Goal: Information Seeking & Learning: Learn about a topic

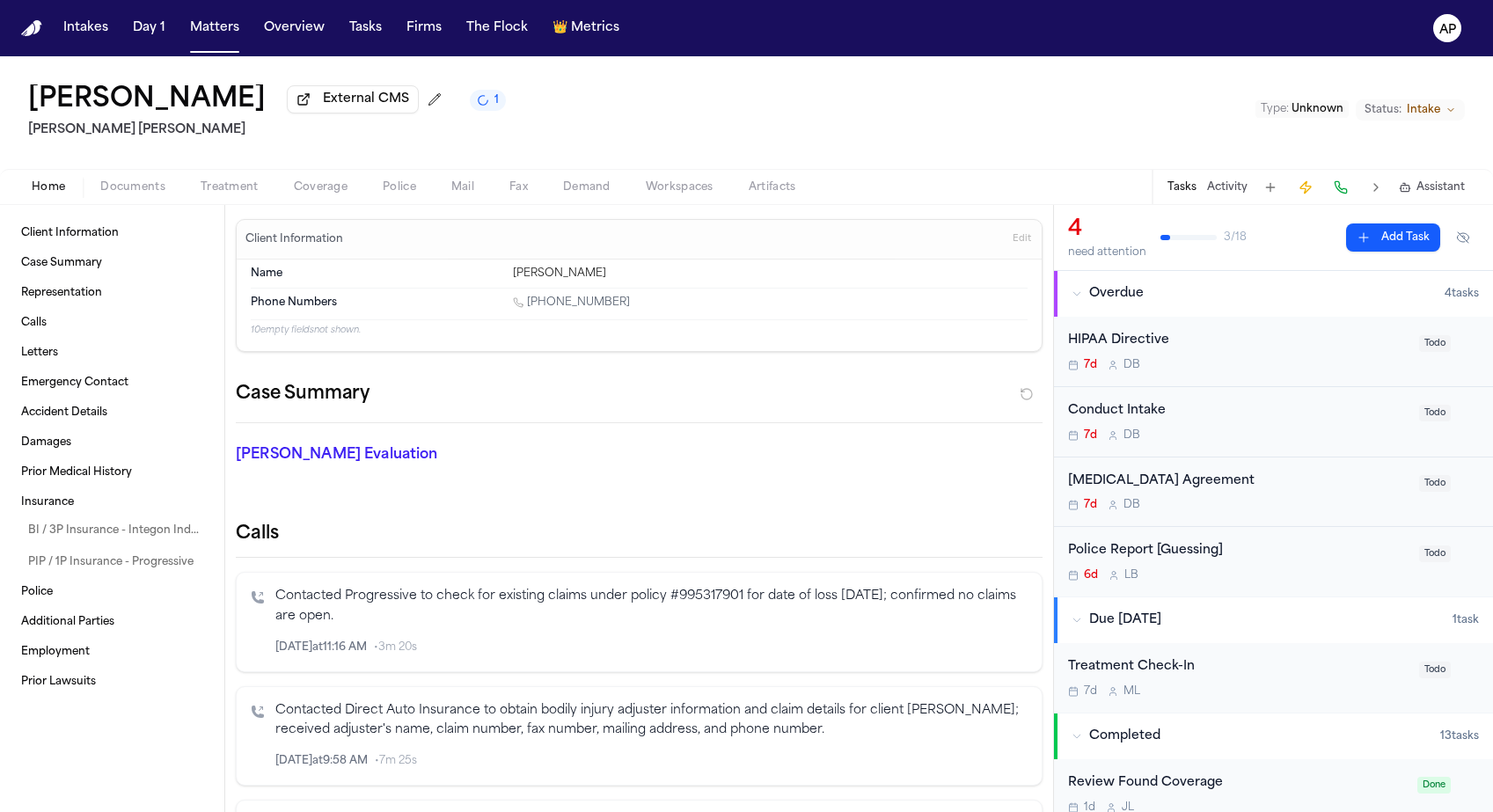
scroll to position [292, 0]
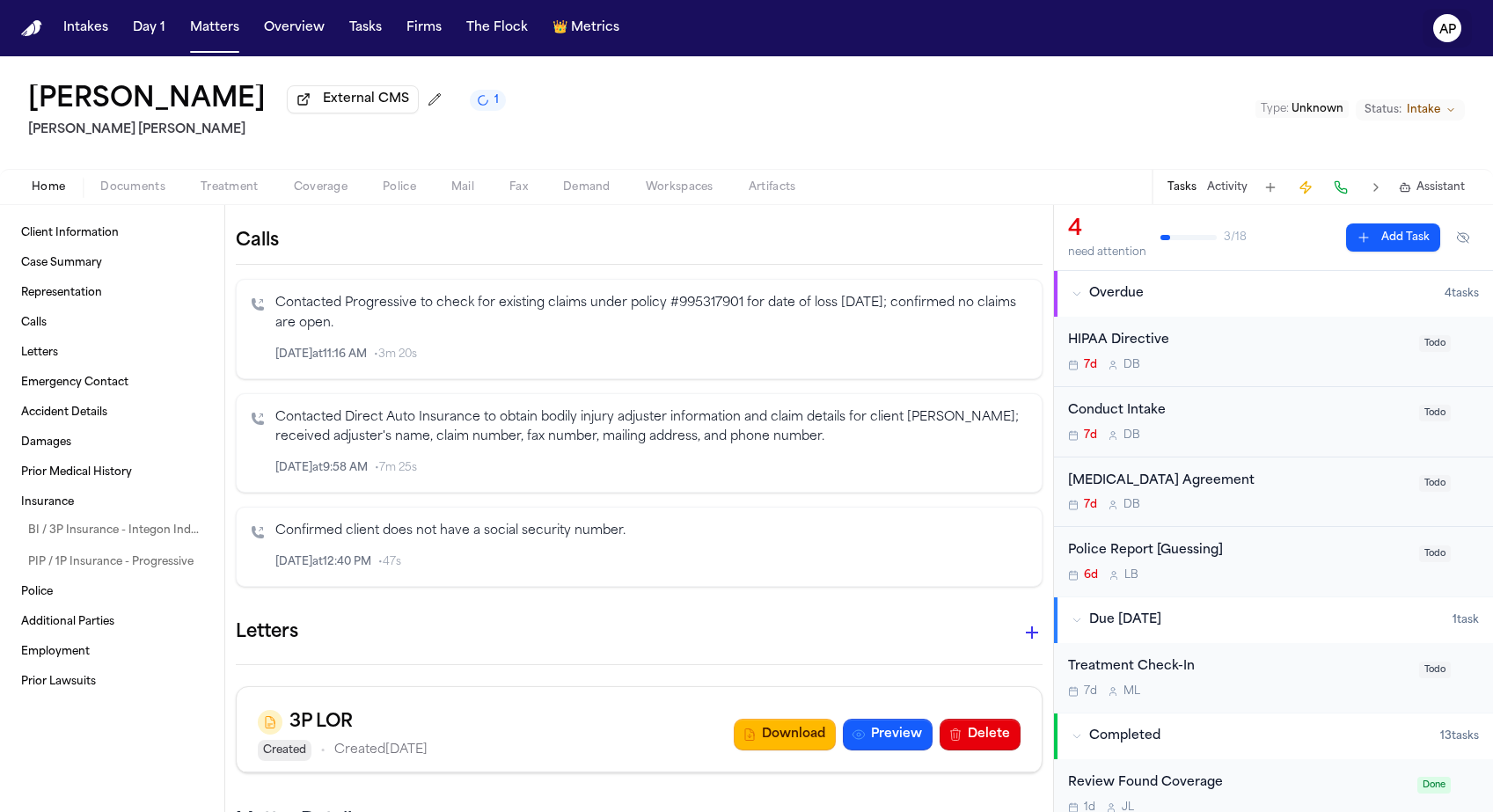
click at [1448, 31] on text "AP" at bounding box center [1447, 30] width 16 height 13
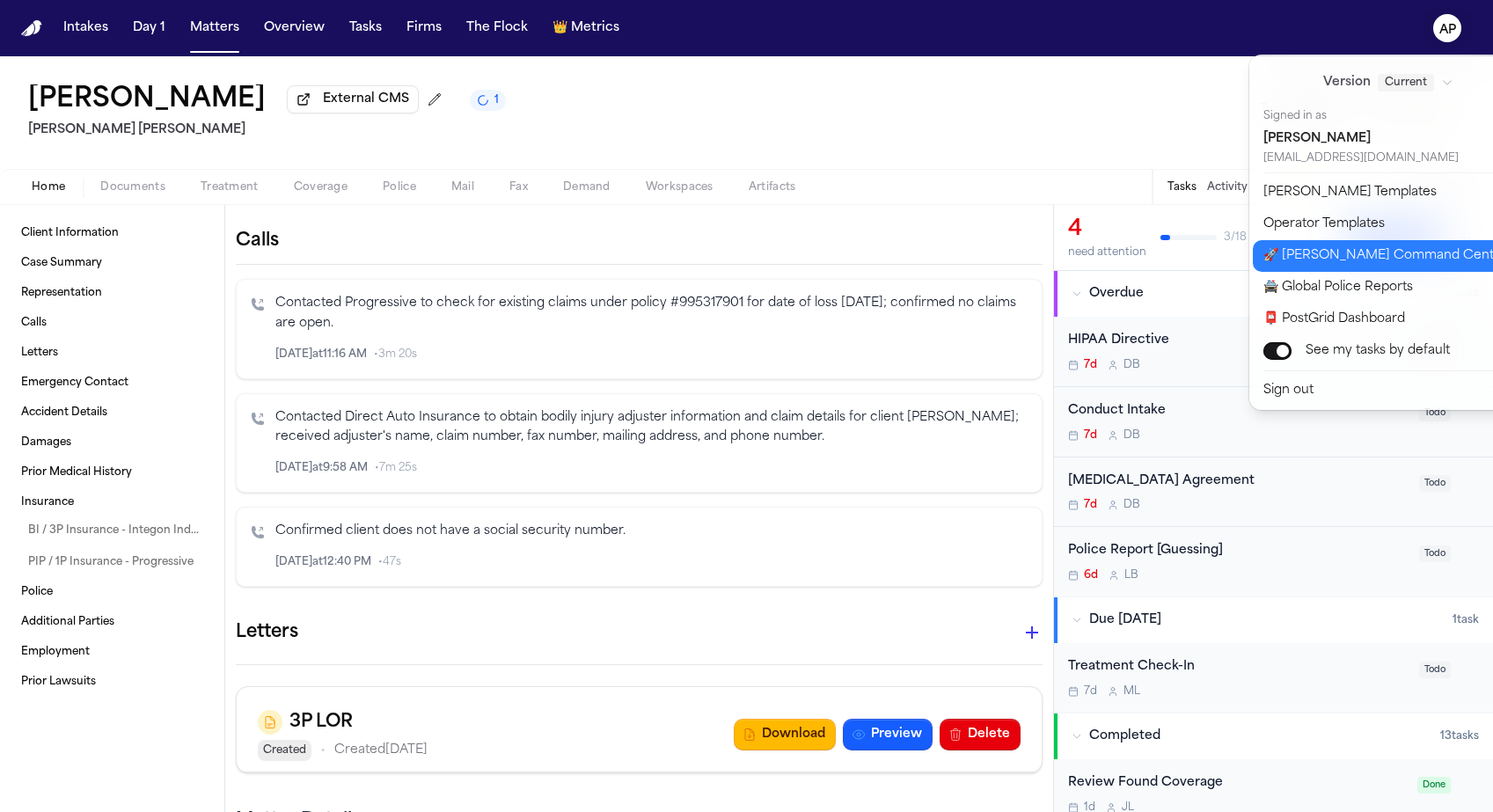
click at [1289, 263] on button "🚀 Bland Command Center" at bounding box center [1398, 255] width 292 height 32
select select "**"
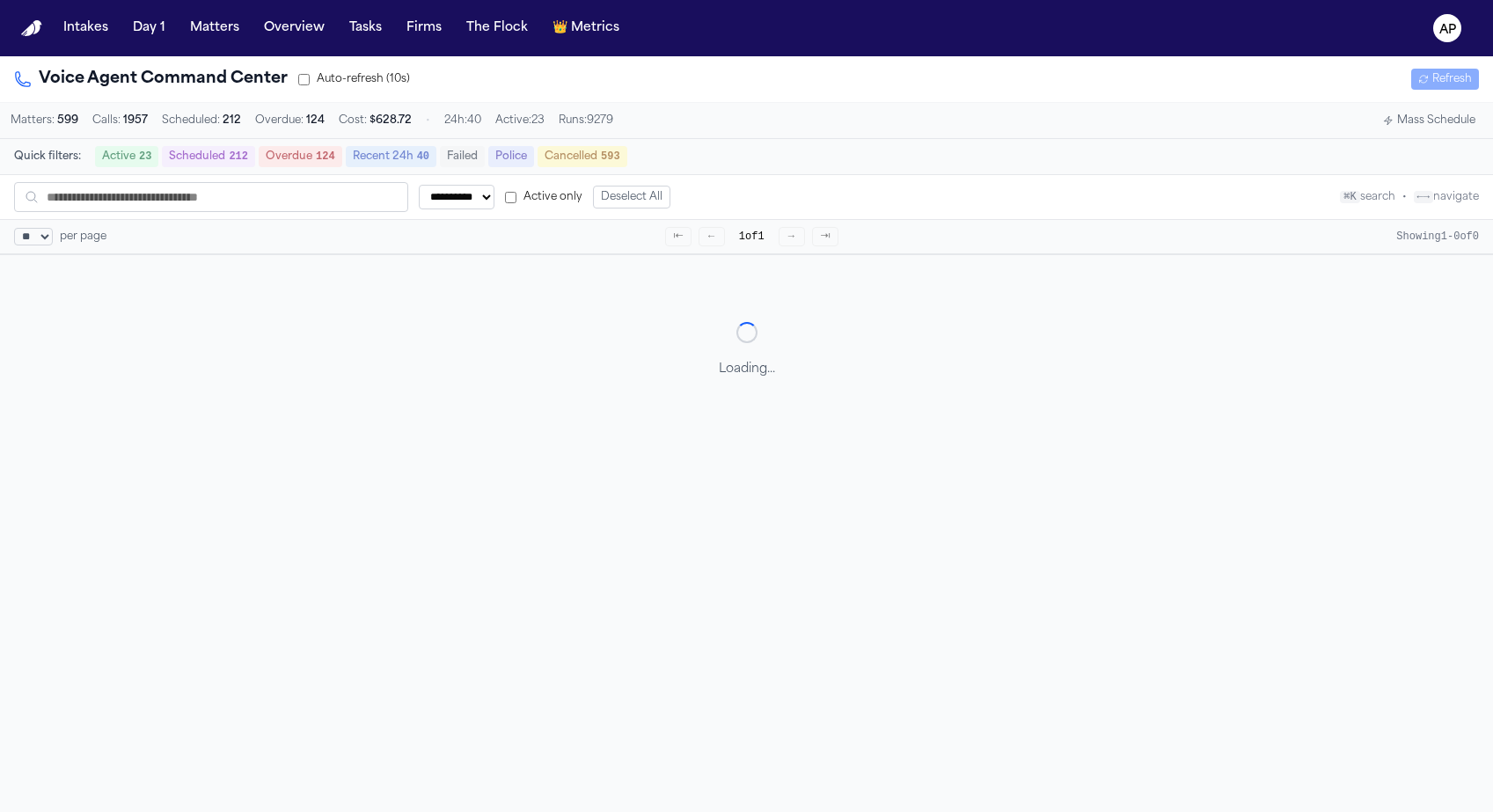
scroll to position [56, 0]
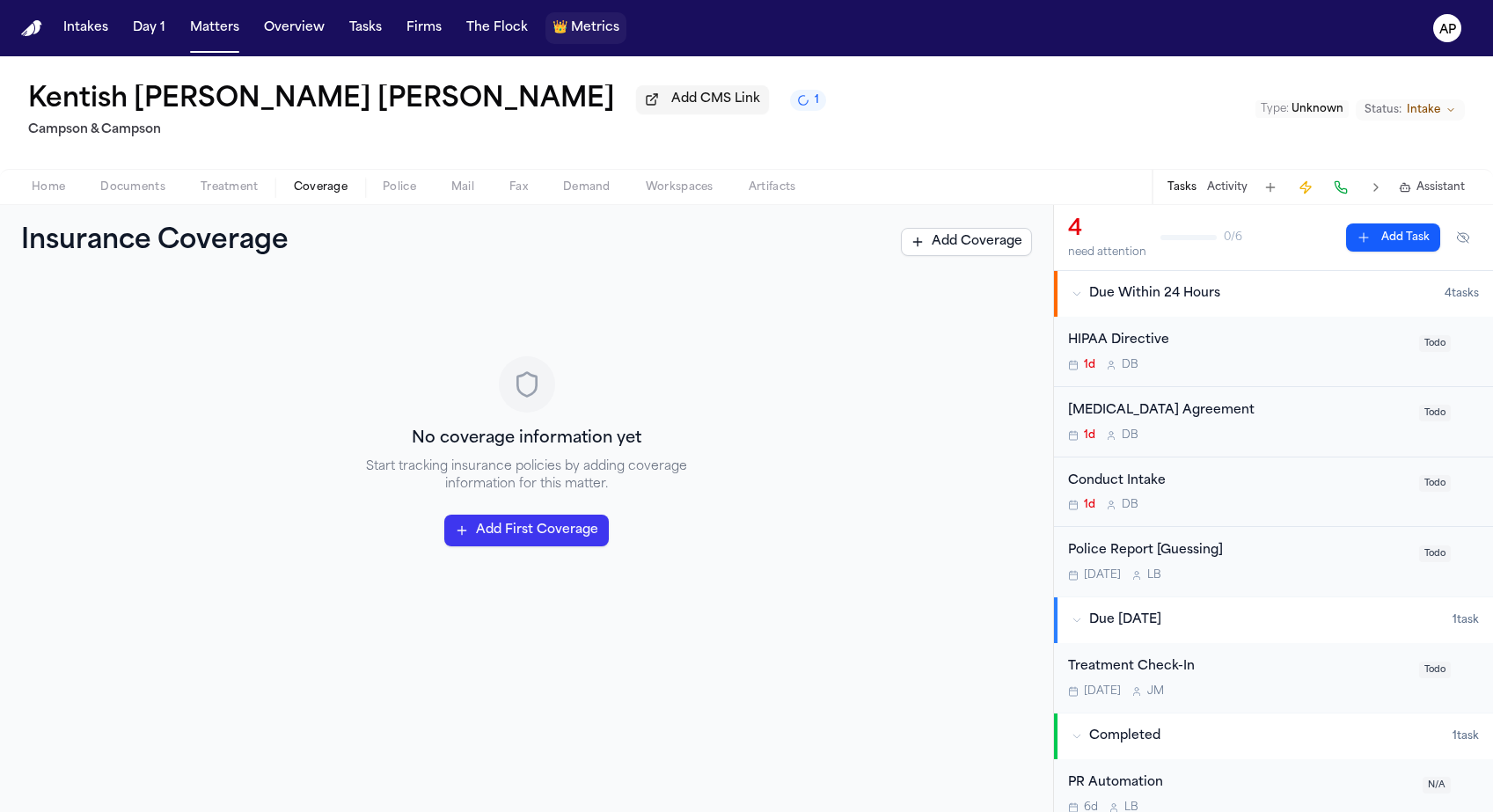
click at [597, 39] on button "👑 Metrics" at bounding box center [585, 28] width 81 height 32
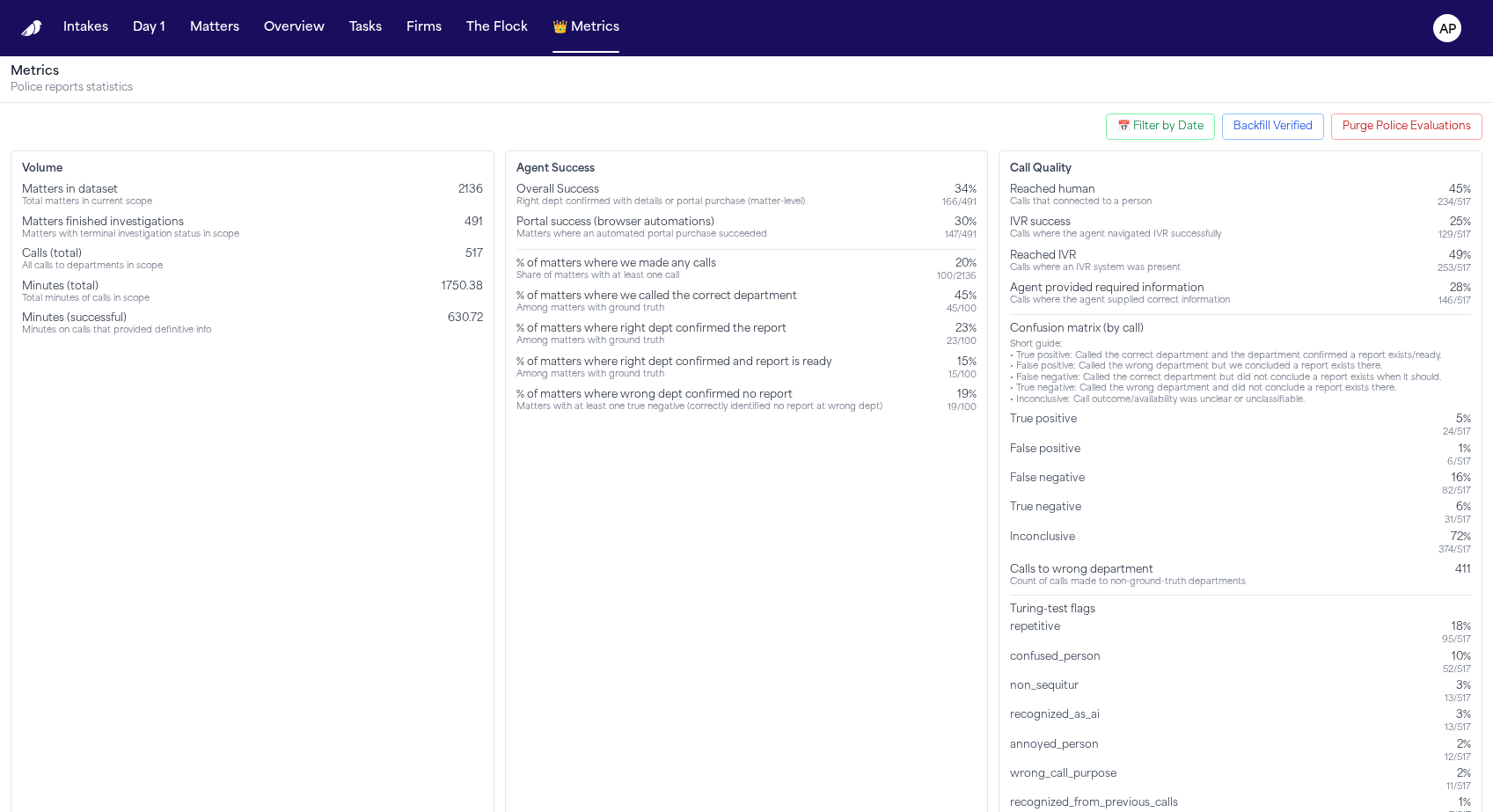
click at [1450, 132] on button "Purge Police Evaluations" at bounding box center [1406, 126] width 151 height 26
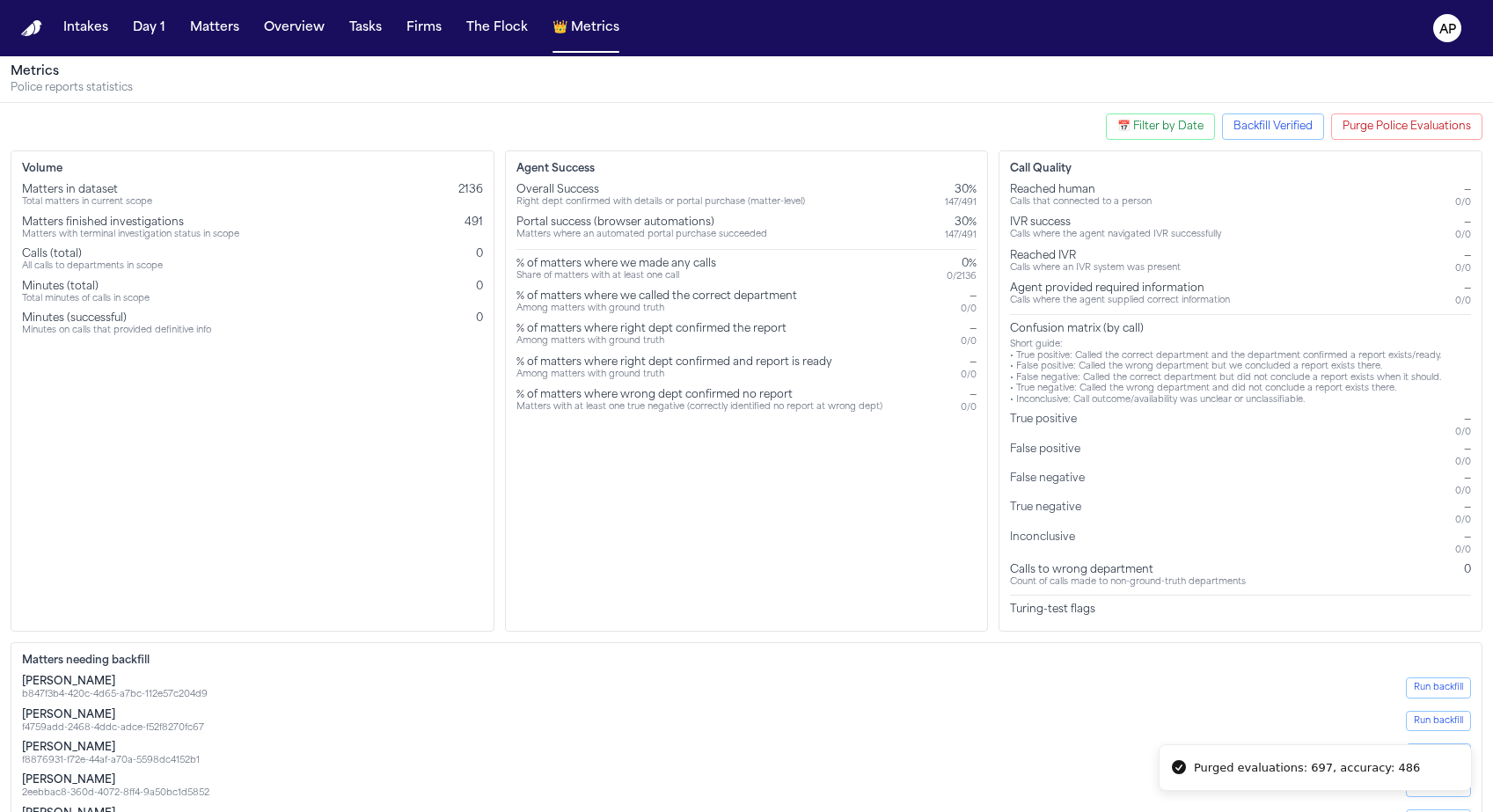
click at [1281, 137] on button "Backfill Verified" at bounding box center [1272, 126] width 102 height 26
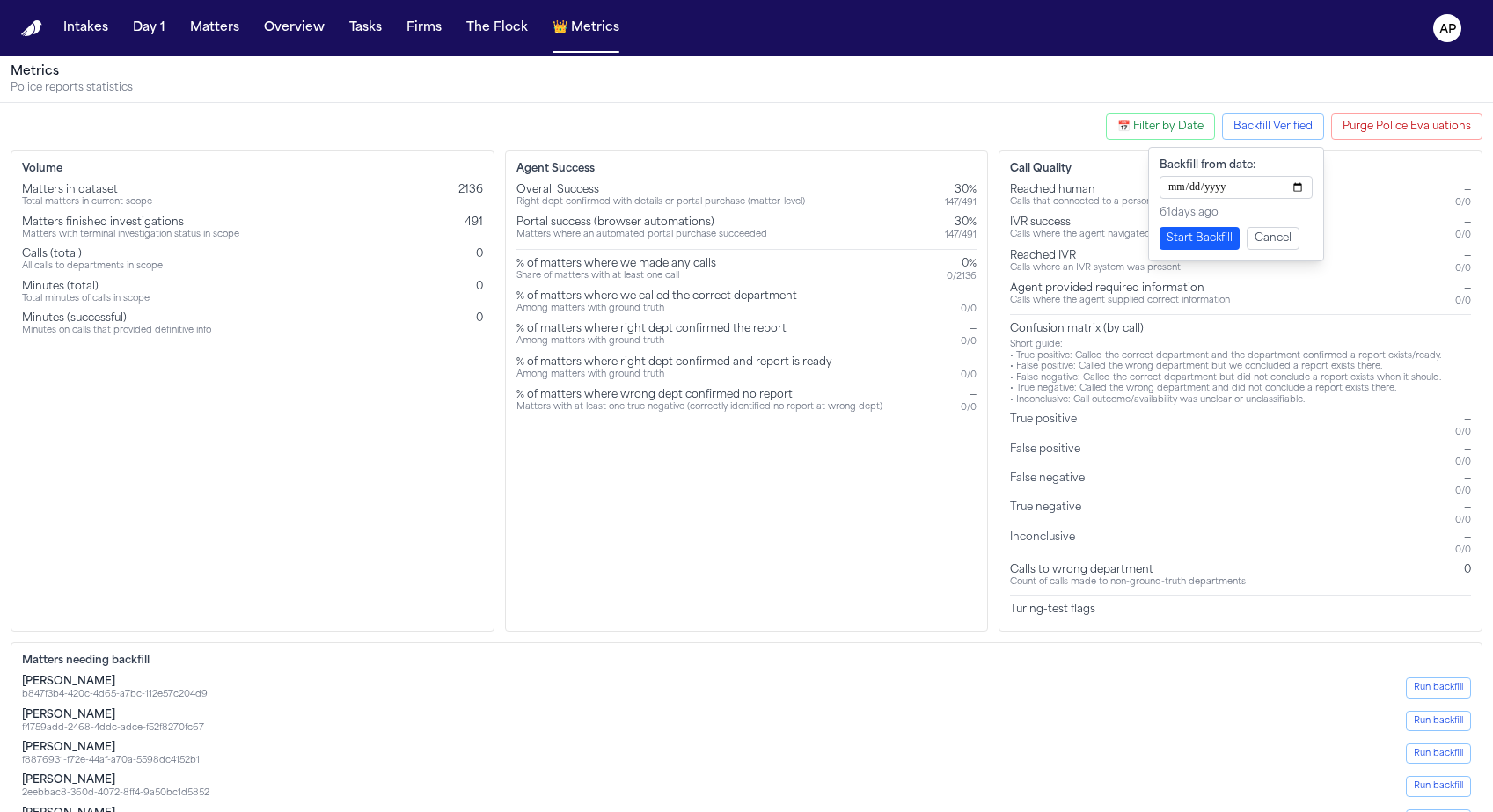
click at [1210, 231] on button "Start Backfill" at bounding box center [1199, 238] width 80 height 23
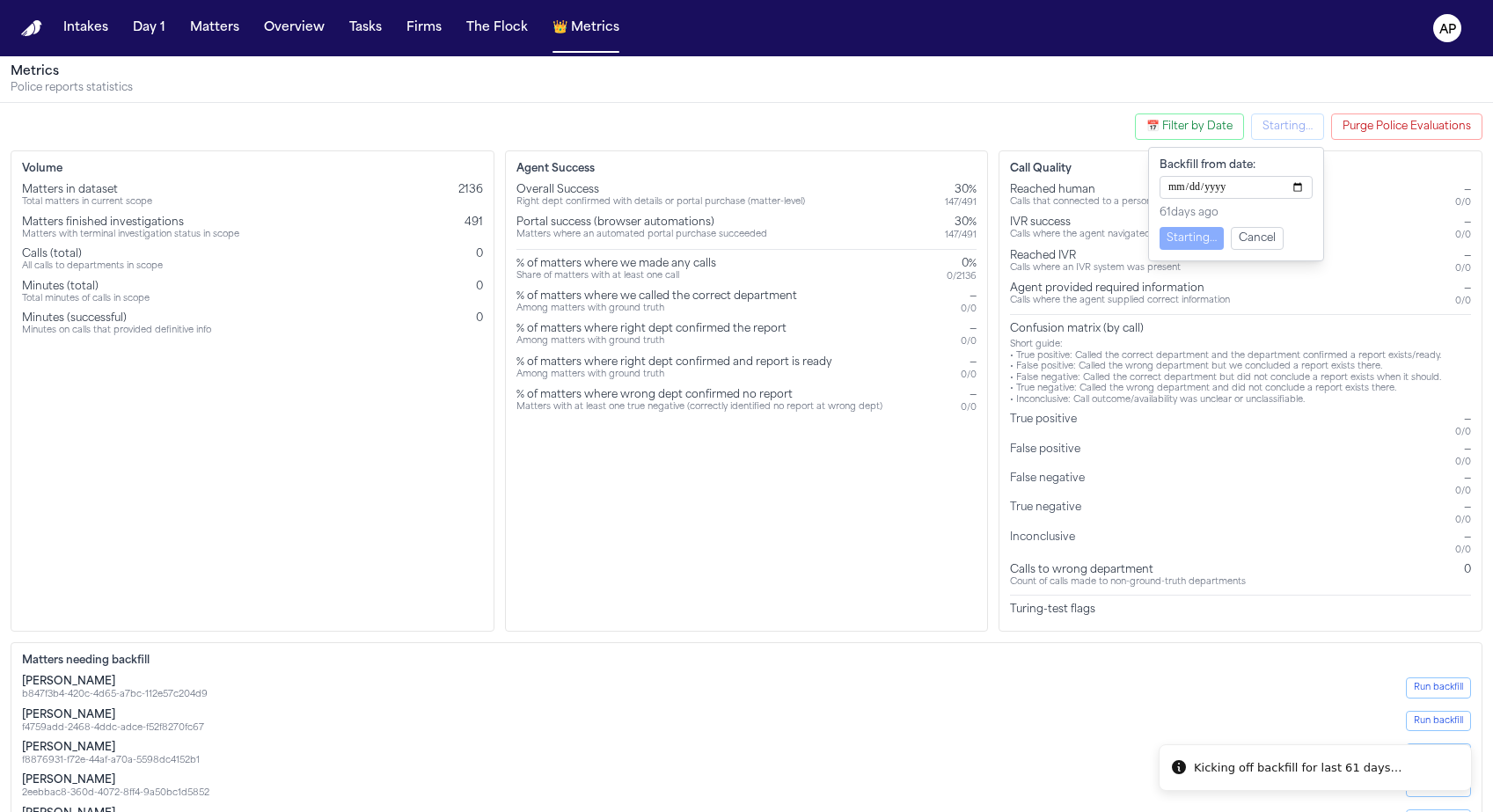
click at [888, 483] on div "Agent Success Overall Success Right dept confirmed with details or portal purch…" at bounding box center [747, 390] width 483 height 481
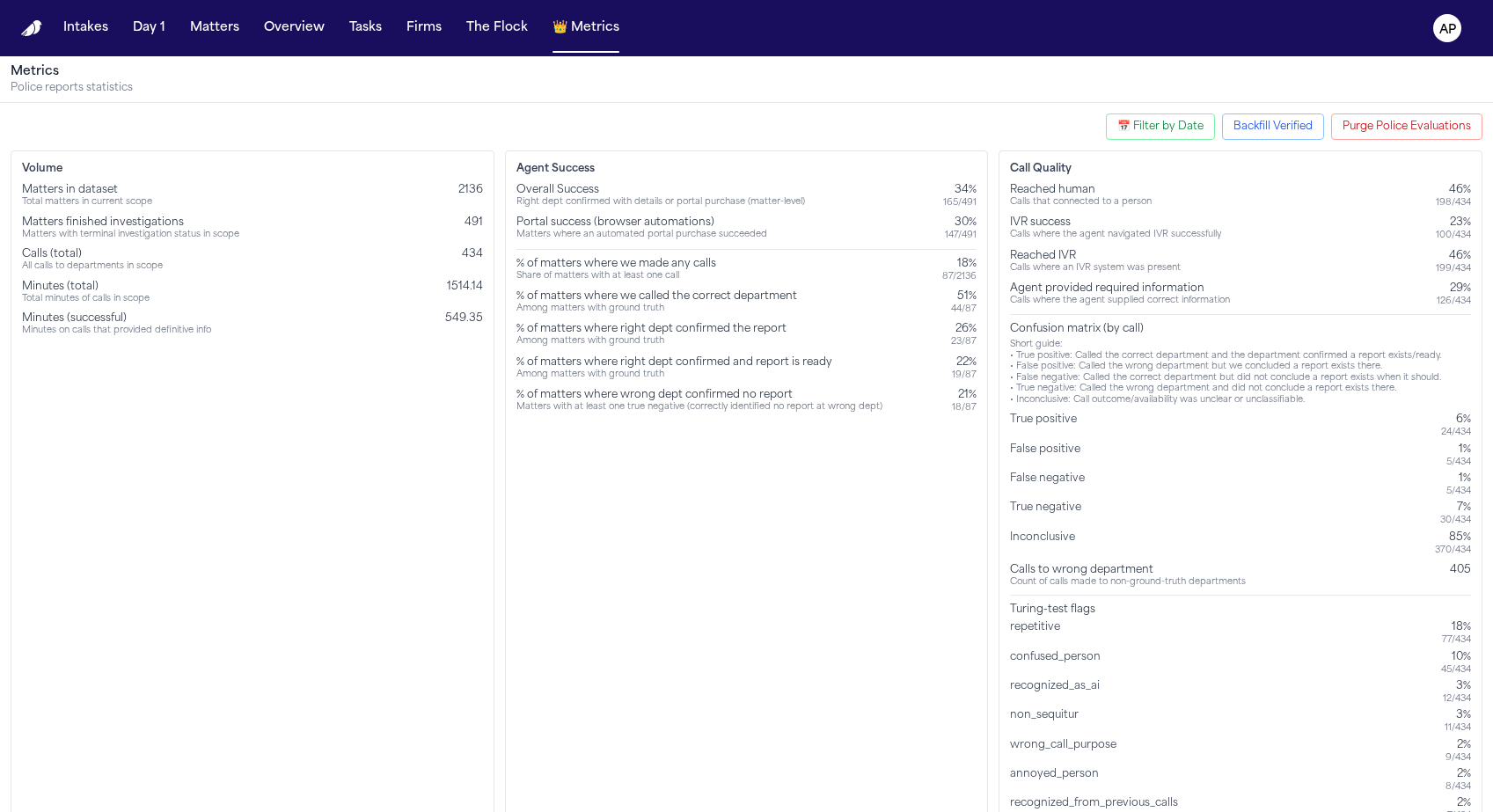
click at [703, 387] on div "% of matters where wrong dept confirmed no report" at bounding box center [699, 395] width 366 height 14
click at [703, 431] on div "Agent Success Overall Success Right dept confirmed with details or portal purch…" at bounding box center [747, 492] width 483 height 683
click at [727, 397] on div "% of matters where wrong dept confirmed no report" at bounding box center [699, 395] width 366 height 14
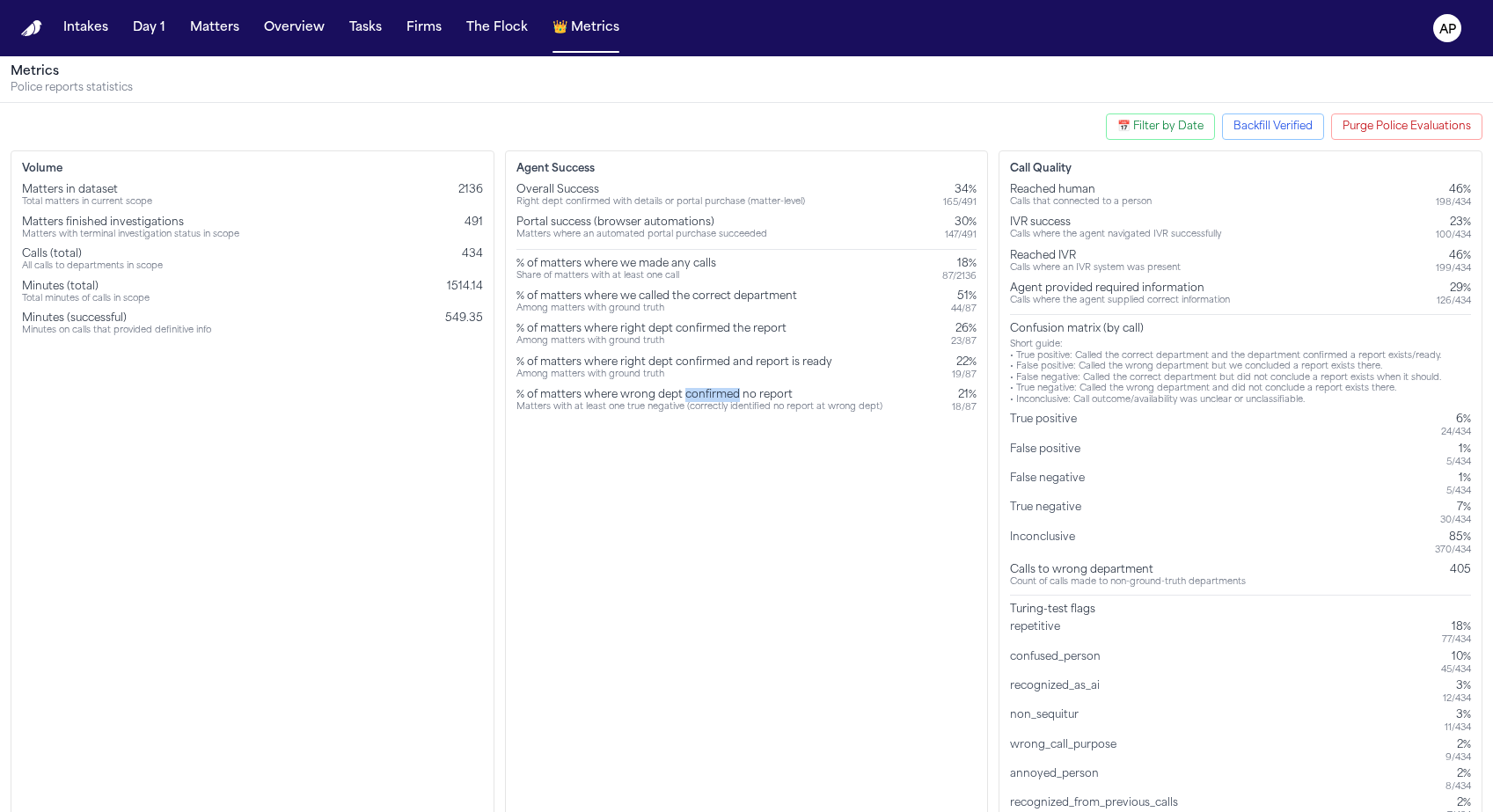
click at [727, 397] on div "% of matters where wrong dept confirmed no report" at bounding box center [699, 395] width 366 height 14
click at [727, 420] on div "Agent Success Overall Success Right dept confirmed with details or portal purch…" at bounding box center [747, 492] width 483 height 683
click at [615, 280] on div "Share of matters with at least one call" at bounding box center [616, 276] width 200 height 12
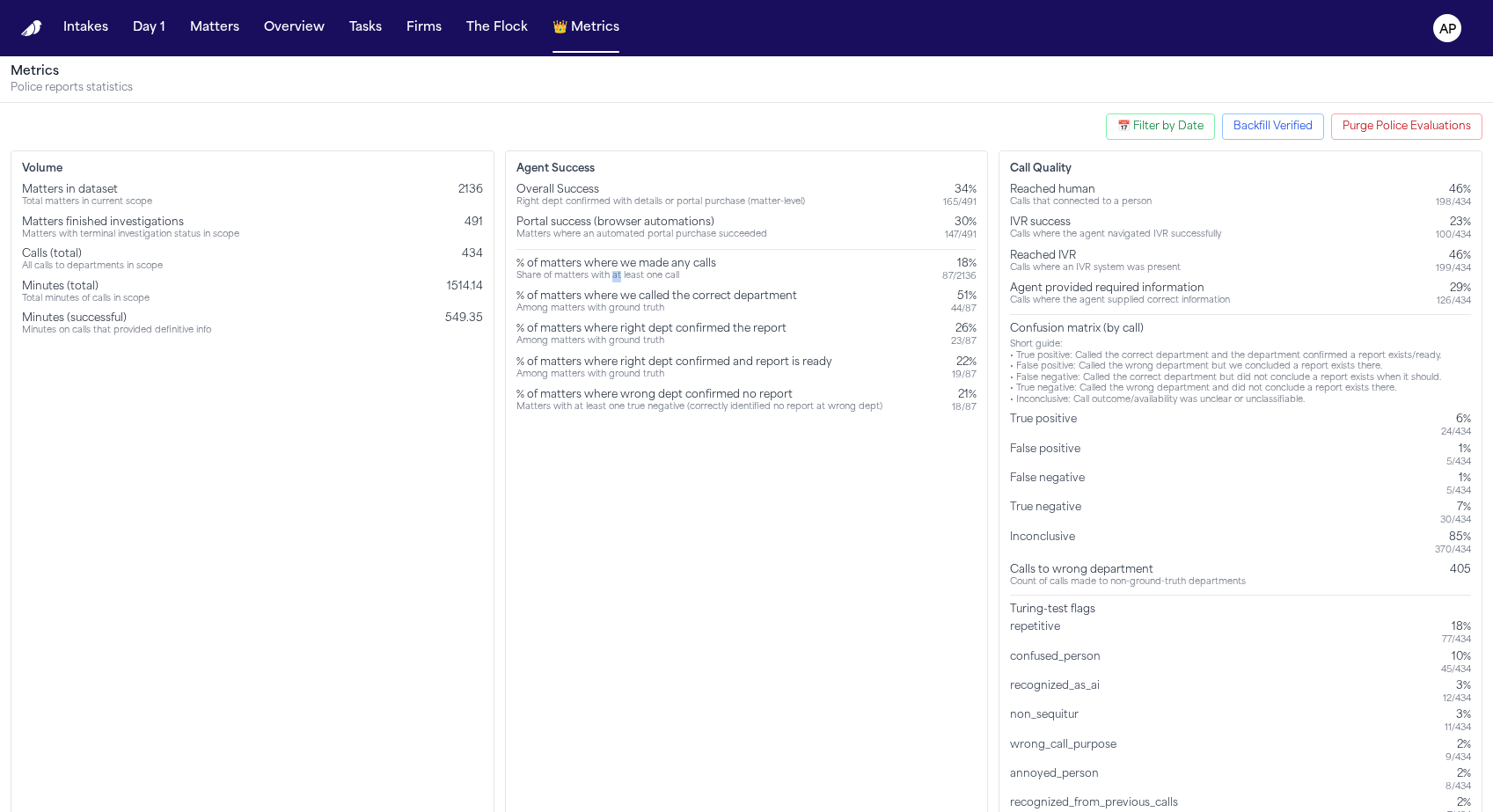
click at [615, 280] on div "Share of matters with at least one call" at bounding box center [616, 276] width 200 height 12
click at [589, 391] on div "% of matters where wrong dept confirmed no report" at bounding box center [699, 395] width 366 height 14
click at [978, 268] on div "Agent Success Overall Success Right dept confirmed with details or portal purch…" at bounding box center [747, 492] width 483 height 683
click at [973, 271] on div "87 / 2136" at bounding box center [959, 276] width 34 height 12
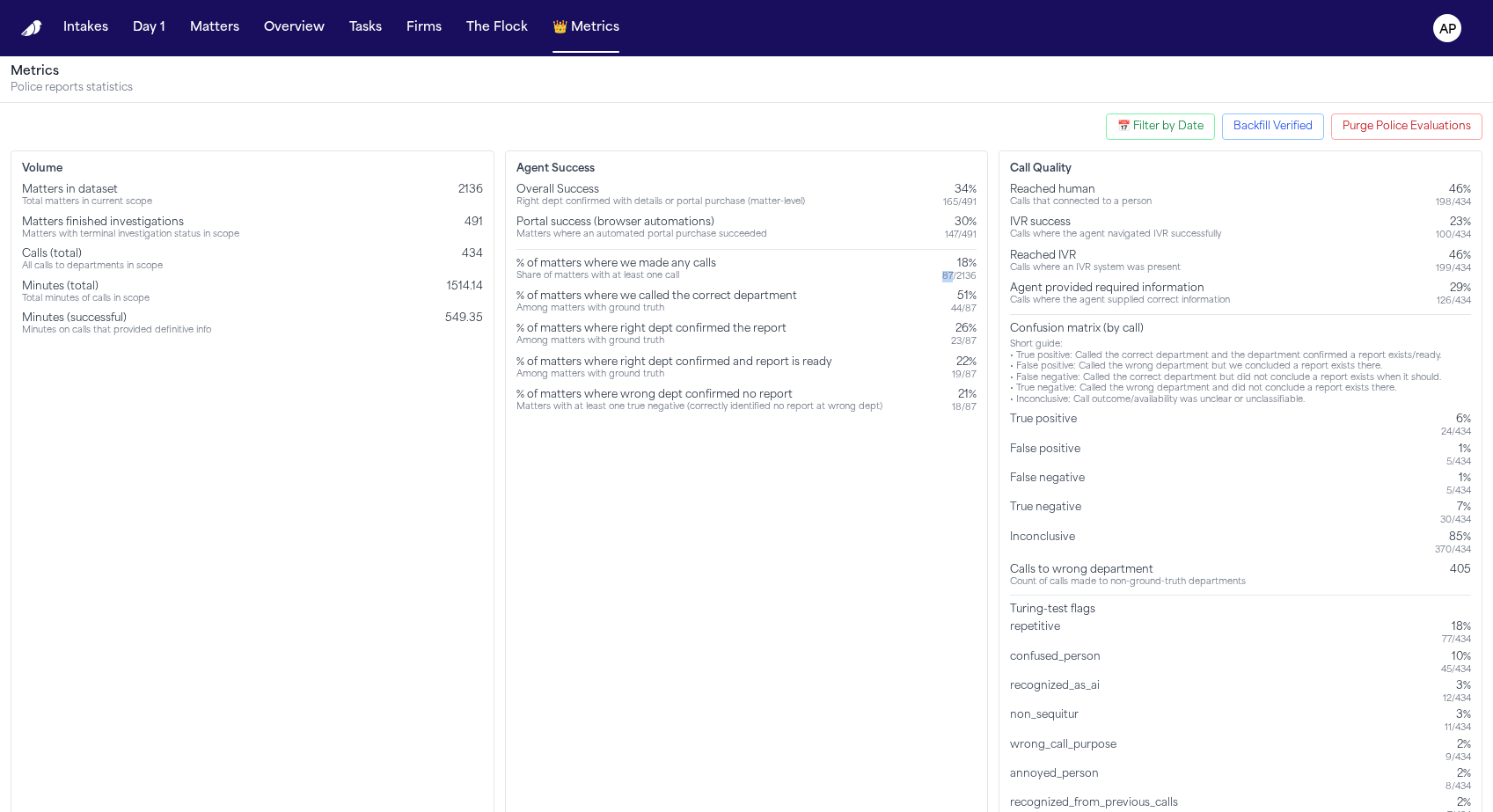
click at [973, 271] on div "87 / 2136" at bounding box center [959, 276] width 34 height 12
click at [937, 331] on div "% of matters where right dept confirmed the report Among matters with ground tr…" at bounding box center [746, 335] width 461 height 25
click at [952, 274] on div "87 / 2136" at bounding box center [959, 276] width 34 height 12
click at [945, 275] on div "87 / 2136" at bounding box center [959, 276] width 34 height 12
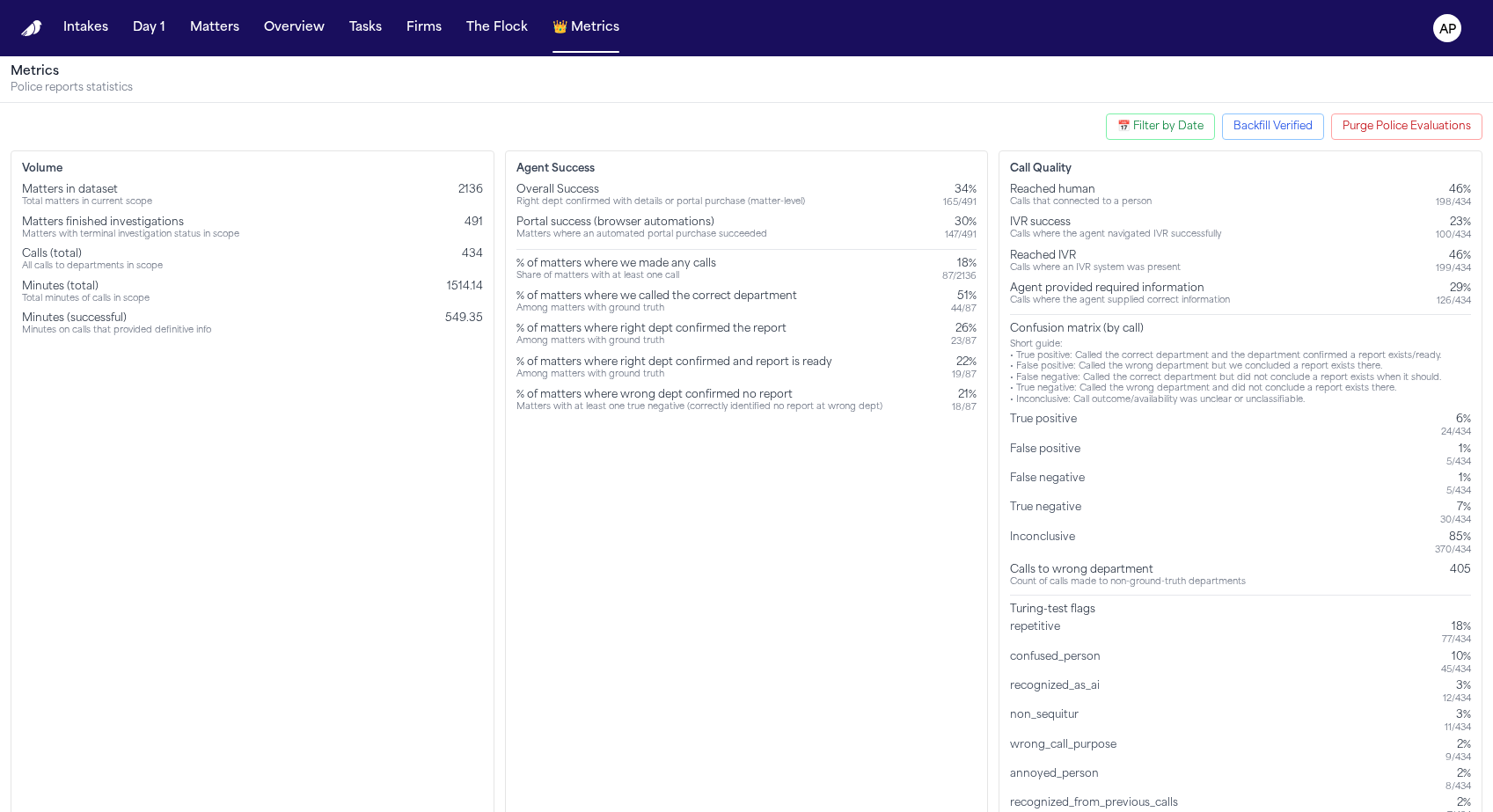
click at [987, 275] on div "Agent Success Overall Success Right dept confirmed with details or portal purch…" at bounding box center [747, 492] width 483 height 683
drag, startPoint x: 983, startPoint y: 275, endPoint x: 963, endPoint y: 273, distance: 20.1
click at [963, 273] on div "Agent Success Overall Success Right dept confirmed with details or portal purch…" at bounding box center [747, 492] width 483 height 683
click at [969, 273] on div "87 / 2136" at bounding box center [959, 276] width 34 height 12
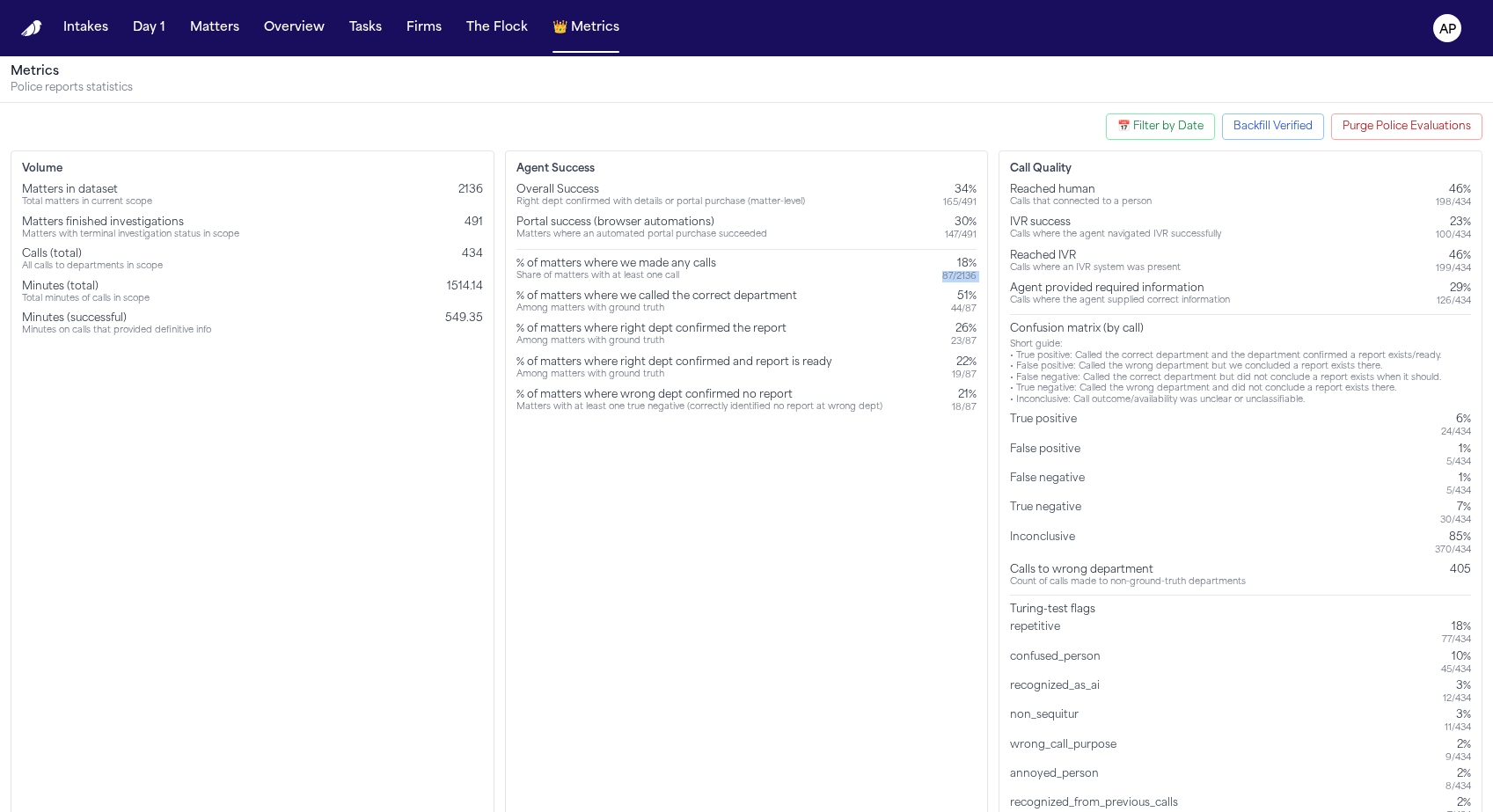
click at [969, 273] on div "87 / 2136" at bounding box center [959, 276] width 34 height 12
click at [938, 273] on div "% of matters where we made any calls Share of matters with at least one call 18…" at bounding box center [746, 270] width 461 height 25
click at [958, 285] on div "Overall Success Right dept confirmed with details or portal purchase (matter-le…" at bounding box center [746, 298] width 461 height 231
click at [963, 285] on div "Overall Success Right dept confirmed with details or portal purchase (matter-le…" at bounding box center [746, 298] width 461 height 231
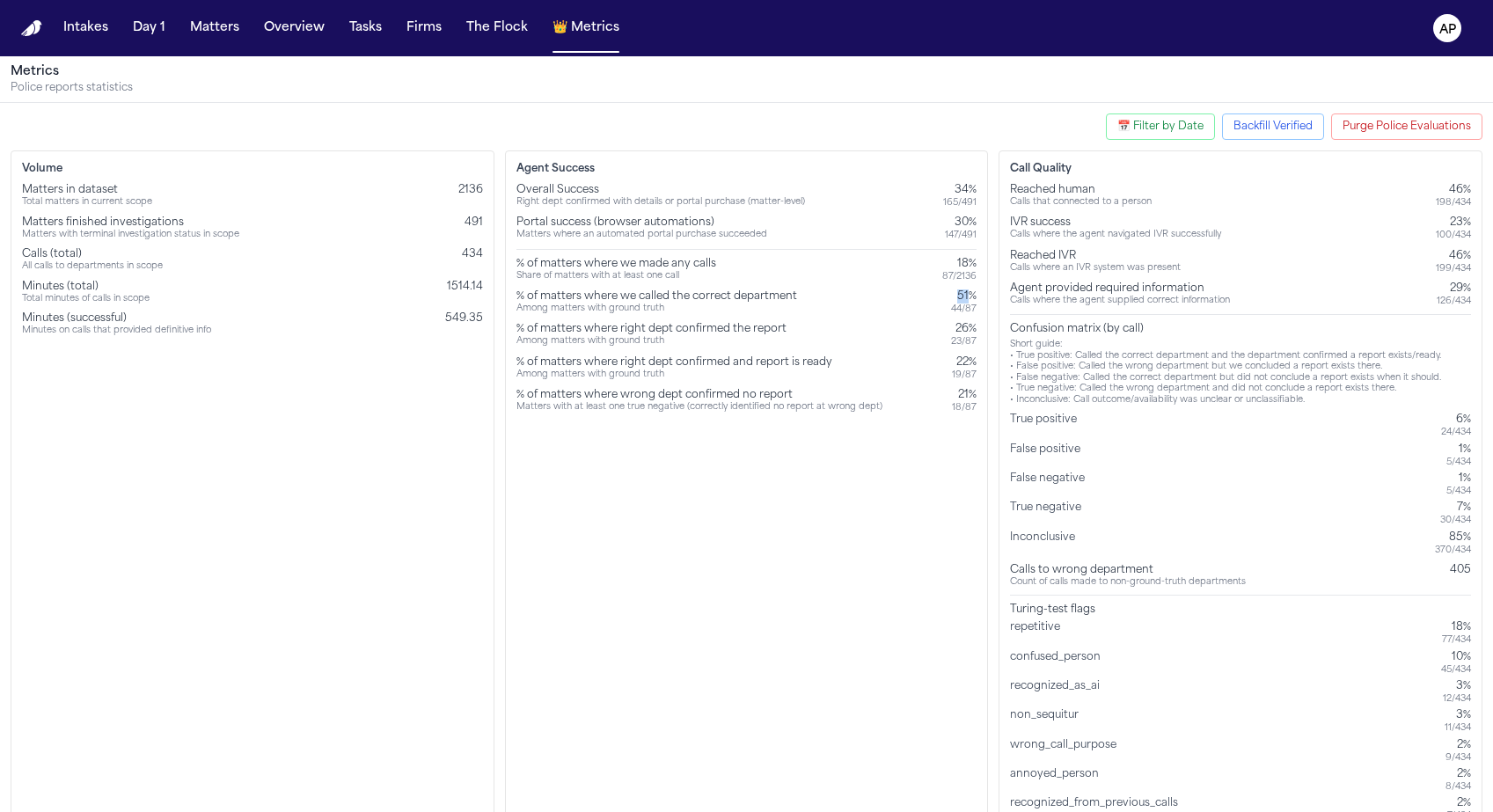
click at [963, 285] on div "Overall Success Right dept confirmed with details or portal purchase (matter-le…" at bounding box center [746, 298] width 461 height 231
click at [958, 262] on div "18%" at bounding box center [959, 264] width 34 height 14
click at [959, 271] on div "87 / 2136" at bounding box center [959, 276] width 34 height 12
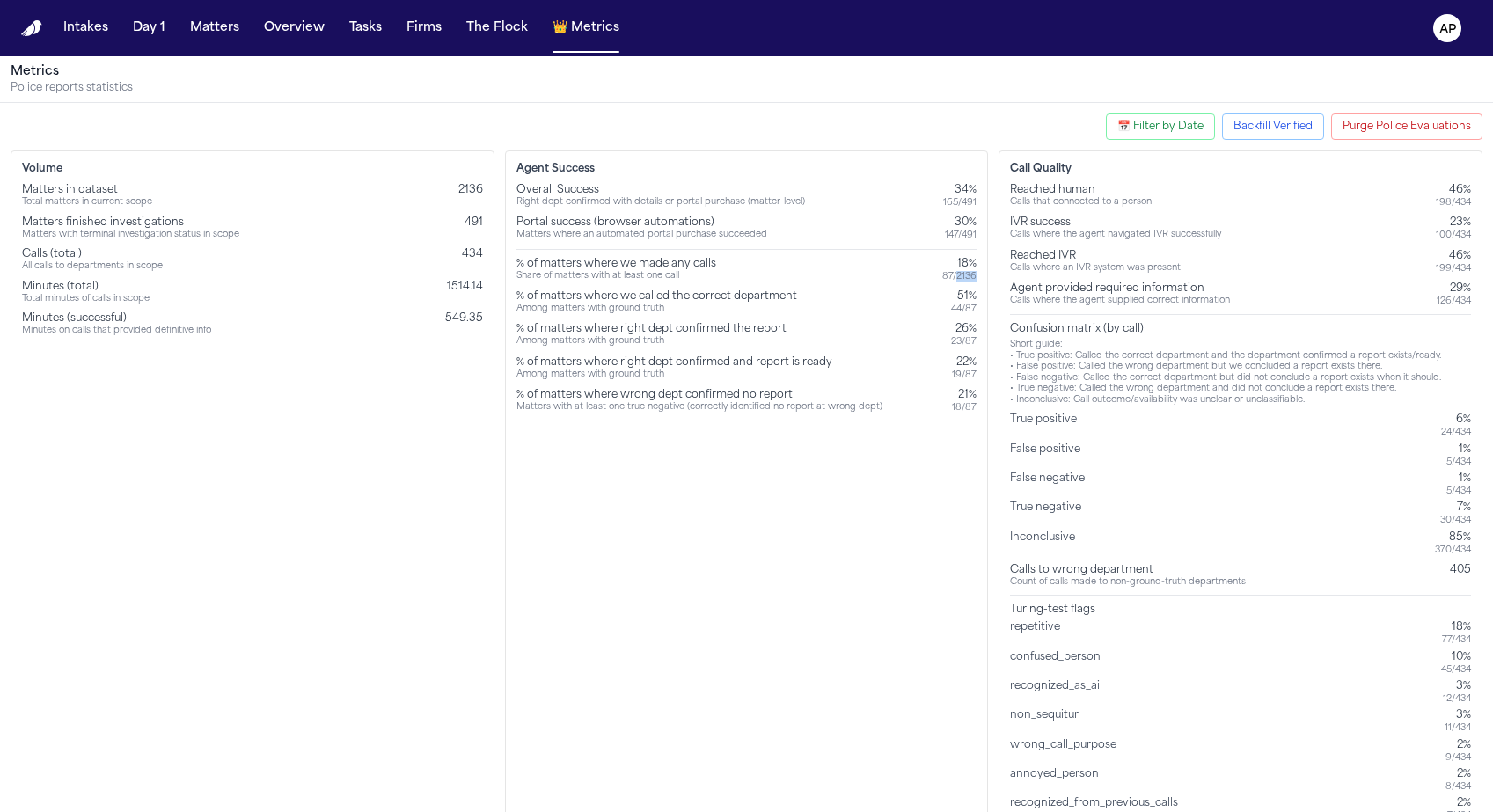
click at [959, 271] on div "87 / 2136" at bounding box center [959, 276] width 34 height 12
click at [961, 273] on div "87 / 2136" at bounding box center [959, 276] width 34 height 12
click at [415, 214] on div "Matters in dataset Total matters in current scope 2136 Matters finished investi…" at bounding box center [252, 260] width 461 height 154
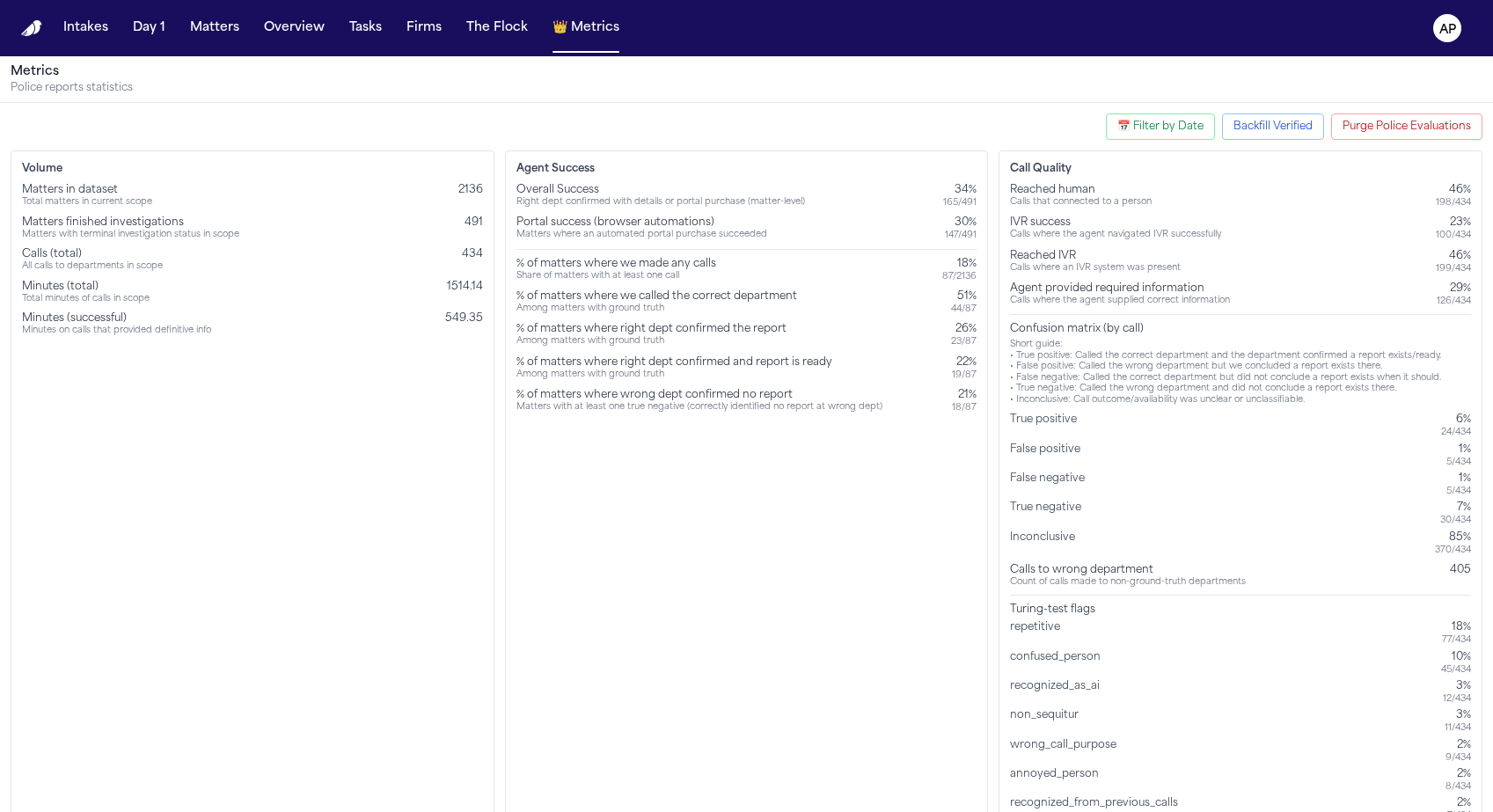
click at [464, 230] on div "Matters finished investigations Matters with terminal investigation status in s…" at bounding box center [252, 228] width 461 height 25
click at [478, 228] on span "491" at bounding box center [474, 223] width 18 height 11
click at [70, 222] on div "Matters finished investigations" at bounding box center [130, 223] width 217 height 14
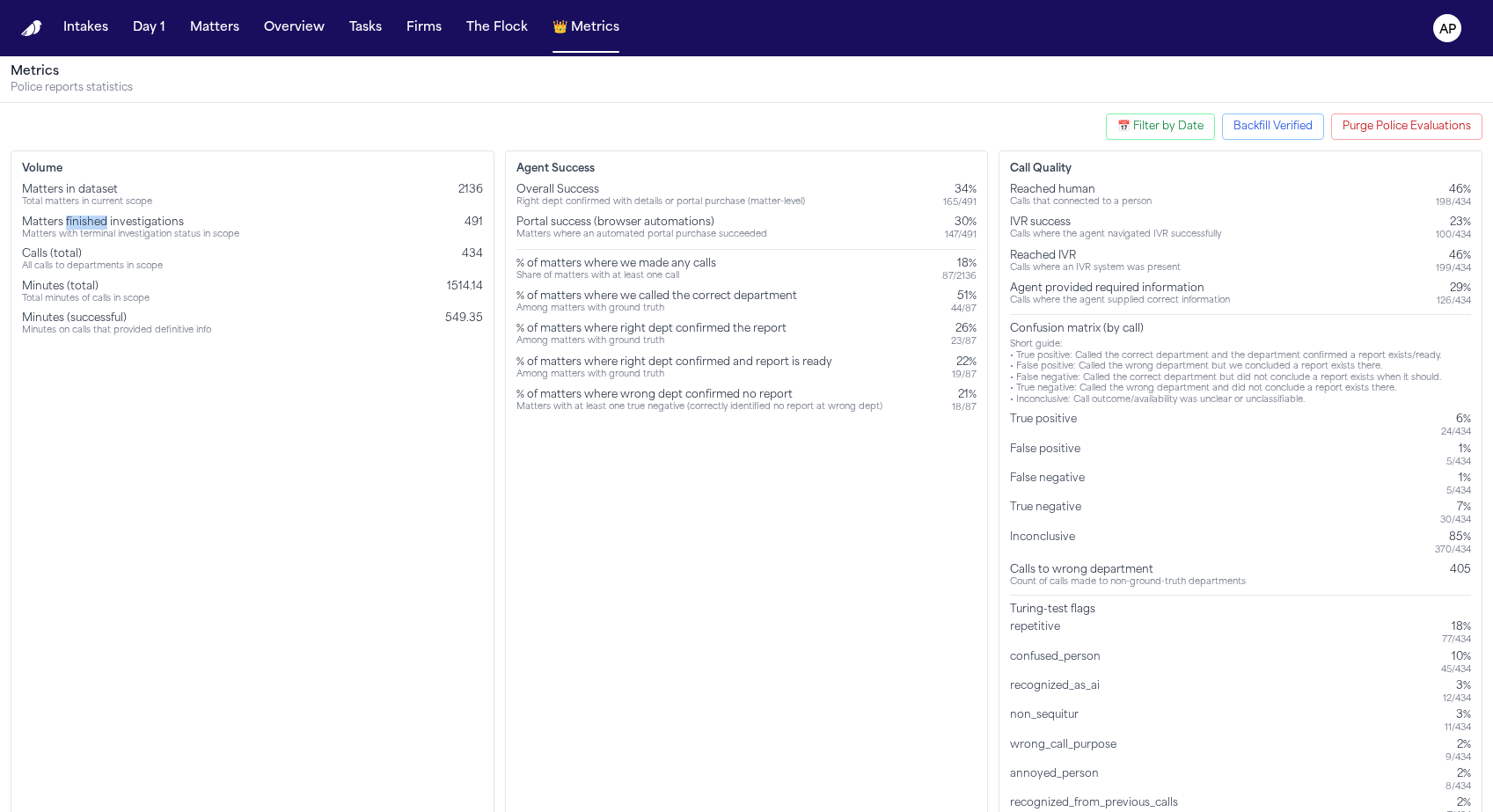
click at [70, 222] on div "Matters finished investigations" at bounding box center [130, 223] width 217 height 14
click at [602, 279] on div "Share of matters with at least one call" at bounding box center [616, 276] width 200 height 12
click at [936, 277] on div "% of matters where we made any calls Share of matters with at least one call 18…" at bounding box center [746, 270] width 461 height 25
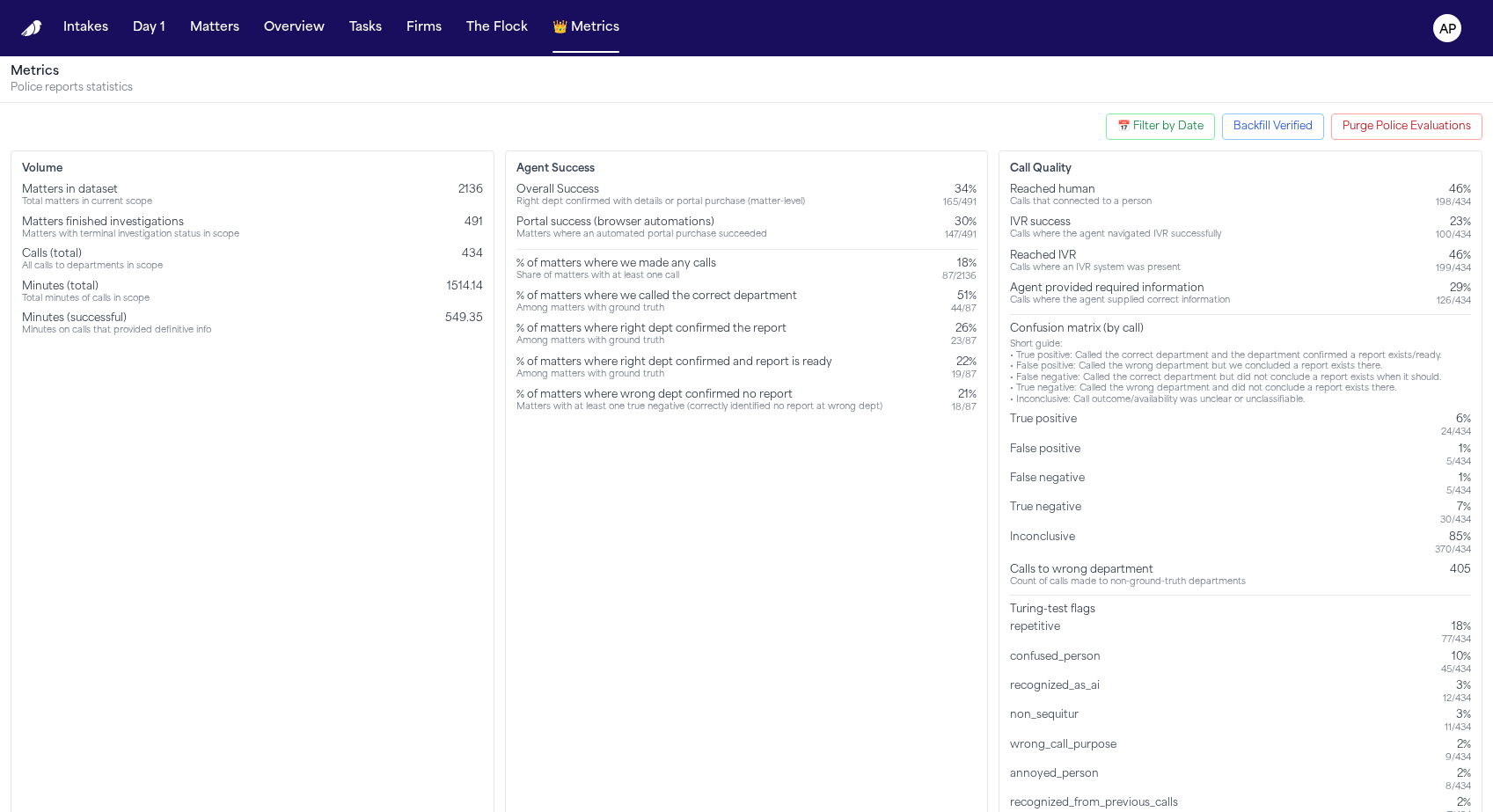
click at [943, 277] on div "87 / 2136" at bounding box center [959, 276] width 34 height 12
click at [663, 359] on div "% of matters where right dept confirmed and report is ready" at bounding box center [674, 362] width 316 height 14
click at [679, 266] on div "% of matters where we made any calls" at bounding box center [616, 264] width 200 height 14
click at [555, 265] on div "% of matters where we made any calls" at bounding box center [616, 264] width 200 height 14
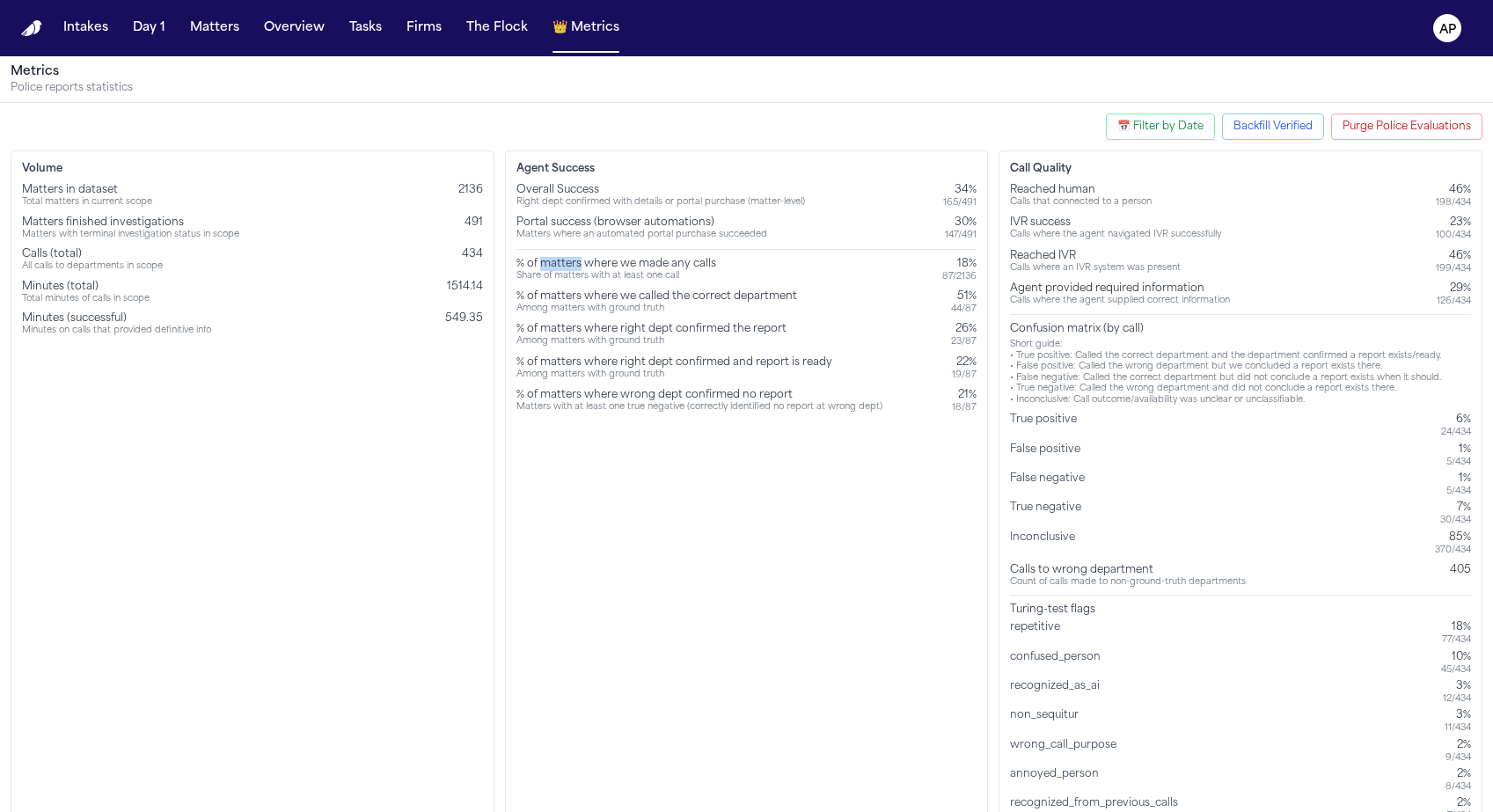
click at [555, 265] on div "% of matters where we made any calls" at bounding box center [616, 264] width 200 height 14
click at [960, 282] on div "87 / 2136" at bounding box center [959, 276] width 34 height 12
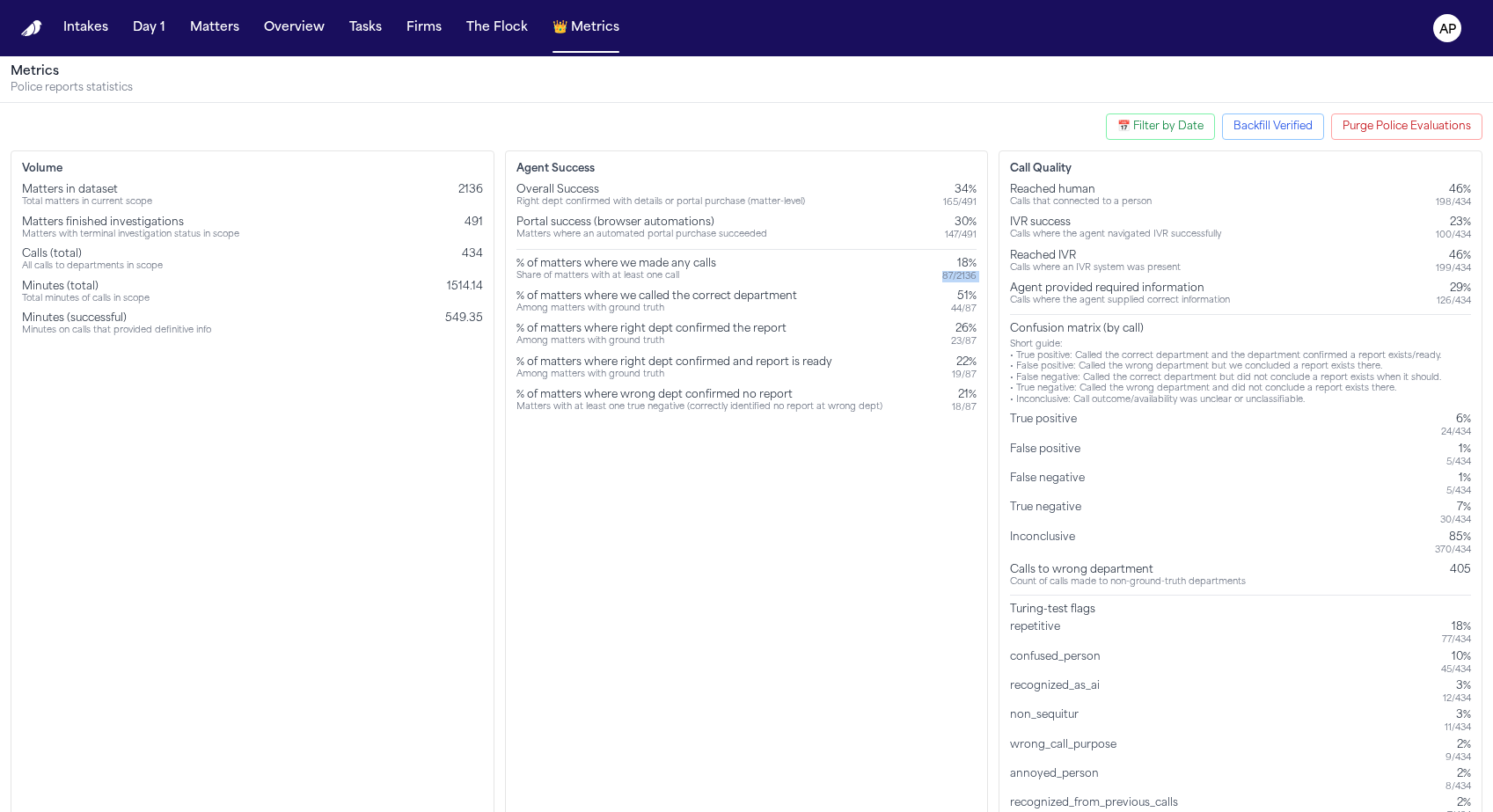
click at [960, 282] on div "87 / 2136" at bounding box center [959, 276] width 34 height 12
click at [979, 265] on div "Agent Success Overall Success Right dept confirmed with details or portal purch…" at bounding box center [747, 492] width 483 height 683
click at [966, 280] on div "87 / 2136" at bounding box center [959, 276] width 34 height 12
click at [924, 262] on div "% of matters where we made any calls Share of matters with at least one call 18…" at bounding box center [746, 270] width 461 height 25
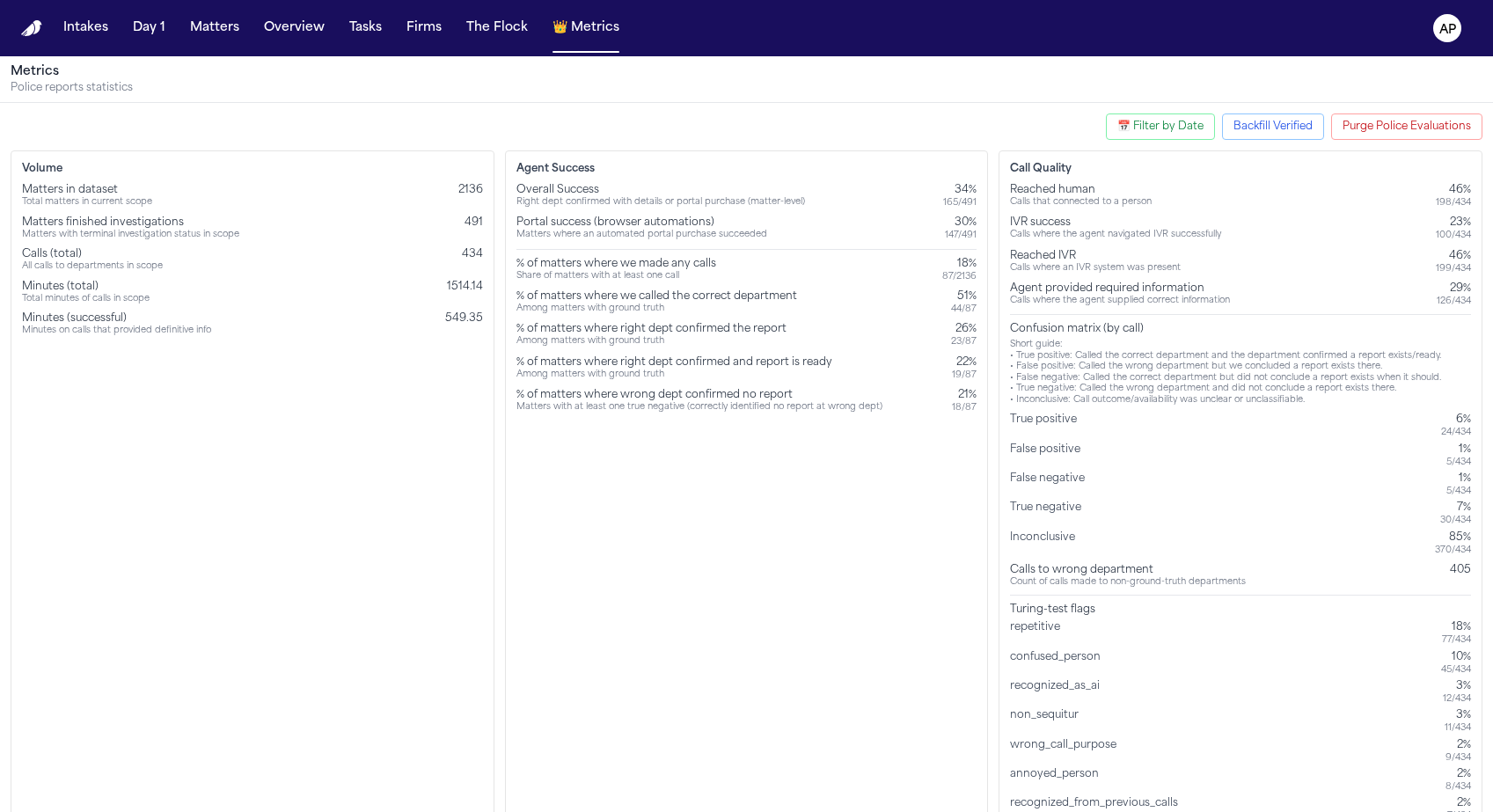
click at [936, 271] on div "% of matters where we made any calls Share of matters with at least one call 18…" at bounding box center [746, 270] width 461 height 25
click at [944, 275] on div "87 / 2136" at bounding box center [959, 276] width 34 height 12
click at [968, 262] on div "18%" at bounding box center [959, 264] width 34 height 14
click at [959, 277] on div "87 / 2136" at bounding box center [959, 276] width 34 height 12
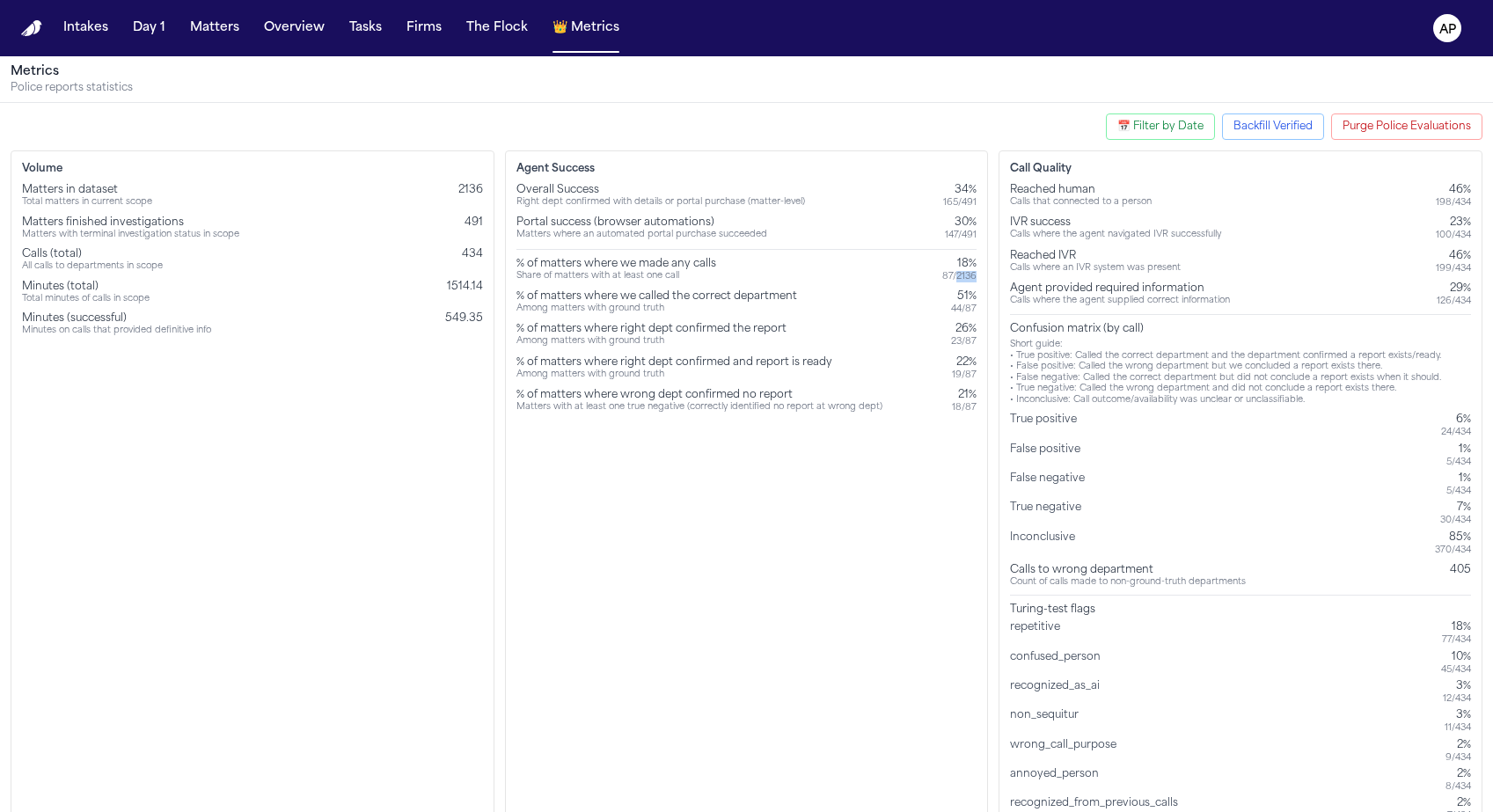
click at [959, 277] on div "87 / 2136" at bounding box center [959, 276] width 34 height 12
click at [480, 231] on div "Matters finished investigations Matters with terminal investigation status in s…" at bounding box center [252, 228] width 461 height 25
click at [472, 228] on span "491" at bounding box center [474, 223] width 18 height 11
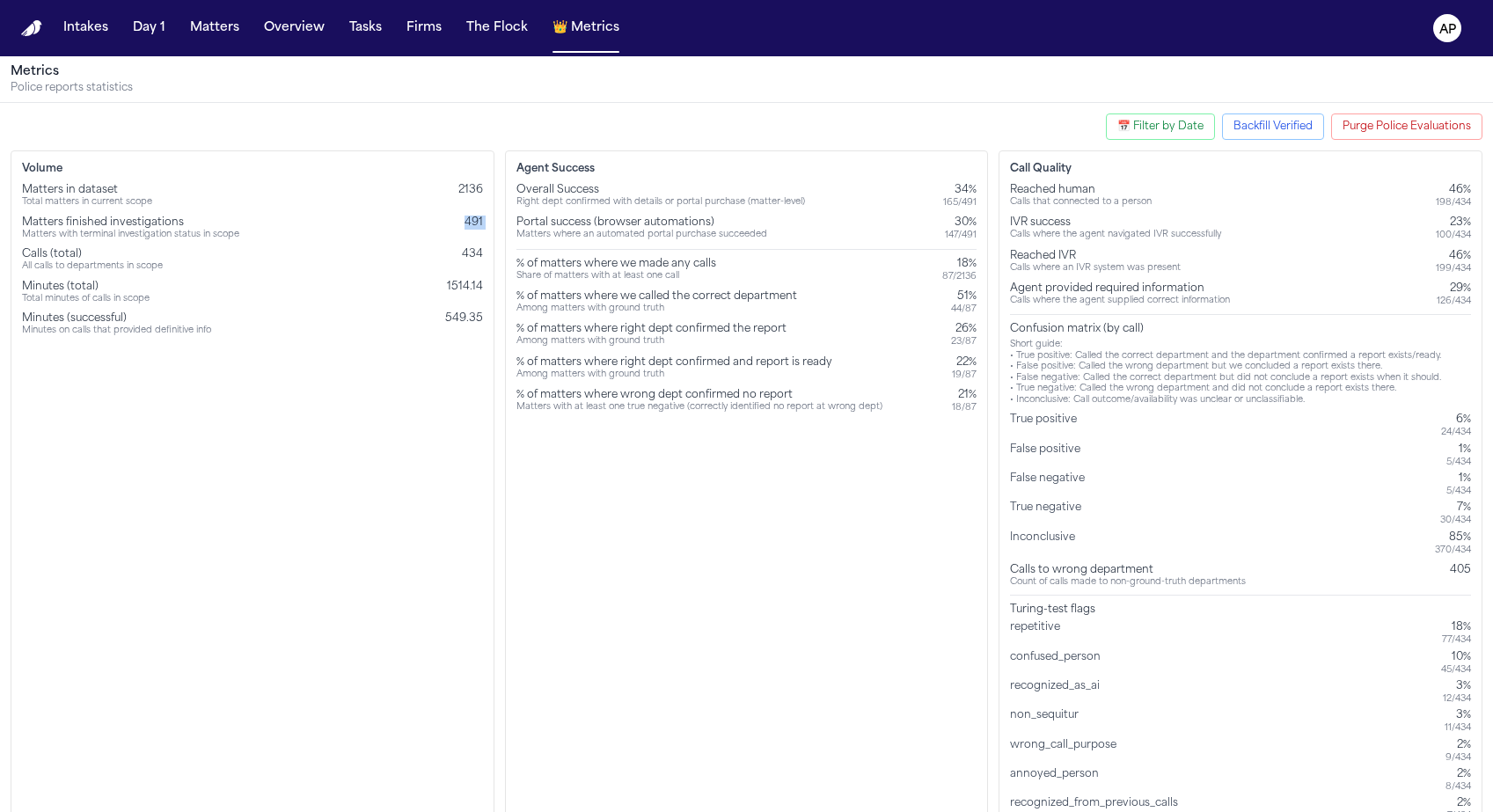
click at [472, 228] on span "491" at bounding box center [474, 223] width 18 height 11
click at [476, 193] on span "2136" at bounding box center [470, 190] width 24 height 11
click at [371, 384] on div "Volume Matters in dataset Total matters in current scope 2136 Matters finished …" at bounding box center [253, 492] width 483 height 683
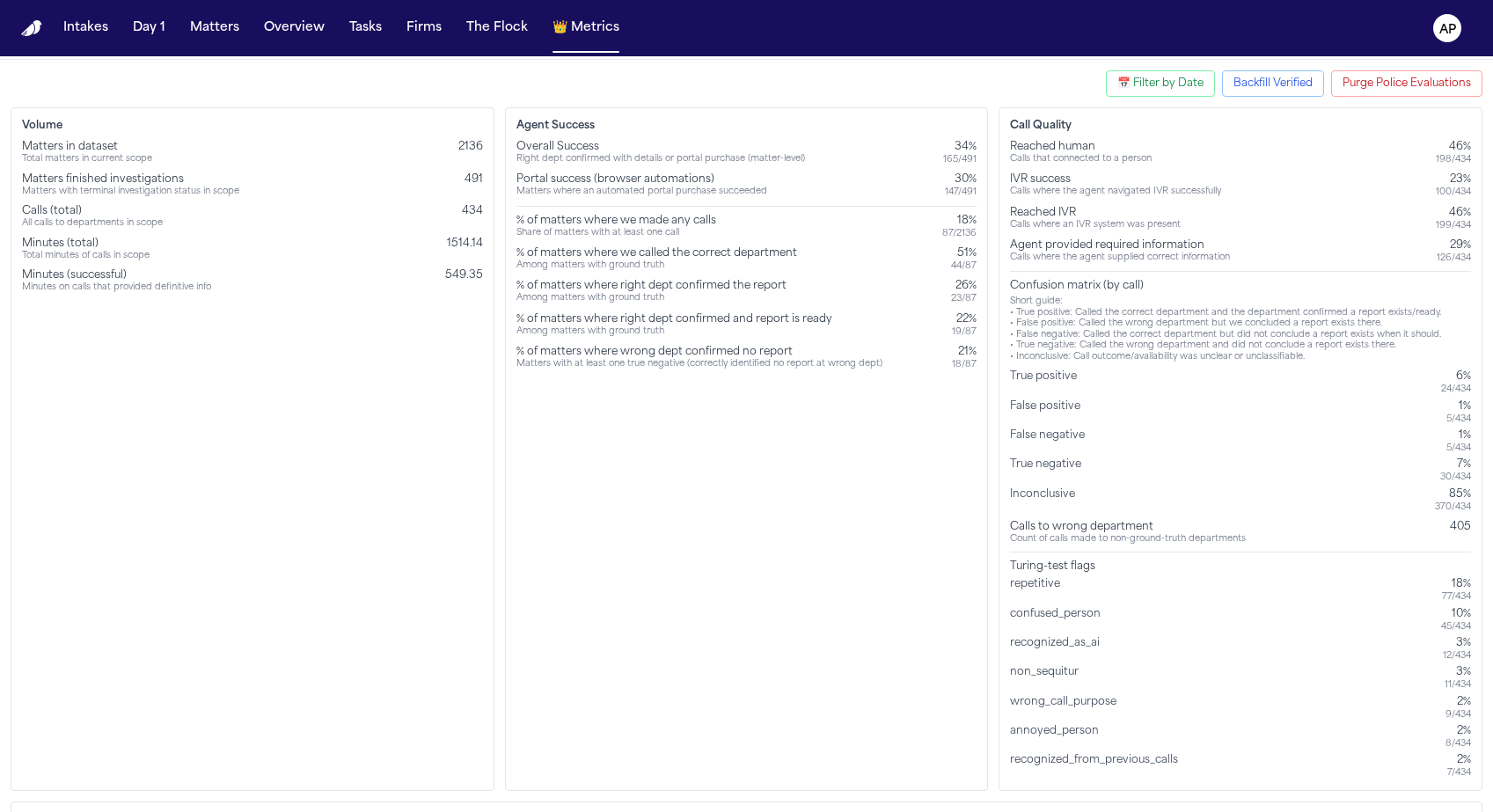
scroll to position [30, 0]
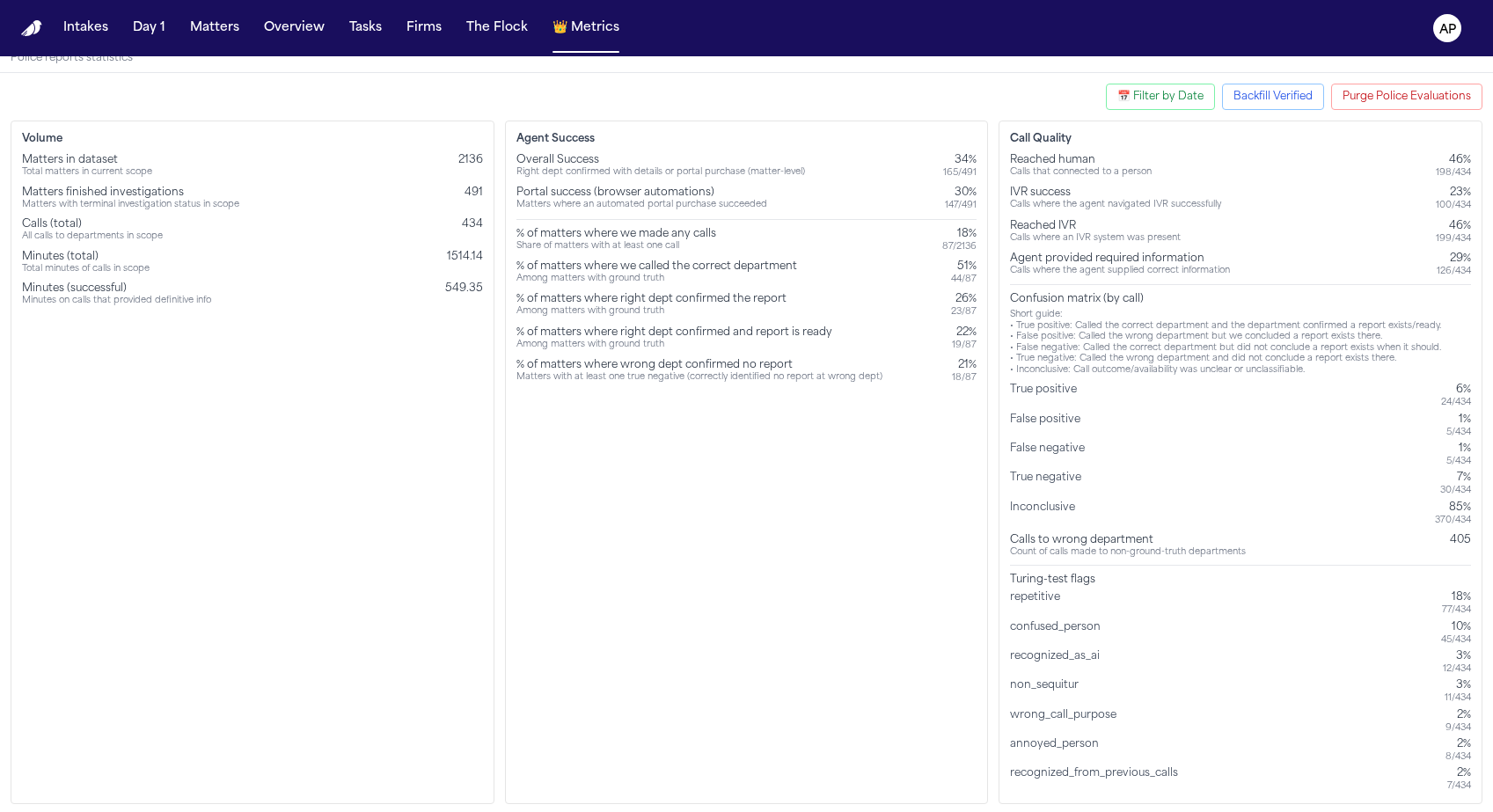
click at [1009, 293] on div "Call Quality Reached human Calls that connected to a person 46% 198 / 434 IVR s…" at bounding box center [1240, 462] width 483 height 683
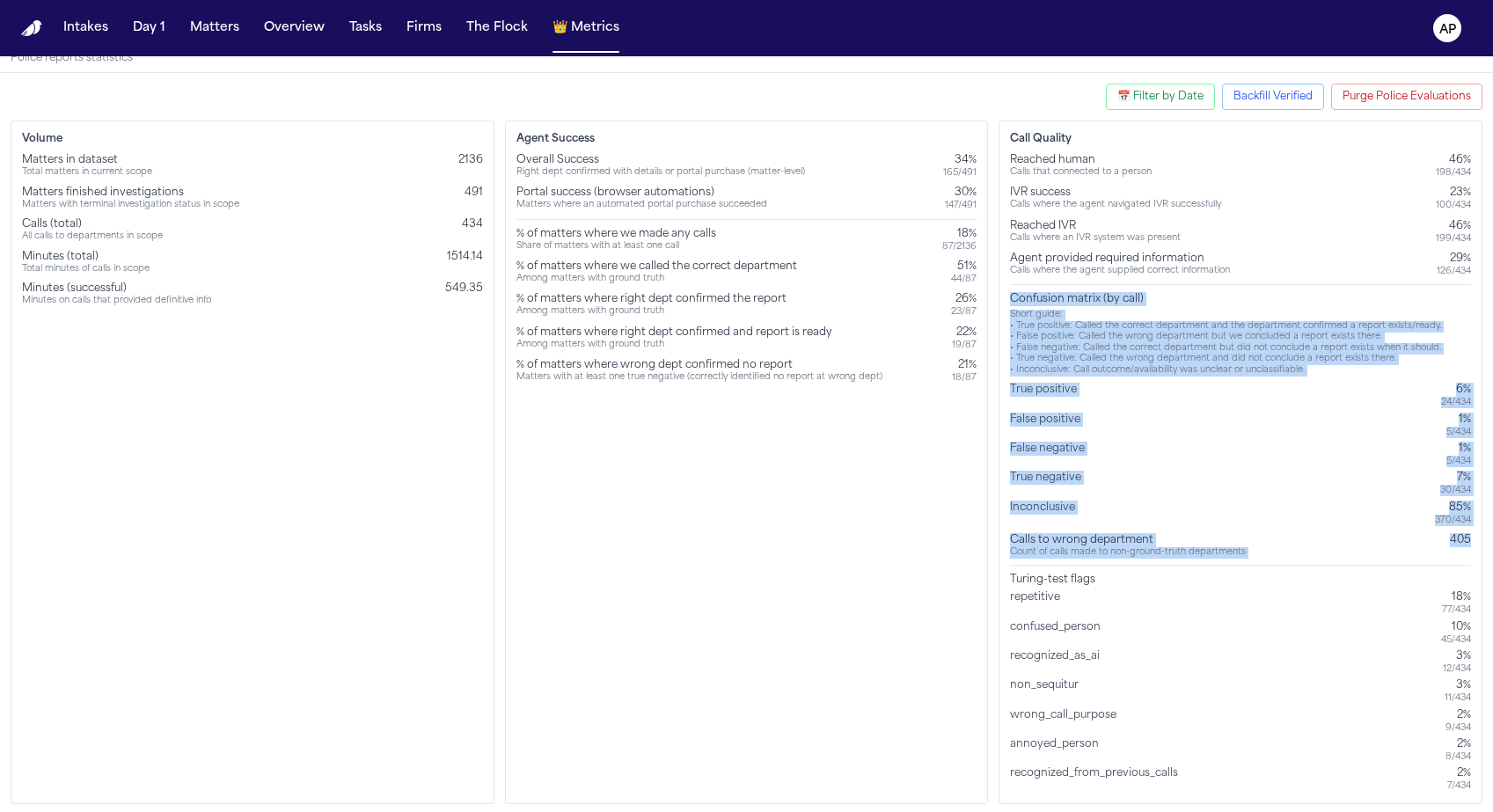
drag, startPoint x: 1009, startPoint y: 293, endPoint x: 1469, endPoint y: 548, distance: 526.0
click at [1469, 548] on div "Reached human Calls that connected to a person 46% 198 / 434 IVR success Calls …" at bounding box center [1239, 473] width 461 height 639
click at [1469, 548] on div "Calls to wrong department Count of calls made to non-ground-truth departments 4…" at bounding box center [1239, 546] width 461 height 25
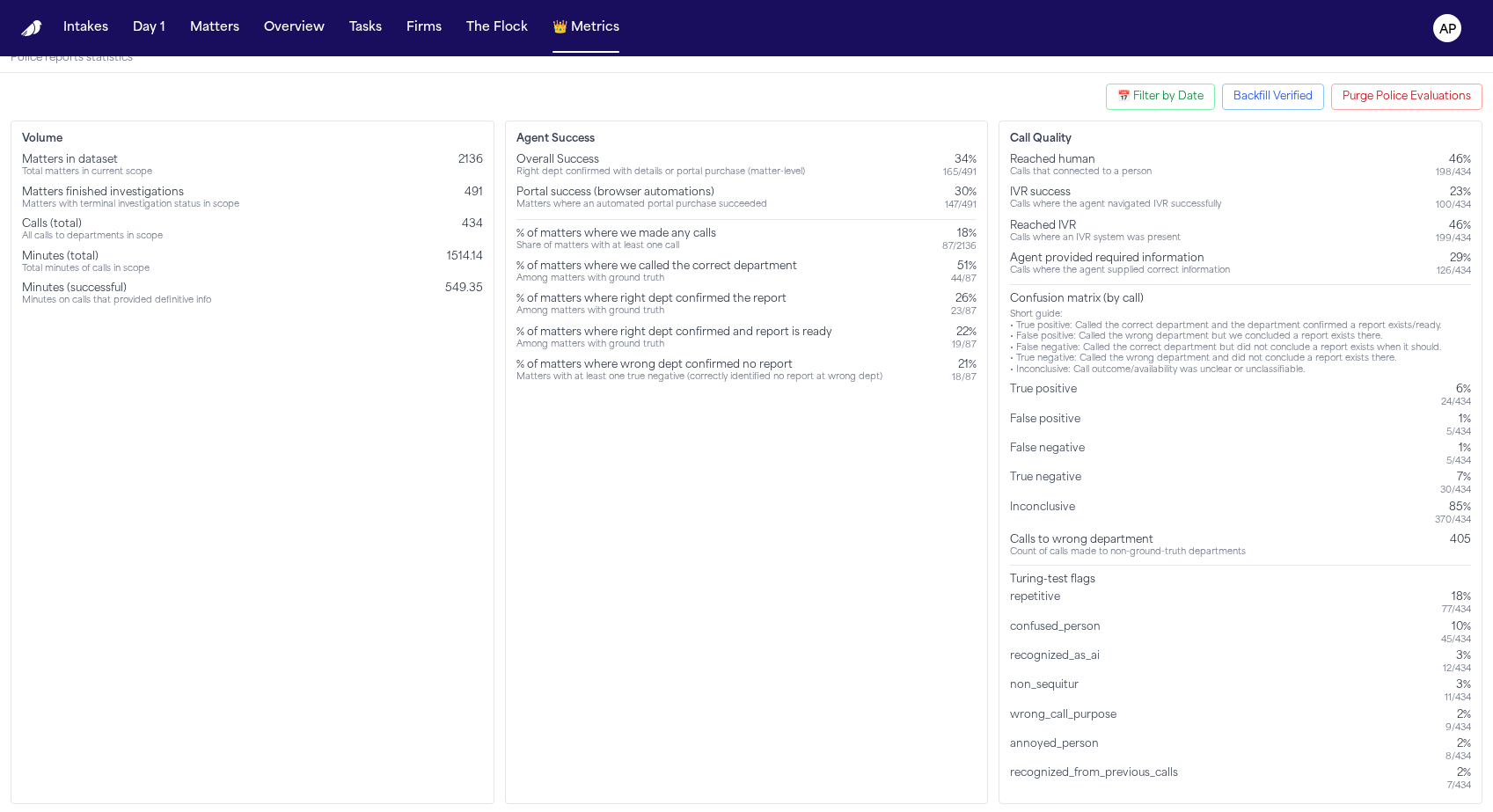
click at [1478, 517] on div "Call Quality Reached human Calls that connected to a person 46% 198 / 434 IVR s…" at bounding box center [1240, 462] width 483 height 683
drag, startPoint x: 1479, startPoint y: 518, endPoint x: 996, endPoint y: 508, distance: 483.1
click at [997, 508] on div "Volume Matters in dataset Total matters in current scope 2136 Matters finished …" at bounding box center [746, 462] width 1471 height 683
click at [1445, 471] on div "7%" at bounding box center [1455, 478] width 31 height 14
drag, startPoint x: 1469, startPoint y: 487, endPoint x: 1013, endPoint y: 482, distance: 456.0
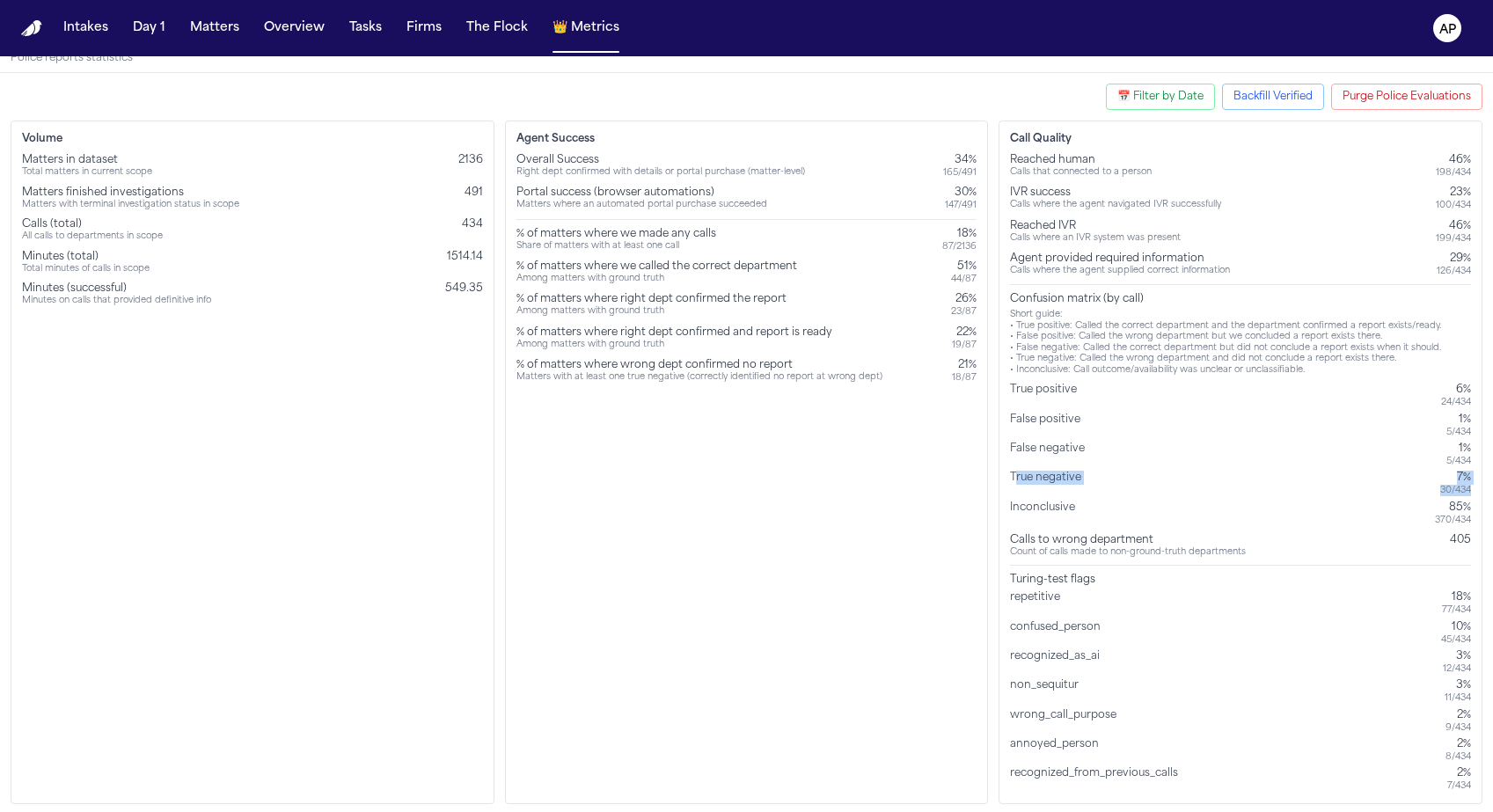
click at [1013, 482] on div "True negative 7% 30 / 434" at bounding box center [1239, 483] width 461 height 25
click at [1400, 492] on div "True negative 7% 30 / 434" at bounding box center [1239, 483] width 461 height 25
click at [1479, 498] on div "Call Quality Reached human Calls that connected to a person 46% 198 / 434 IVR s…" at bounding box center [1240, 462] width 483 height 683
drag, startPoint x: 1471, startPoint y: 490, endPoint x: 1001, endPoint y: 475, distance: 470.2
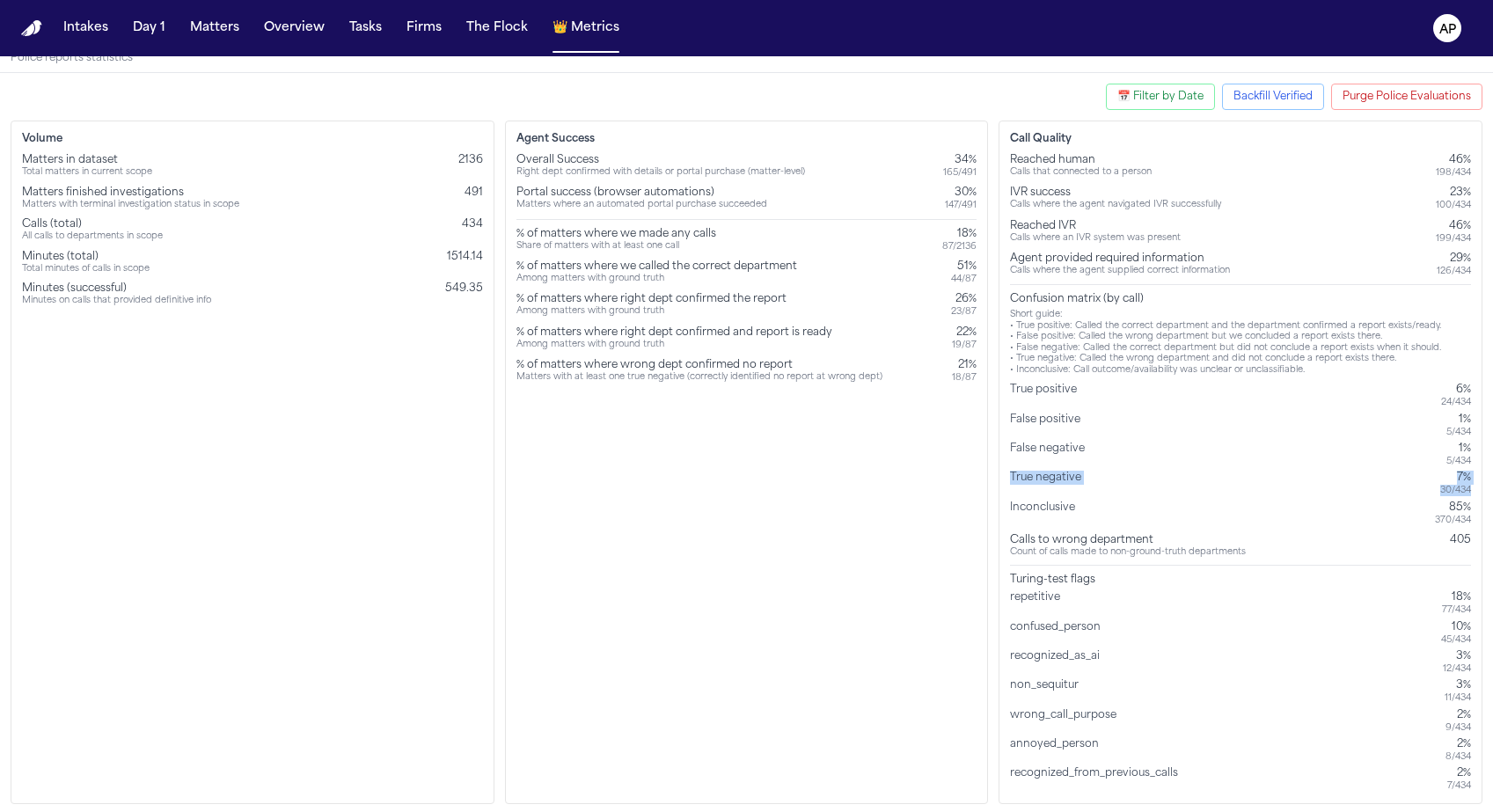
click at [1001, 475] on div "Call Quality Reached human Calls that connected to a person 46% 198 / 434 IVR s…" at bounding box center [1240, 462] width 483 height 683
drag, startPoint x: 1009, startPoint y: 391, endPoint x: 1473, endPoint y: 403, distance: 464.2
click at [1473, 403] on div "Call Quality Reached human Calls that connected to a person 46% 198 / 434 IVR s…" at bounding box center [1240, 462] width 483 height 683
click at [1477, 431] on div "Call Quality Reached human Calls that connected to a person 46% 198 / 434 IVR s…" at bounding box center [1240, 462] width 483 height 683
click at [1462, 421] on div "1%" at bounding box center [1458, 420] width 24 height 14
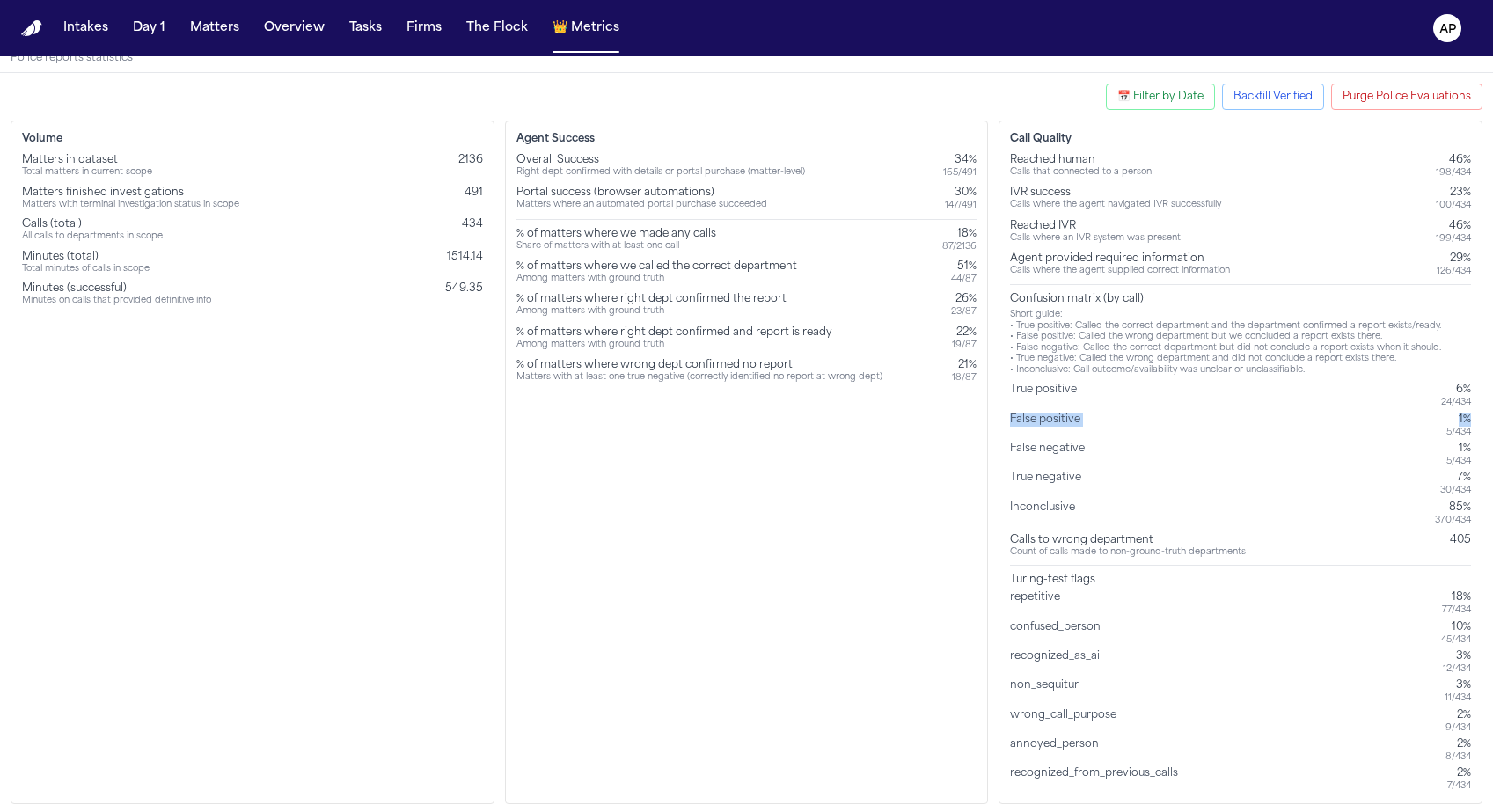
drag, startPoint x: 1475, startPoint y: 425, endPoint x: 1008, endPoint y: 418, distance: 467.1
click at [1008, 418] on div "Call Quality Reached human Calls that connected to a person 46% 198 / 434 IVR s…" at bounding box center [1240, 462] width 483 height 683
click at [1064, 479] on div "True negative" at bounding box center [1048, 483] width 78 height 25
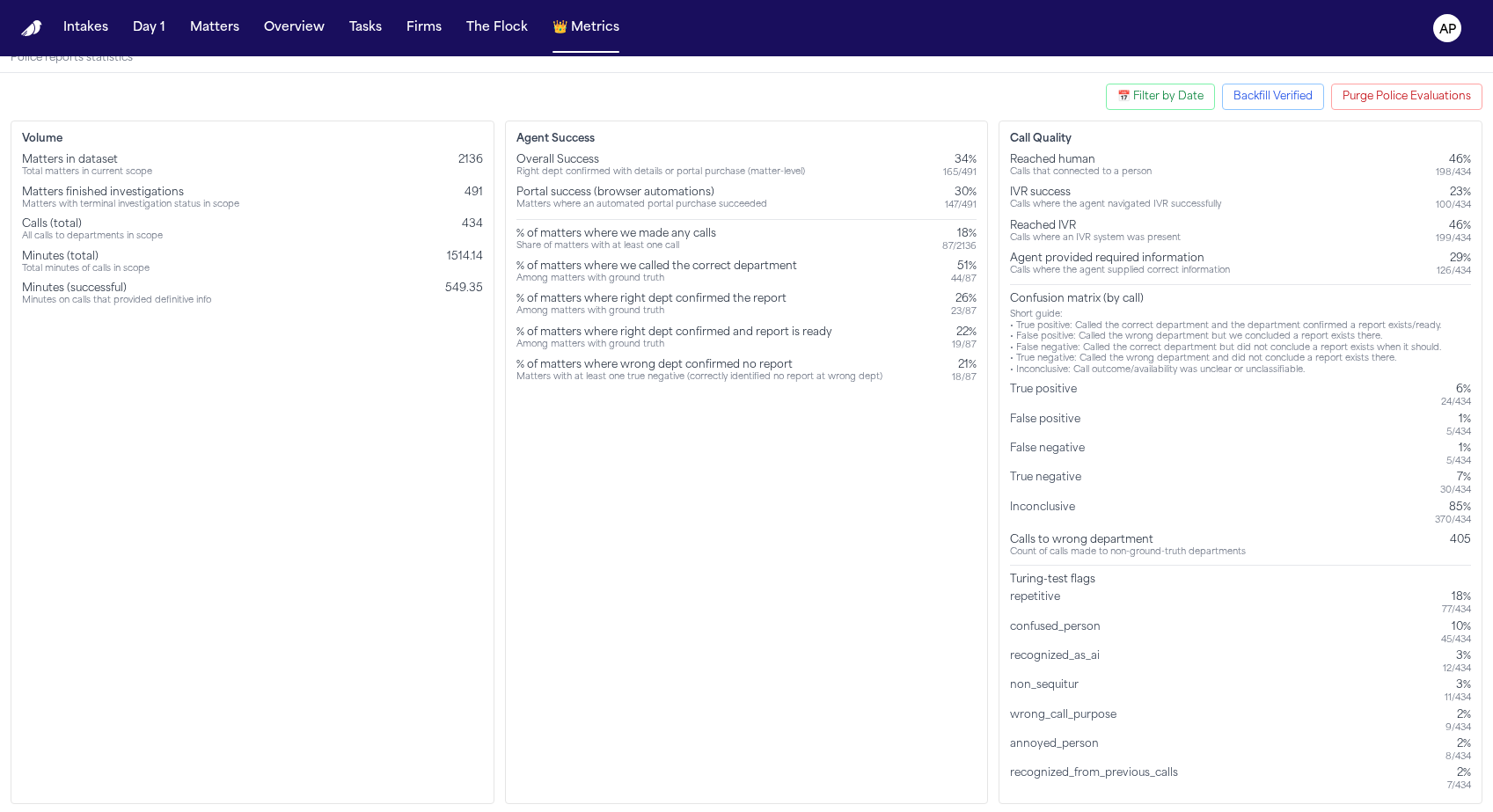
click at [1304, 524] on div "Inconclusive 85% 370 / 434" at bounding box center [1239, 513] width 461 height 25
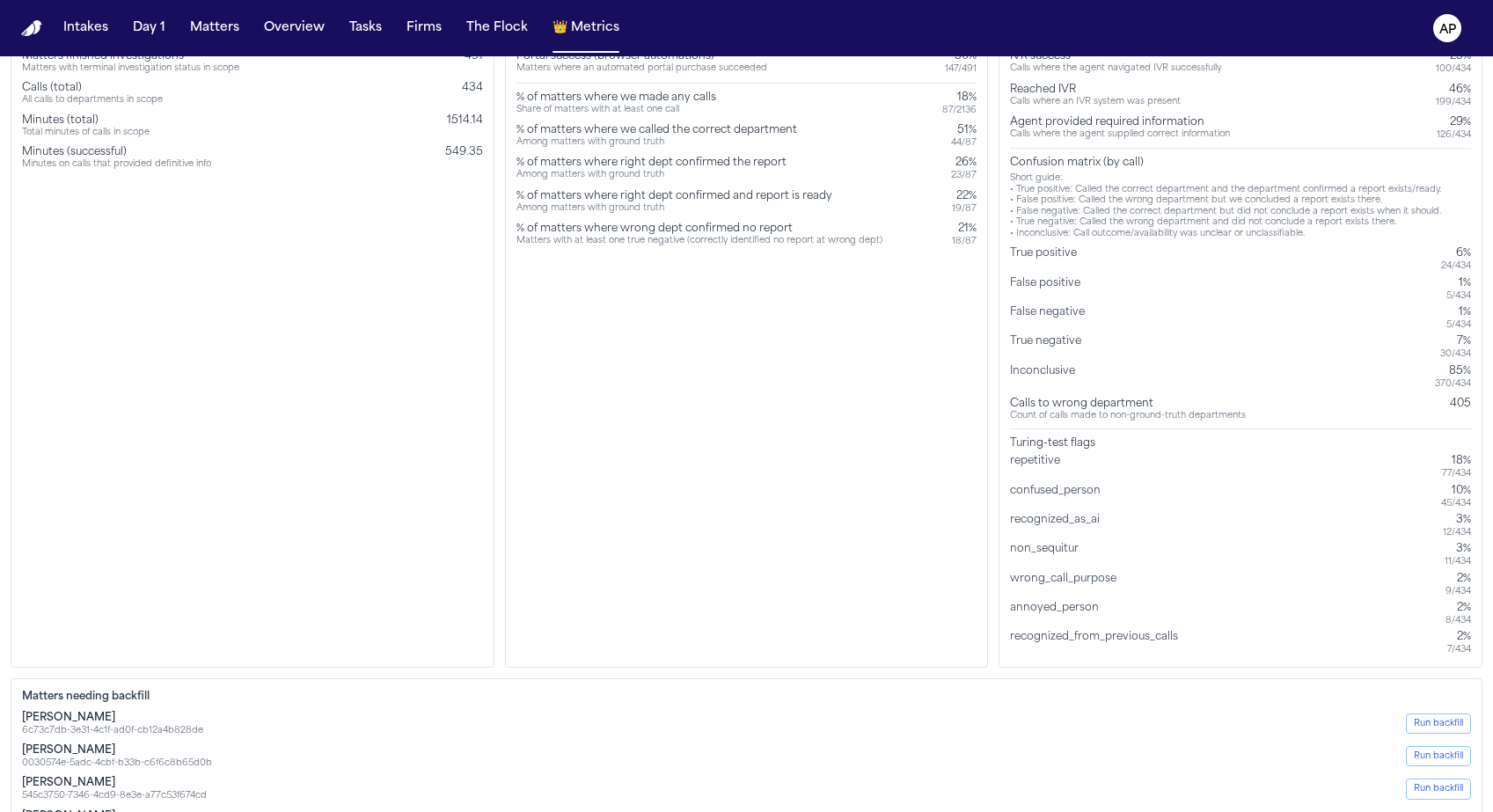
scroll to position [168, 0]
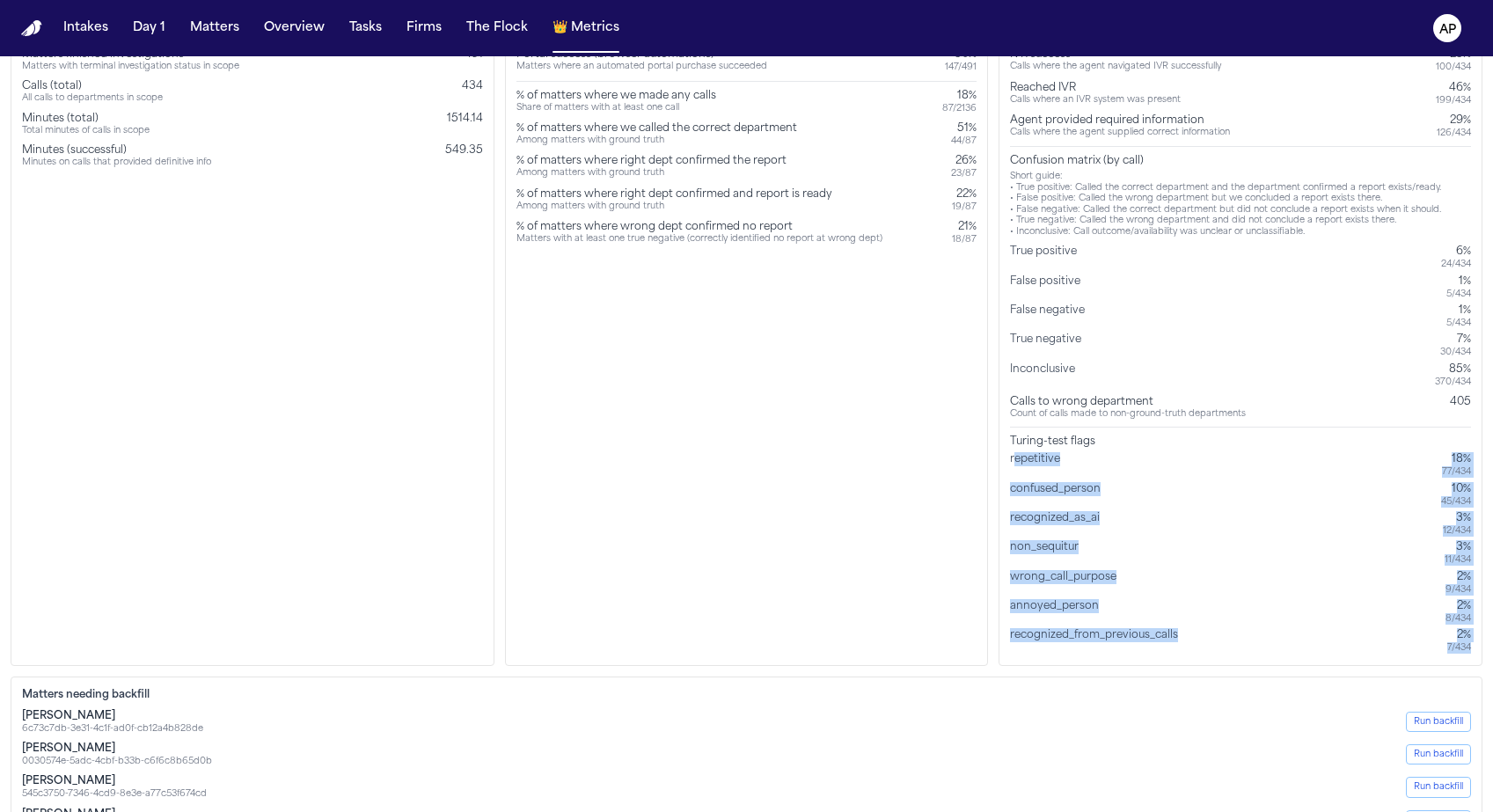
drag, startPoint x: 1012, startPoint y: 459, endPoint x: 1481, endPoint y: 644, distance: 504.2
click at [1481, 644] on div "Call Quality Reached human Calls that connected to a person 46% 198 / 434 IVR s…" at bounding box center [1240, 324] width 483 height 683
drag, startPoint x: 1476, startPoint y: 644, endPoint x: 1013, endPoint y: 443, distance: 504.7
click at [1013, 443] on div "Call Quality Reached human Calls that connected to a person 46% 198 / 434 IVR s…" at bounding box center [1240, 324] width 483 height 683
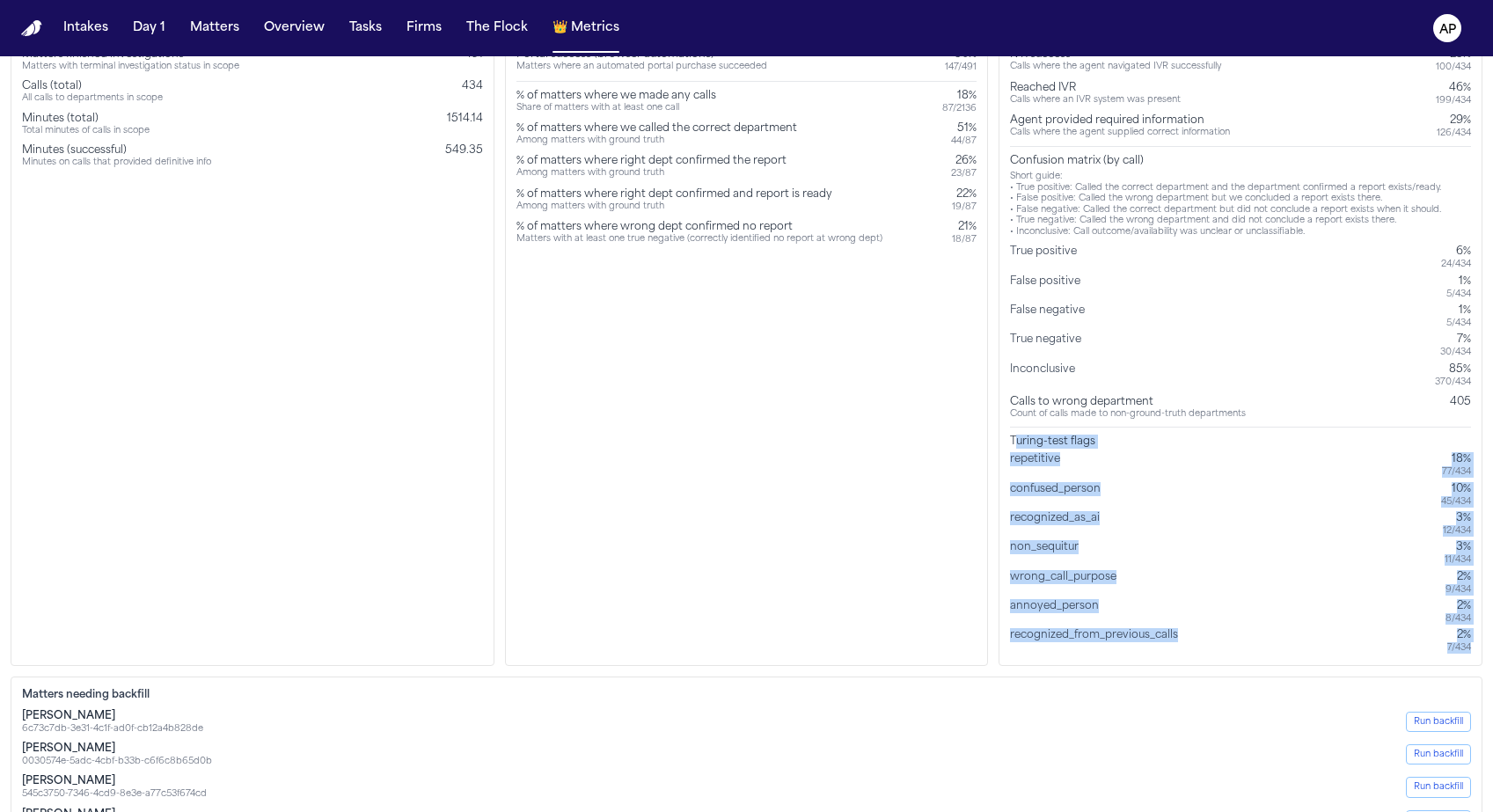
click at [1013, 443] on div "Turing-test flags" at bounding box center [1239, 442] width 461 height 14
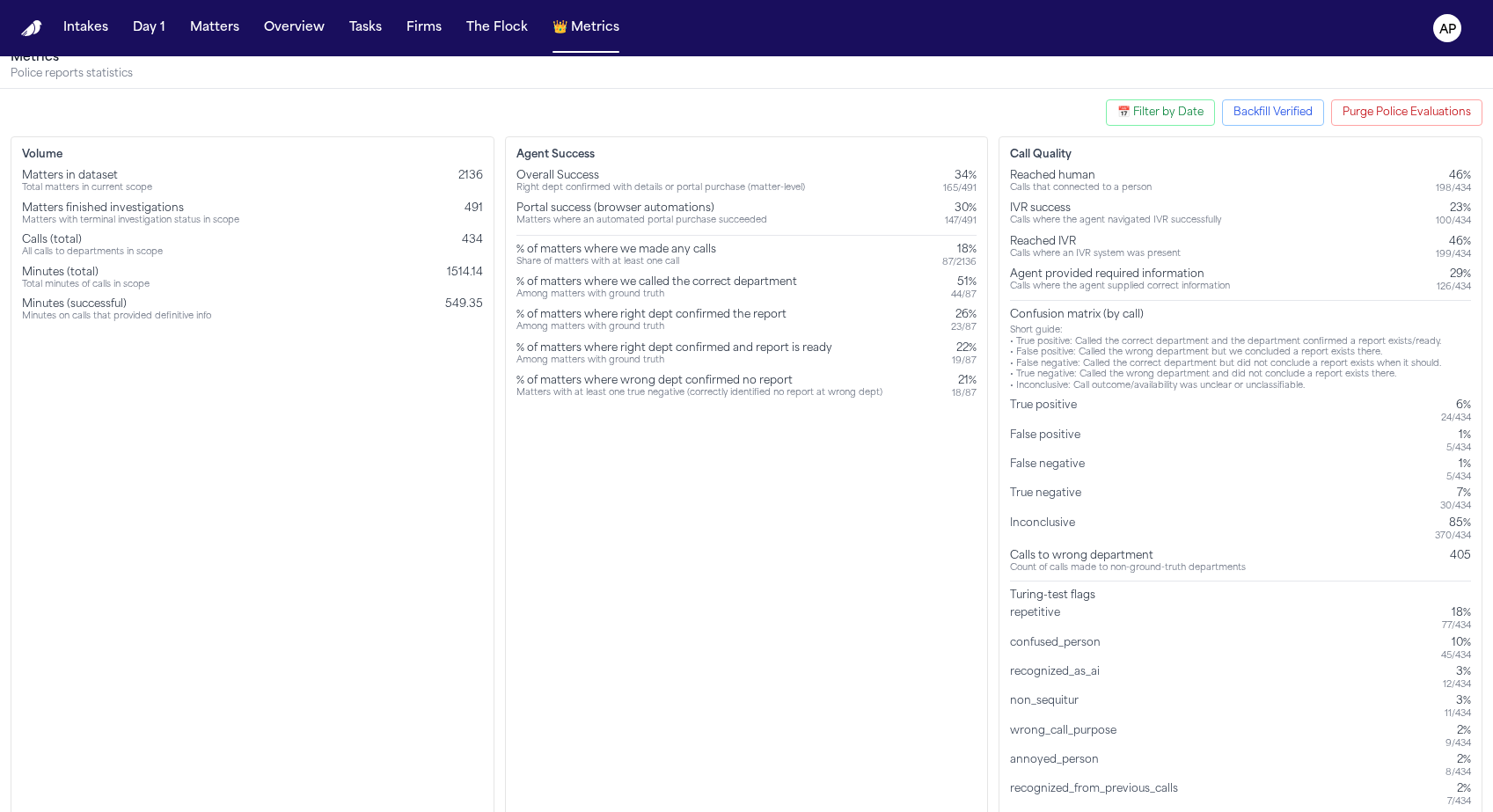
scroll to position [0, 0]
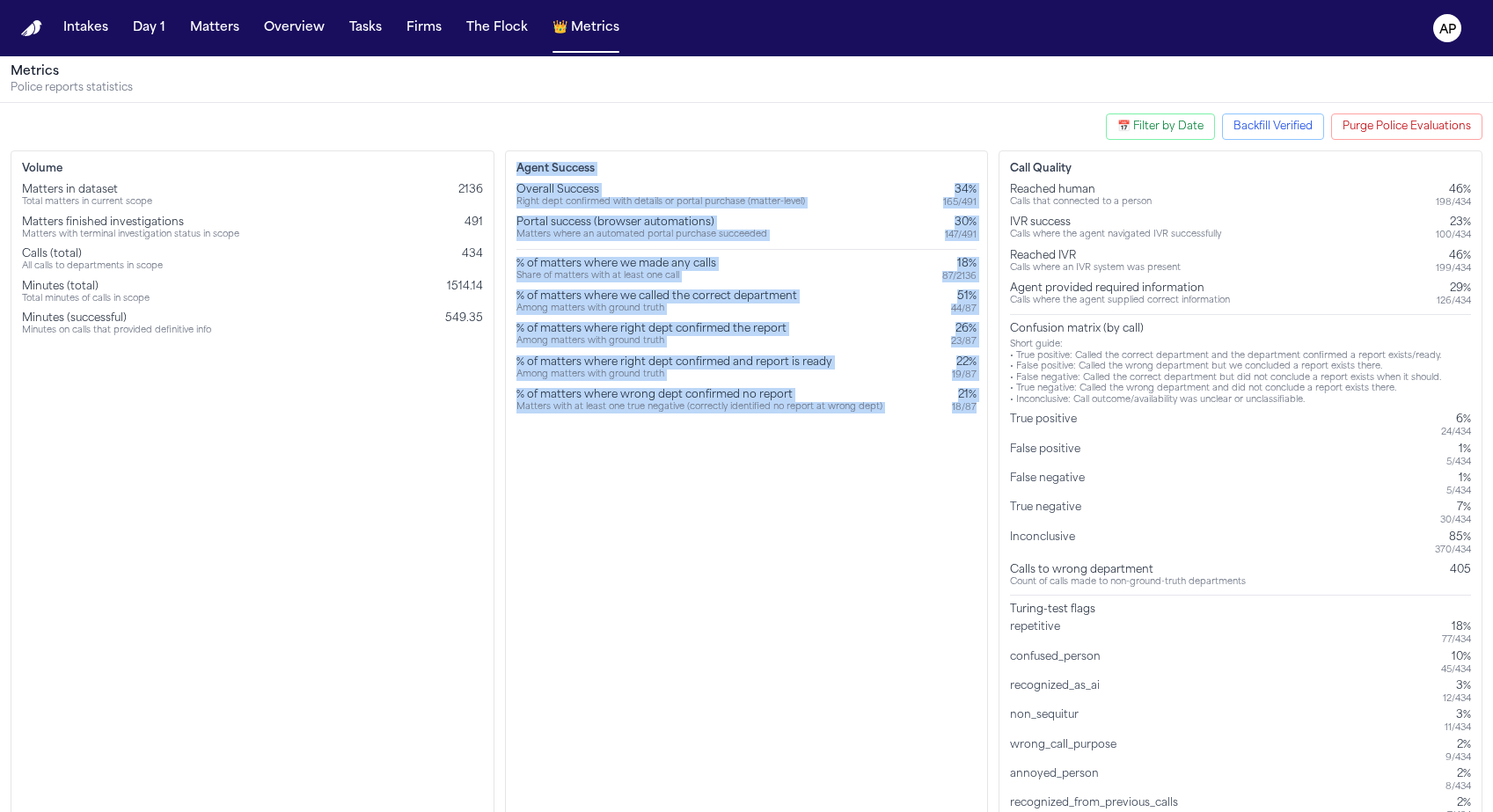
drag, startPoint x: 983, startPoint y: 415, endPoint x: 426, endPoint y: 349, distance: 560.9
click at [426, 349] on div "Volume Matters in dataset Total matters in current scope 2136 Matters finished …" at bounding box center [746, 492] width 1471 height 683
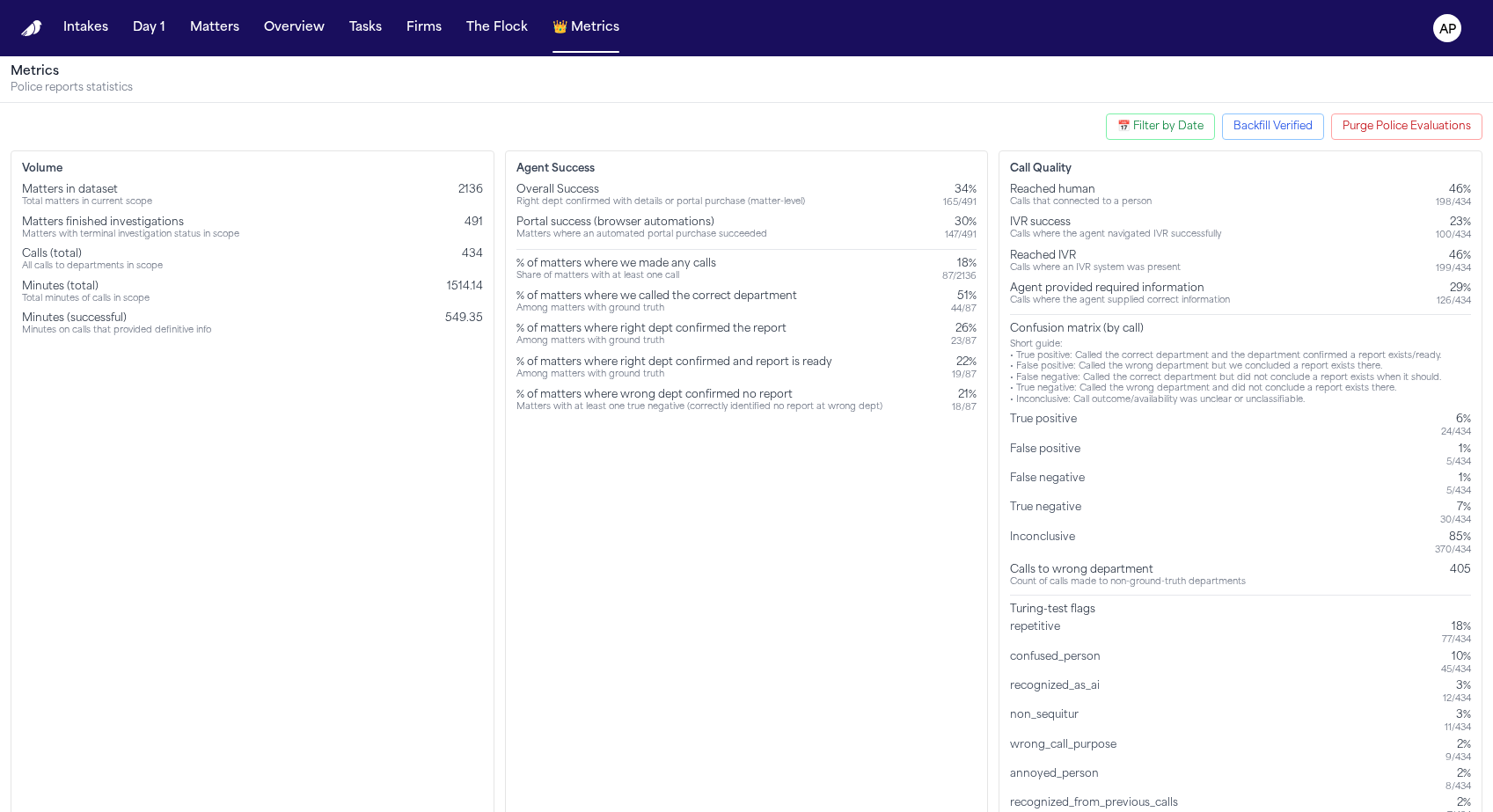
click at [397, 393] on div "Volume Matters in dataset Total matters in current scope 2136 Matters finished …" at bounding box center [253, 492] width 483 height 683
click at [272, 169] on h3 "Volume" at bounding box center [252, 169] width 461 height 14
click at [477, 227] on span "491" at bounding box center [474, 223] width 18 height 11
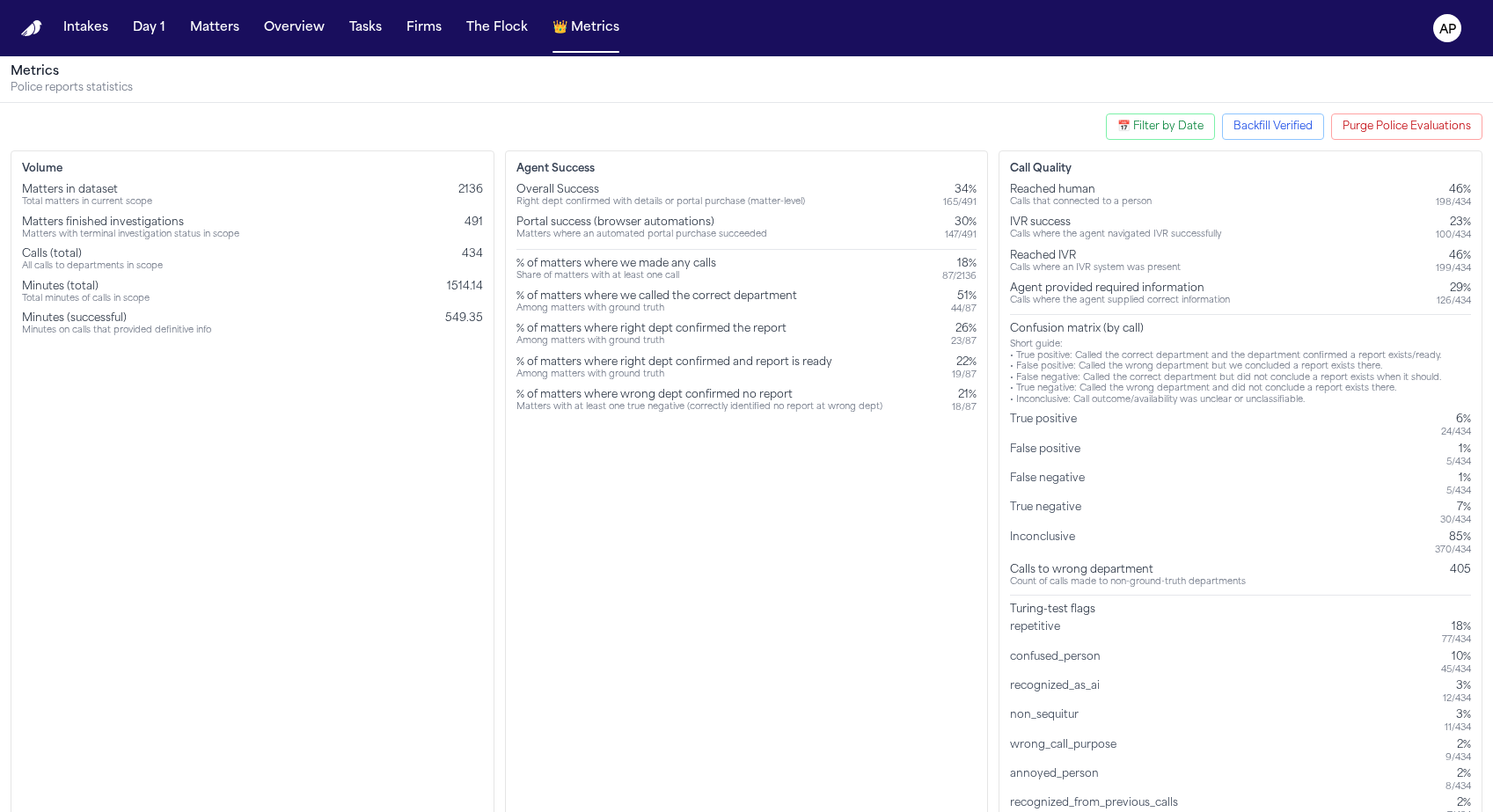
click at [441, 272] on div "Matters in dataset Total matters in current scope 2136 Matters finished investi…" at bounding box center [252, 260] width 461 height 154
click at [469, 222] on span "491" at bounding box center [474, 223] width 18 height 11
click at [396, 454] on div "Volume Matters in dataset Total matters in current scope 2136 Matters finished …" at bounding box center [253, 492] width 483 height 683
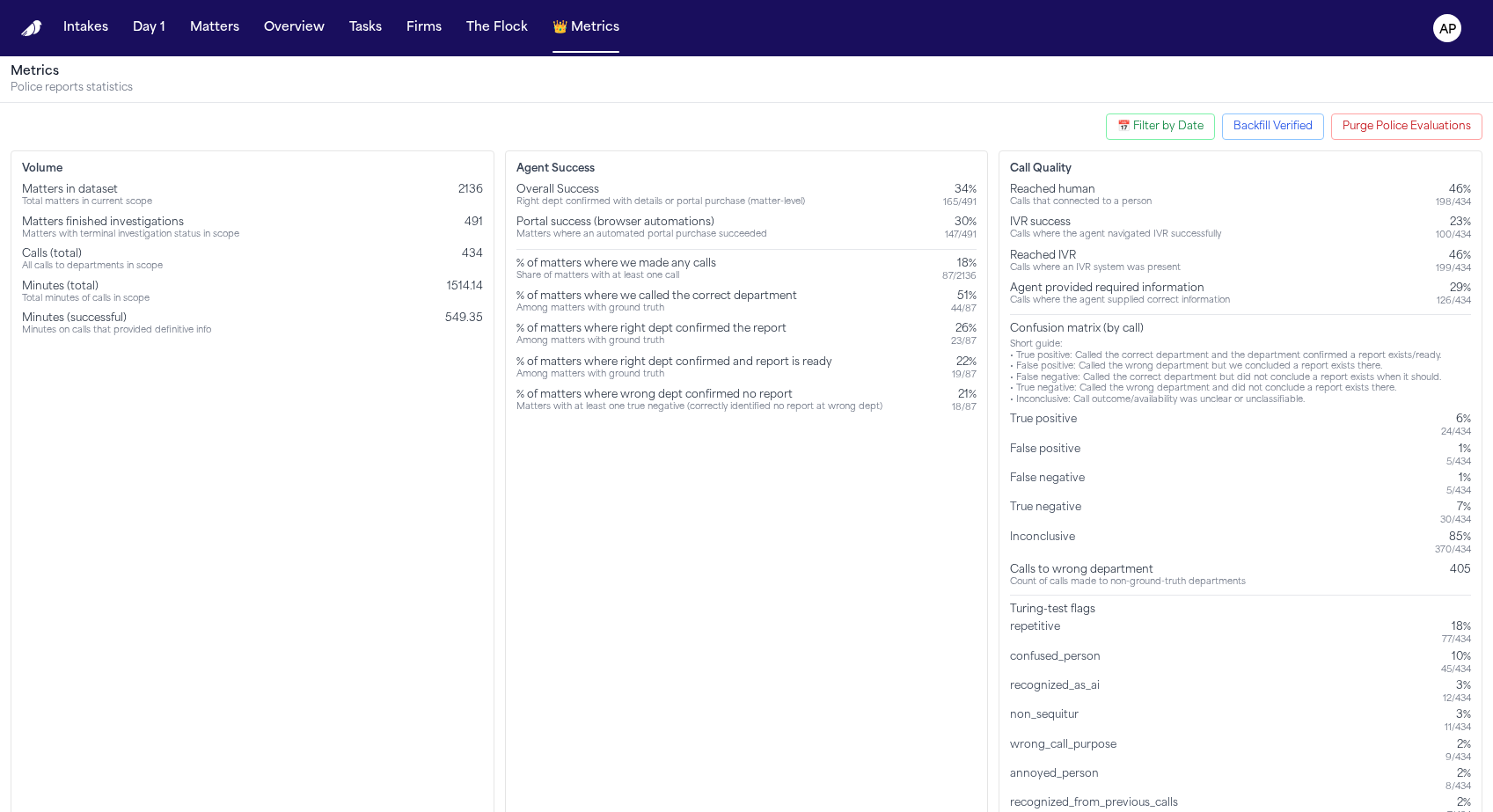
click at [1176, 121] on button "📅 Filter by Date" at bounding box center [1160, 126] width 109 height 26
click at [1089, 205] on input "Start Date:" at bounding box center [1053, 208] width 95 height 23
type input "**********"
click at [1040, 248] on button "Apply Filter" at bounding box center [1038, 245] width 65 height 37
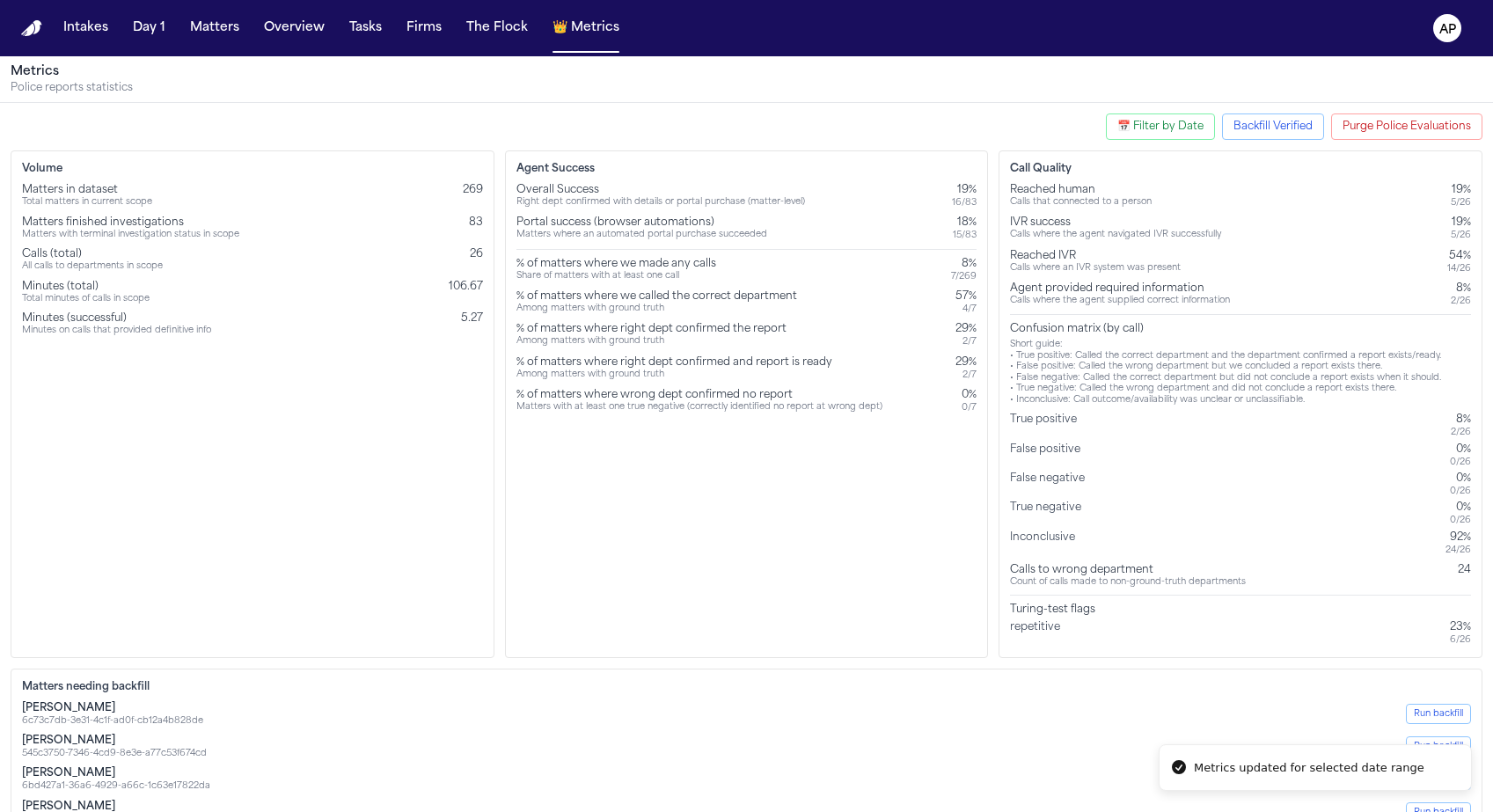
click at [725, 560] on div "Agent Success Overall Success Right dept confirmed with details or portal purch…" at bounding box center [747, 404] width 483 height 508
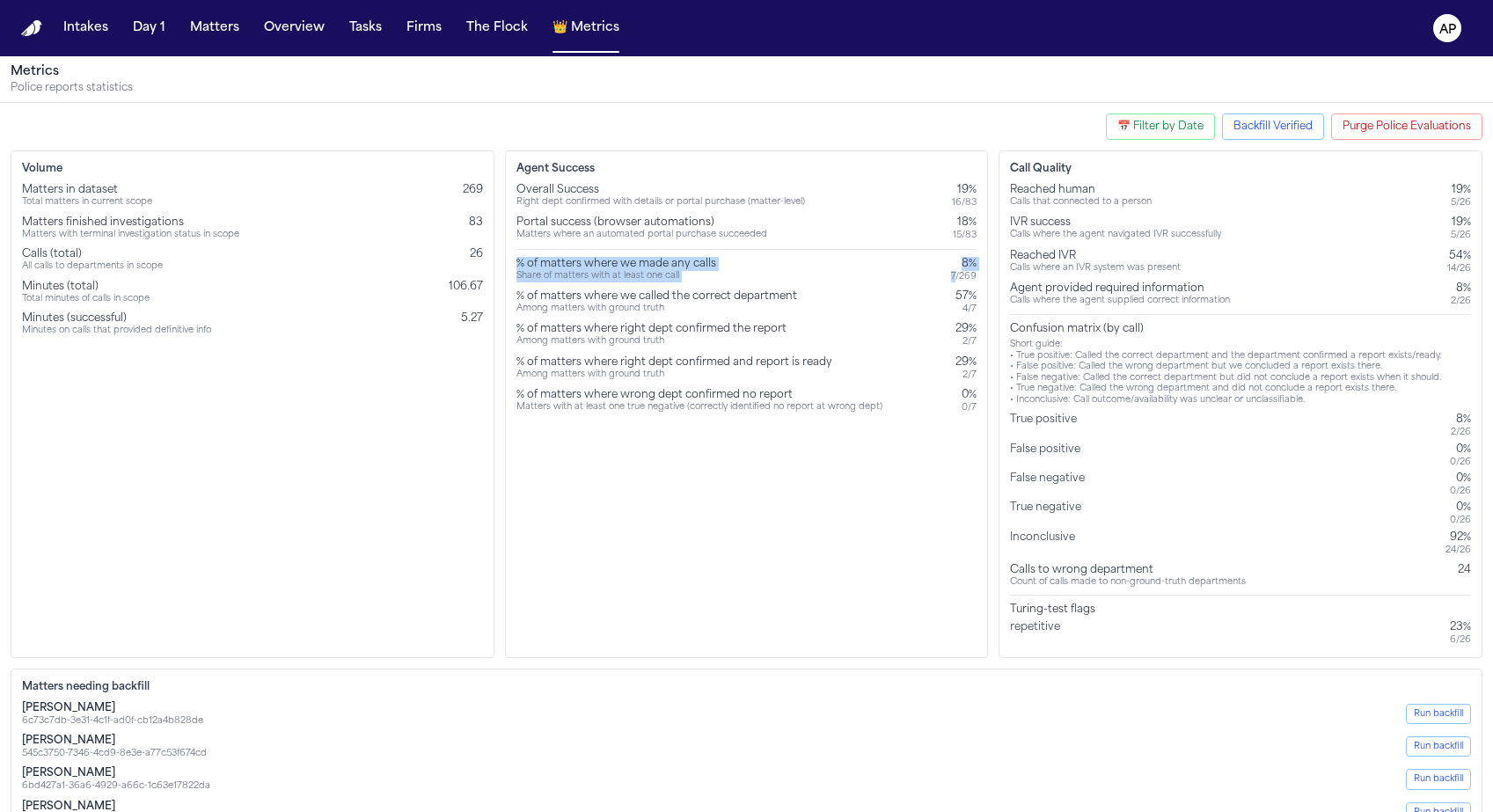
drag, startPoint x: 955, startPoint y: 274, endPoint x: 796, endPoint y: 254, distance: 160.3
click at [796, 254] on div "Overall Success Right dept confirmed with details or portal purchase (matter-le…" at bounding box center [746, 298] width 461 height 231
click at [973, 271] on div "7 / 269" at bounding box center [963, 276] width 25 height 12
drag, startPoint x: 955, startPoint y: 274, endPoint x: 512, endPoint y: 263, distance: 443.1
click at [512, 263] on div "Agent Success Overall Success Right dept confirmed with details or portal purch…" at bounding box center [747, 404] width 483 height 508
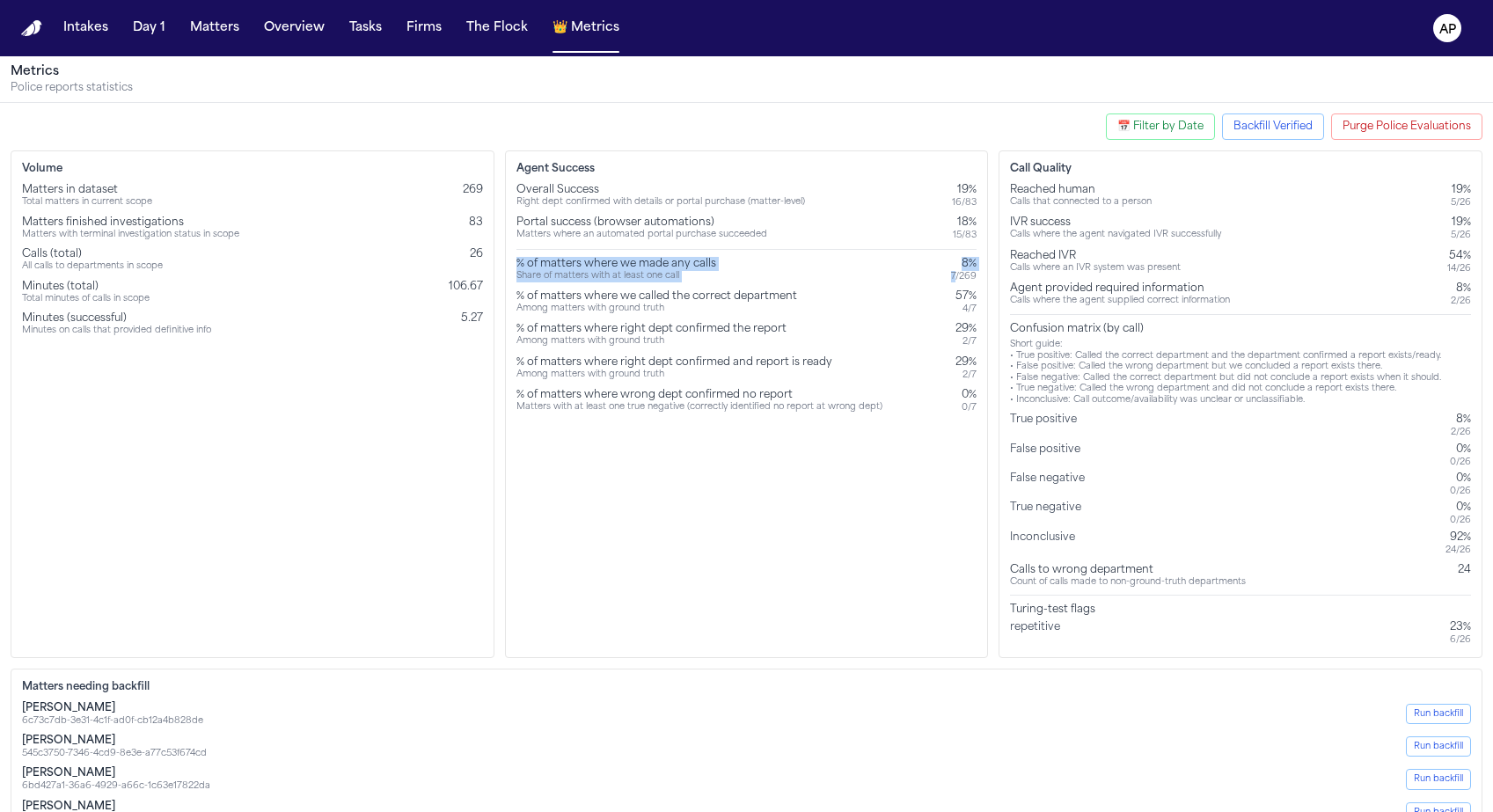
click at [512, 263] on div "Agent Success Overall Success Right dept confirmed with details or portal purch…" at bounding box center [747, 404] width 483 height 508
click at [628, 233] on div "Matters where an automated portal purchase succeeded" at bounding box center [641, 235] width 251 height 12
click at [626, 223] on div "Portal success (browser automations)" at bounding box center [641, 223] width 251 height 14
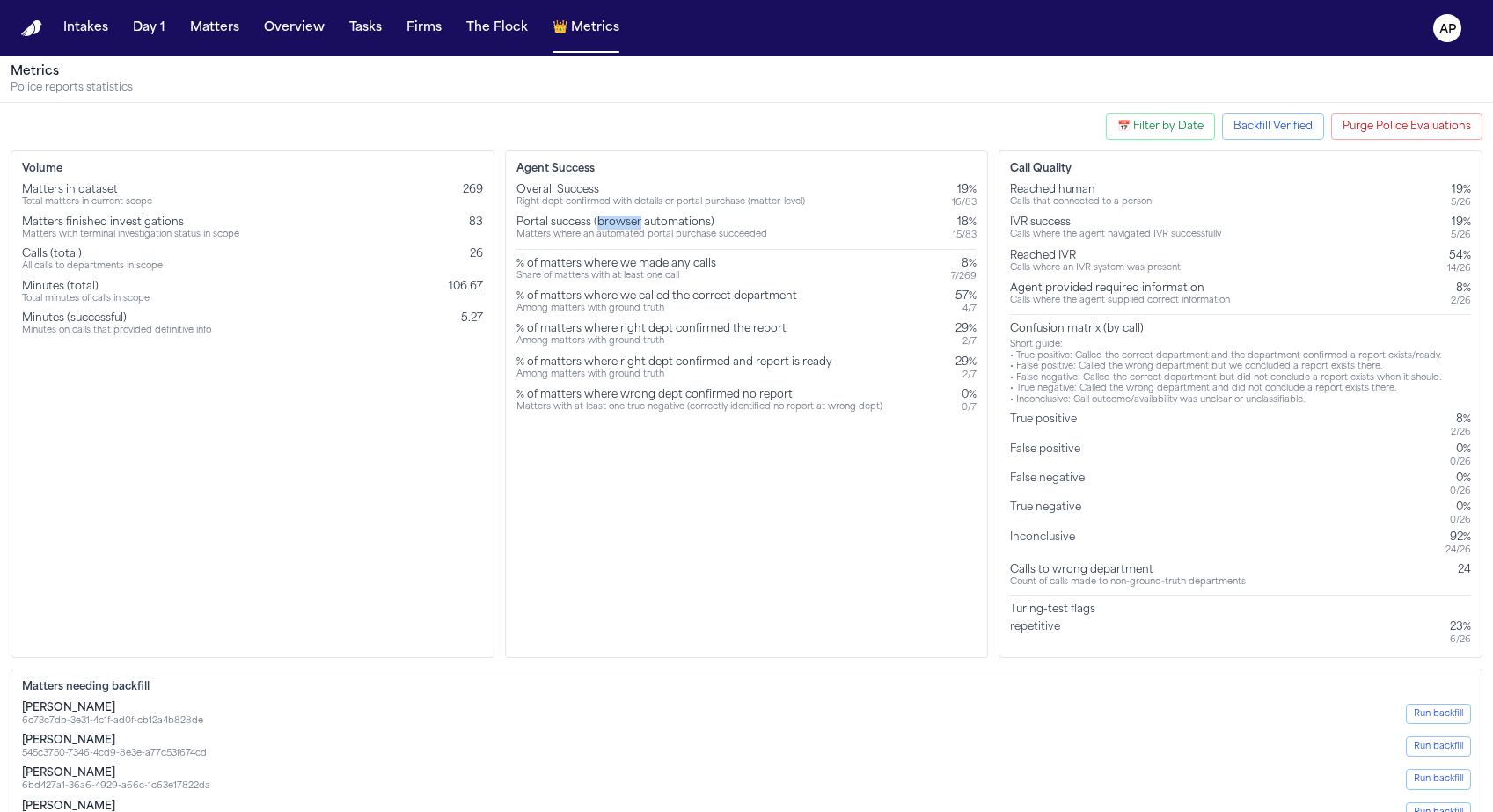
click at [626, 223] on div "Portal success (browser automations)" at bounding box center [641, 223] width 251 height 14
click at [1175, 132] on button "📅 Filter by Date" at bounding box center [1160, 126] width 109 height 26
click at [1111, 245] on button "Clear Filter" at bounding box center [1111, 245] width 65 height 37
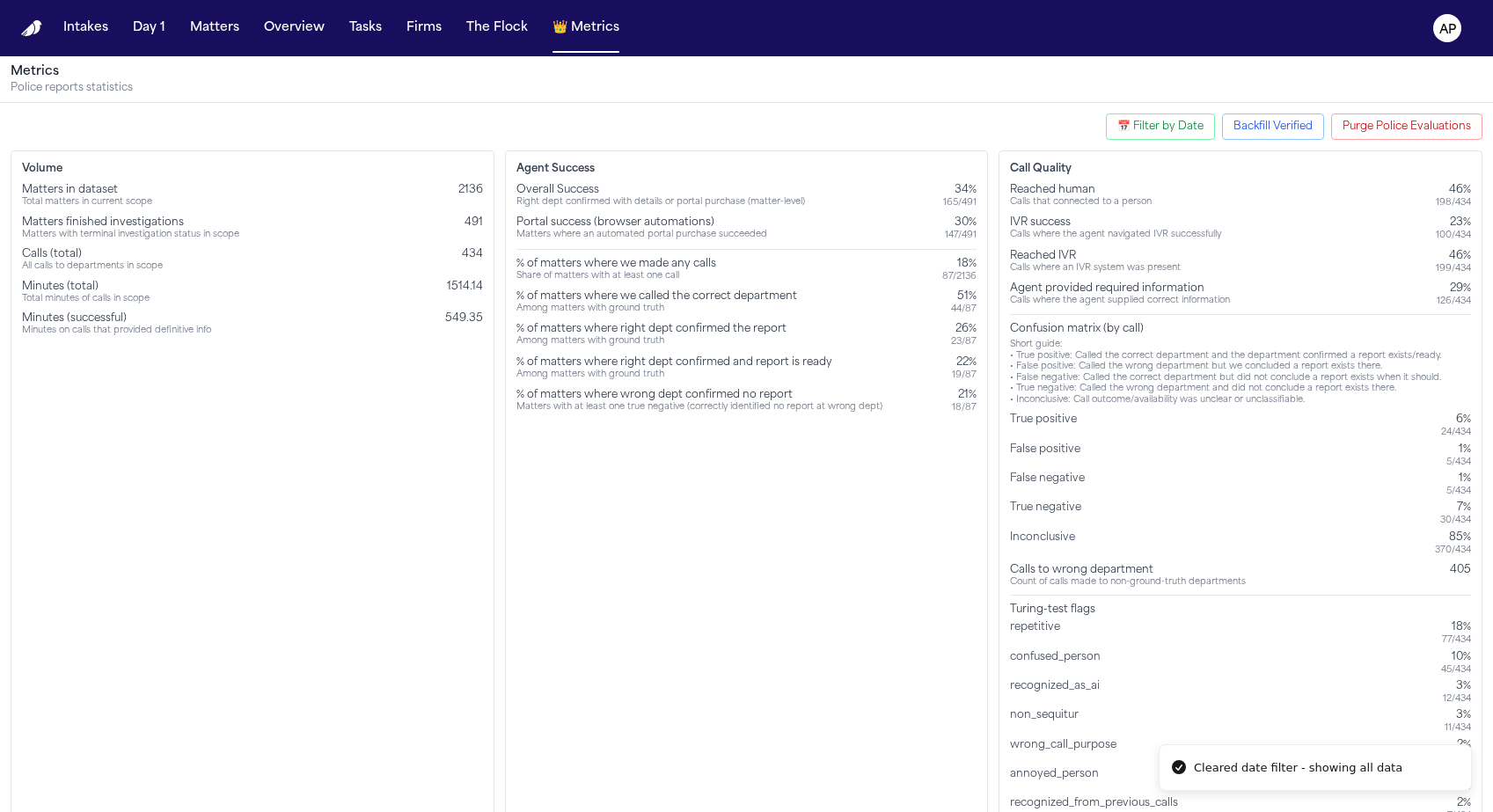
click at [782, 467] on div "Agent Success Overall Success Right dept confirmed with details or portal purch…" at bounding box center [747, 492] width 483 height 683
click at [952, 233] on div "147 / 491" at bounding box center [960, 235] width 32 height 12
click at [974, 211] on div "Overall Success Right dept confirmed with details or portal purchase (matter-le…" at bounding box center [746, 298] width 461 height 231
click at [952, 231] on div "147 / 491" at bounding box center [960, 235] width 32 height 12
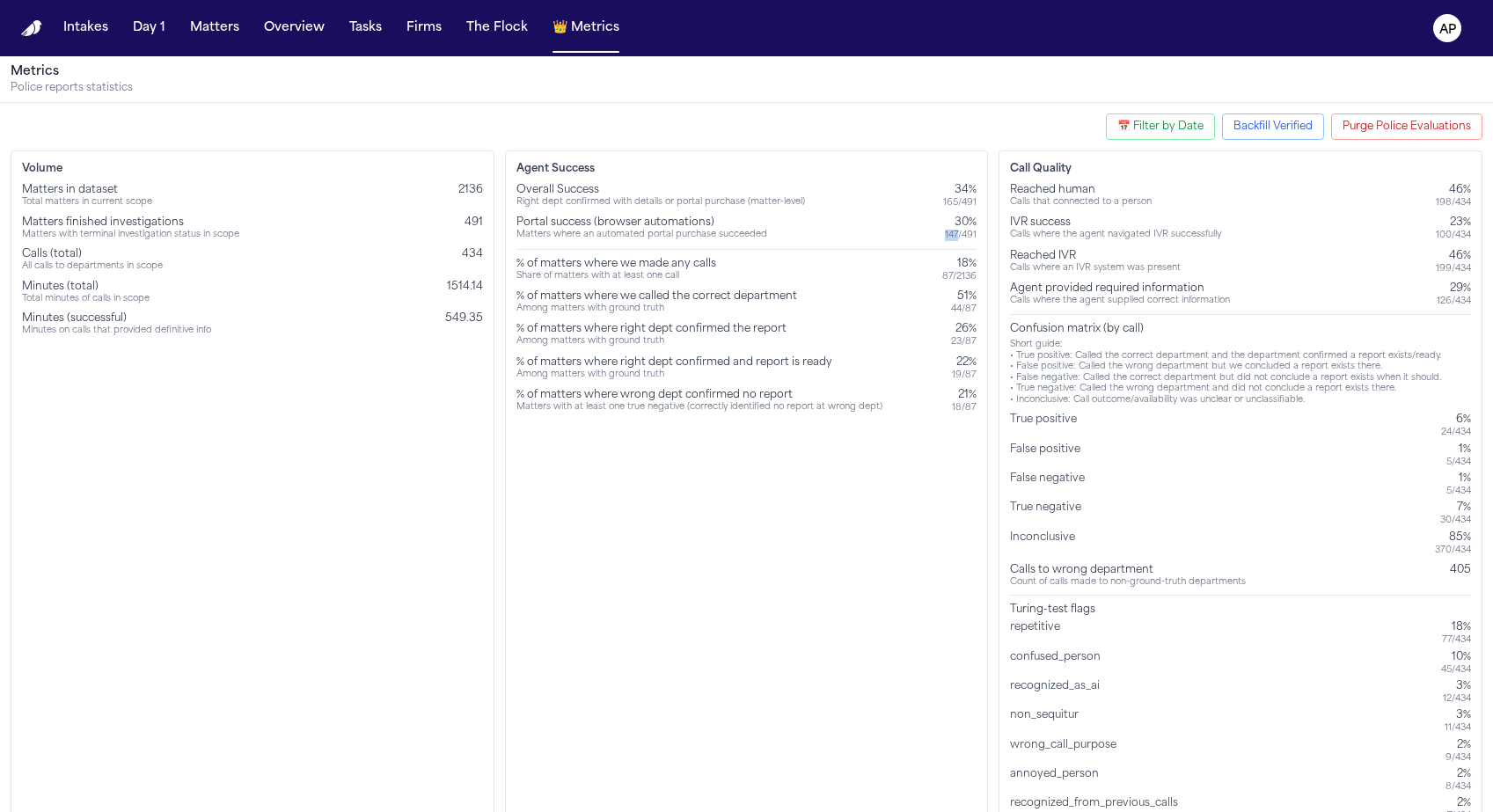
click at [952, 231] on div "147 / 491" at bounding box center [960, 235] width 32 height 12
click at [947, 231] on div "147 / 491" at bounding box center [960, 235] width 32 height 12
click at [944, 241] on div "147 / 491" at bounding box center [960, 235] width 32 height 12
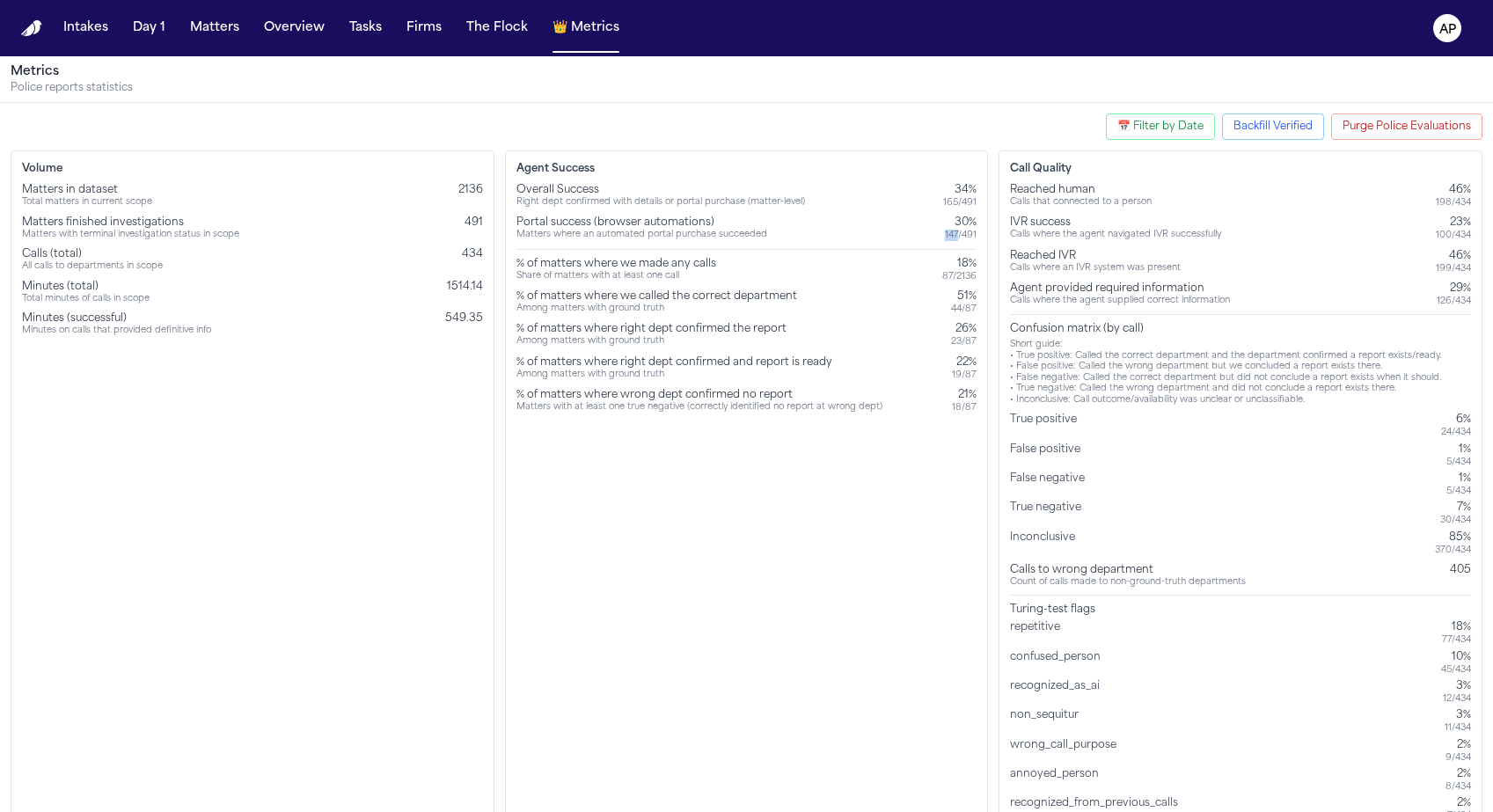
click at [944, 241] on div "147 / 491" at bounding box center [960, 235] width 32 height 12
click at [967, 250] on div "Overall Success Right dept confirmed with details or portal purchase (matter-le…" at bounding box center [746, 298] width 461 height 231
click at [967, 219] on div "30%" at bounding box center [960, 223] width 32 height 14
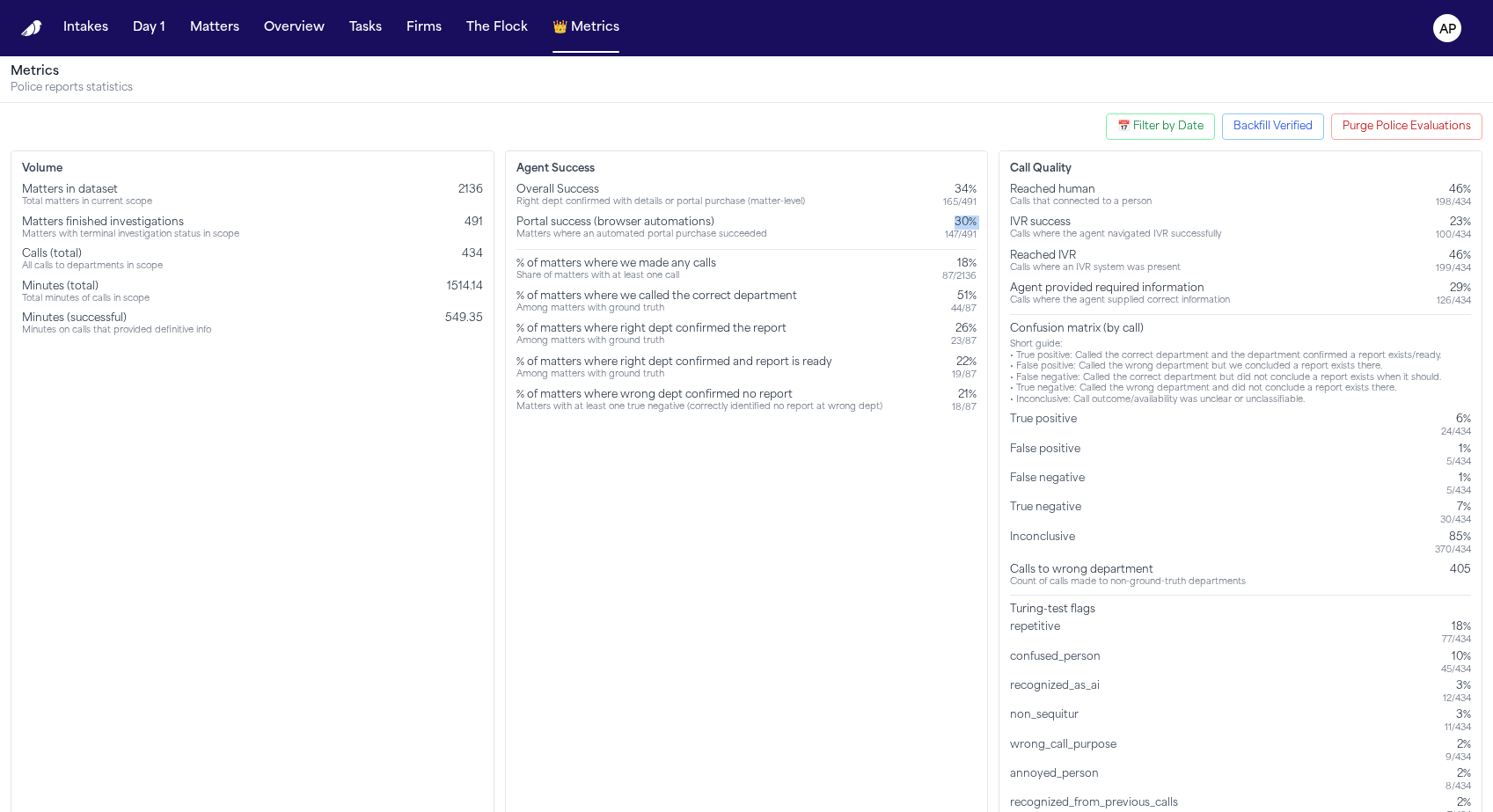
click at [967, 219] on div "30%" at bounding box center [960, 223] width 32 height 14
click at [967, 233] on div "147 / 491" at bounding box center [960, 235] width 32 height 12
click at [967, 221] on div "30%" at bounding box center [960, 223] width 32 height 14
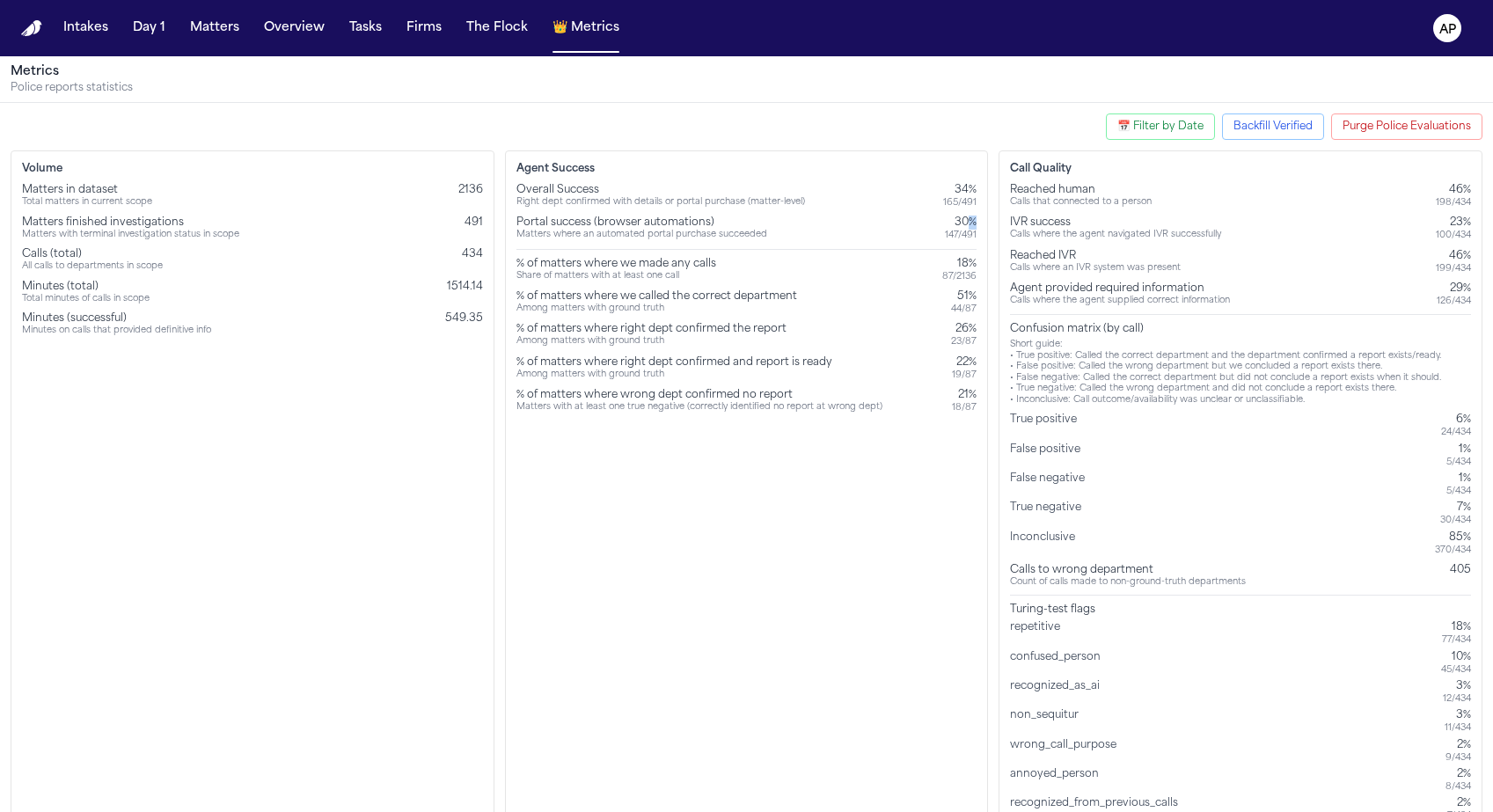
click at [967, 221] on div "30%" at bounding box center [960, 223] width 32 height 14
click at [967, 227] on div "30%" at bounding box center [960, 223] width 32 height 14
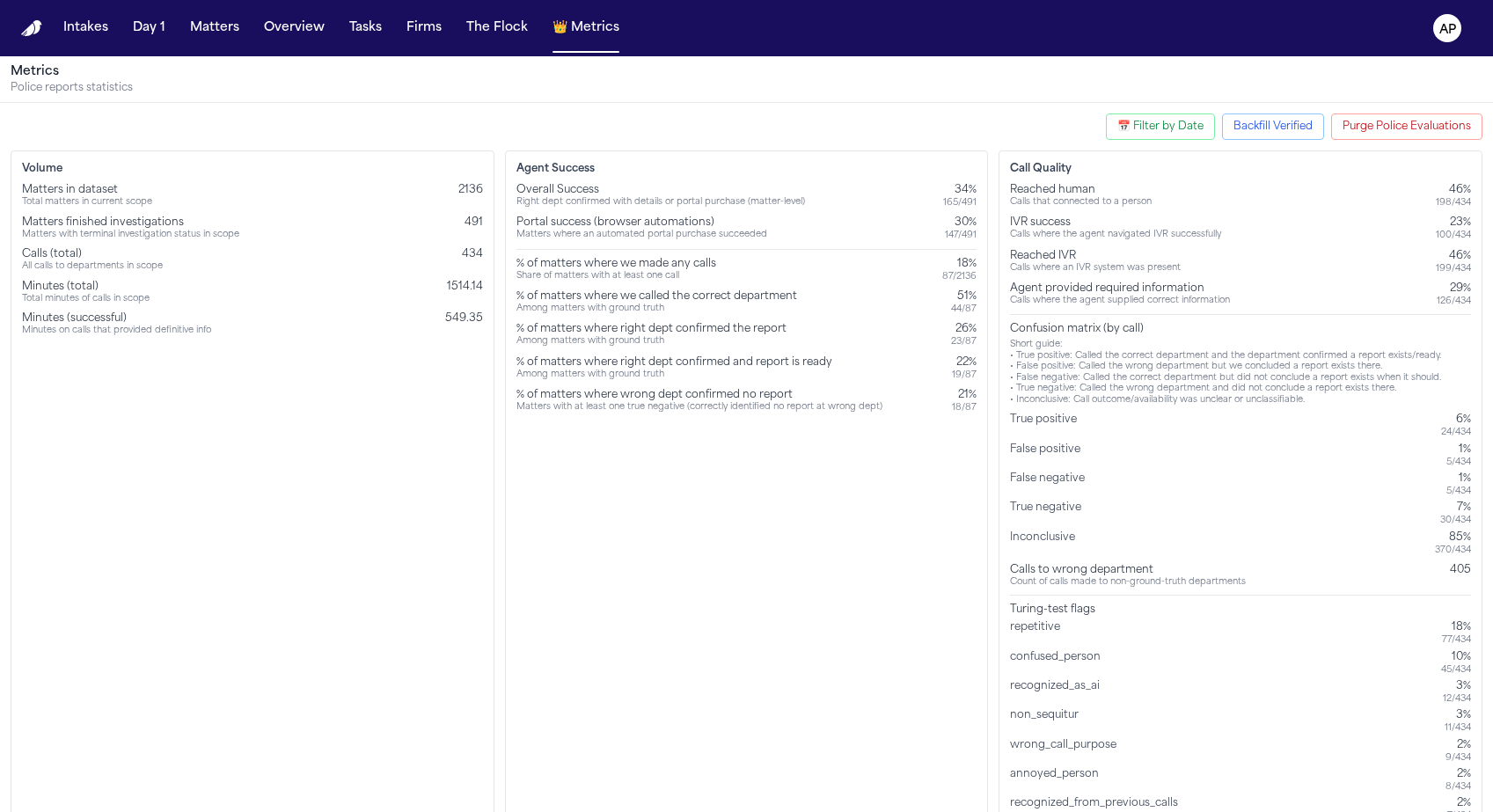
click at [966, 234] on div "147 / 491" at bounding box center [960, 235] width 32 height 12
click at [959, 547] on div "Agent Success Overall Success Right dept confirmed with details or portal purch…" at bounding box center [747, 492] width 483 height 683
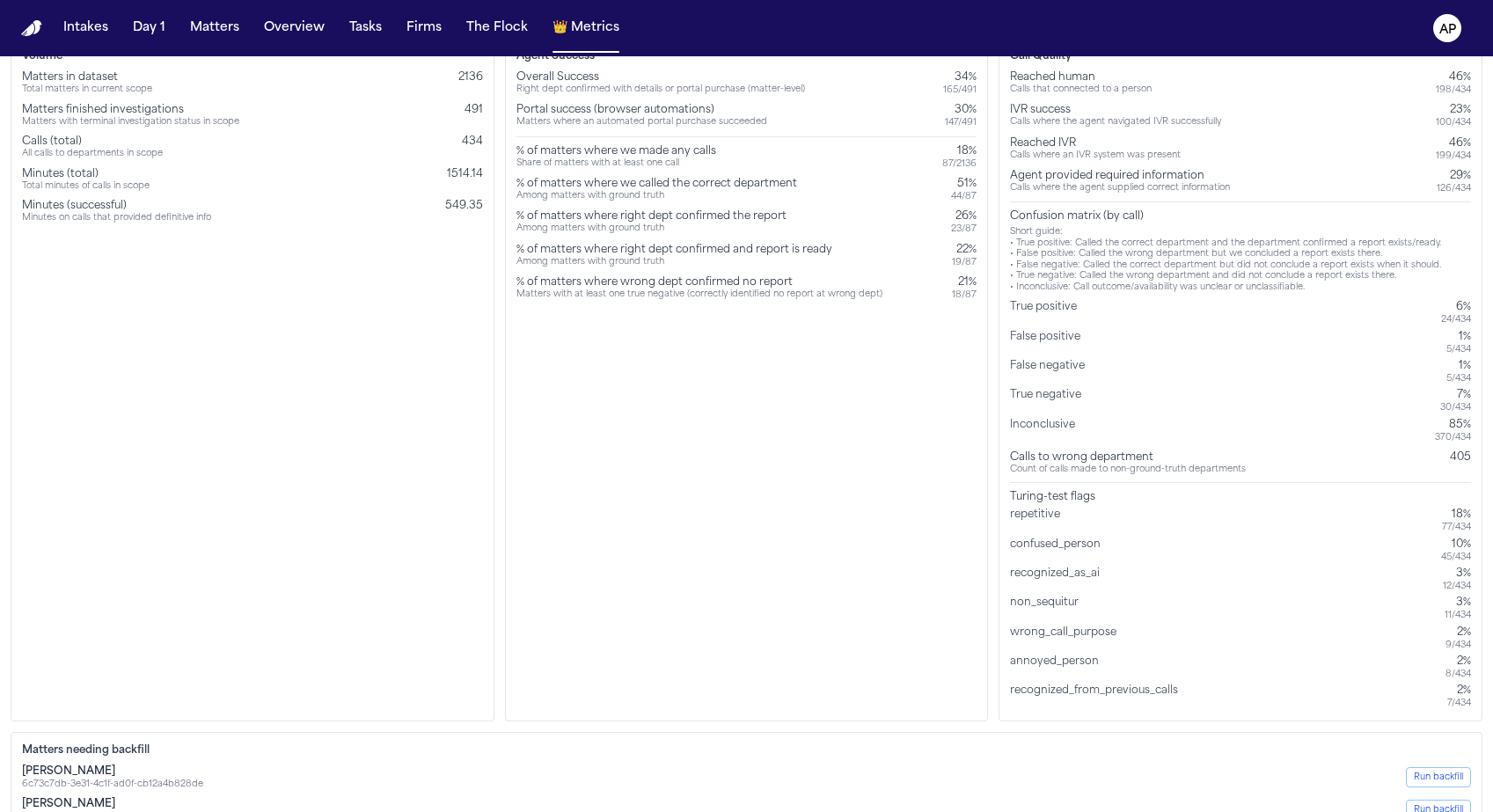
scroll to position [142, 0]
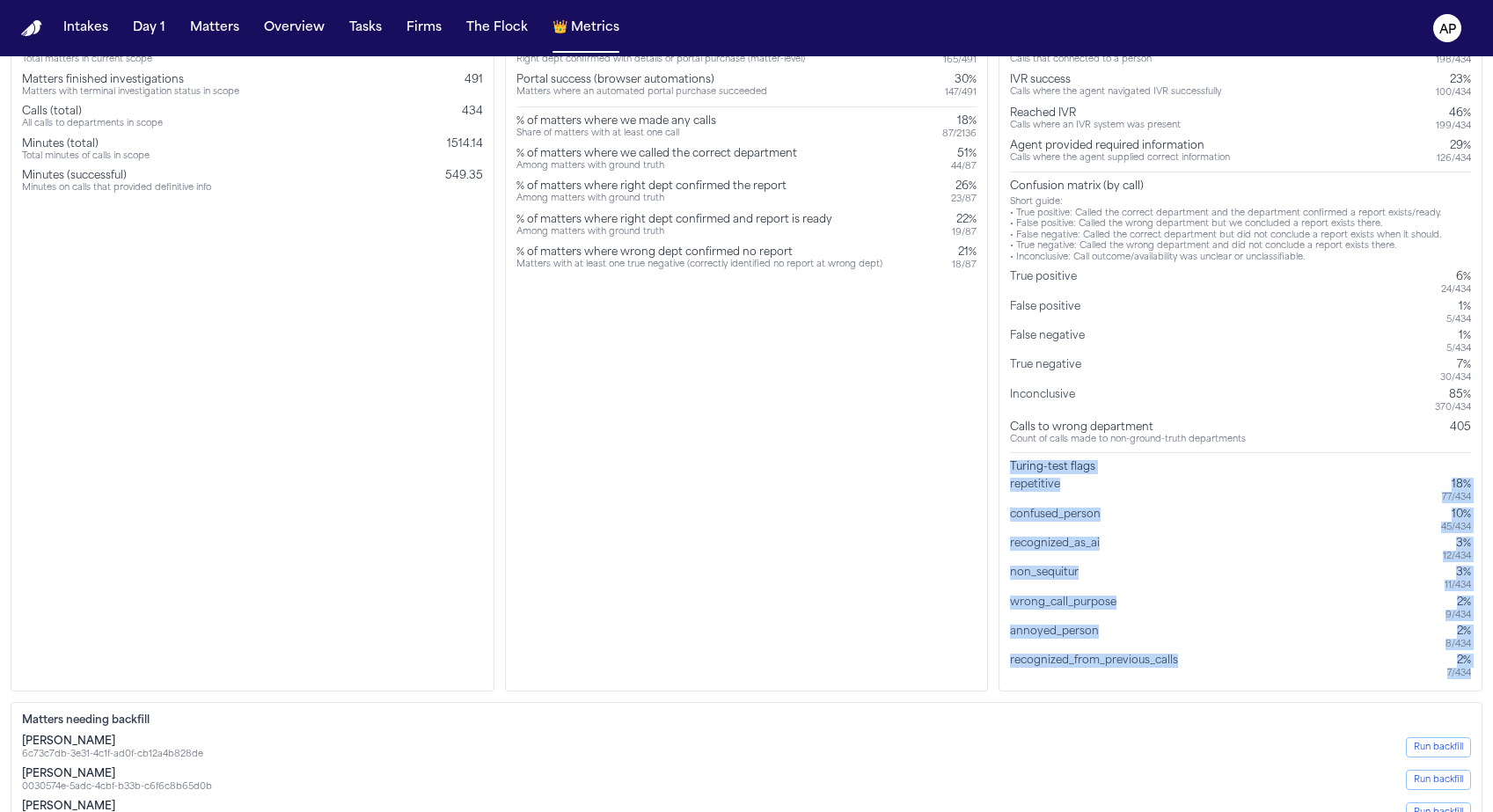
drag, startPoint x: 1004, startPoint y: 474, endPoint x: 1480, endPoint y: 679, distance: 518.3
click at [1480, 679] on div "Call Quality Reached human Calls that connected to a person 46% 198 / 434 IVR s…" at bounding box center [1240, 349] width 483 height 683
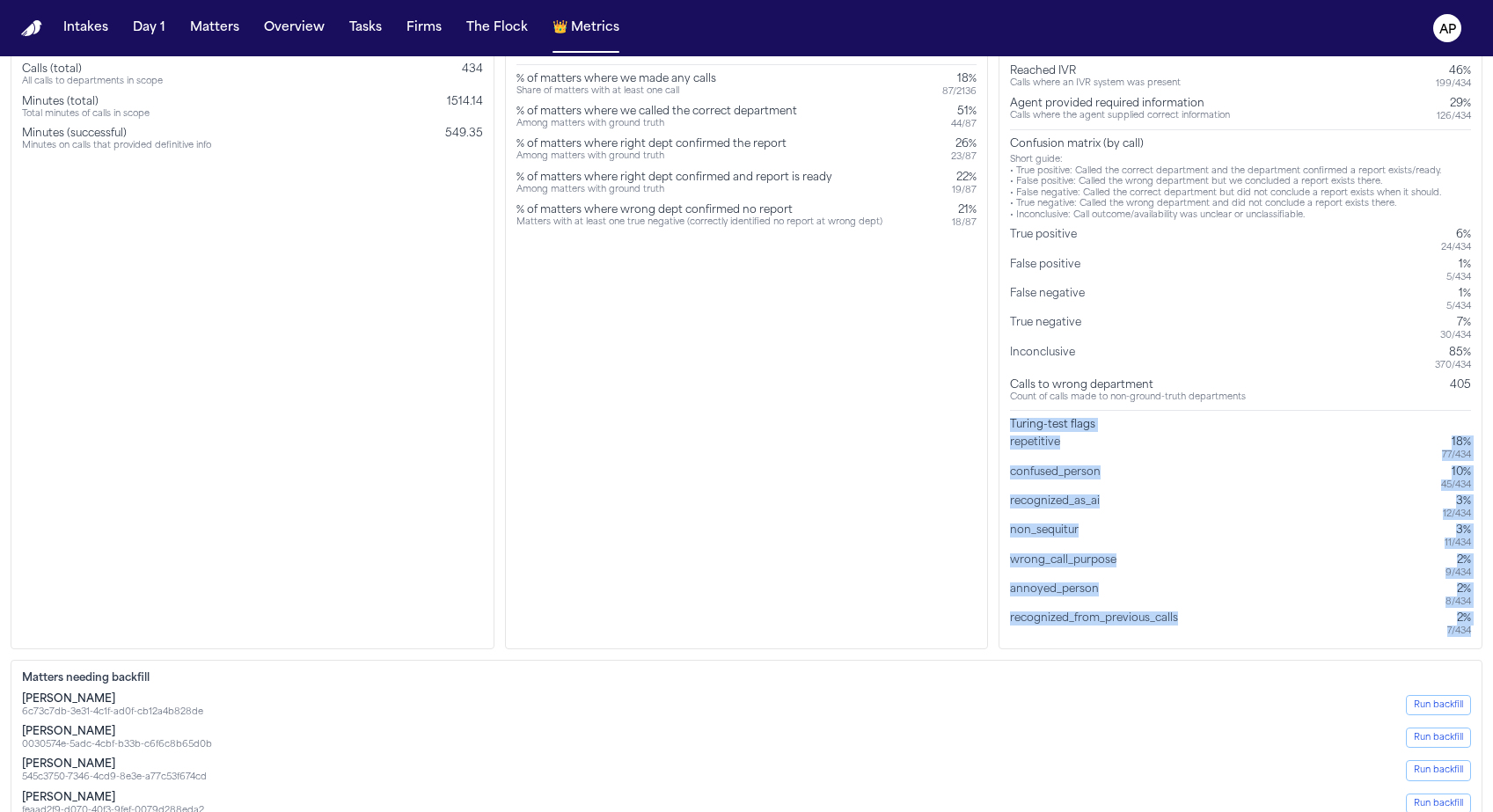
click at [1124, 494] on div "recognized_as_ai 3% 12 / 434" at bounding box center [1239, 507] width 461 height 25
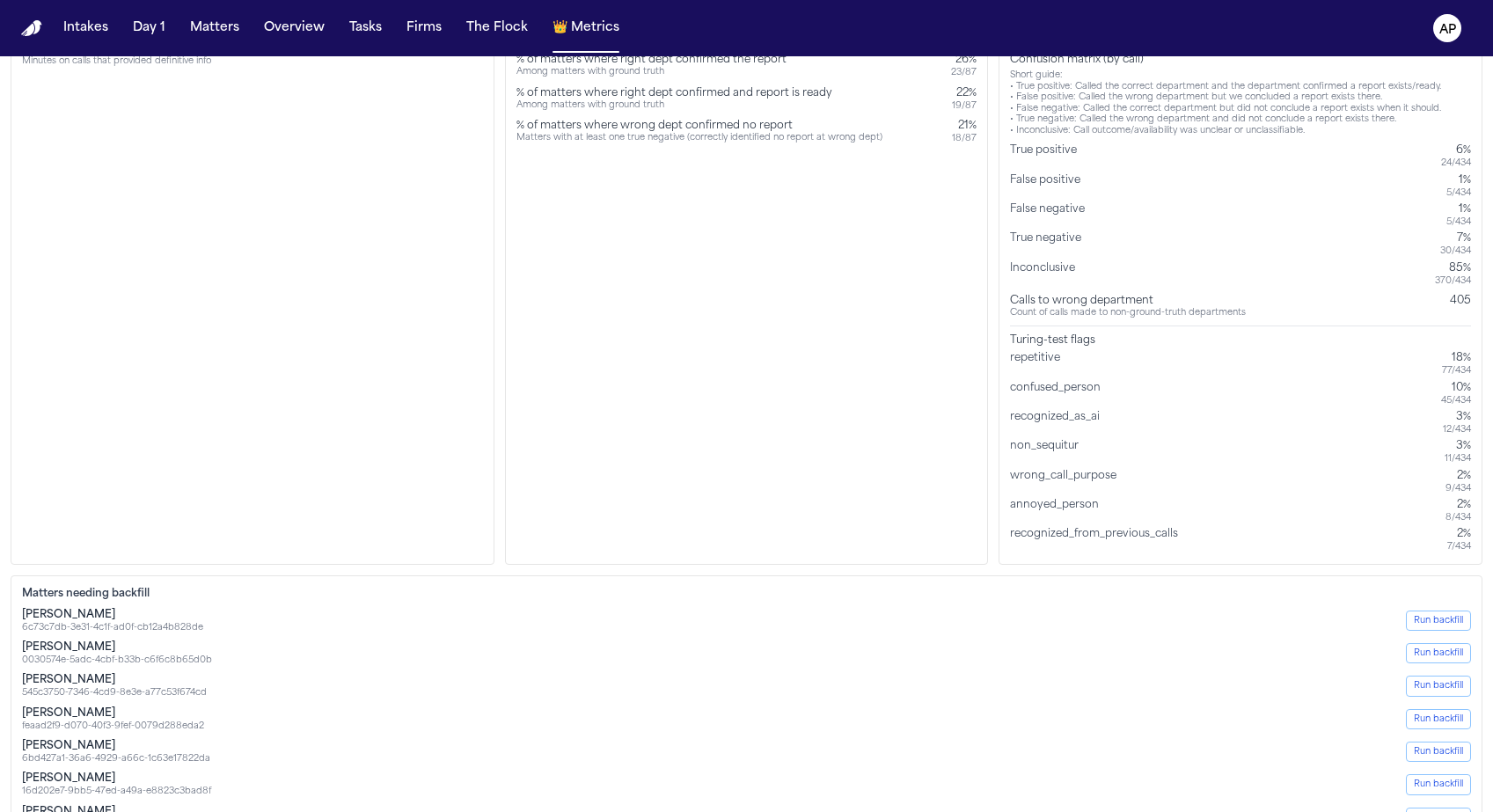
scroll to position [269, 0]
drag, startPoint x: 1196, startPoint y: 535, endPoint x: 1028, endPoint y: 478, distance: 177.4
click at [1028, 478] on div "repetitive 18% 77 / 434 confused_person 10% 45 / 434 recognized_as_ai 3% 12 / 4…" at bounding box center [1239, 452] width 461 height 201
click at [1028, 516] on div "annoyed_person" at bounding box center [1058, 511] width 96 height 25
click at [1026, 497] on div "repetitive 18% 77 / 434 confused_person 10% 45 / 434 recognized_as_ai 3% 12 / 4…" at bounding box center [1239, 452] width 461 height 201
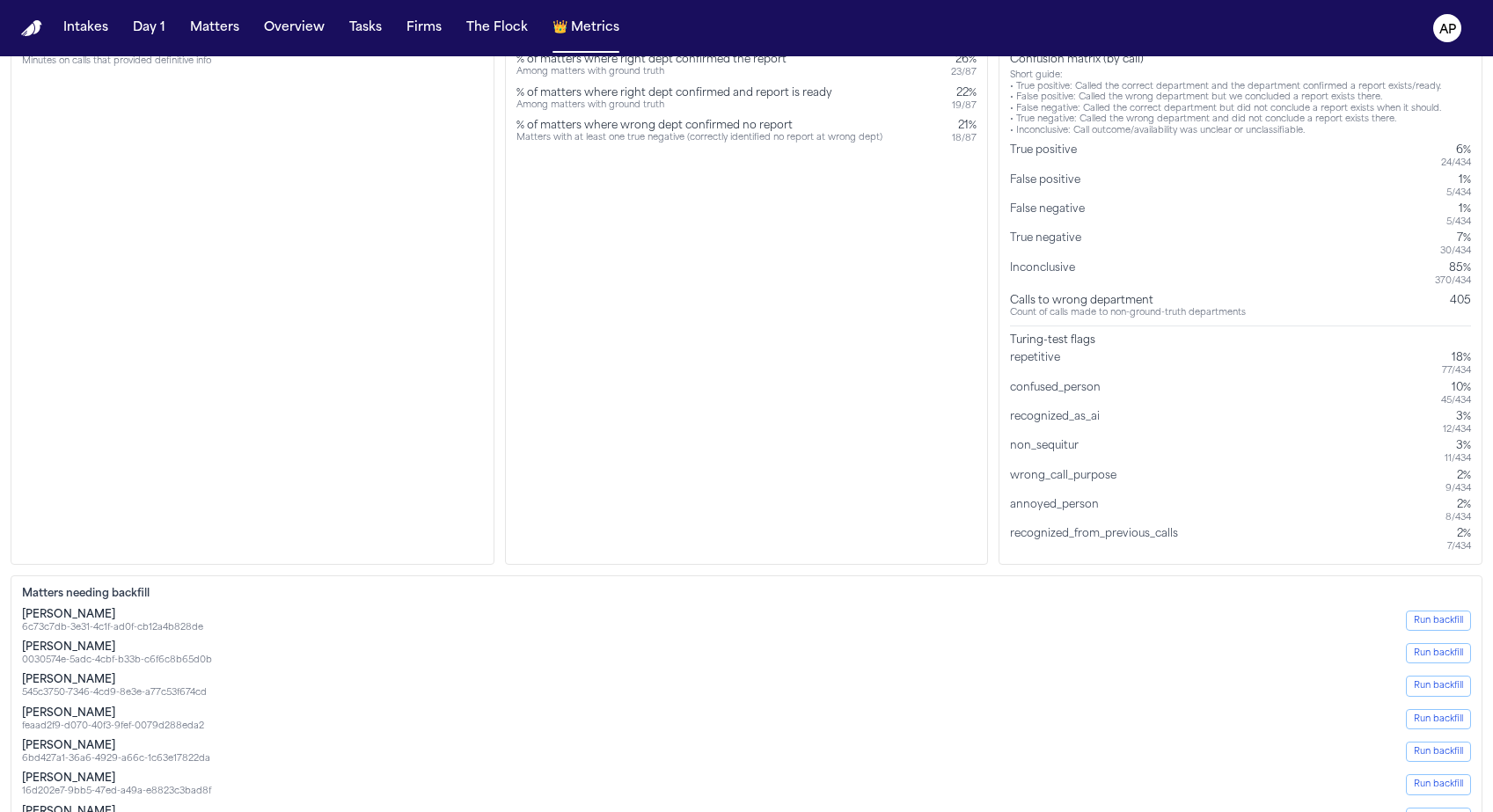
click at [1010, 513] on div "annoyed_person" at bounding box center [1058, 511] width 96 height 25
click at [1037, 552] on div "Call Quality Reached human Calls that connected to a person 46% 198 / 434 IVR s…" at bounding box center [1240, 223] width 483 height 683
click at [1037, 547] on div "recognized_from_previous_calls" at bounding box center [1096, 540] width 175 height 25
click at [1040, 538] on div "recognized_from_previous_calls" at bounding box center [1096, 540] width 175 height 25
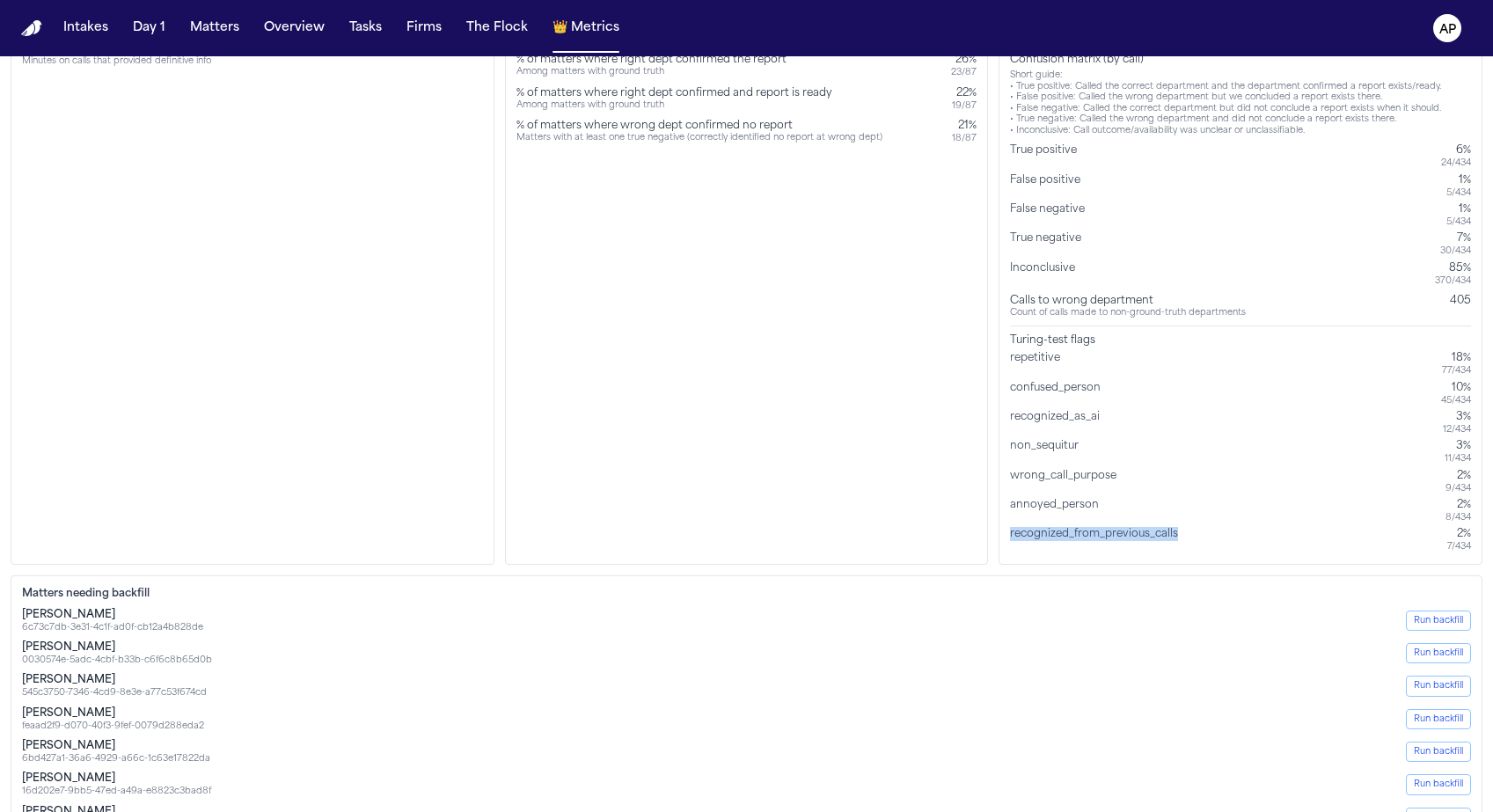
click at [1040, 538] on div "recognized_from_previous_calls" at bounding box center [1096, 540] width 175 height 25
drag, startPoint x: 1478, startPoint y: 545, endPoint x: 1011, endPoint y: 500, distance: 469.2
click at [1011, 500] on div "Call Quality Reached human Calls that connected to a person 46% 198 / 434 IVR s…" at bounding box center [1240, 223] width 483 height 683
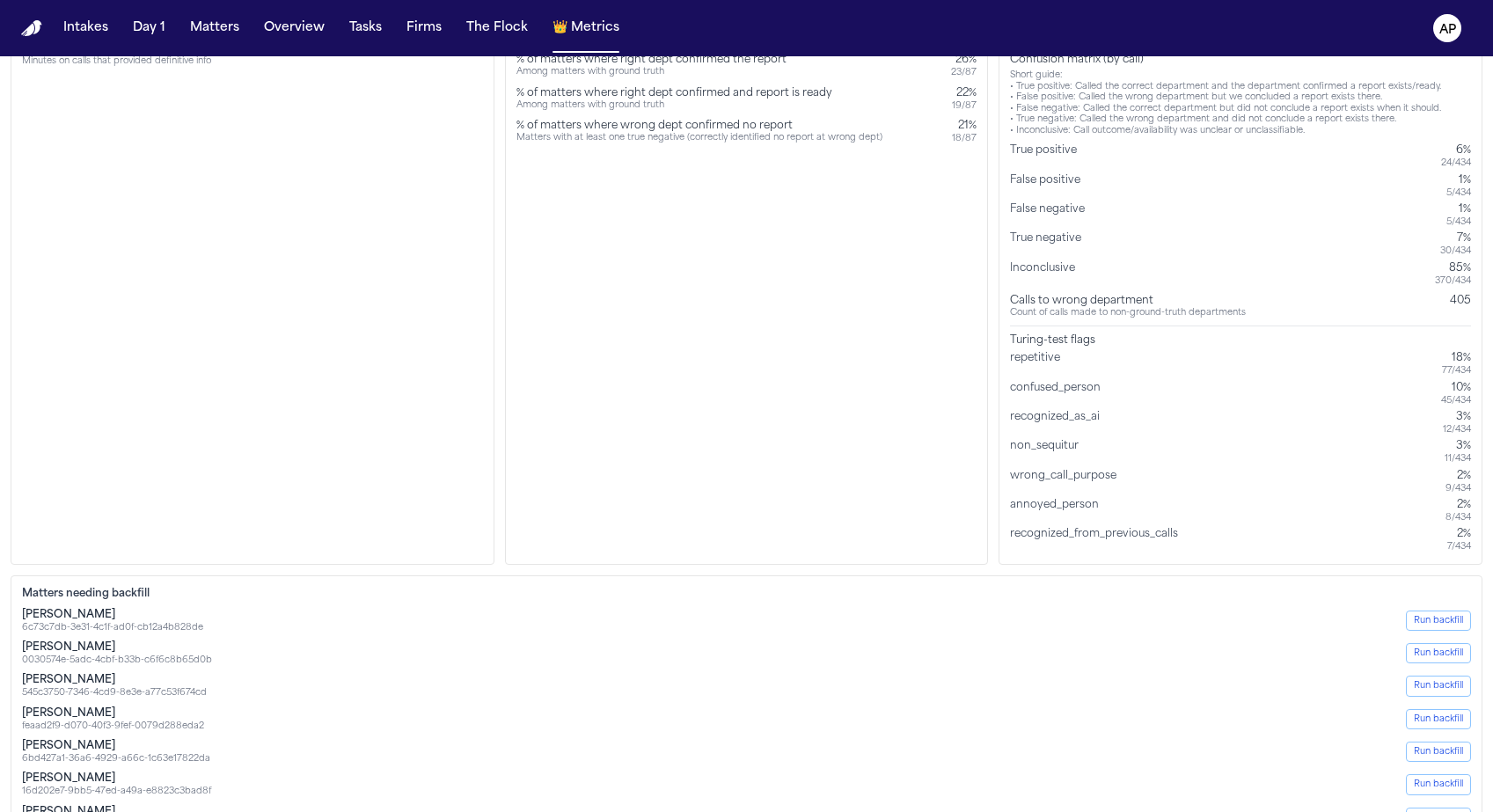
click at [1372, 557] on div "Call Quality Reached human Calls that connected to a person 46% 198 / 434 IVR s…" at bounding box center [1240, 223] width 483 height 683
click at [1074, 411] on div "recognized_as_ai" at bounding box center [1058, 423] width 97 height 25
click at [1472, 420] on div "Call Quality Reached human Calls that connected to a person 46% 198 / 434 IVR s…" at bounding box center [1240, 223] width 483 height 683
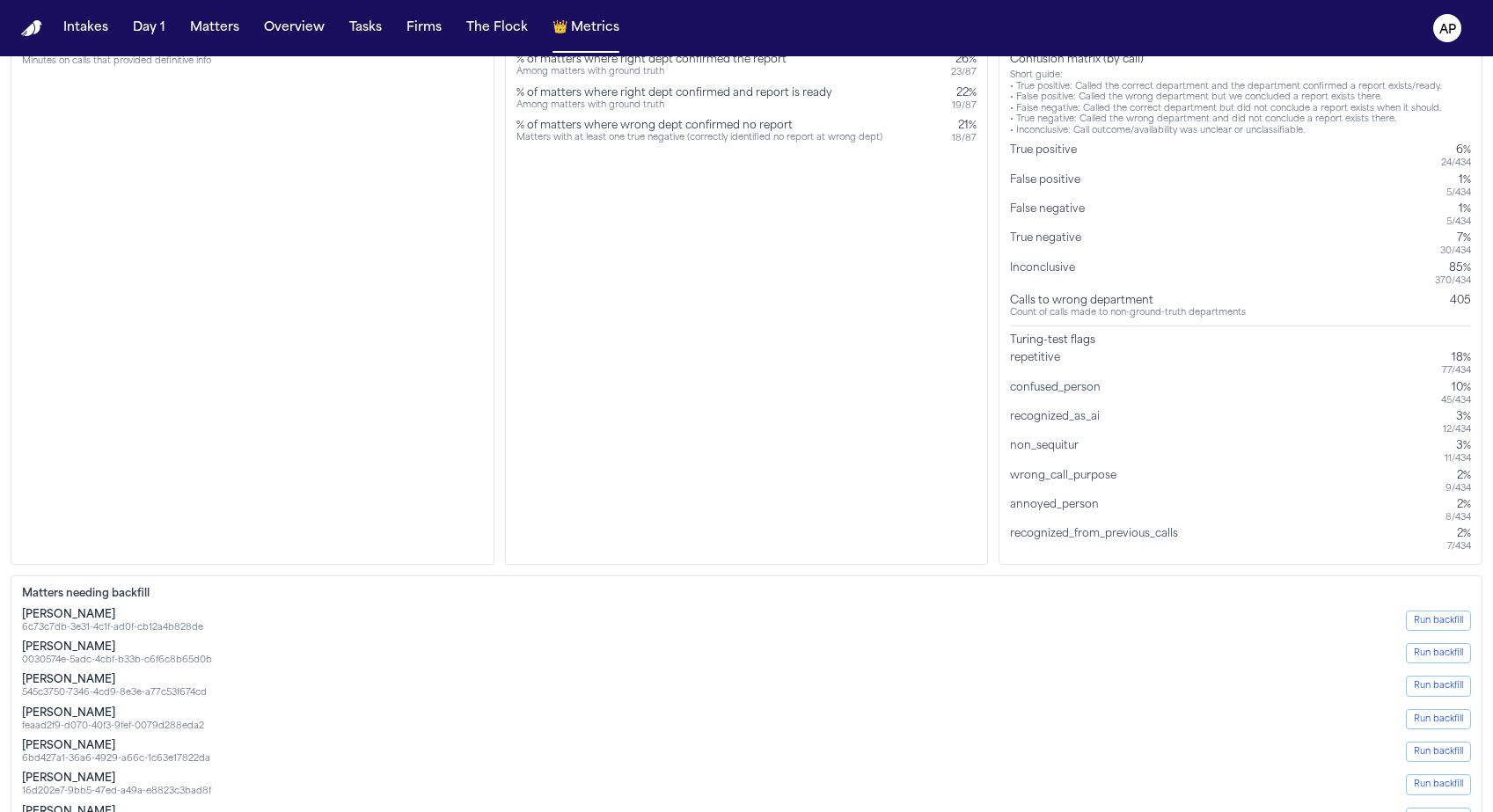
scroll to position [0, 0]
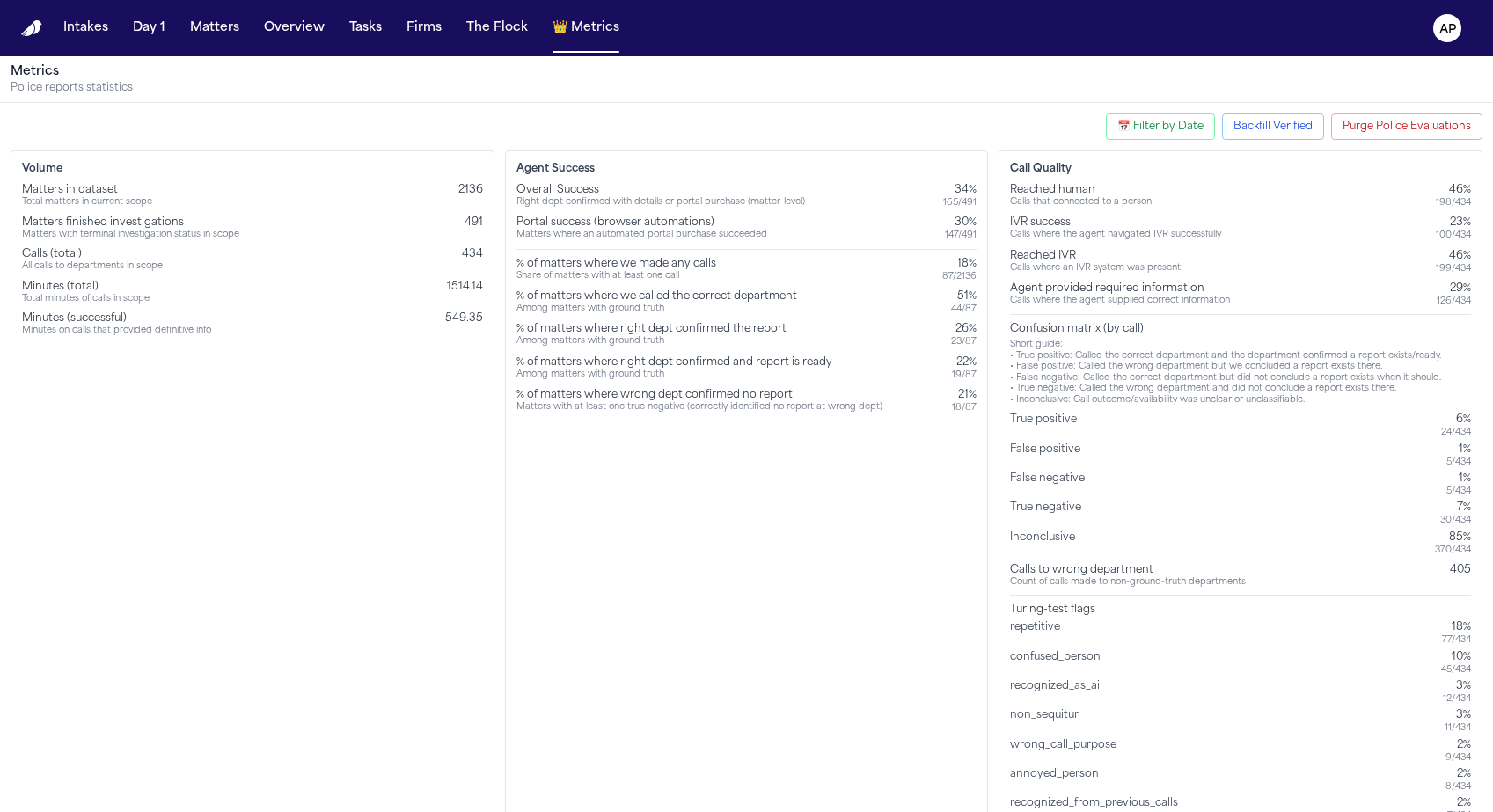
click at [467, 313] on span "549.35" at bounding box center [464, 319] width 38 height 11
click at [694, 406] on div "Matters with at least one true negative (correctly identified no report at wron…" at bounding box center [699, 407] width 366 height 12
click at [693, 398] on div "% of matters where wrong dept confirmed no report" at bounding box center [699, 395] width 366 height 14
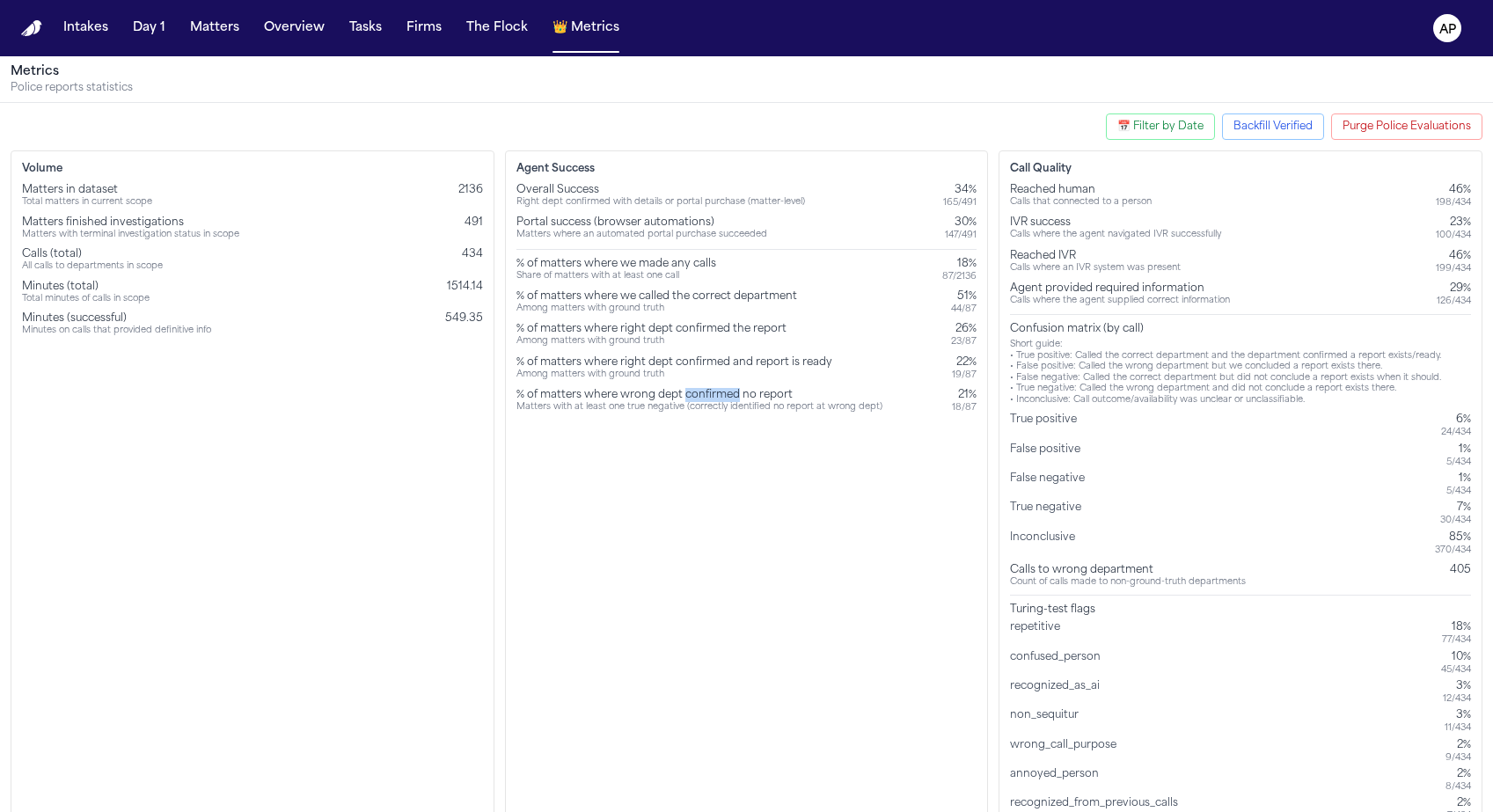
click at [693, 398] on div "% of matters where wrong dept confirmed no report" at bounding box center [699, 395] width 366 height 14
click at [694, 413] on div "Matters with at least one true negative (correctly identified no report at wron…" at bounding box center [699, 407] width 366 height 12
click at [677, 367] on div "% of matters where right dept confirmed and report is ready" at bounding box center [674, 362] width 316 height 14
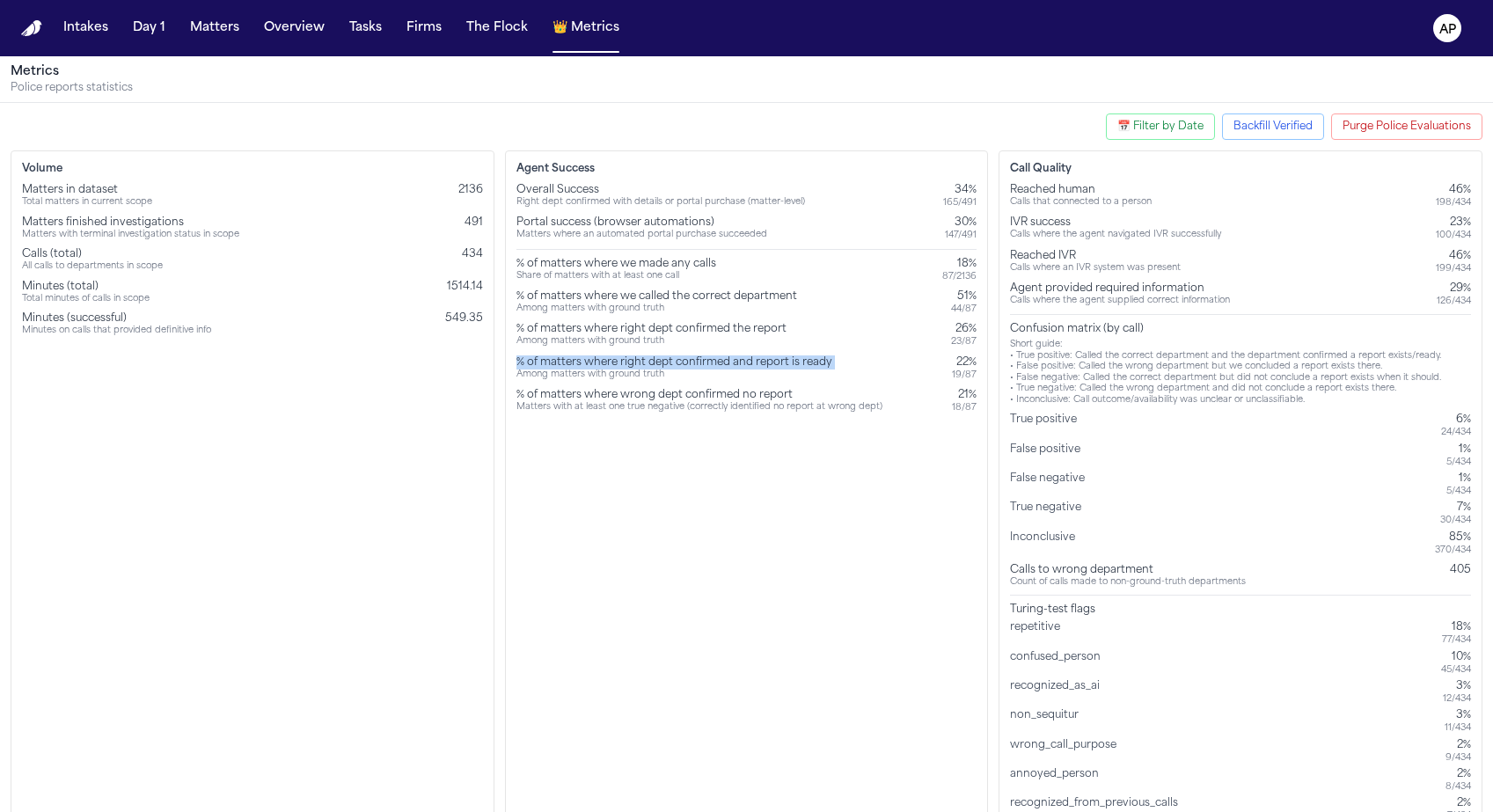
click at [677, 367] on div "% of matters where right dept confirmed and report is ready" at bounding box center [674, 362] width 316 height 14
click at [678, 392] on div "% of matters where wrong dept confirmed no report" at bounding box center [699, 395] width 366 height 14
click at [972, 402] on div "18 / 87" at bounding box center [963, 407] width 24 height 12
click at [971, 415] on div "Agent Success Overall Success Right dept confirmed with details or portal purch…" at bounding box center [747, 492] width 483 height 683
click at [978, 407] on div "Agent Success Overall Success Right dept confirmed with details or portal purch…" at bounding box center [747, 492] width 483 height 683
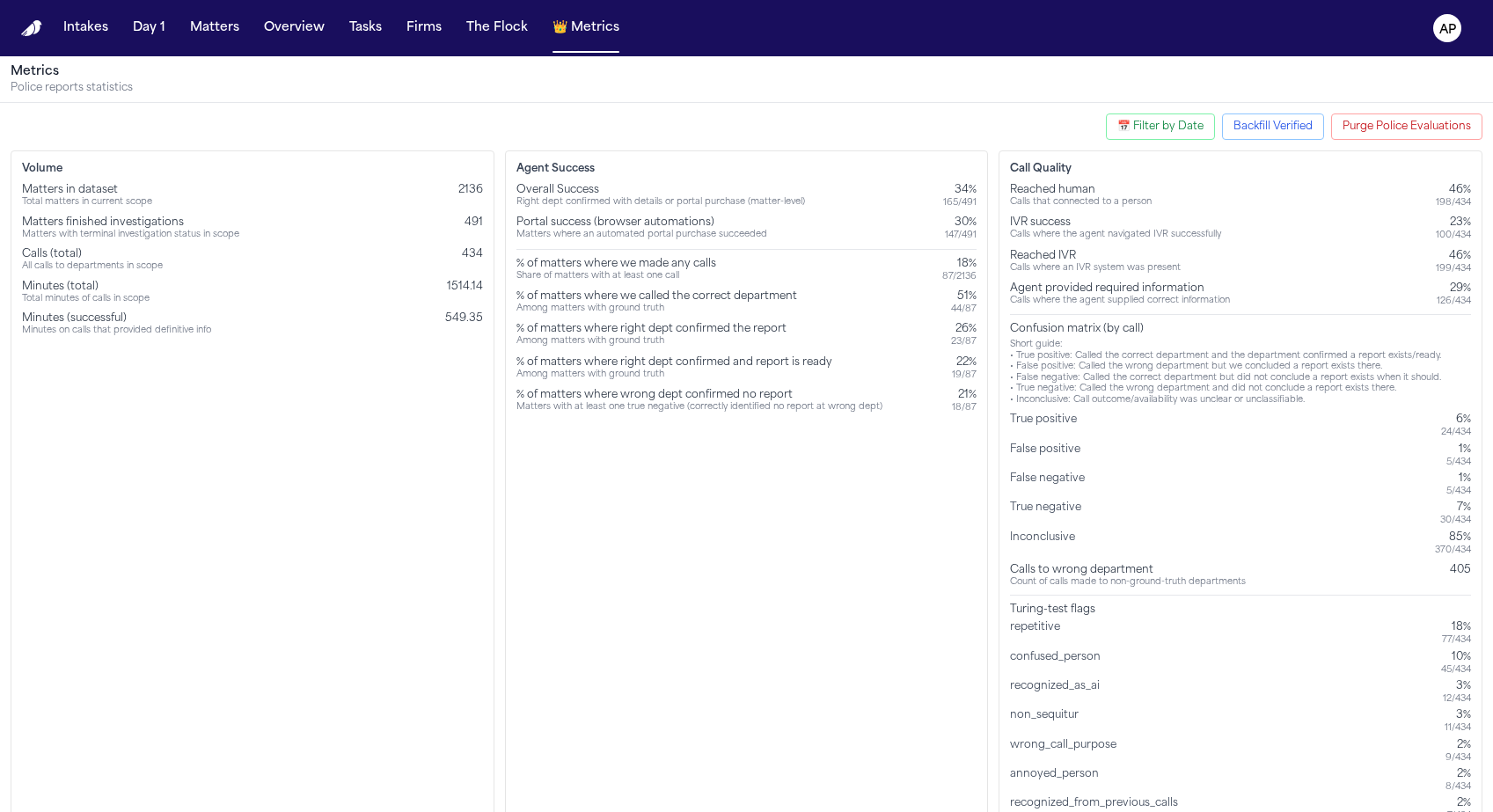
click at [794, 176] on div "Agent Success Overall Success Right dept confirmed with details or portal purch…" at bounding box center [747, 492] width 483 height 683
click at [794, 177] on div "Agent Success Overall Success Right dept confirmed with details or portal purch…" at bounding box center [747, 492] width 483 height 683
click at [787, 343] on div "% of matters where right dept confirmed the report Among matters with ground tr…" at bounding box center [655, 335] width 277 height 25
click at [577, 192] on div "Overall Success" at bounding box center [660, 190] width 289 height 14
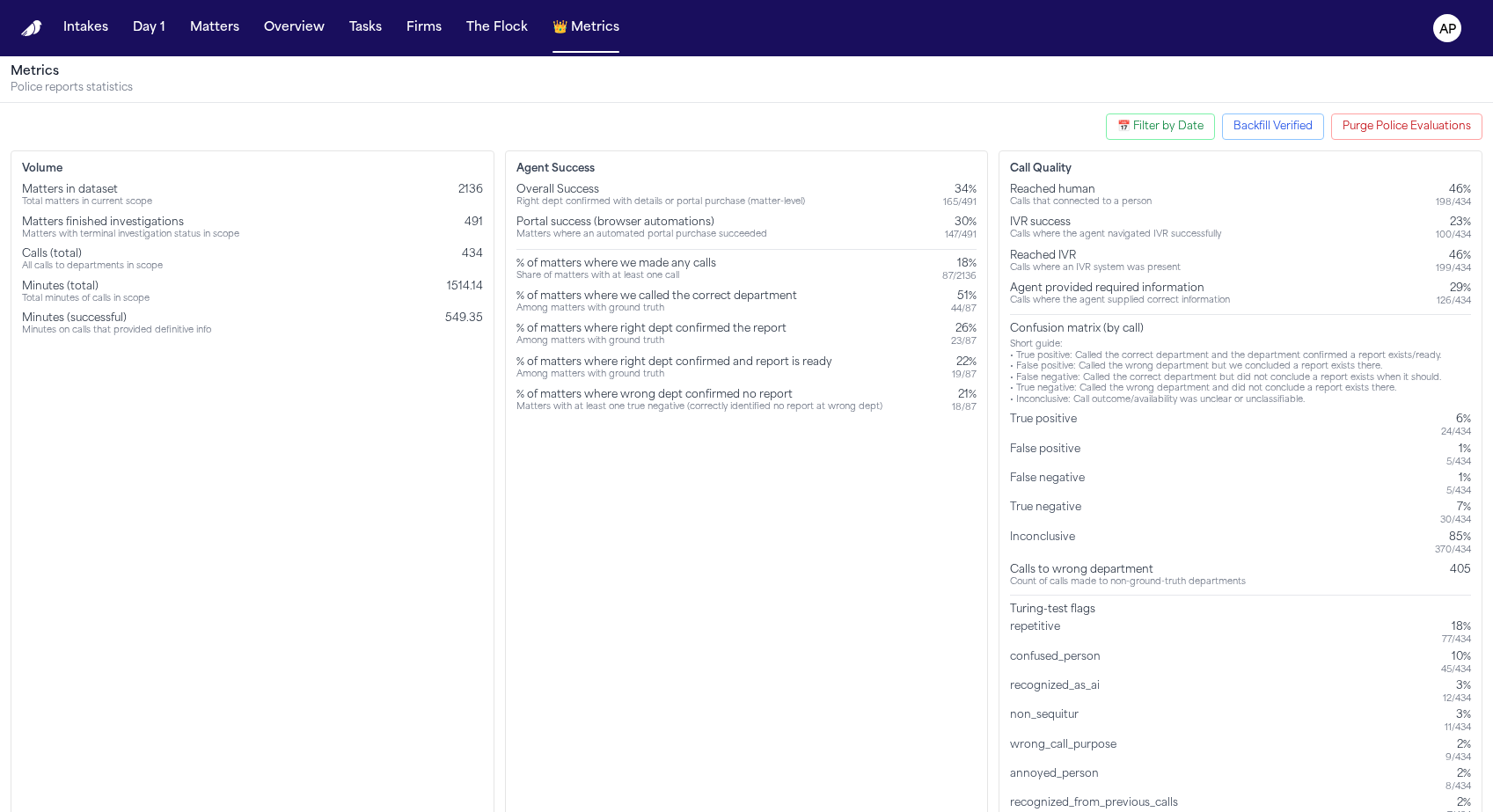
click at [1440, 298] on div "126 / 434" at bounding box center [1453, 301] width 34 height 12
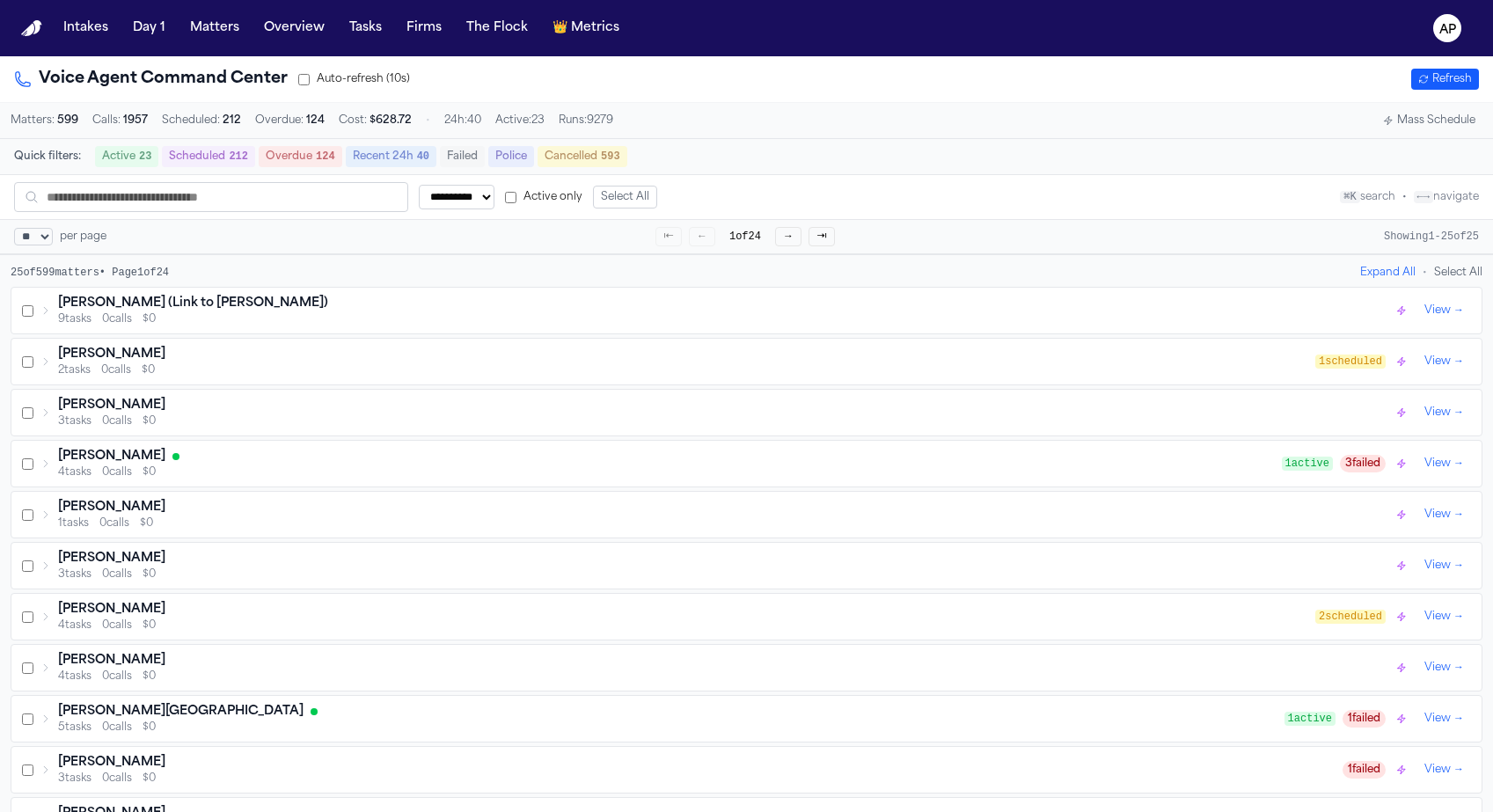
click at [584, 302] on div "[PERSON_NAME] (Link to [PERSON_NAME])" at bounding box center [725, 302] width 1335 height 17
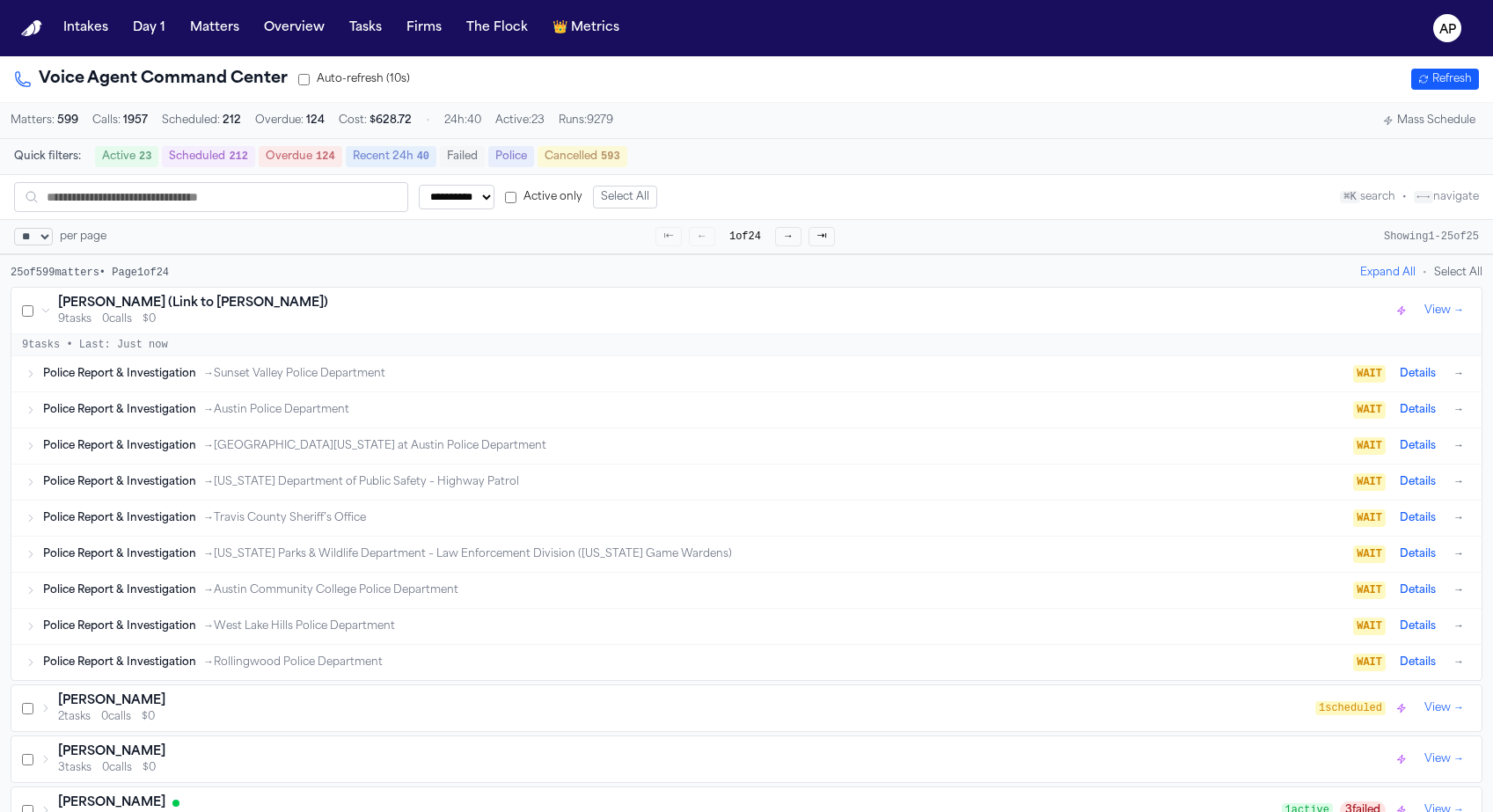
click at [585, 303] on div "[PERSON_NAME] (Link to [PERSON_NAME])" at bounding box center [725, 302] width 1335 height 17
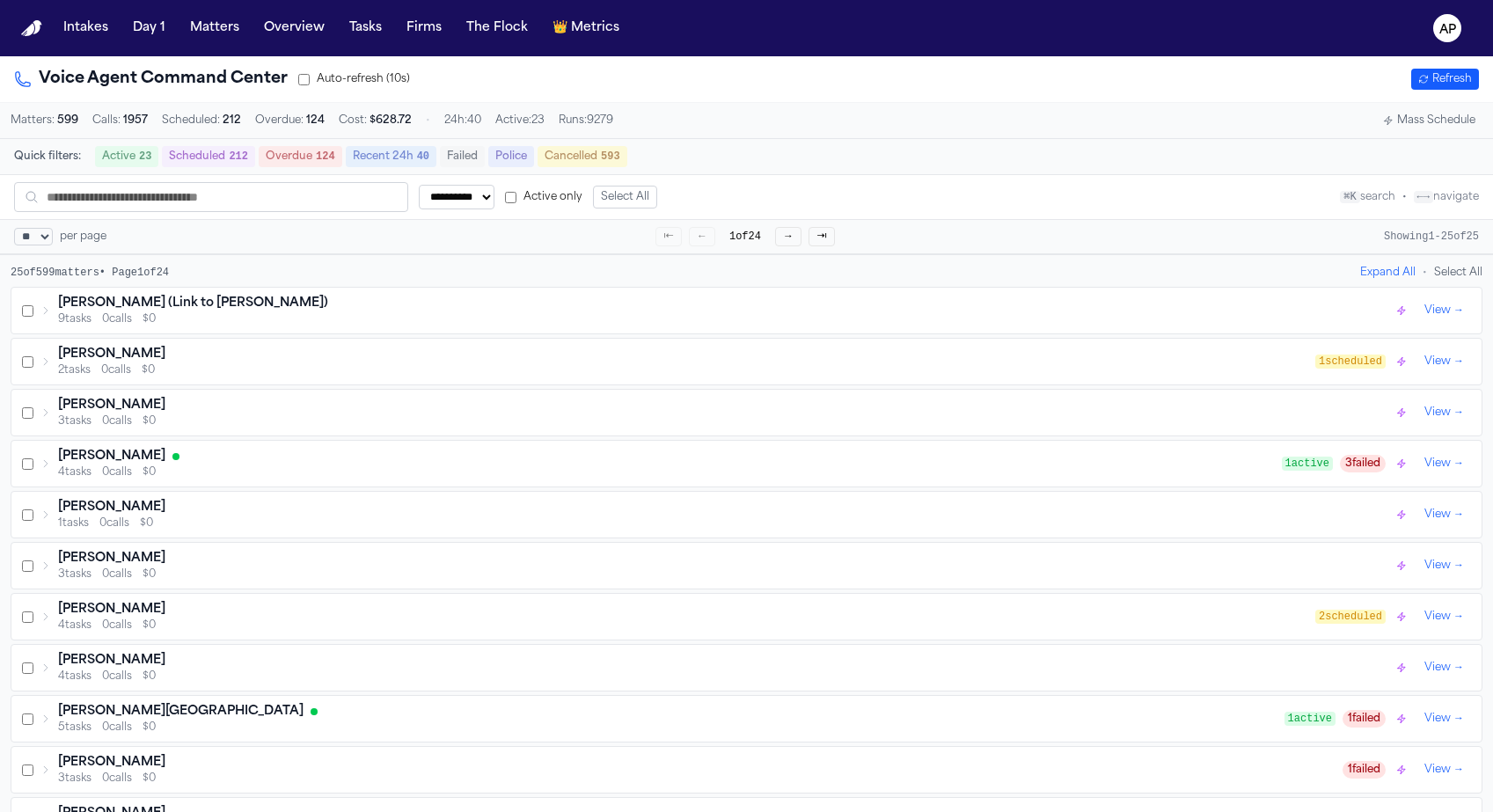
click at [461, 202] on select "**********" at bounding box center [456, 196] width 76 height 24
click at [819, 436] on div "[PERSON_NAME] 3 tasks 0 calls $0 View →" at bounding box center [746, 412] width 1471 height 47
click at [811, 454] on div "Danny Wilcox" at bounding box center [669, 455] width 1223 height 17
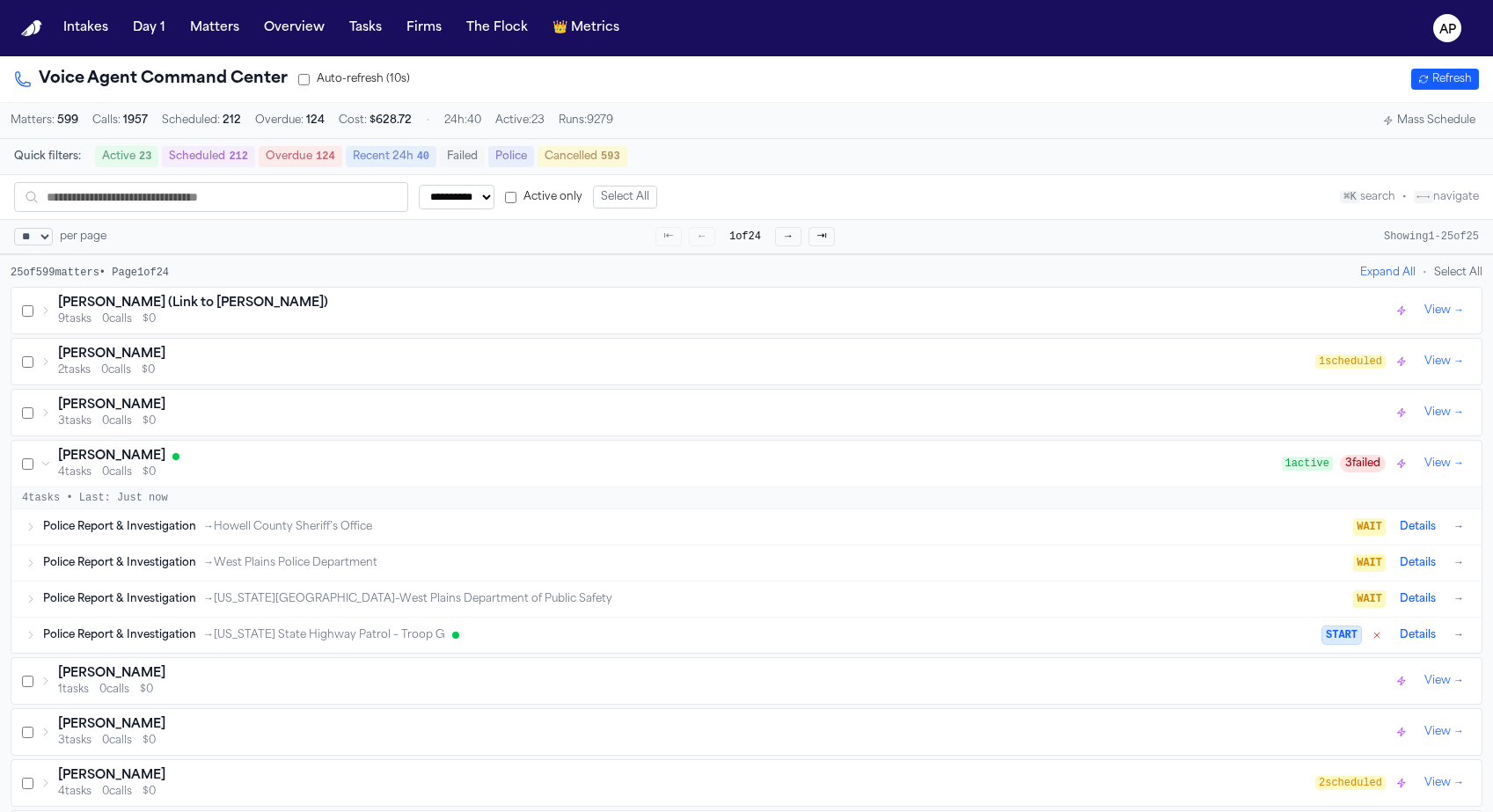
click at [807, 415] on div "Rusty Altmann" at bounding box center [725, 405] width 1335 height 17
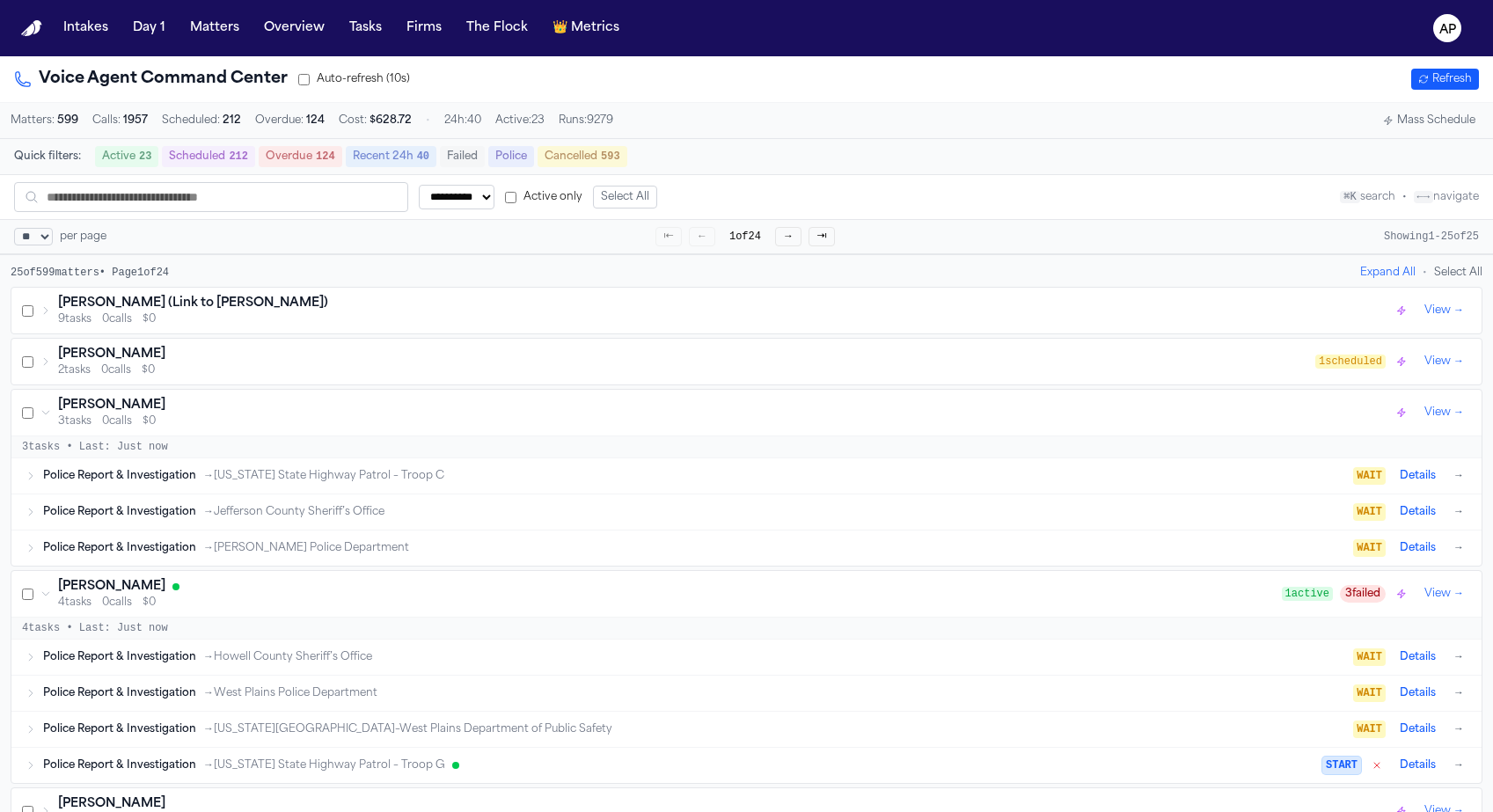
click at [780, 347] on div "Dena McCardy 2 tasks 0 calls $0 1 scheduled View →" at bounding box center [746, 361] width 1469 height 46
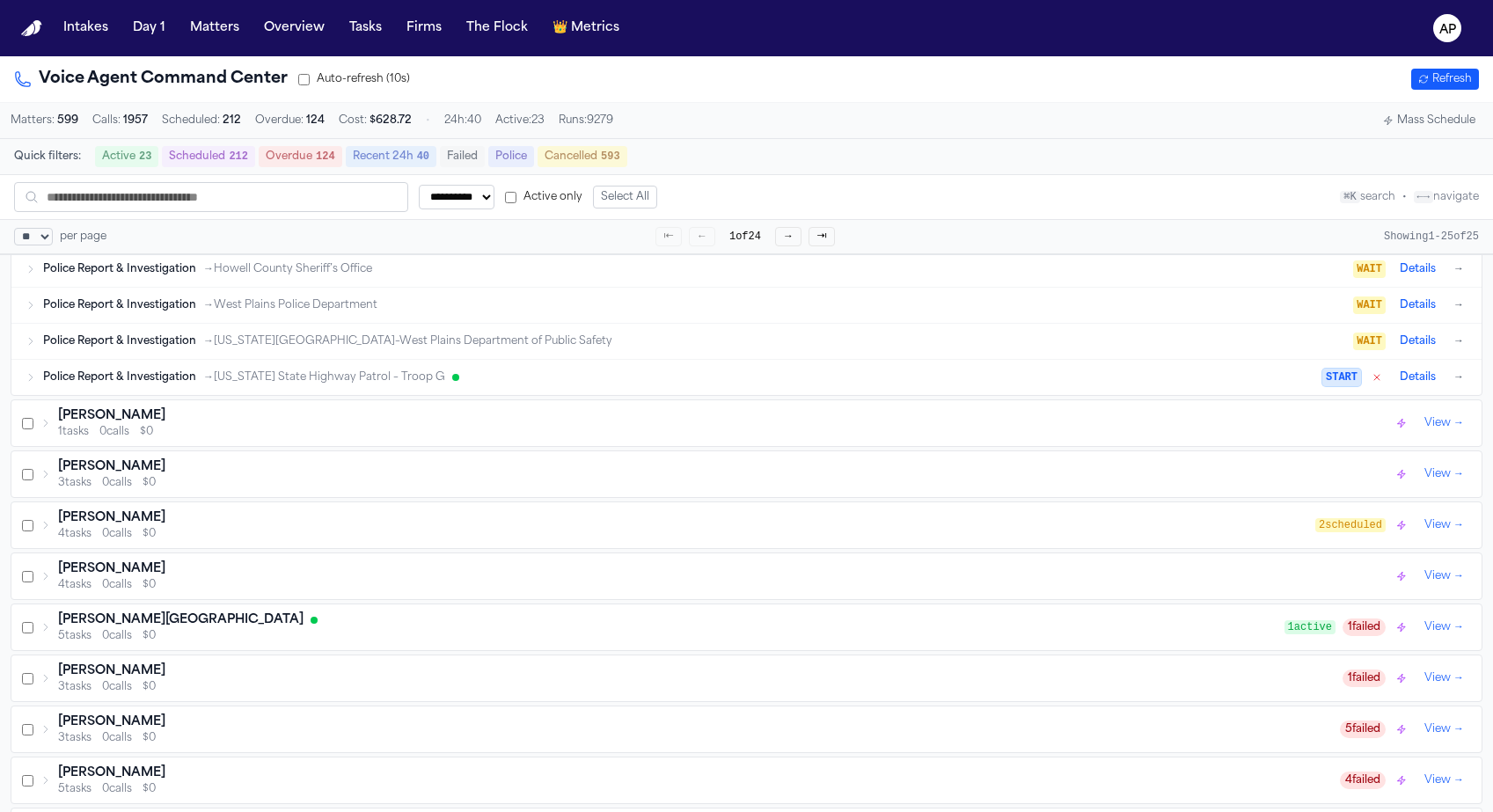
scroll to position [865, 0]
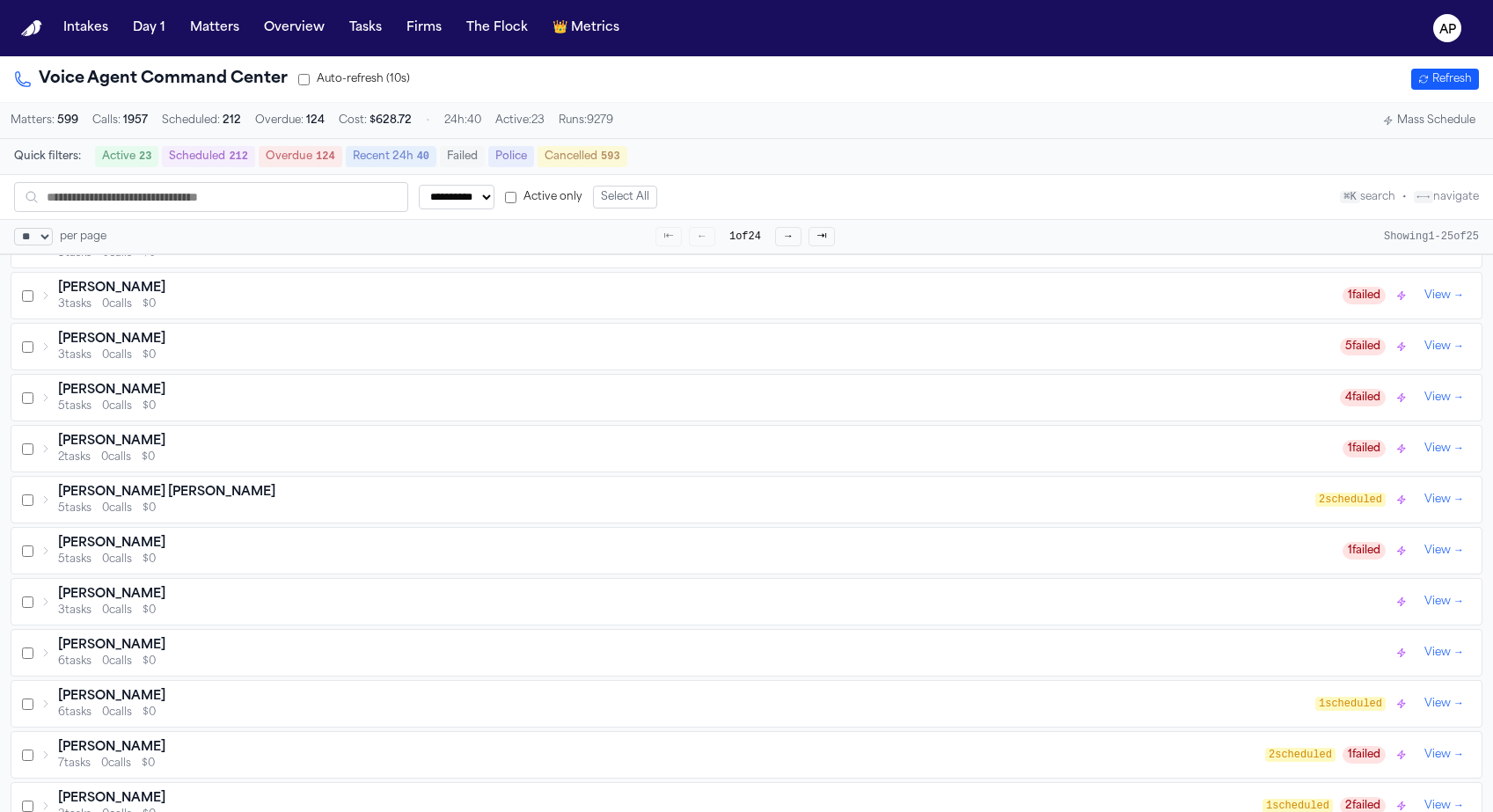
click at [780, 349] on div "Isabelle Stevens" at bounding box center [698, 339] width 1281 height 17
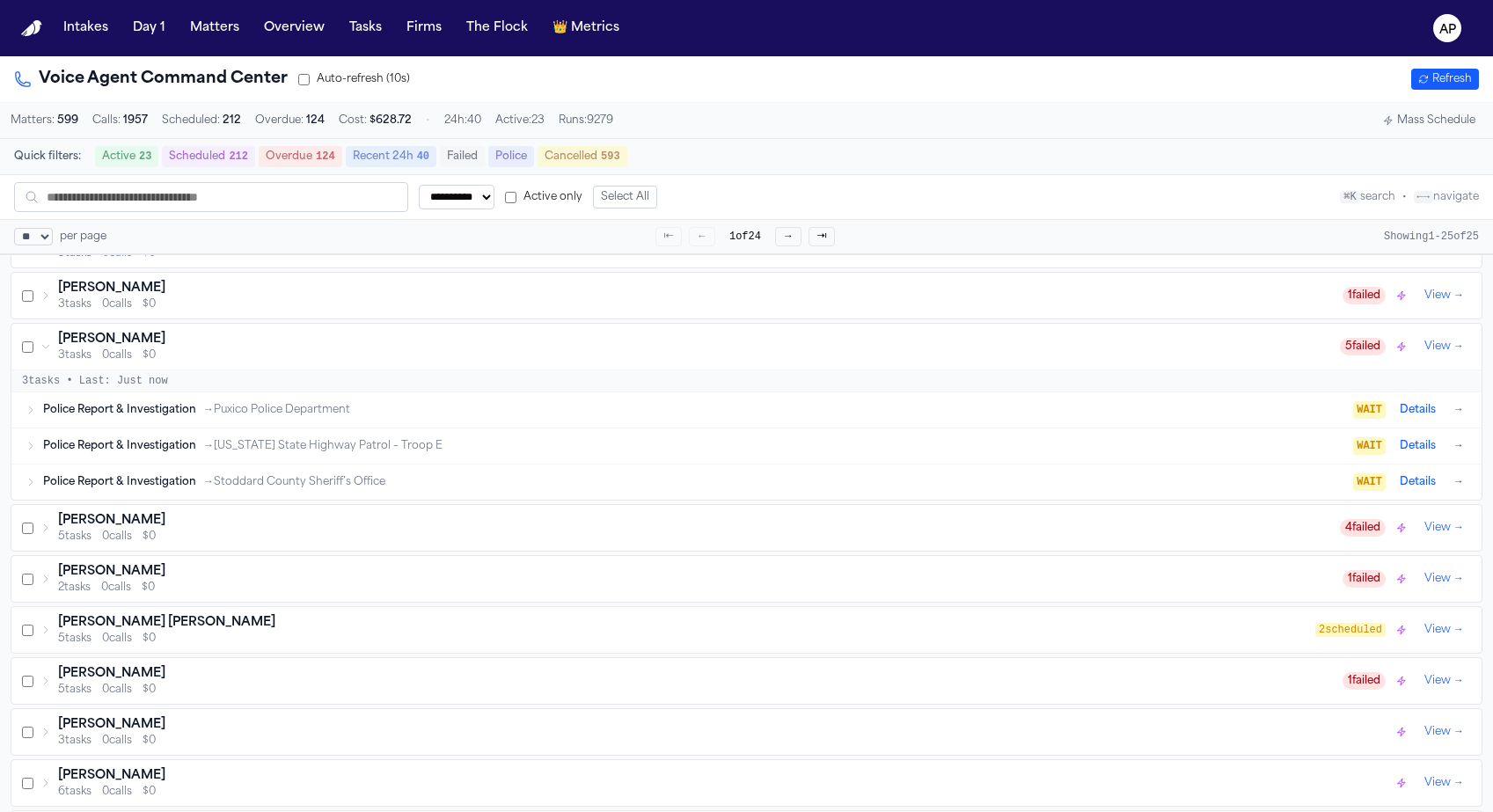
click at [779, 291] on div "Racine Morris" at bounding box center [700, 288] width 1284 height 17
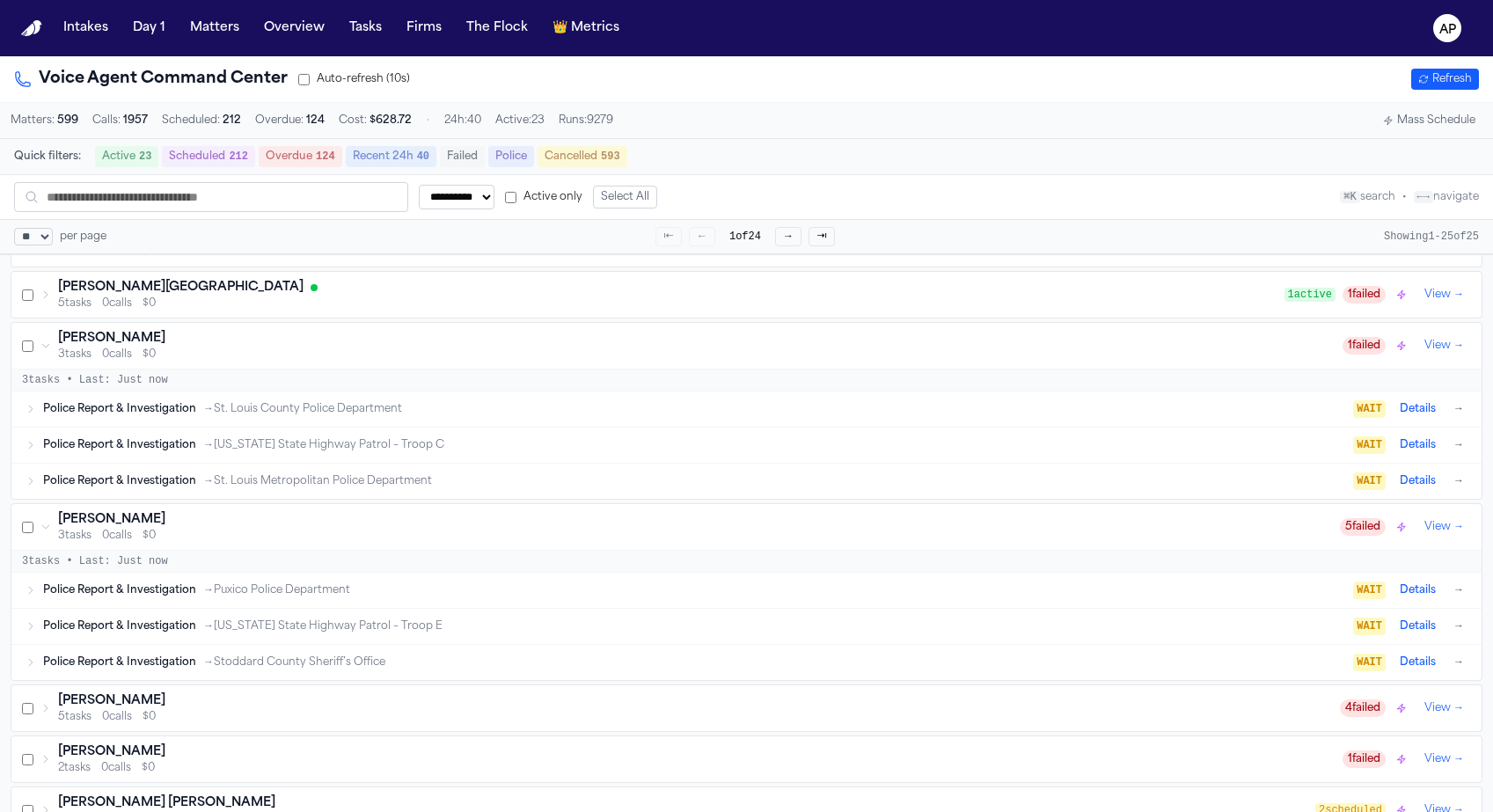
scroll to position [789, 0]
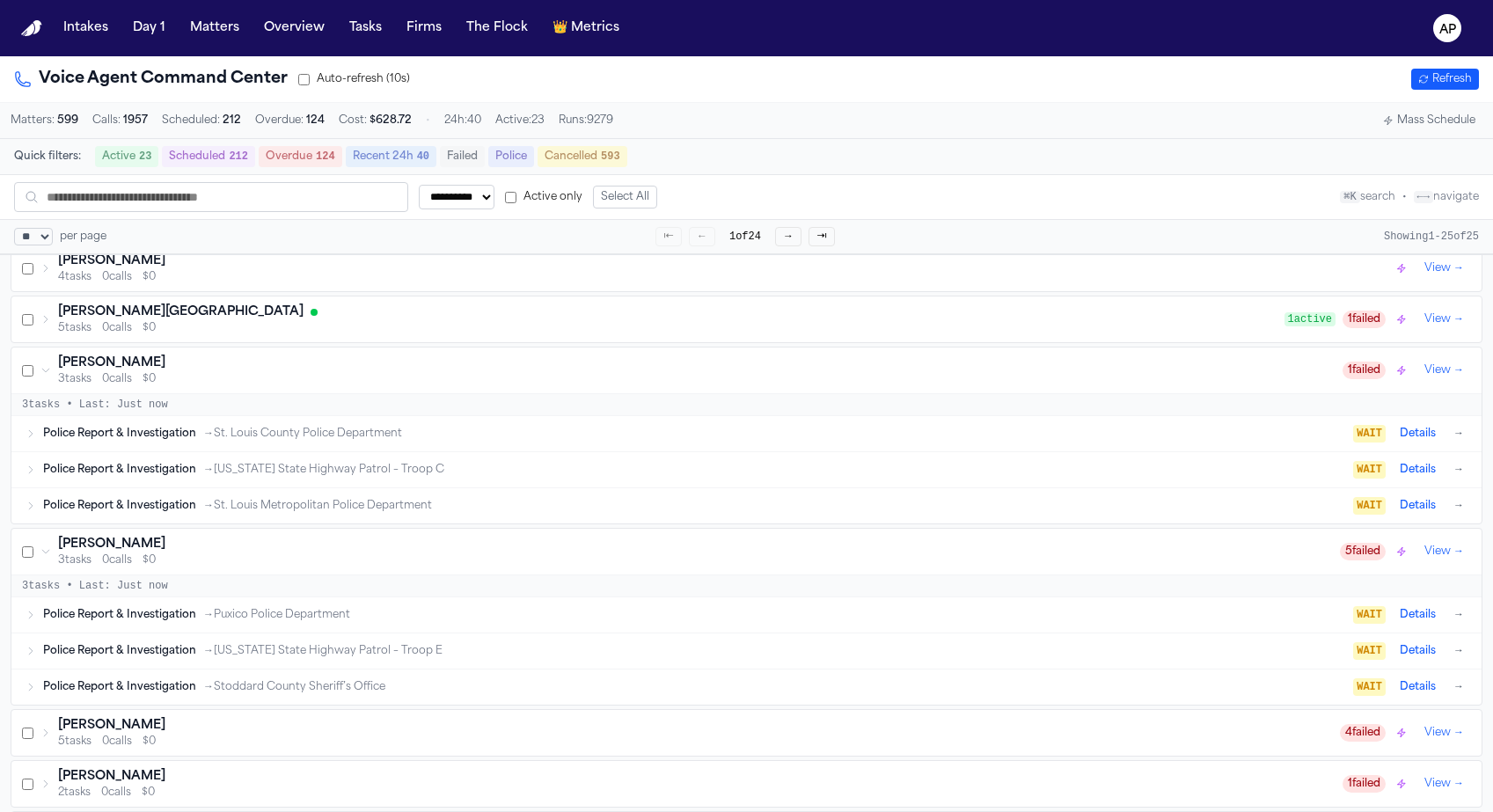
click at [759, 330] on div "5 tasks 0 calls $0" at bounding box center [671, 329] width 1226 height 14
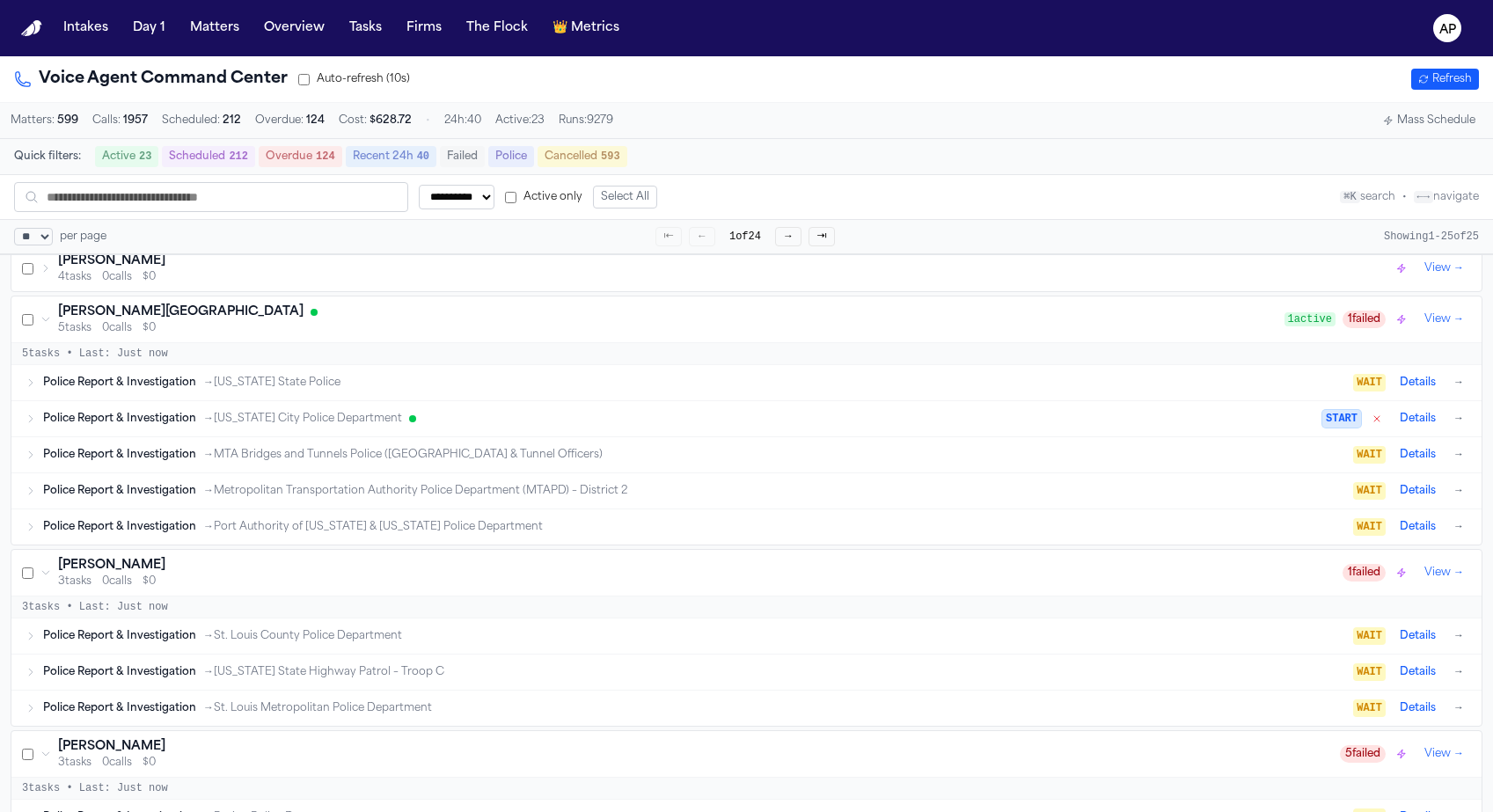
click at [747, 284] on div "4 tasks 0 calls $0" at bounding box center [725, 277] width 1335 height 14
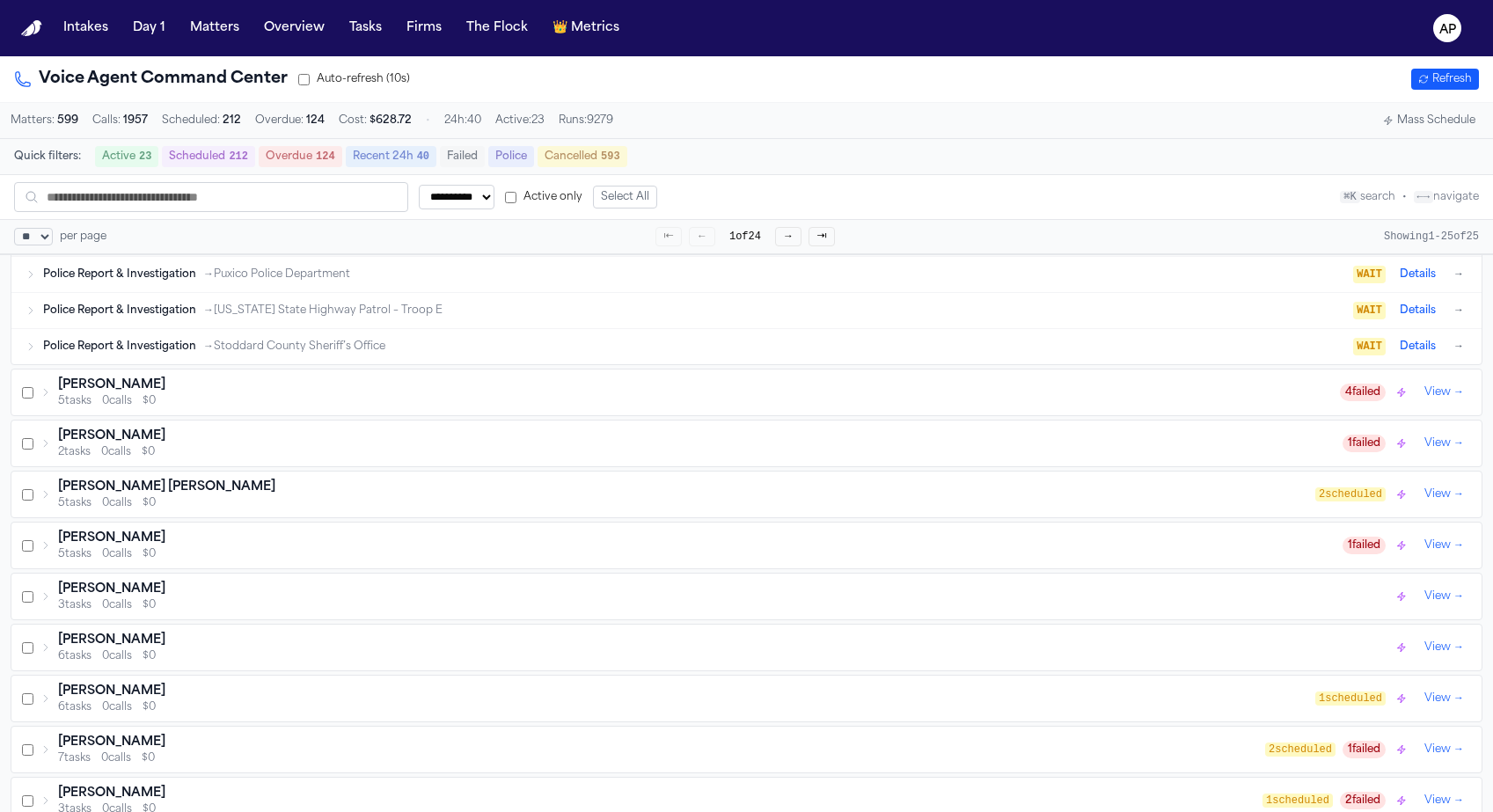
scroll to position [1507, 0]
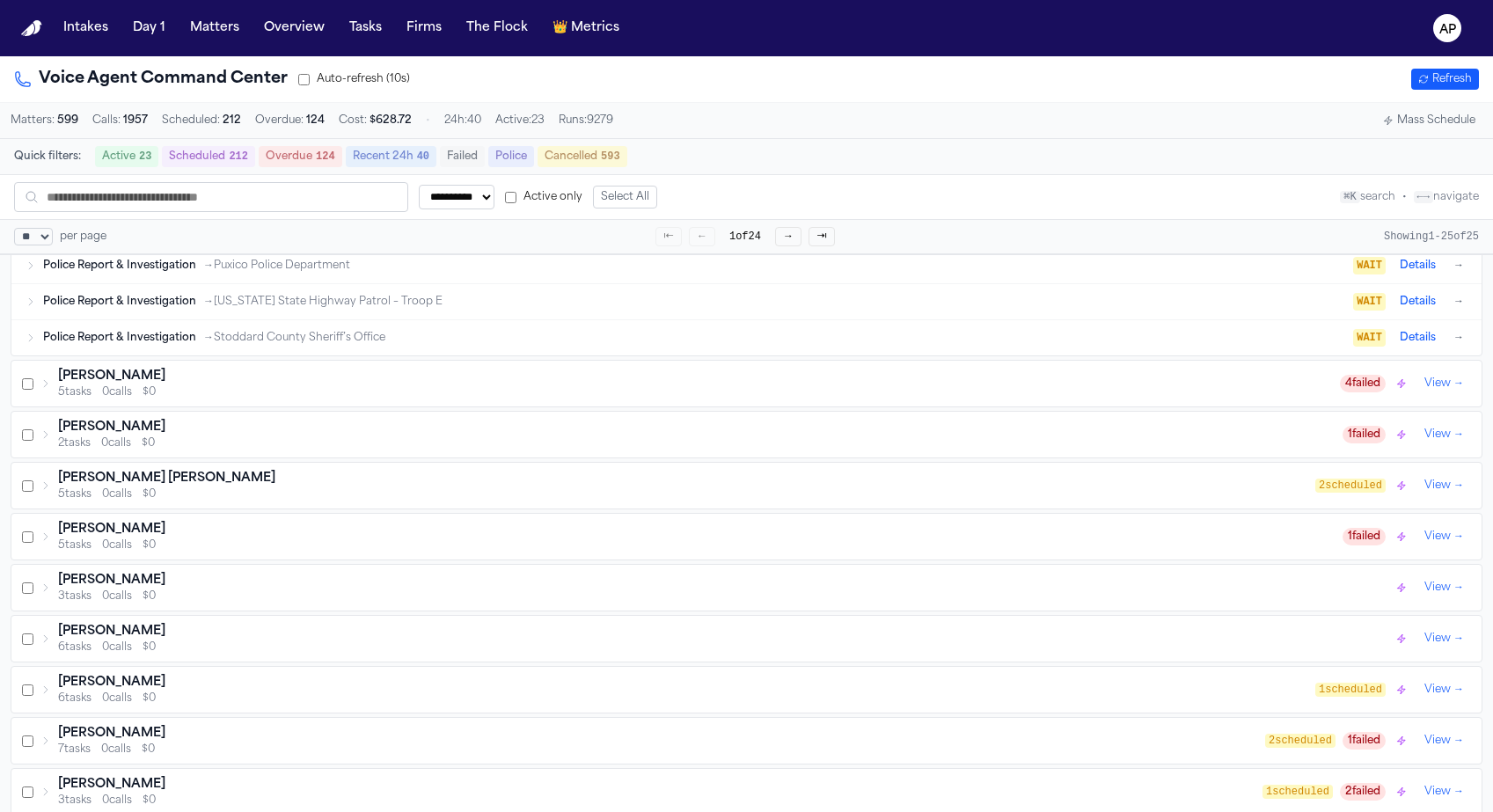
click at [725, 450] on div "2 tasks 0 calls $0" at bounding box center [700, 444] width 1284 height 14
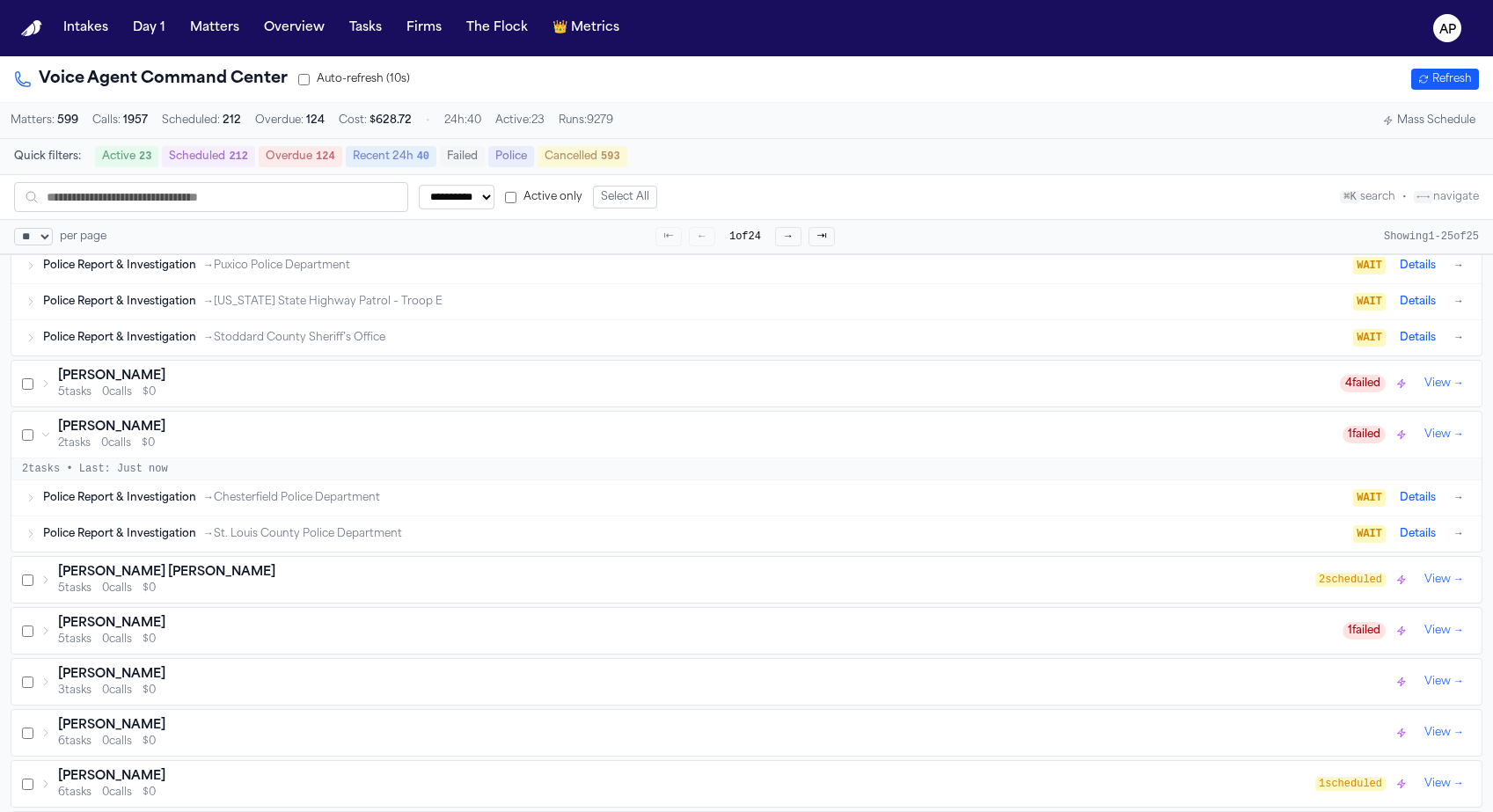
click at [698, 571] on div "Luis Miguel Trejo Cervantes" at bounding box center [686, 572] width 1257 height 17
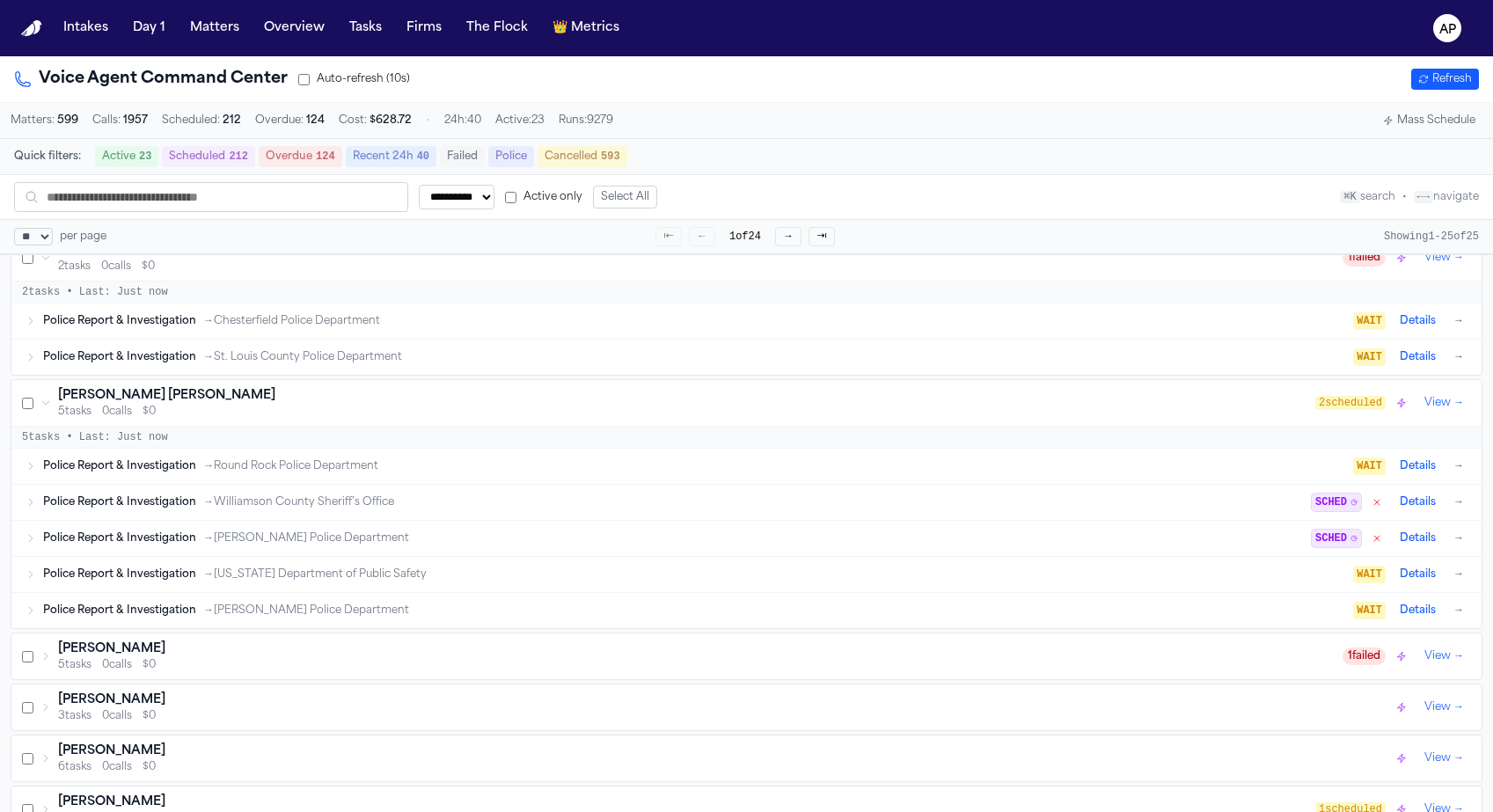
scroll to position [1887, 0]
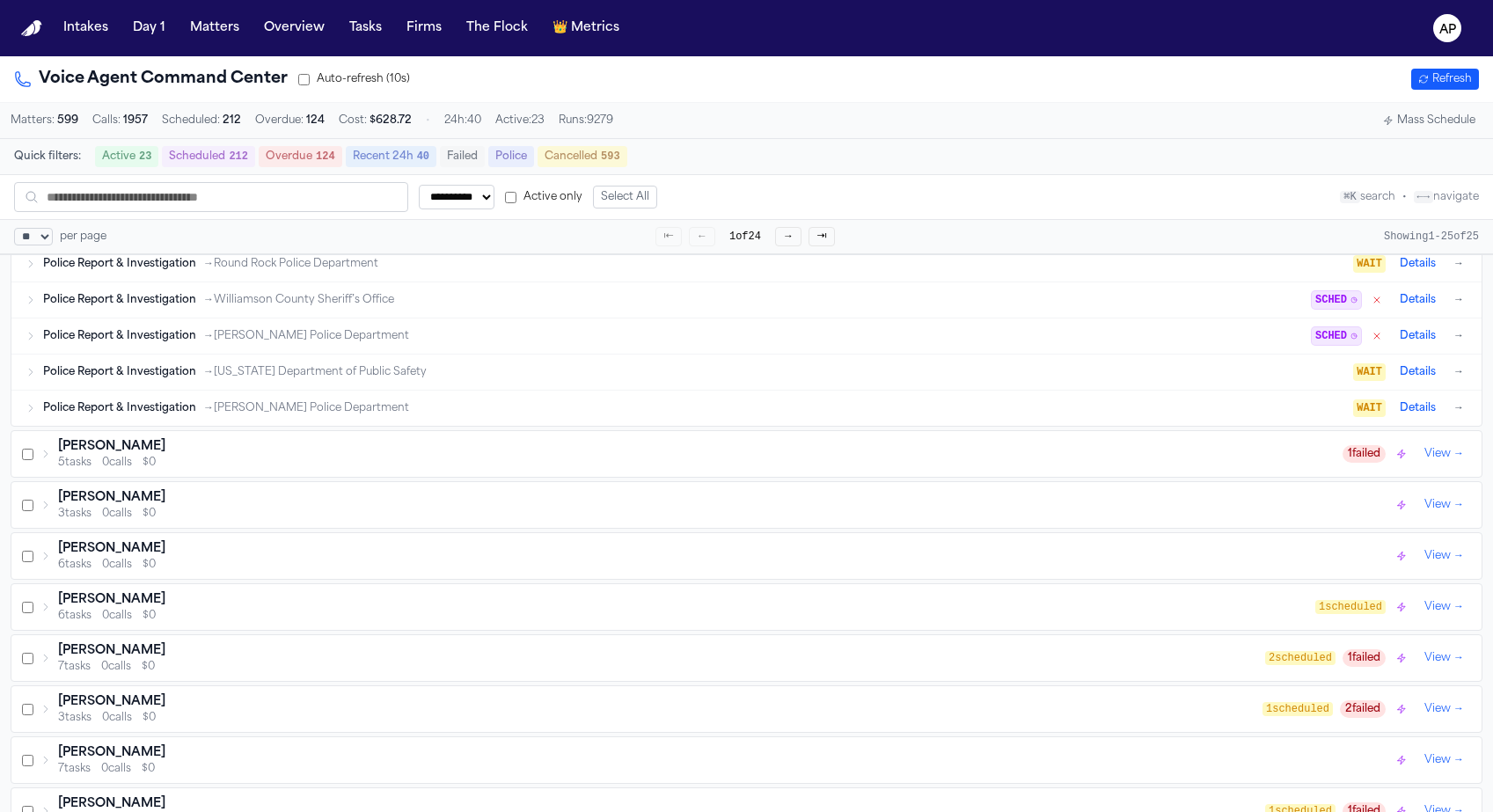
click at [700, 477] on div "Cierra Mendoza 5 tasks 0 calls $0 1 failed View →" at bounding box center [746, 454] width 1469 height 46
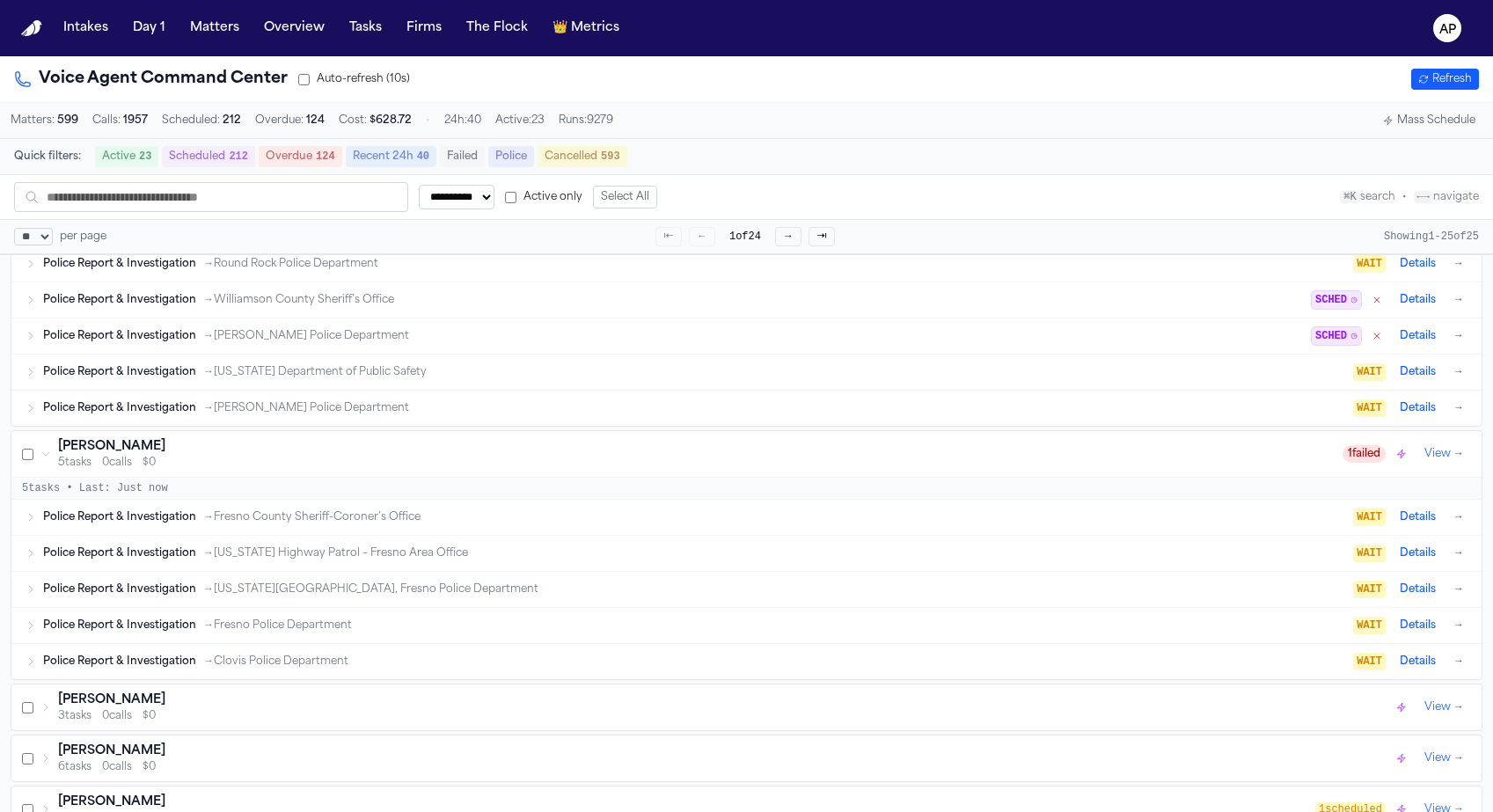
click at [700, 524] on div "Police Report & Investigation → Fresno County Sheriff-Coroner’s Office" at bounding box center [698, 517] width 1310 height 14
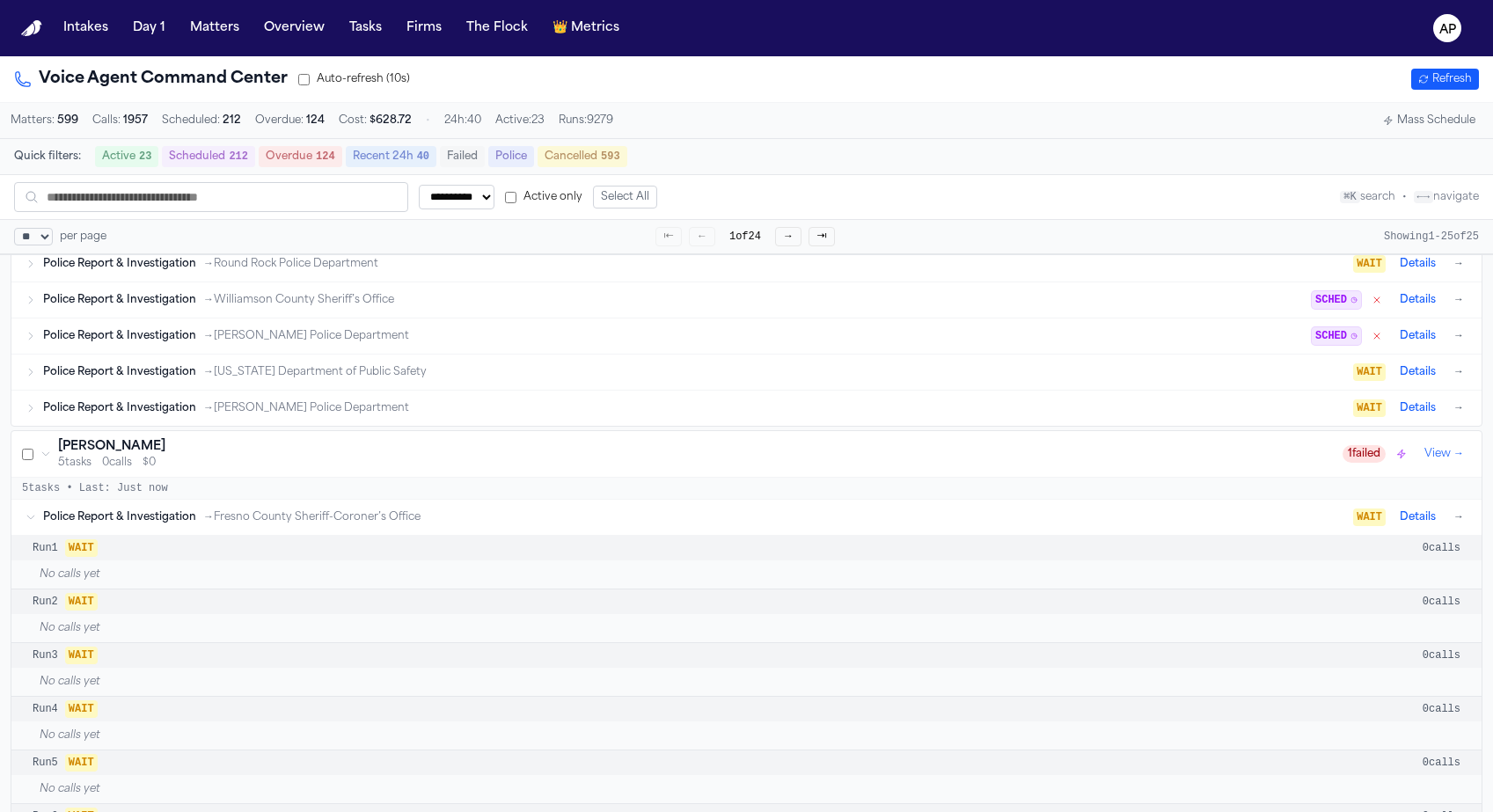
click at [685, 487] on div "5 tasks • Last: Just now" at bounding box center [746, 489] width 1469 height 22
click at [674, 455] on div "Cierra Mendoza" at bounding box center [700, 446] width 1284 height 17
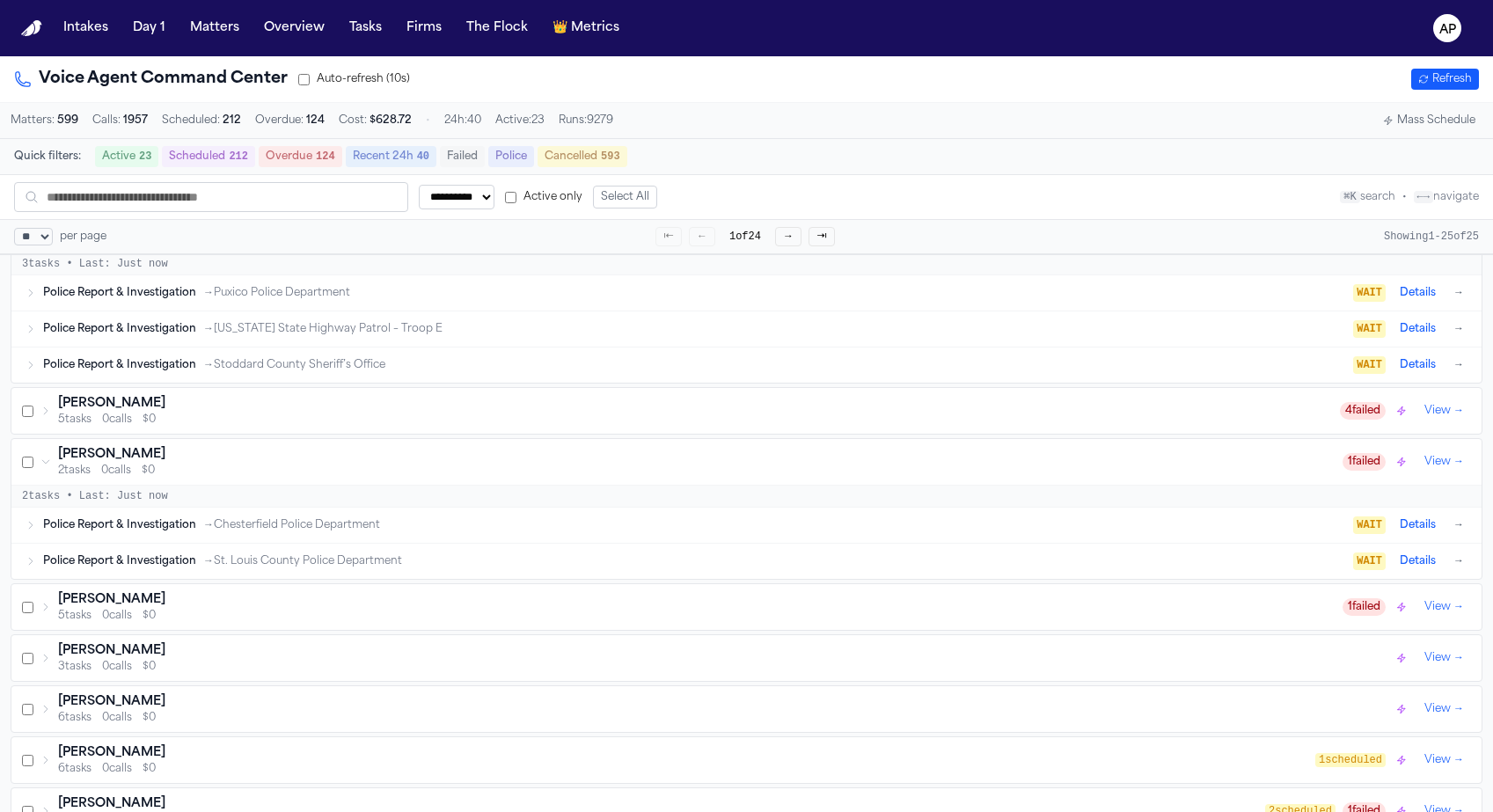
scroll to position [161, 0]
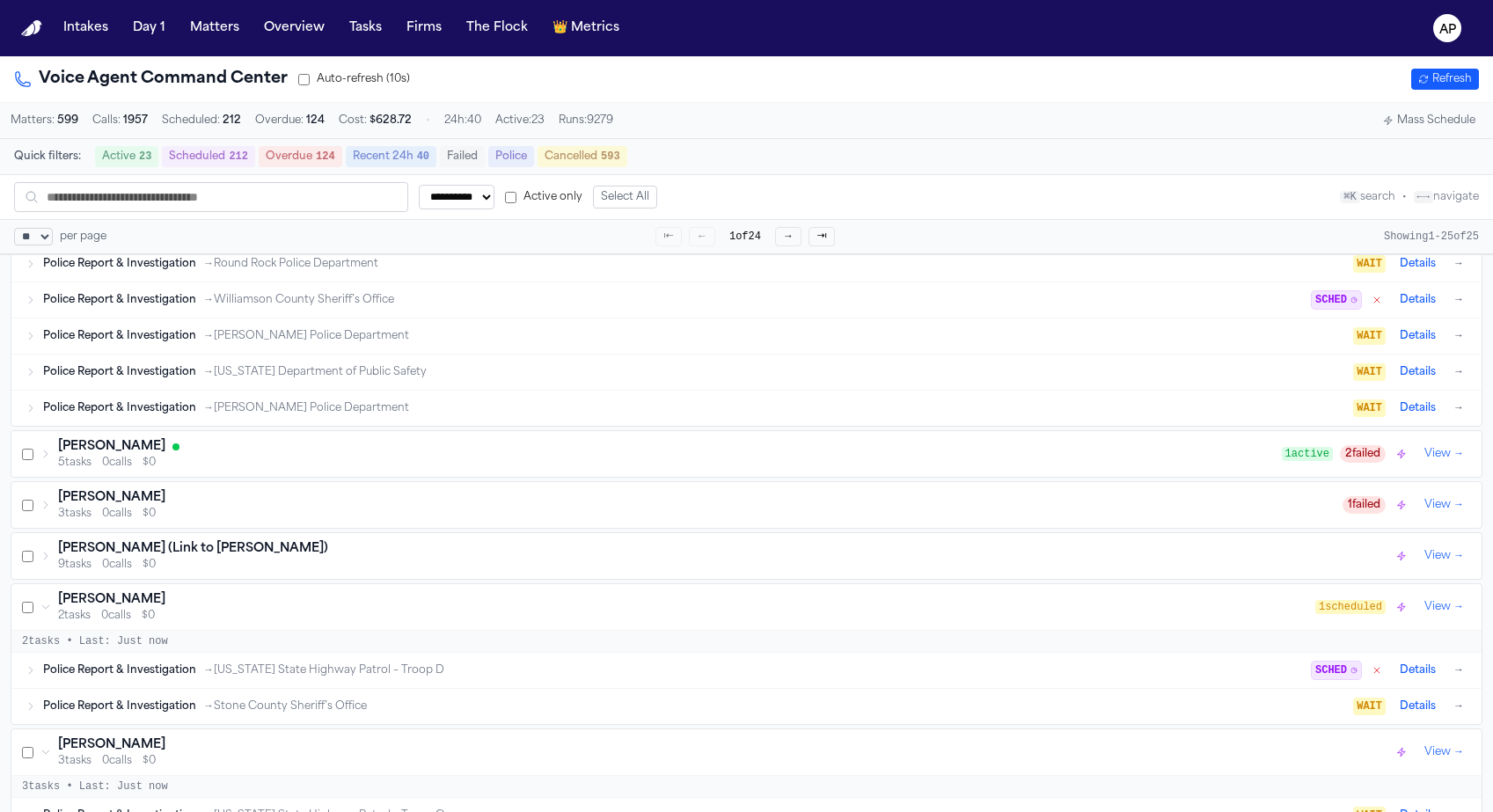
click at [665, 547] on div "Erica Pineda (Link to Maria Eneldina Torres)" at bounding box center [725, 548] width 1335 height 17
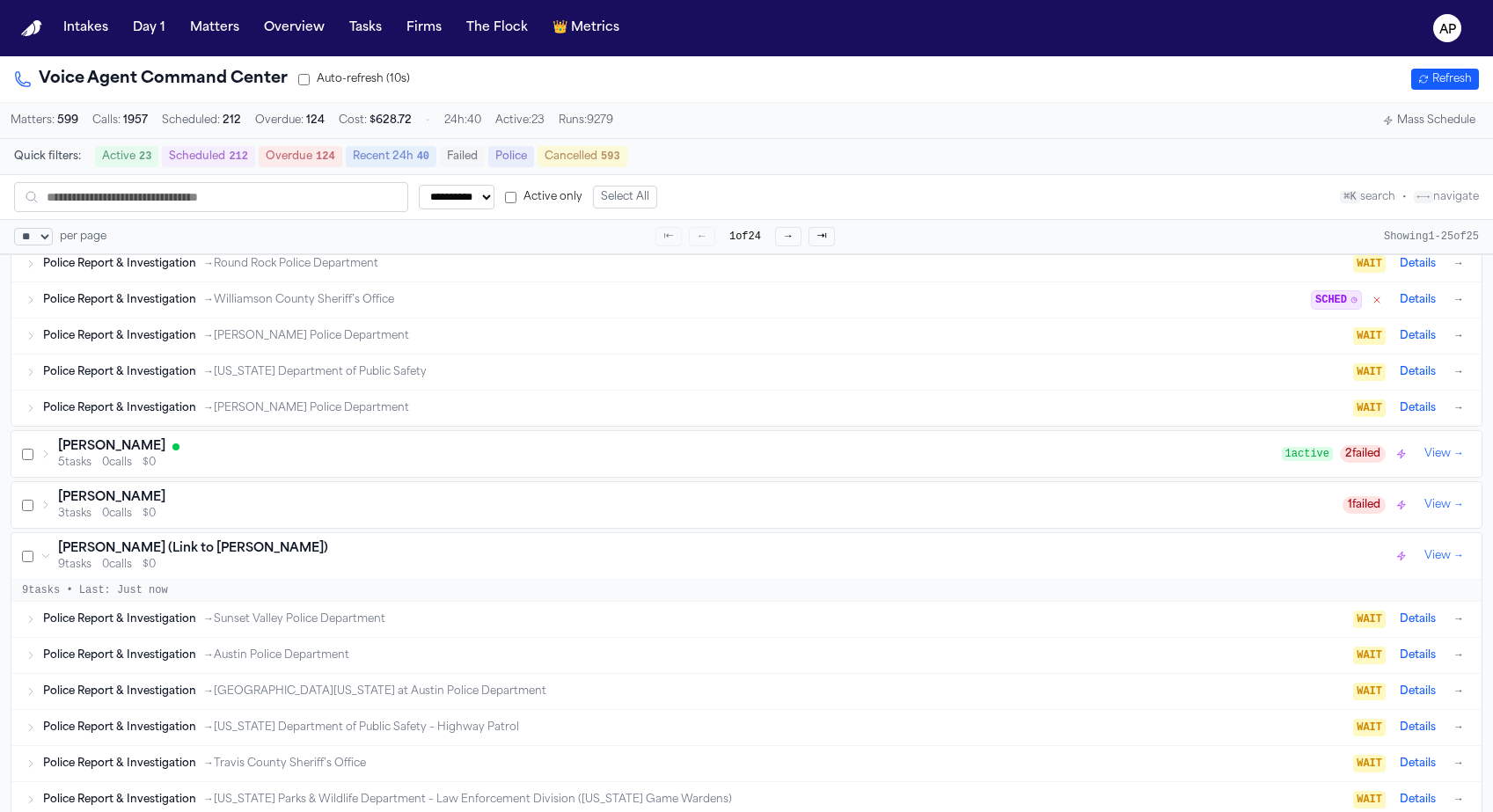
click at [663, 514] on div "3 tasks 0 calls $0" at bounding box center [700, 514] width 1284 height 14
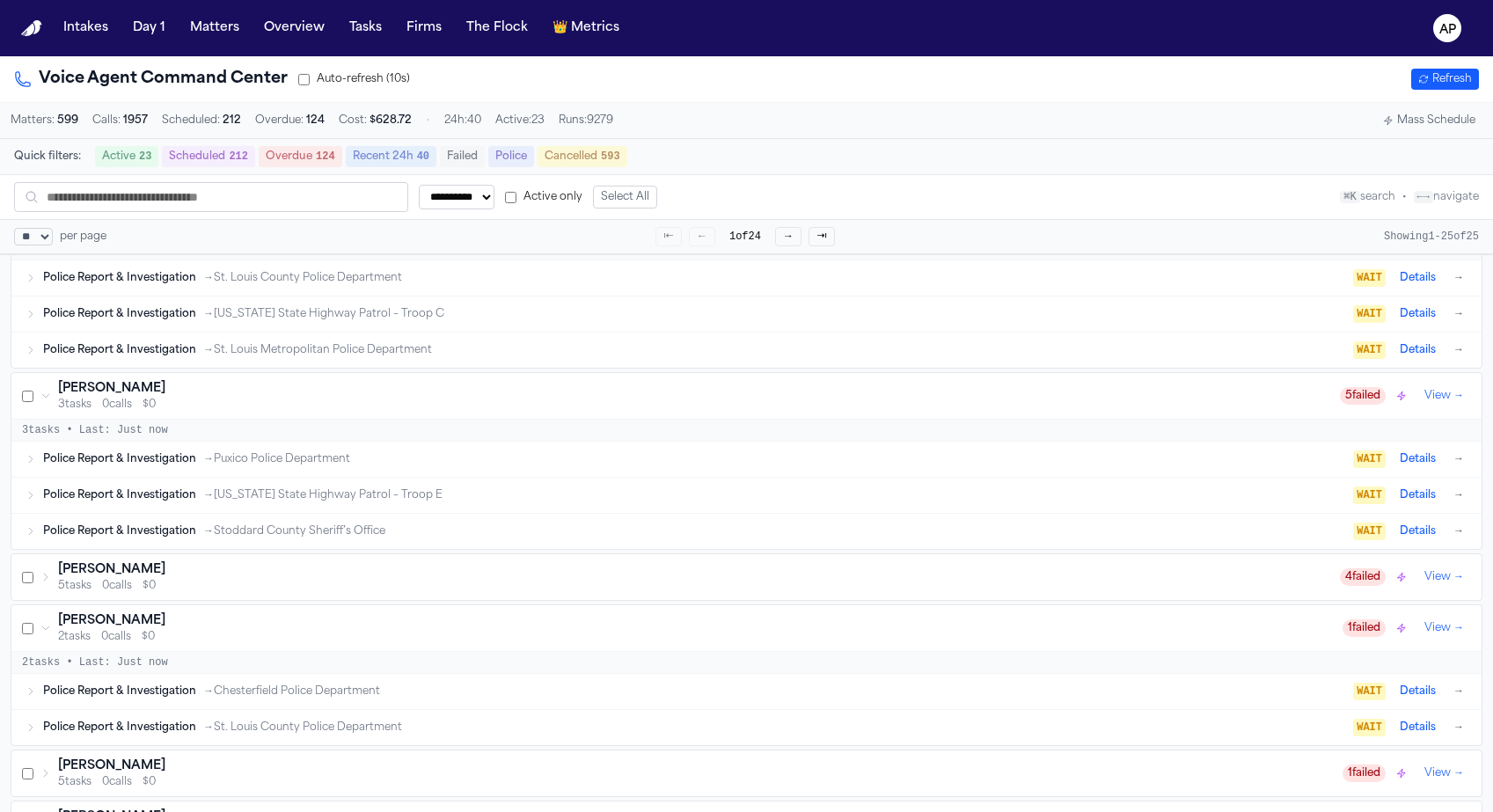
scroll to position [2530, 0]
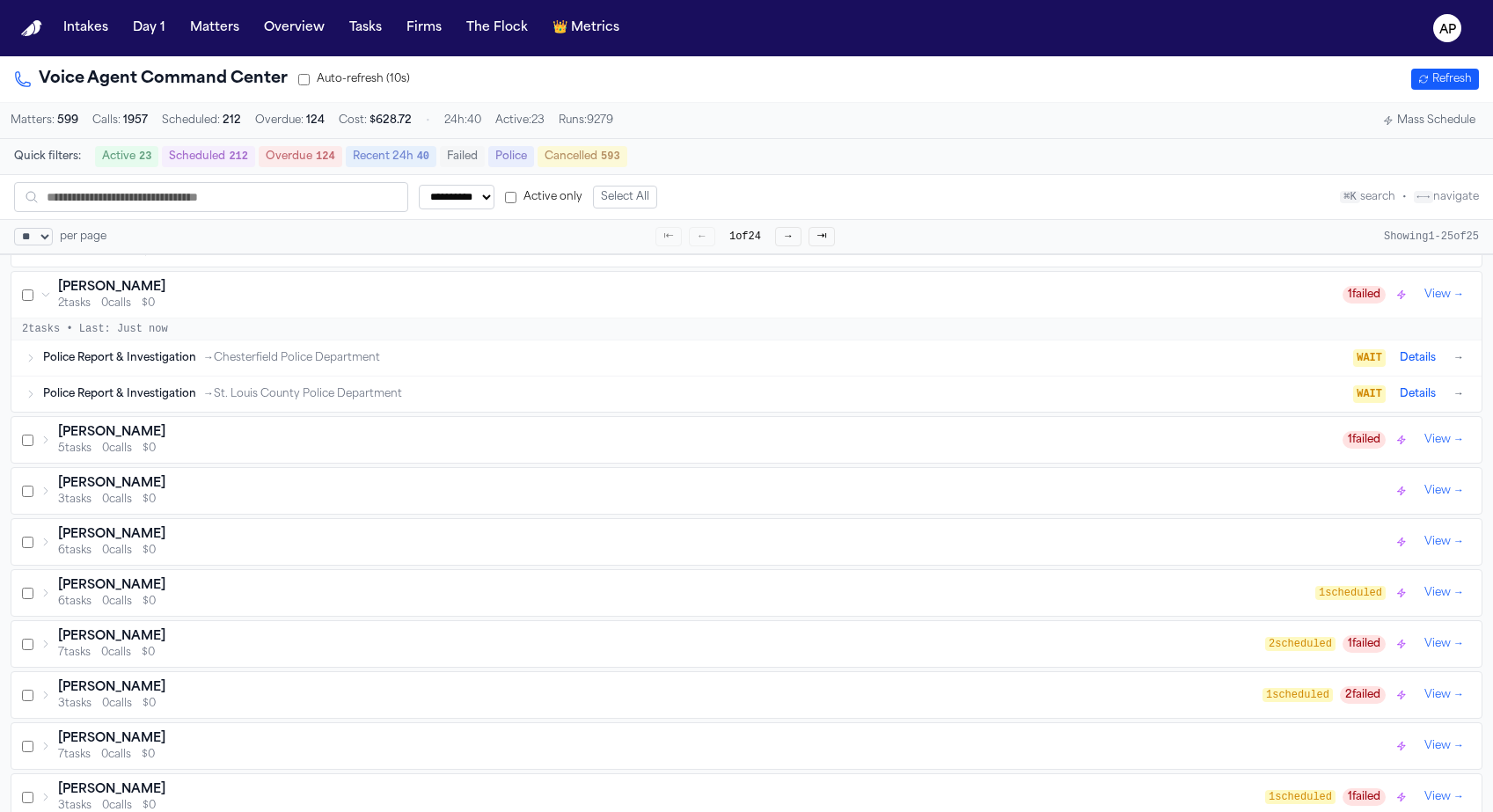
click at [408, 455] on div "5 tasks 0 calls $0" at bounding box center [700, 449] width 1284 height 14
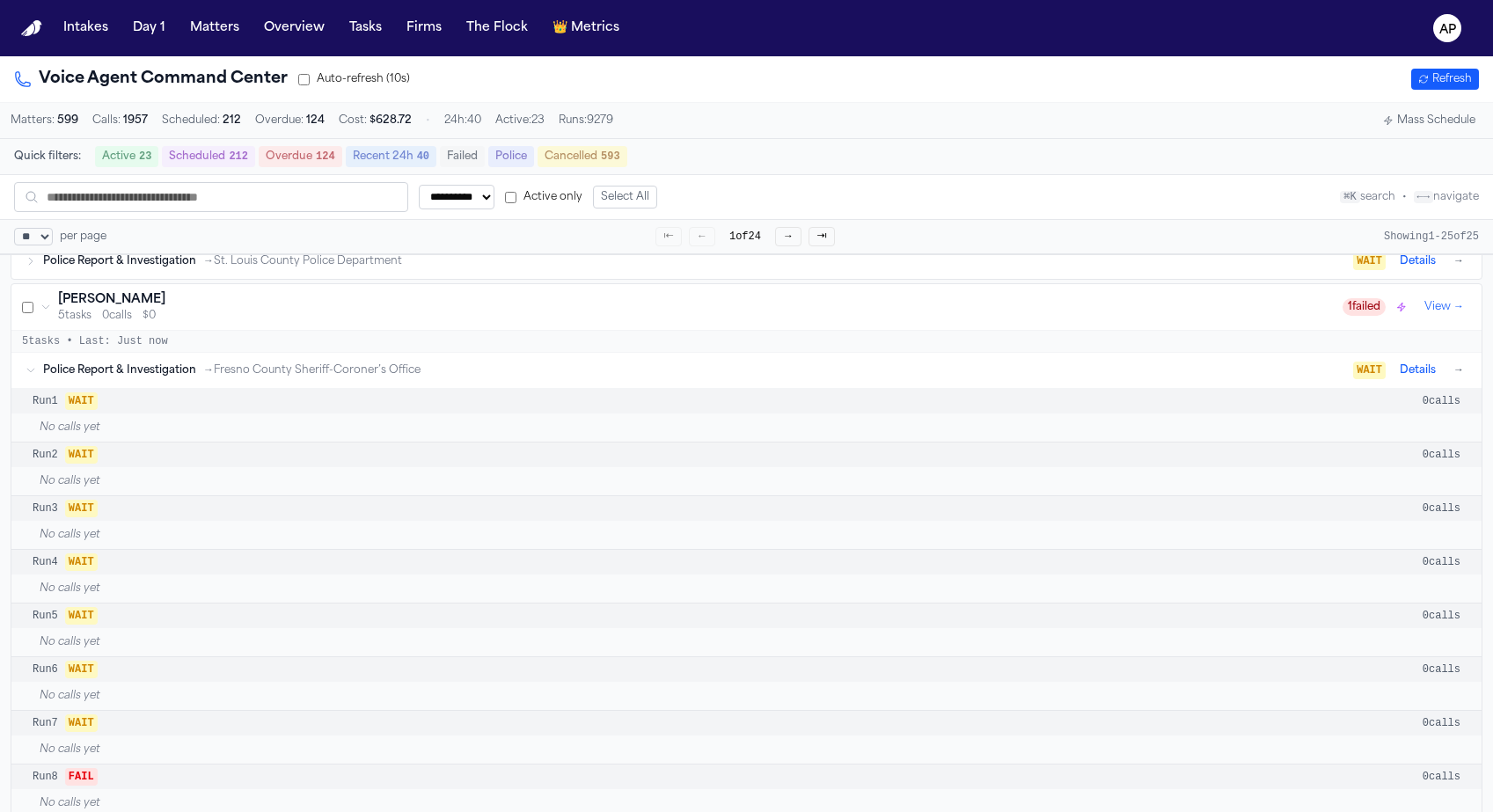
scroll to position [2666, 0]
click at [403, 377] on div "Police Report & Investigation → Fresno County Sheriff-Coroner’s Office WAIT Det…" at bounding box center [755, 366] width 1424 height 21
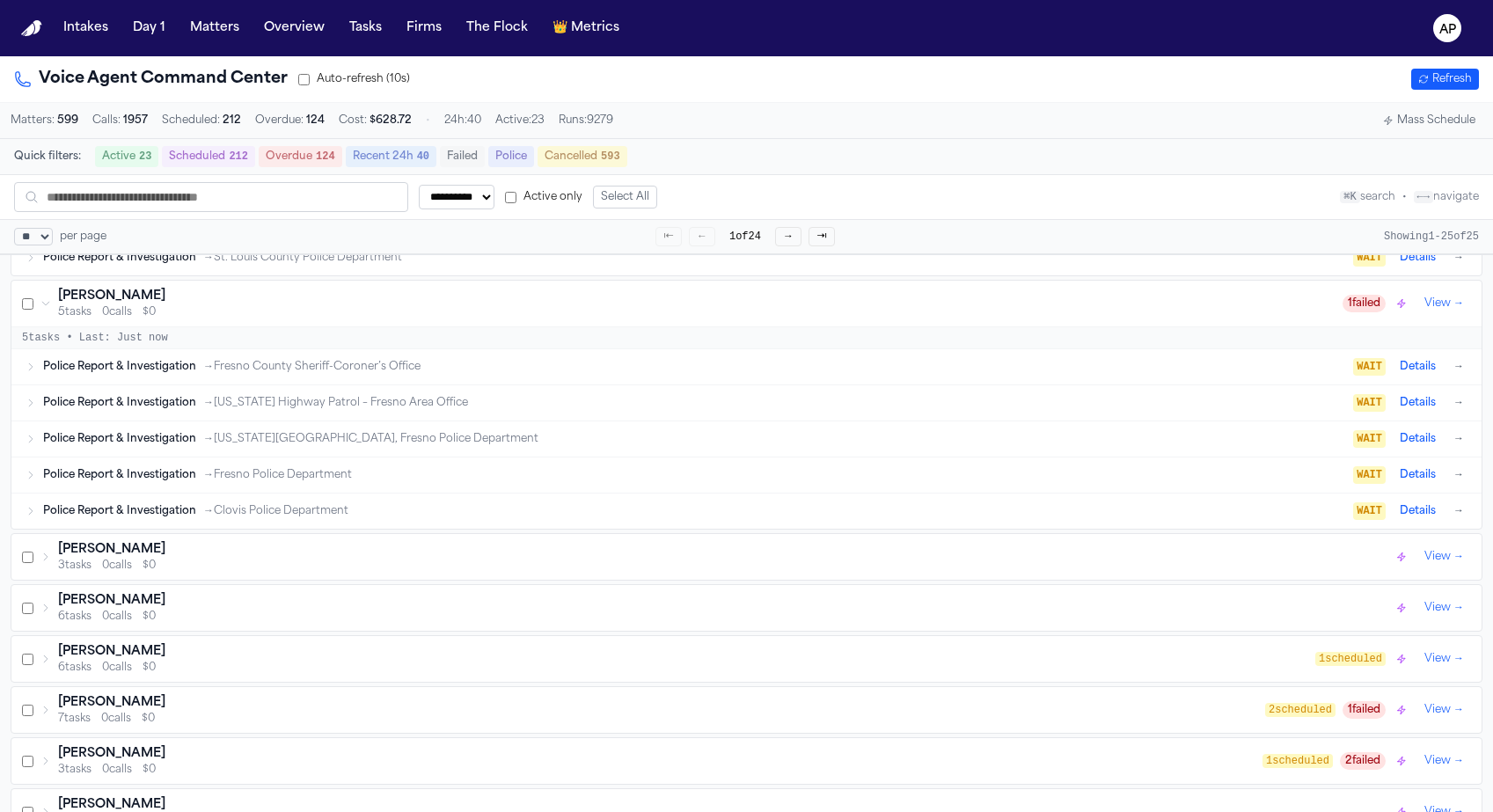
click at [368, 559] on div "Sasha Hayes" at bounding box center [725, 549] width 1335 height 17
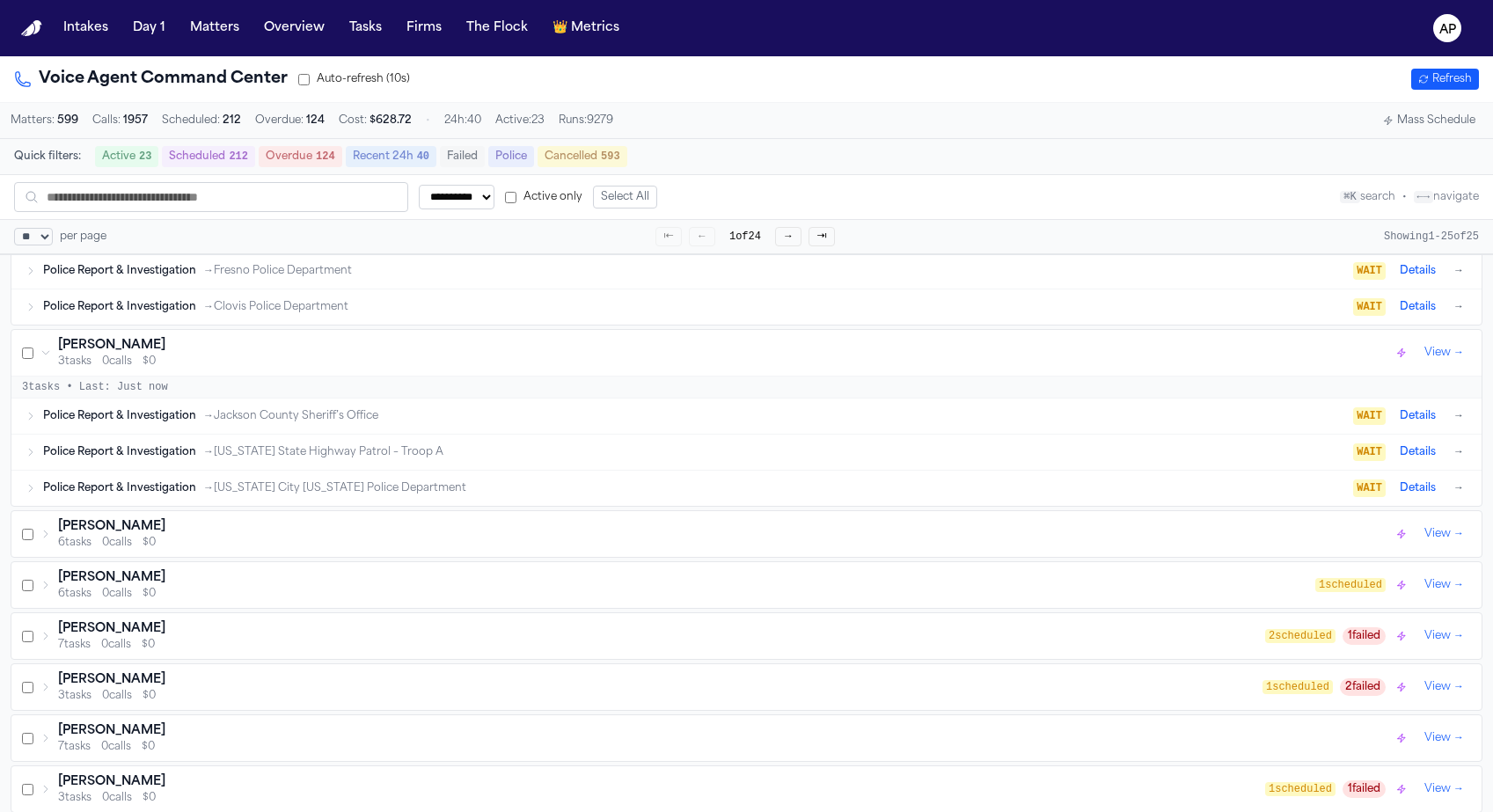
scroll to position [2876, 0]
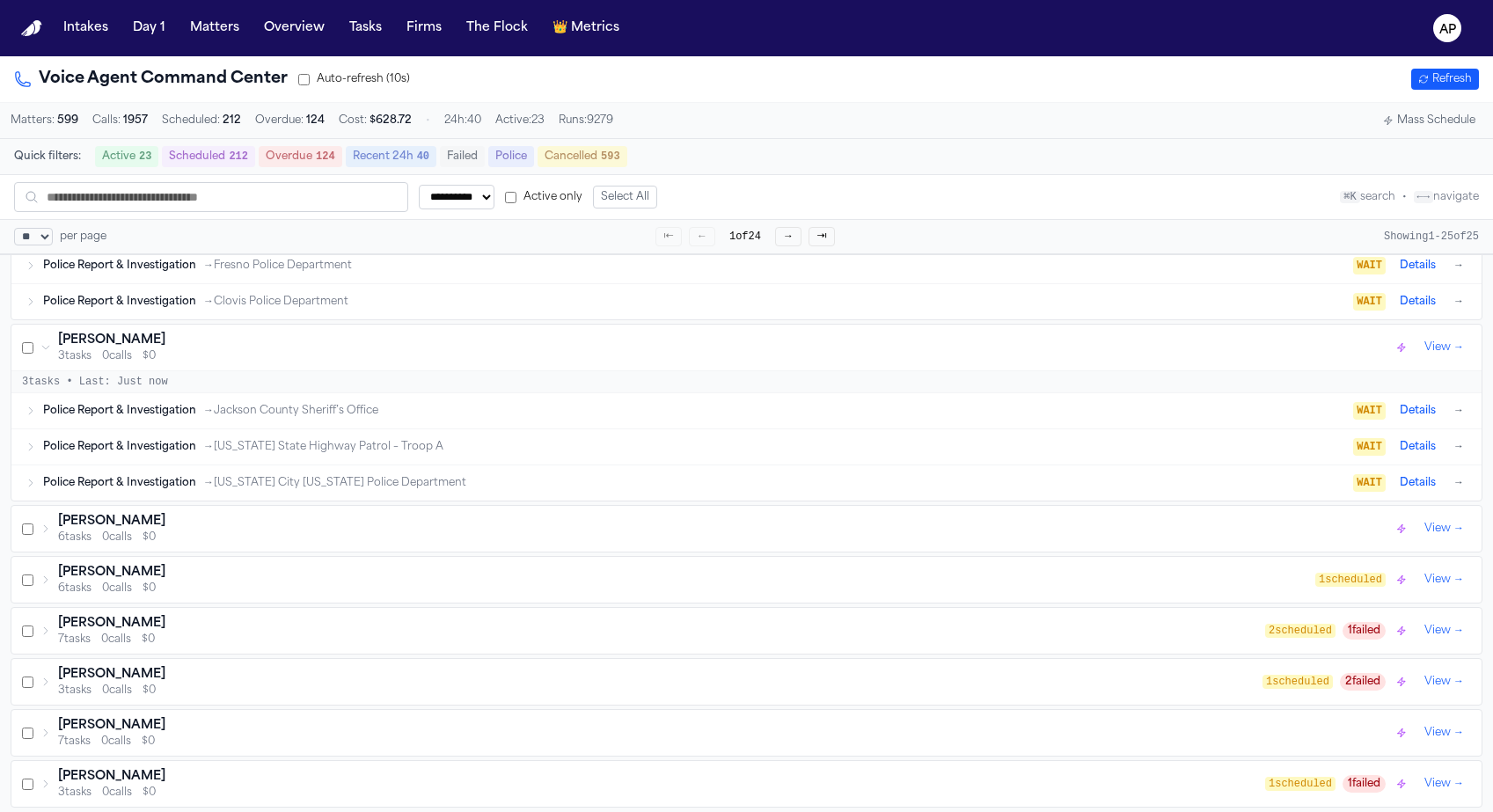
click at [368, 538] on div "6 tasks 0 calls $0" at bounding box center [725, 538] width 1335 height 14
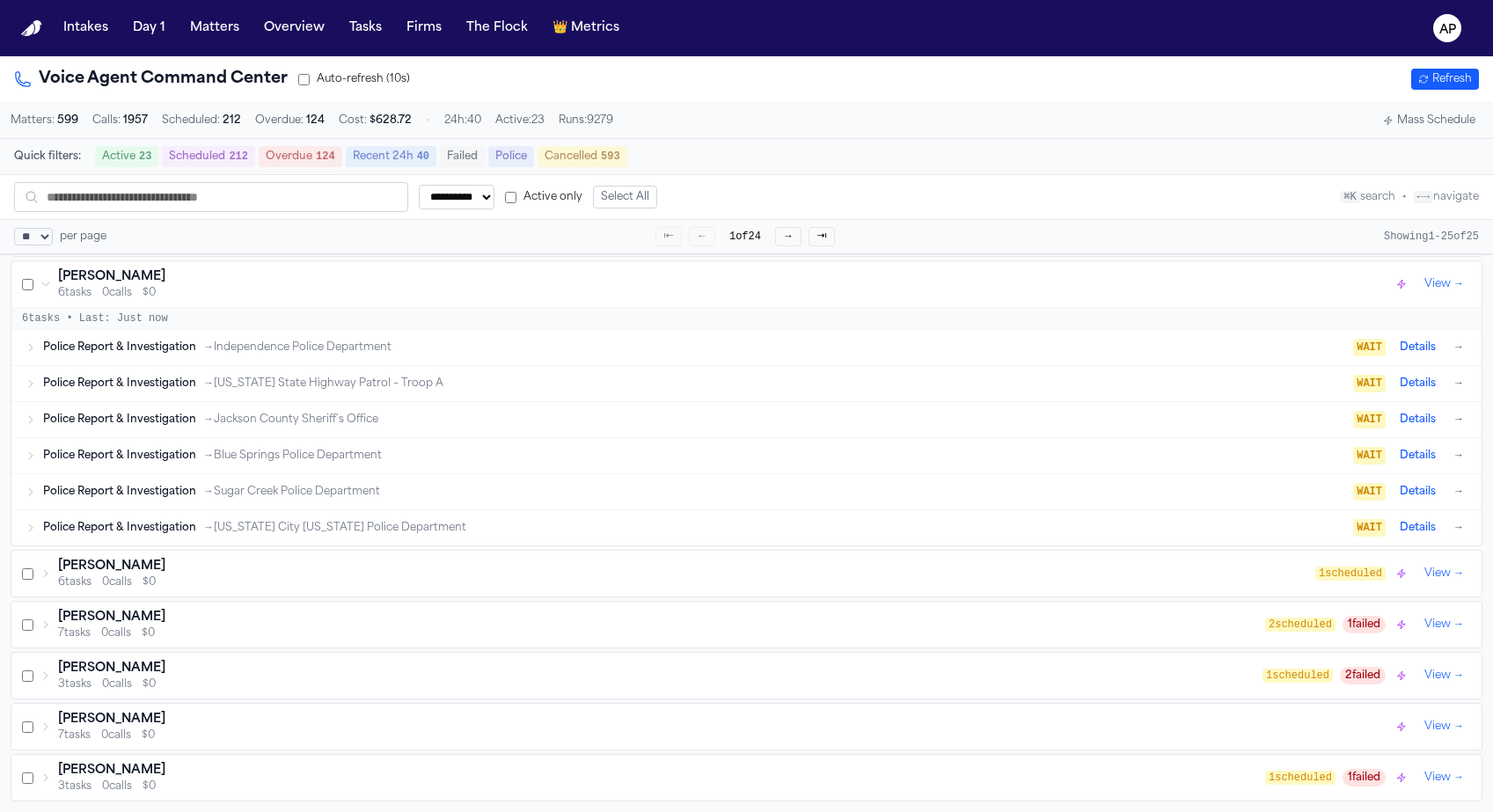
scroll to position [3128, 0]
click at [359, 566] on div "Hayle Cole" at bounding box center [686, 566] width 1257 height 17
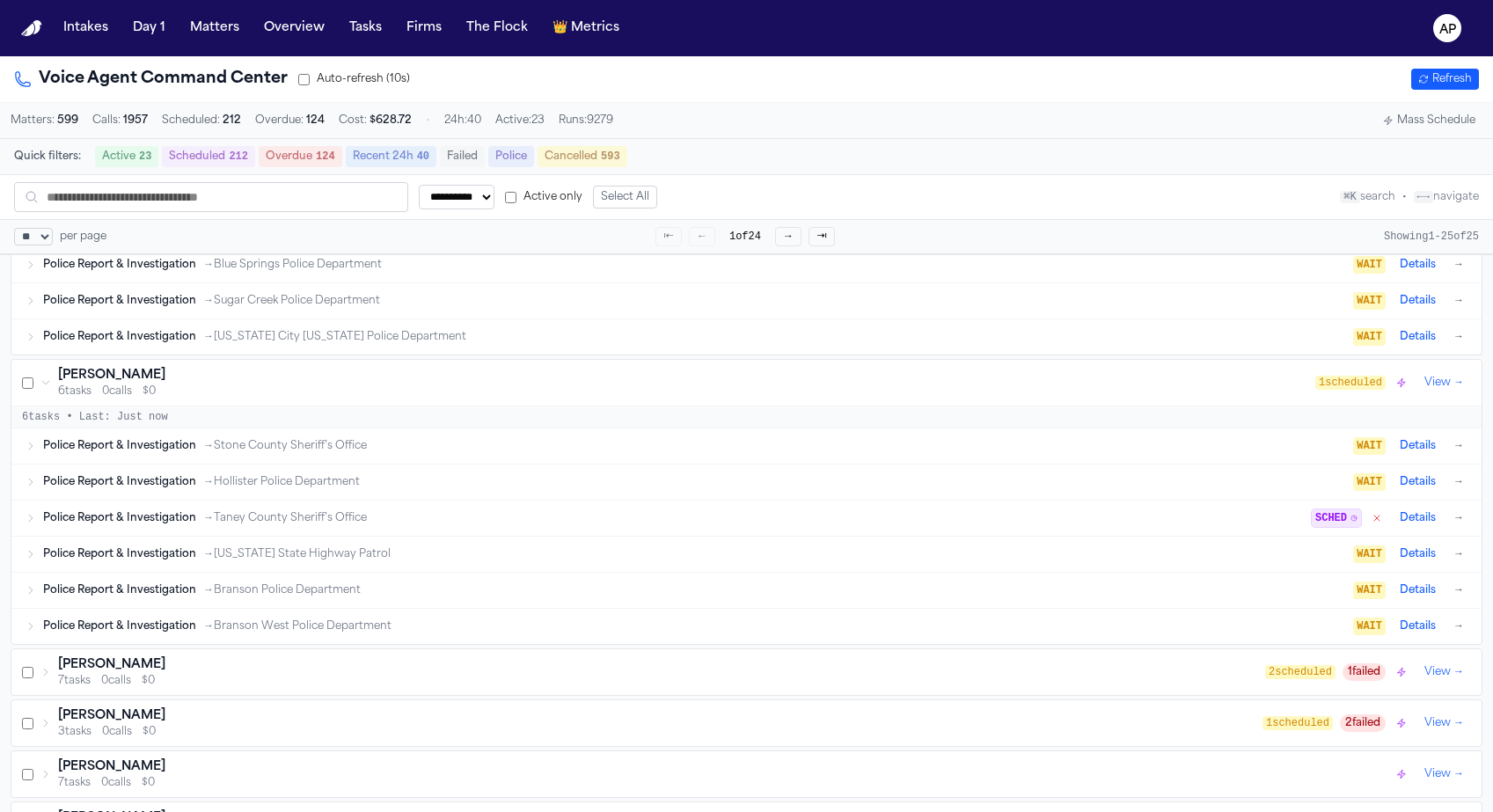
scroll to position [3366, 0]
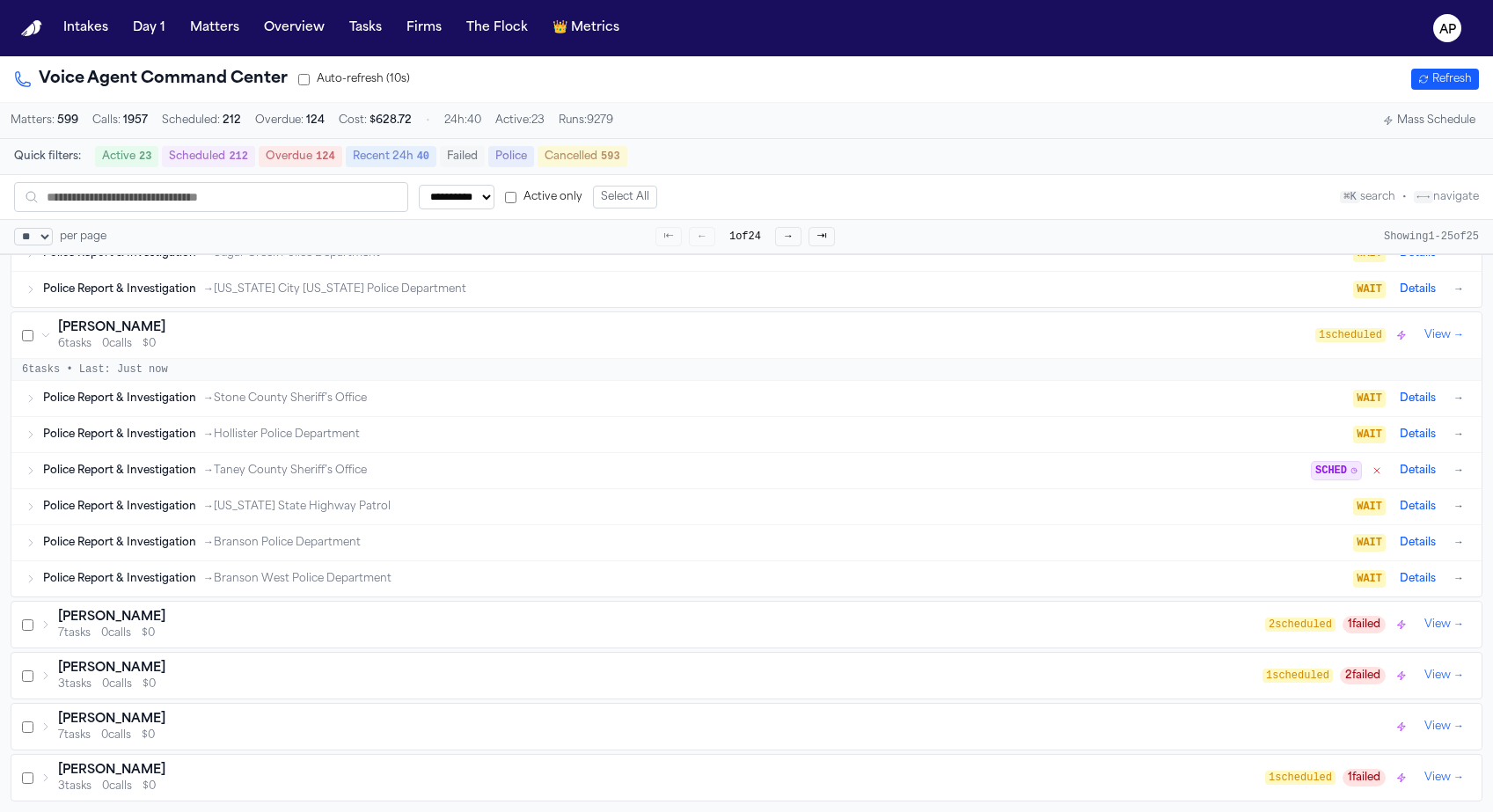
click at [348, 621] on div "William Grant" at bounding box center [661, 616] width 1207 height 17
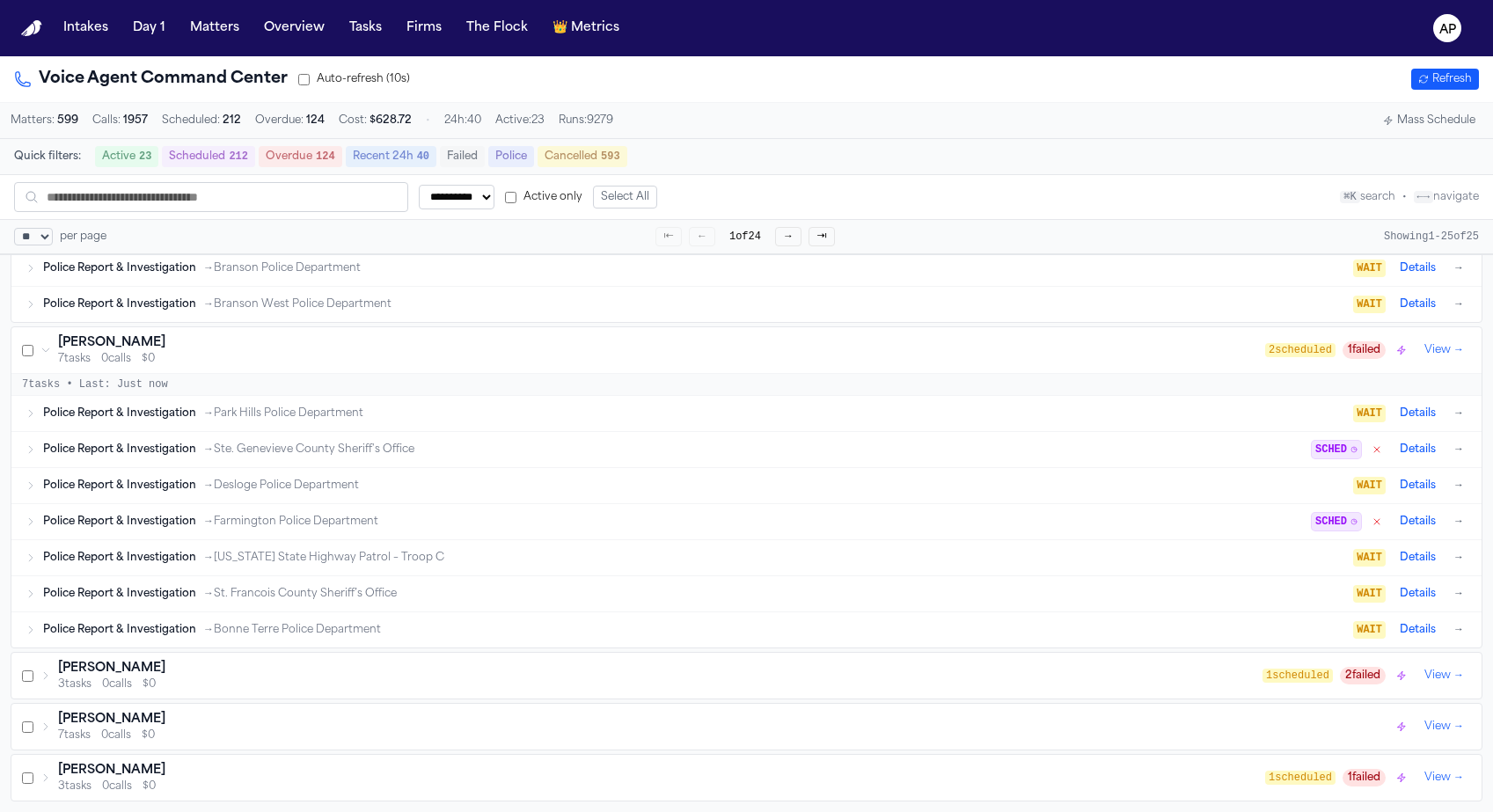
click at [323, 674] on div "Percy Owusu" at bounding box center [660, 668] width 1204 height 17
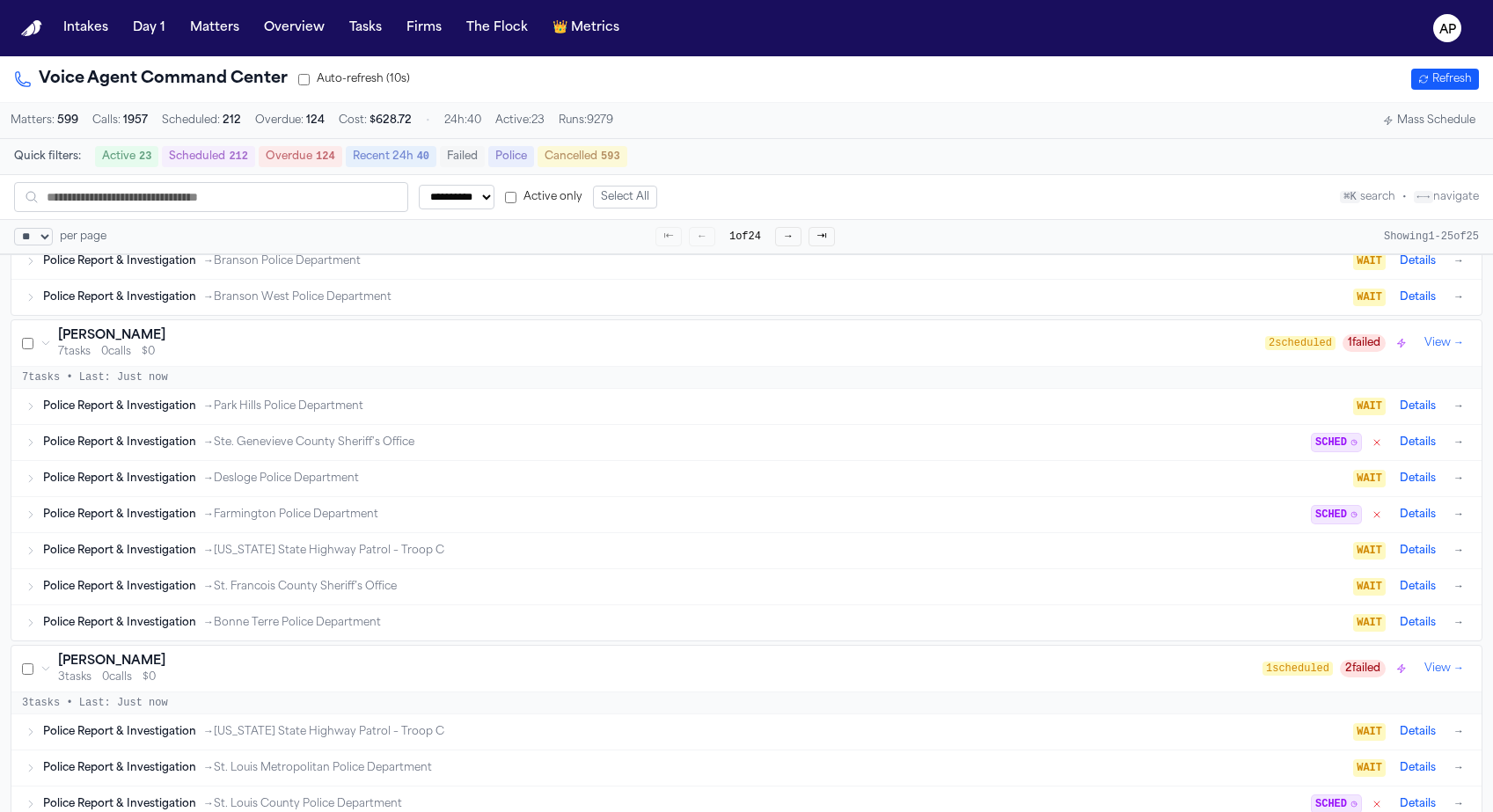
scroll to position [3770, 0]
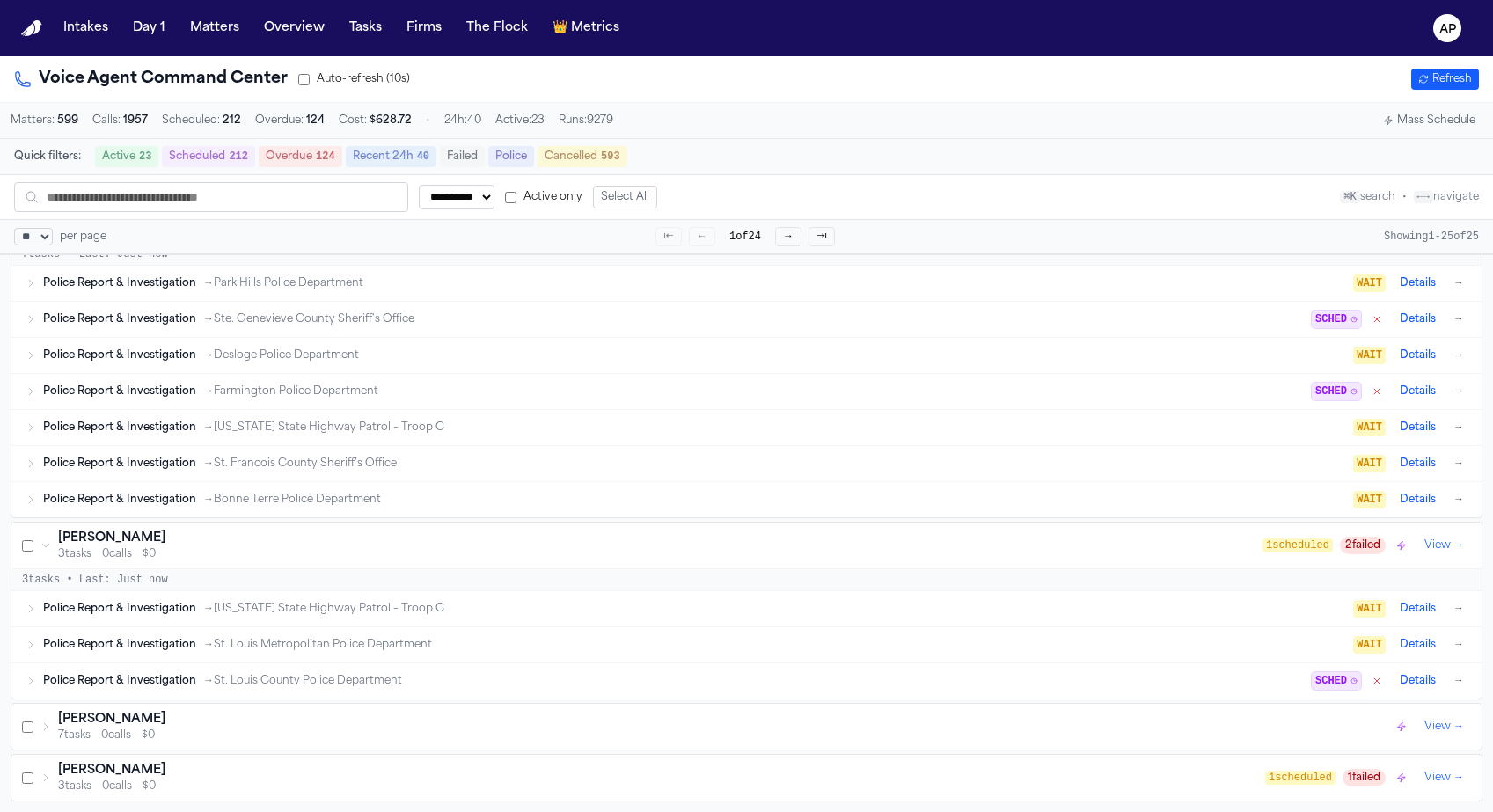
click at [305, 720] on div "Anna Hummel" at bounding box center [725, 719] width 1335 height 17
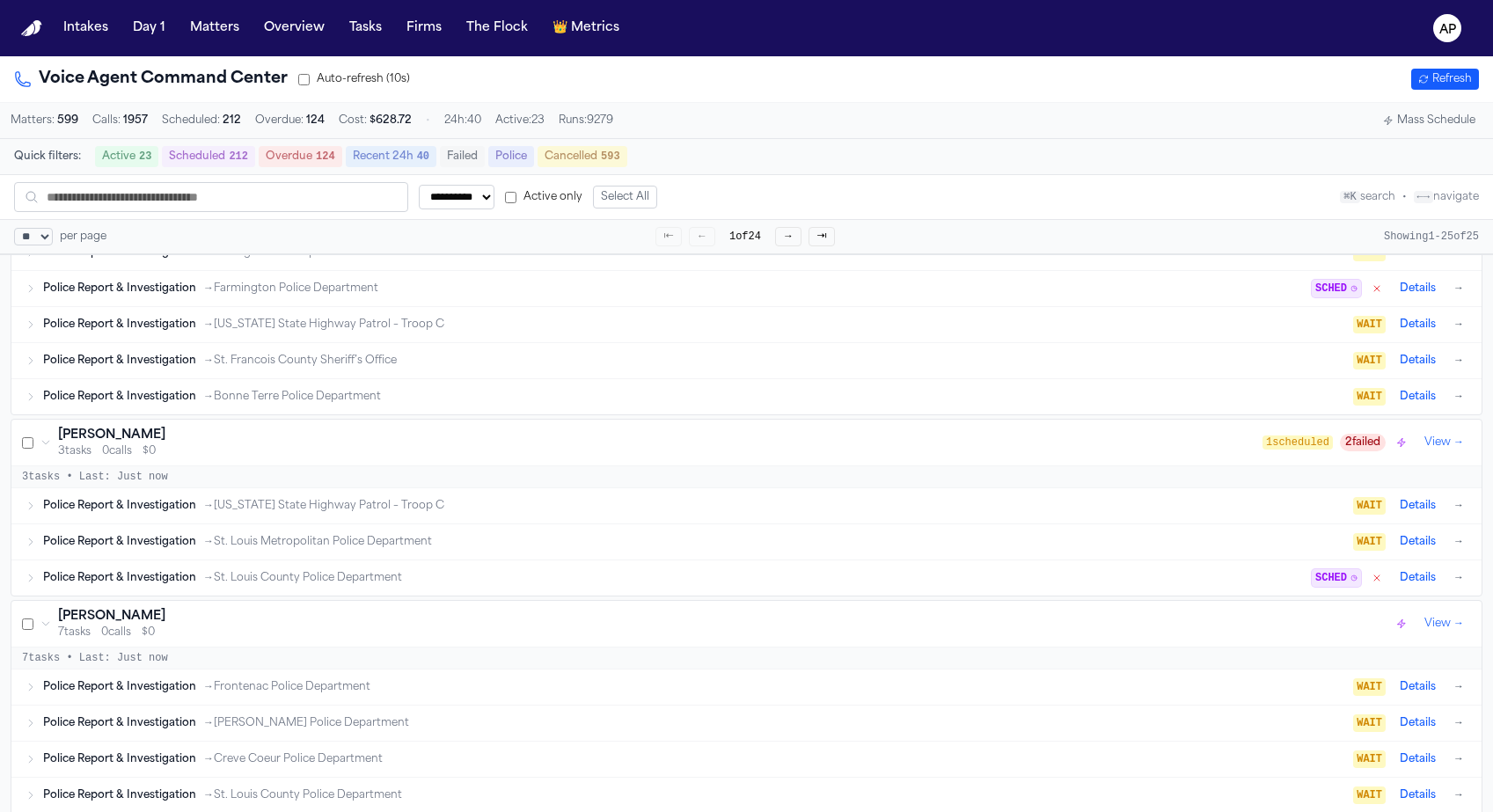
scroll to position [4045, 0]
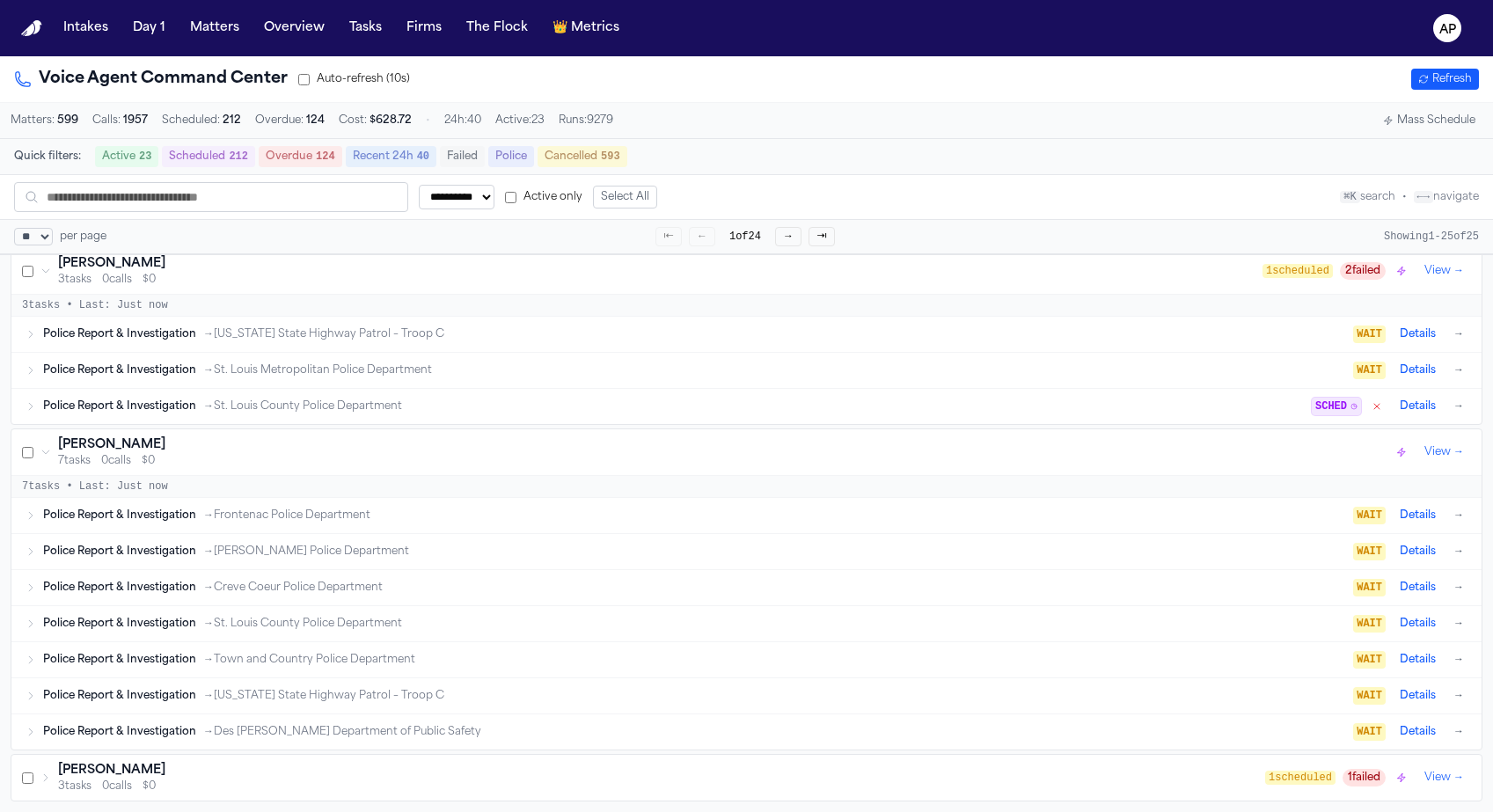
click at [280, 779] on div "3 tasks 0 calls $0" at bounding box center [661, 787] width 1207 height 14
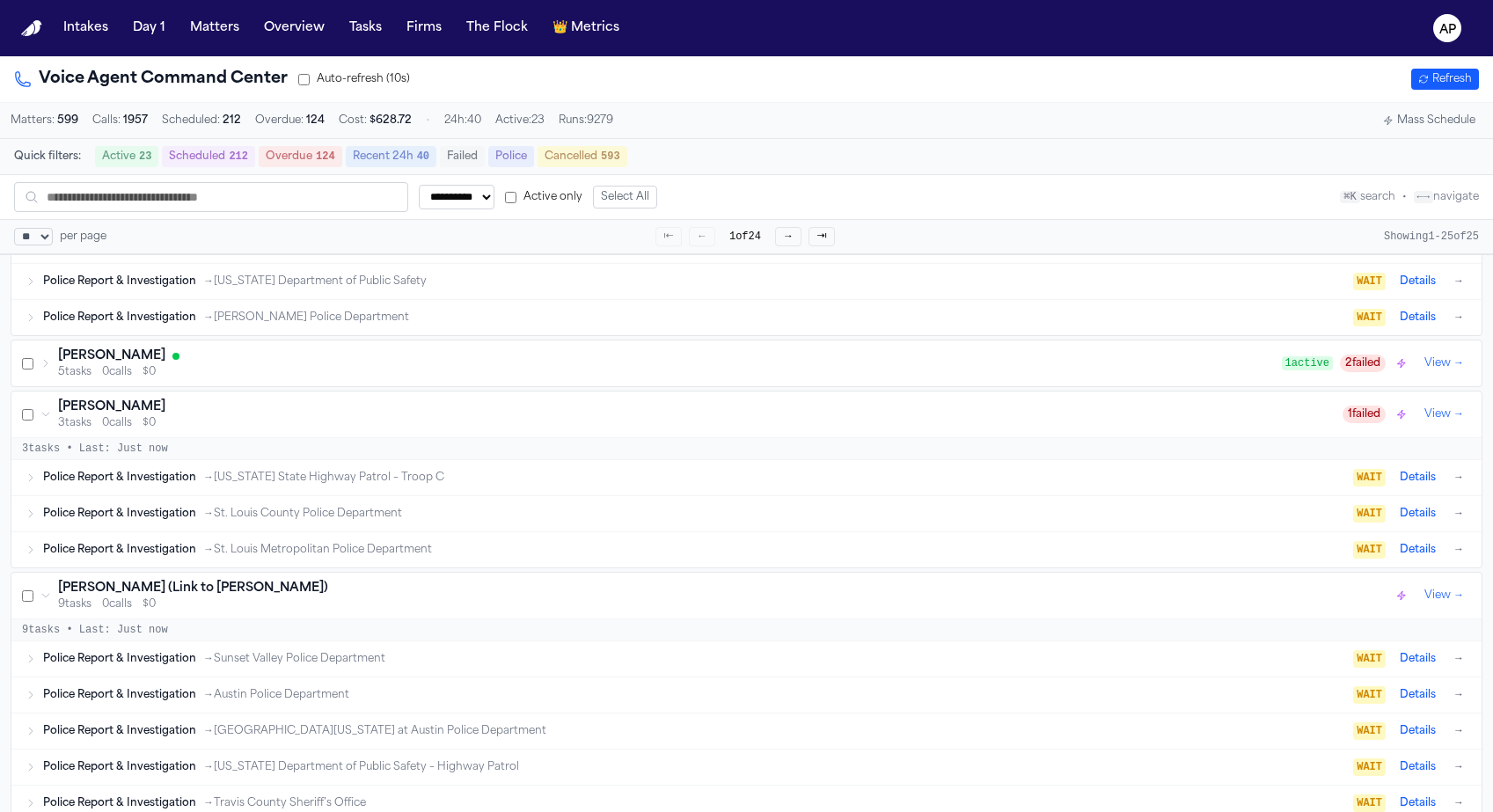
scroll to position [0, 0]
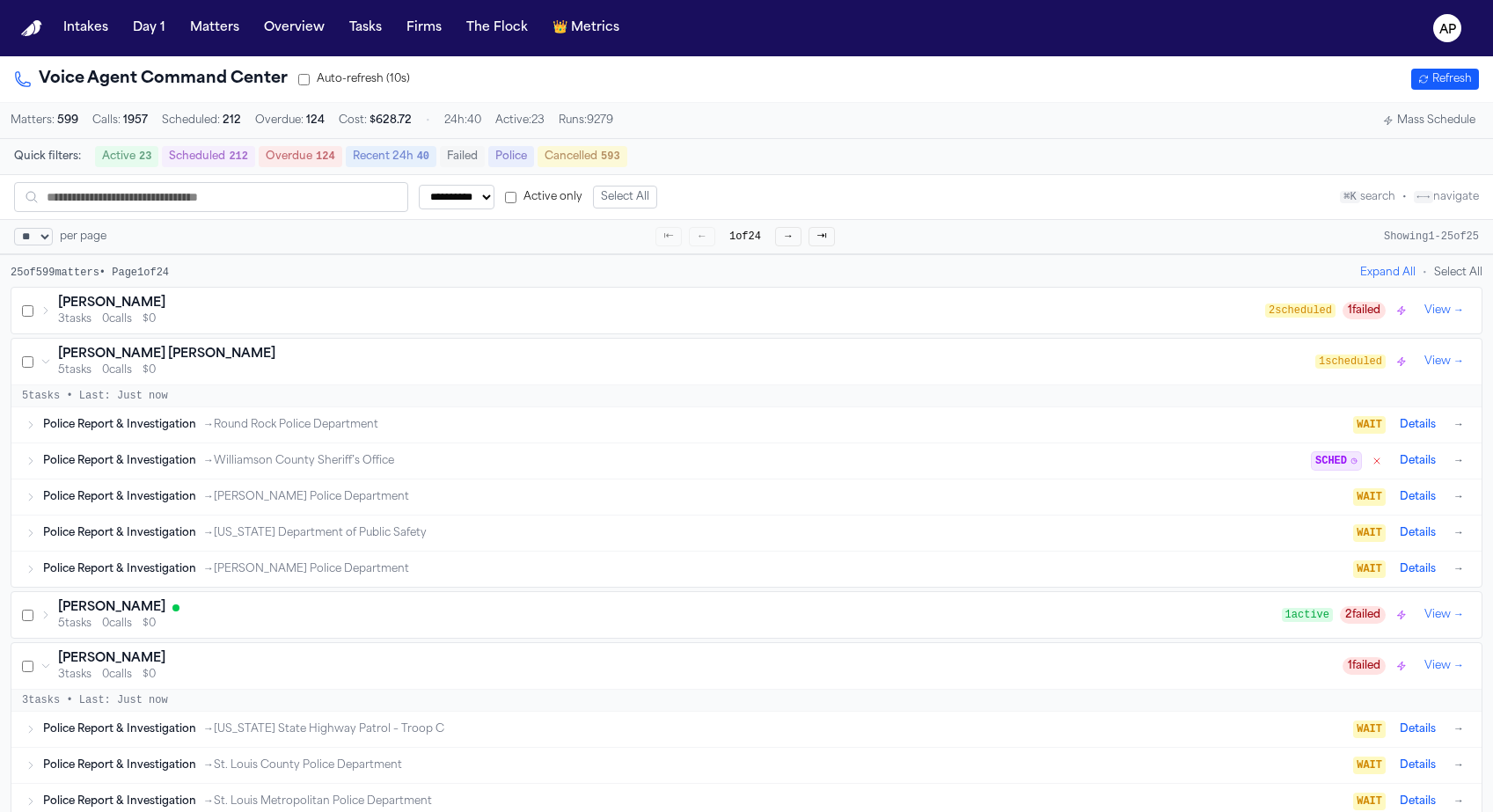
click at [251, 326] on div "3 tasks 0 calls $0" at bounding box center [661, 320] width 1207 height 14
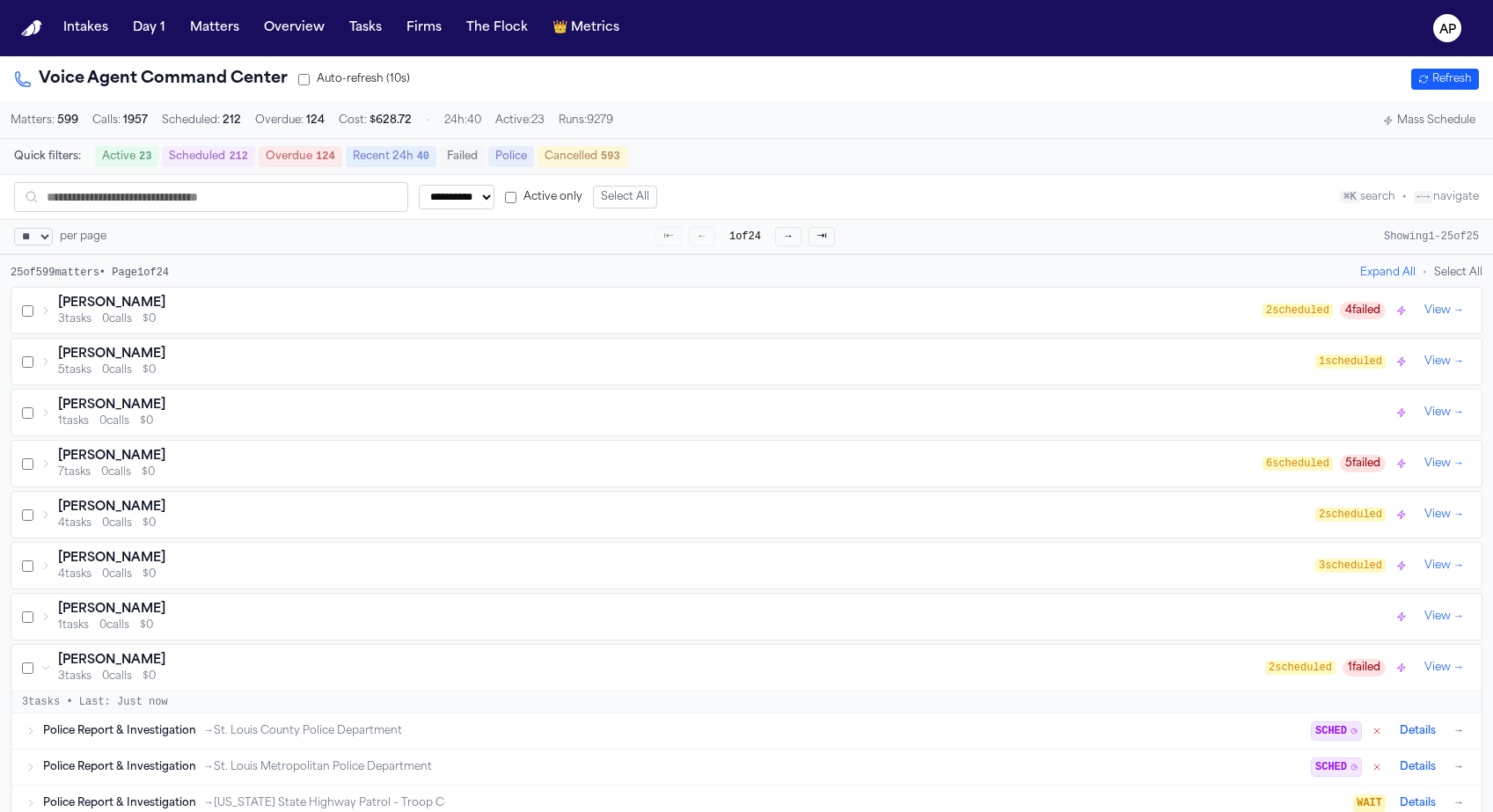
click at [52, 244] on select "** ** ** ***" at bounding box center [33, 236] width 39 height 17
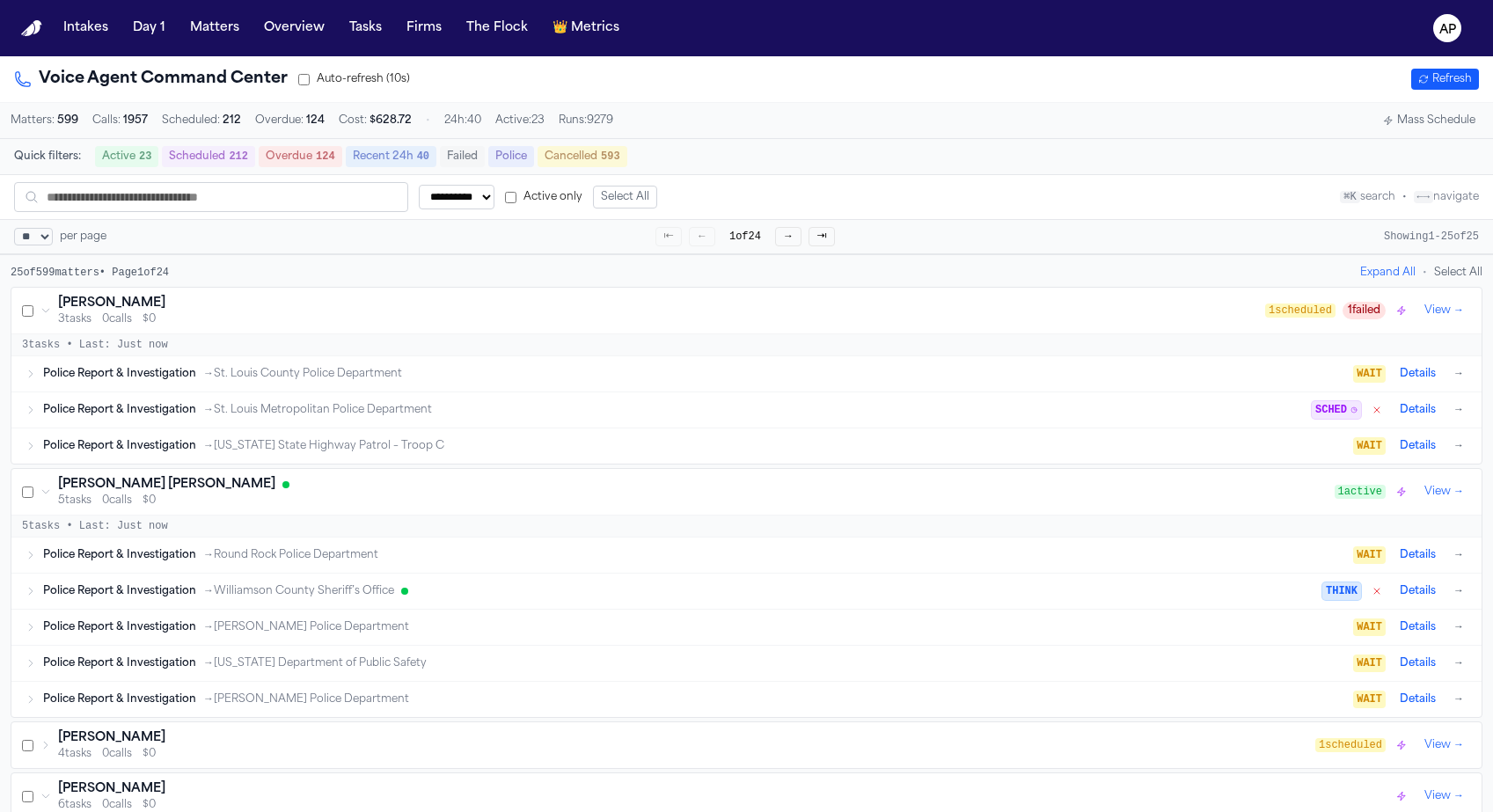
click at [16, 232] on select "** ** ** ***" at bounding box center [33, 236] width 39 height 17
select select "**"
click at [14, 230] on select "** ** ** ***" at bounding box center [33, 236] width 39 height 17
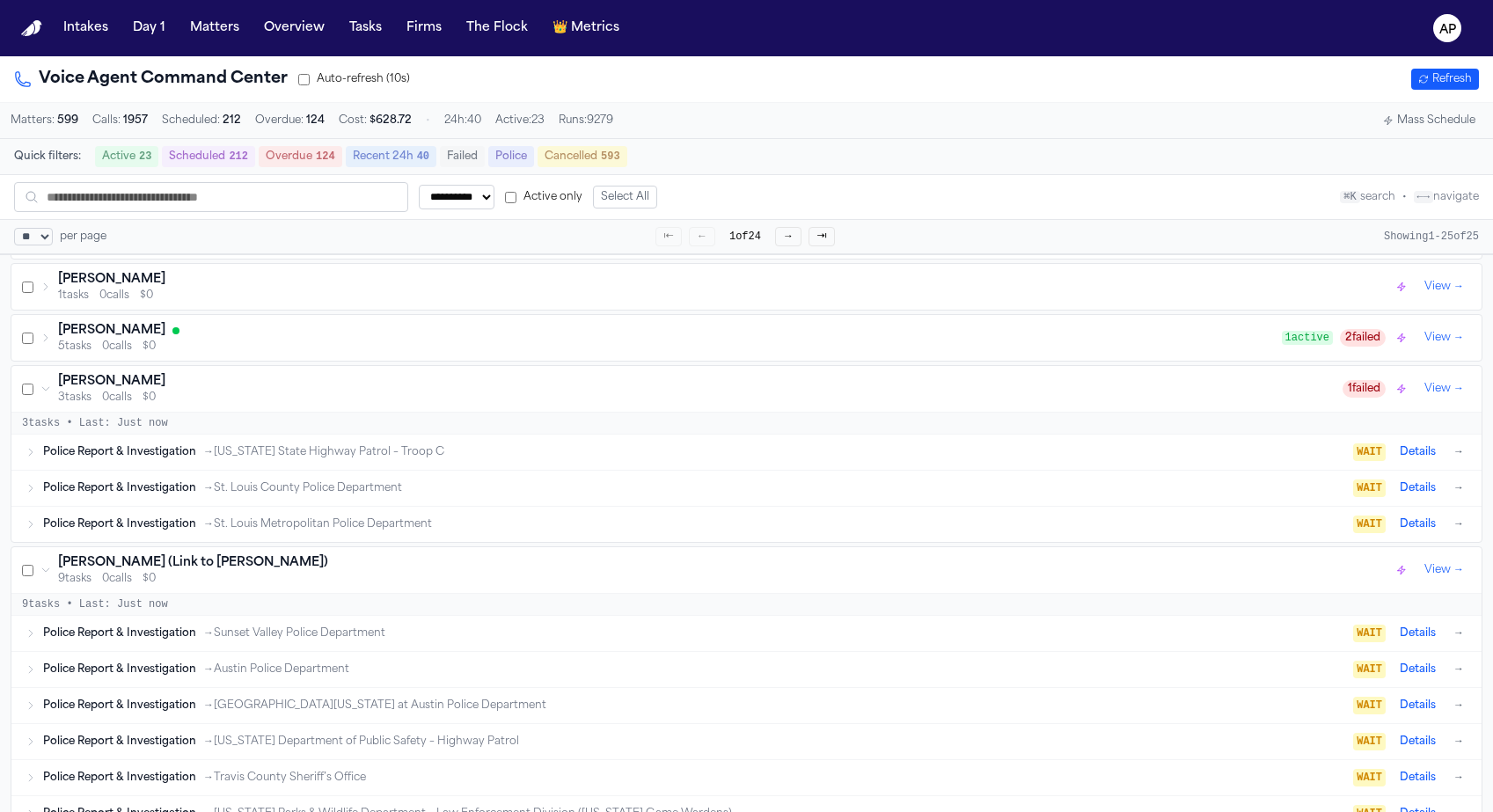
scroll to position [2773, 0]
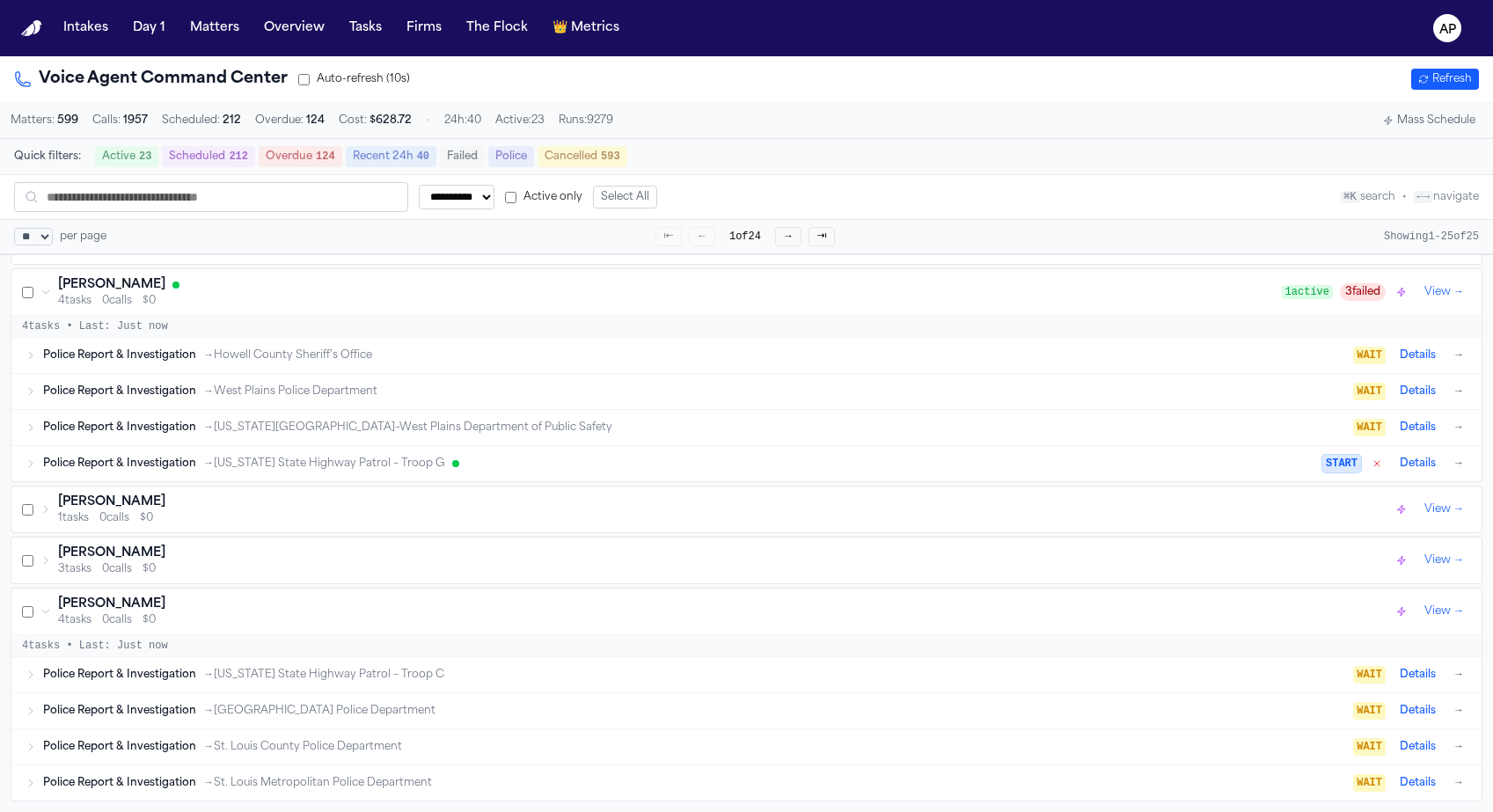
click at [115, 538] on div "Angela Bashley 3 tasks 0 calls $0 View →" at bounding box center [746, 560] width 1469 height 46
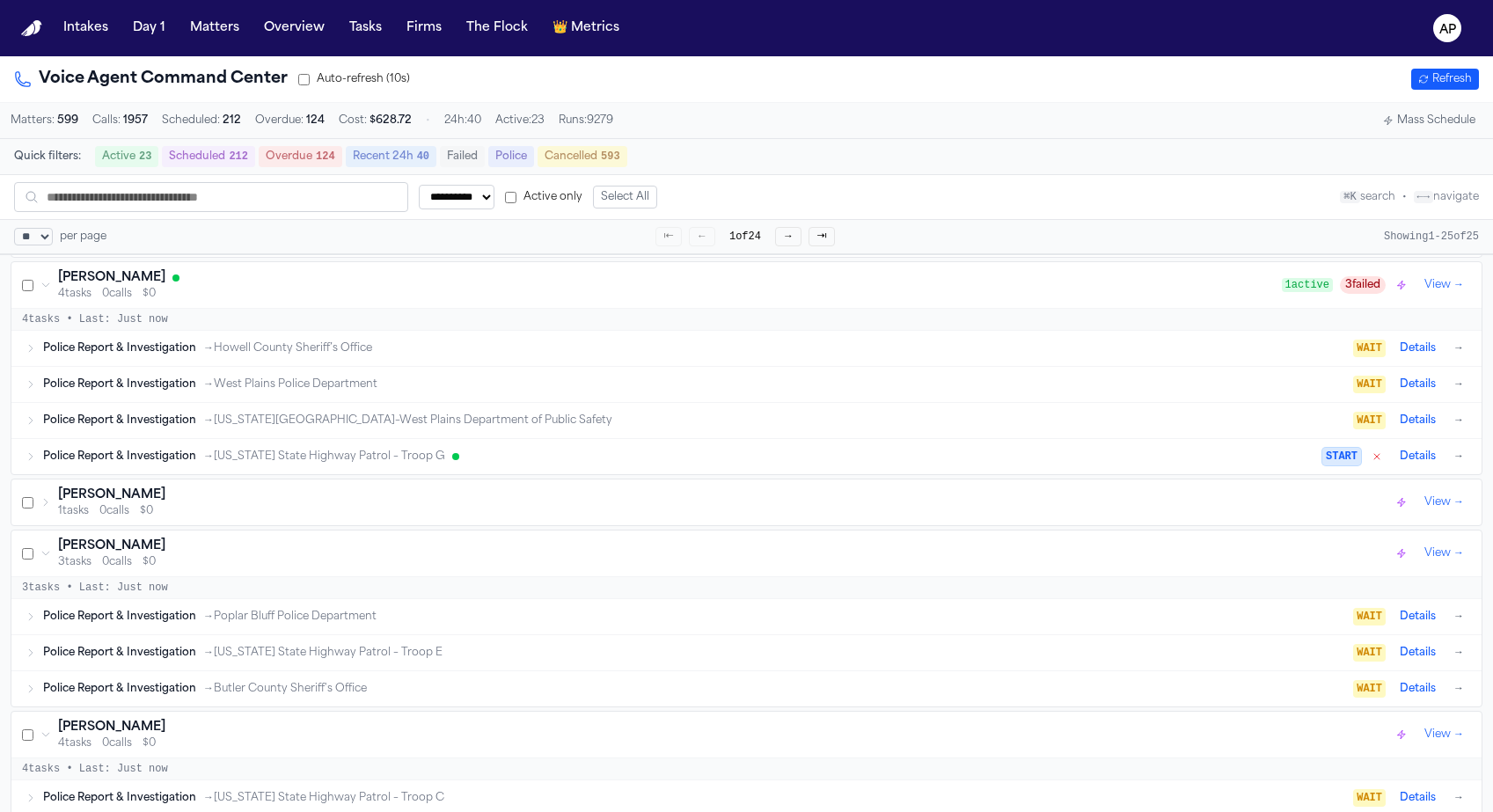
click at [115, 549] on h3 "Angela Bashley" at bounding box center [111, 546] width 108 height 17
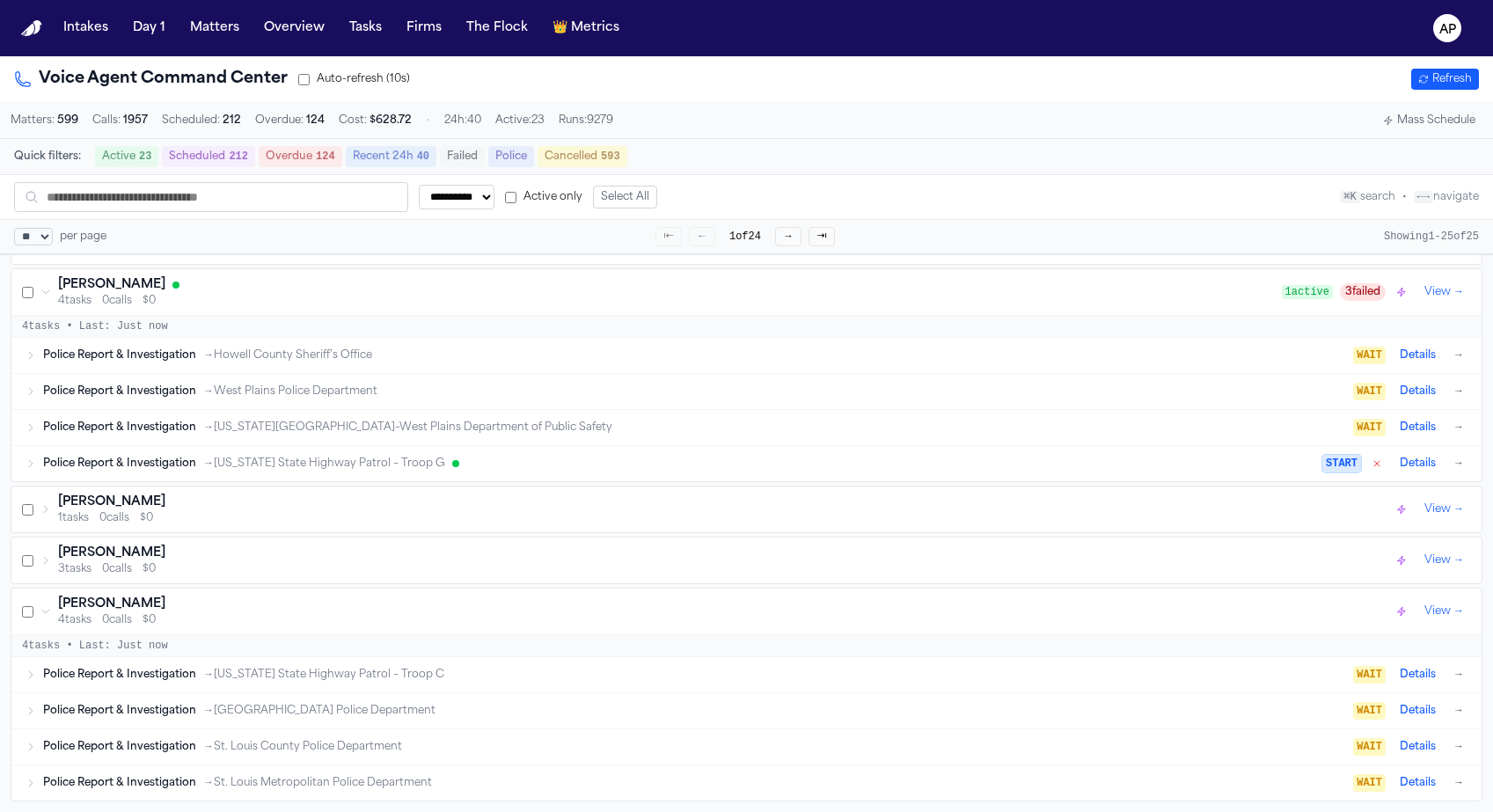
click at [118, 493] on h3 "Kristine Weitz" at bounding box center [111, 502] width 108 height 17
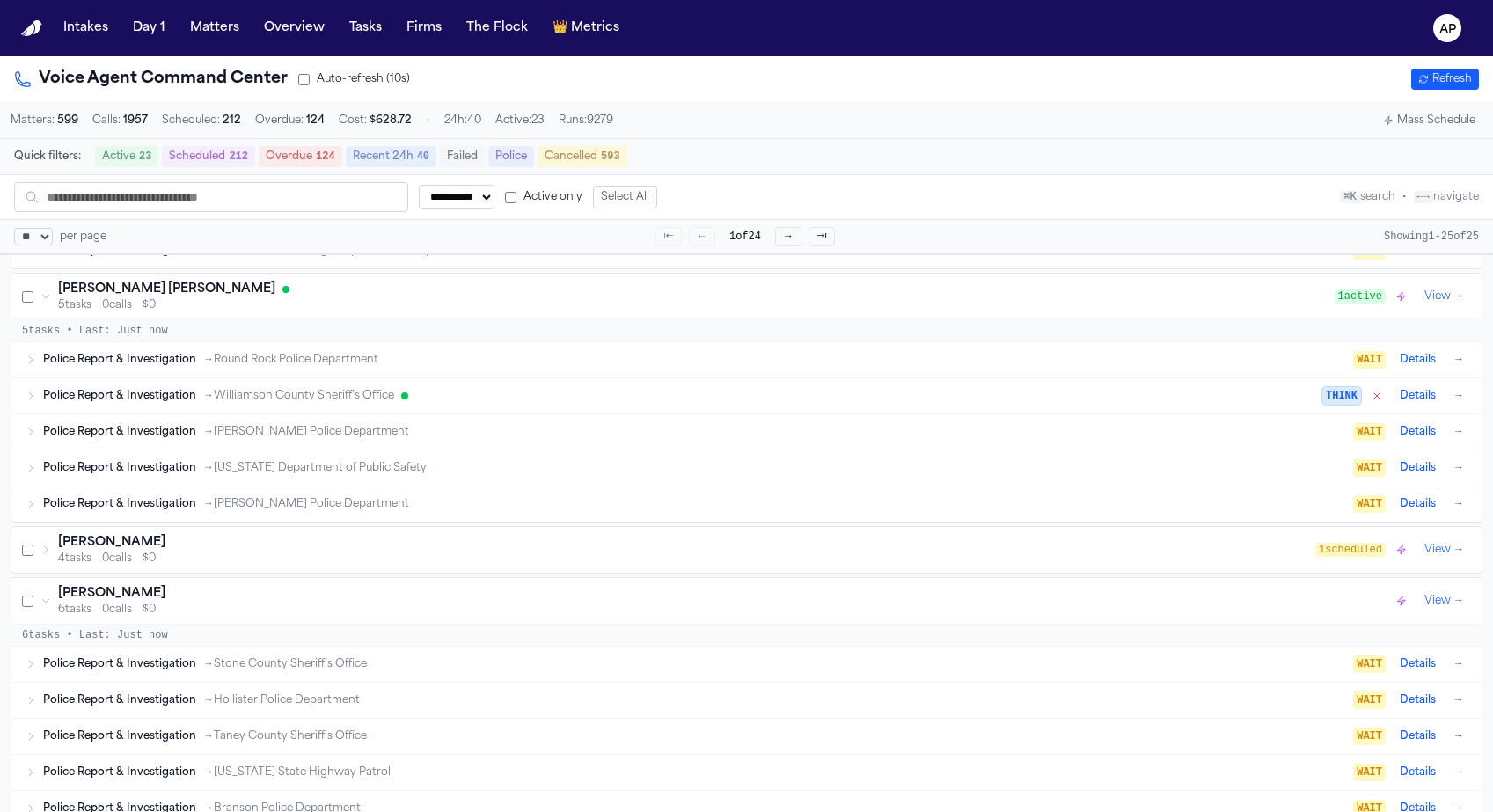
scroll to position [0, 0]
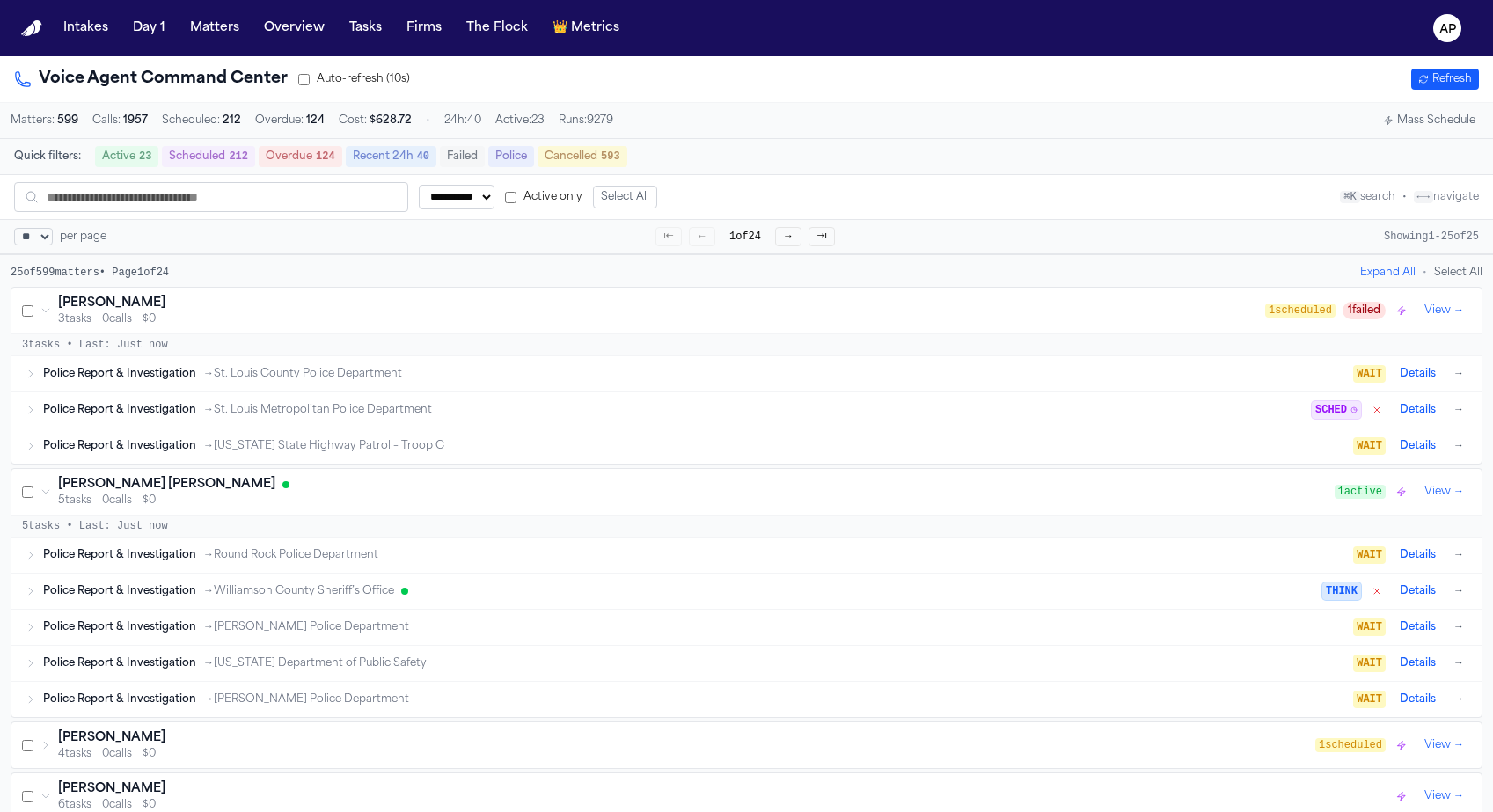
click at [790, 246] on button "→" at bounding box center [788, 236] width 26 height 19
click at [102, 195] on input "text" at bounding box center [211, 196] width 394 height 30
type input "******"
click at [451, 194] on select "**********" at bounding box center [456, 196] width 76 height 24
click at [418, 185] on select "**********" at bounding box center [456, 196] width 76 height 24
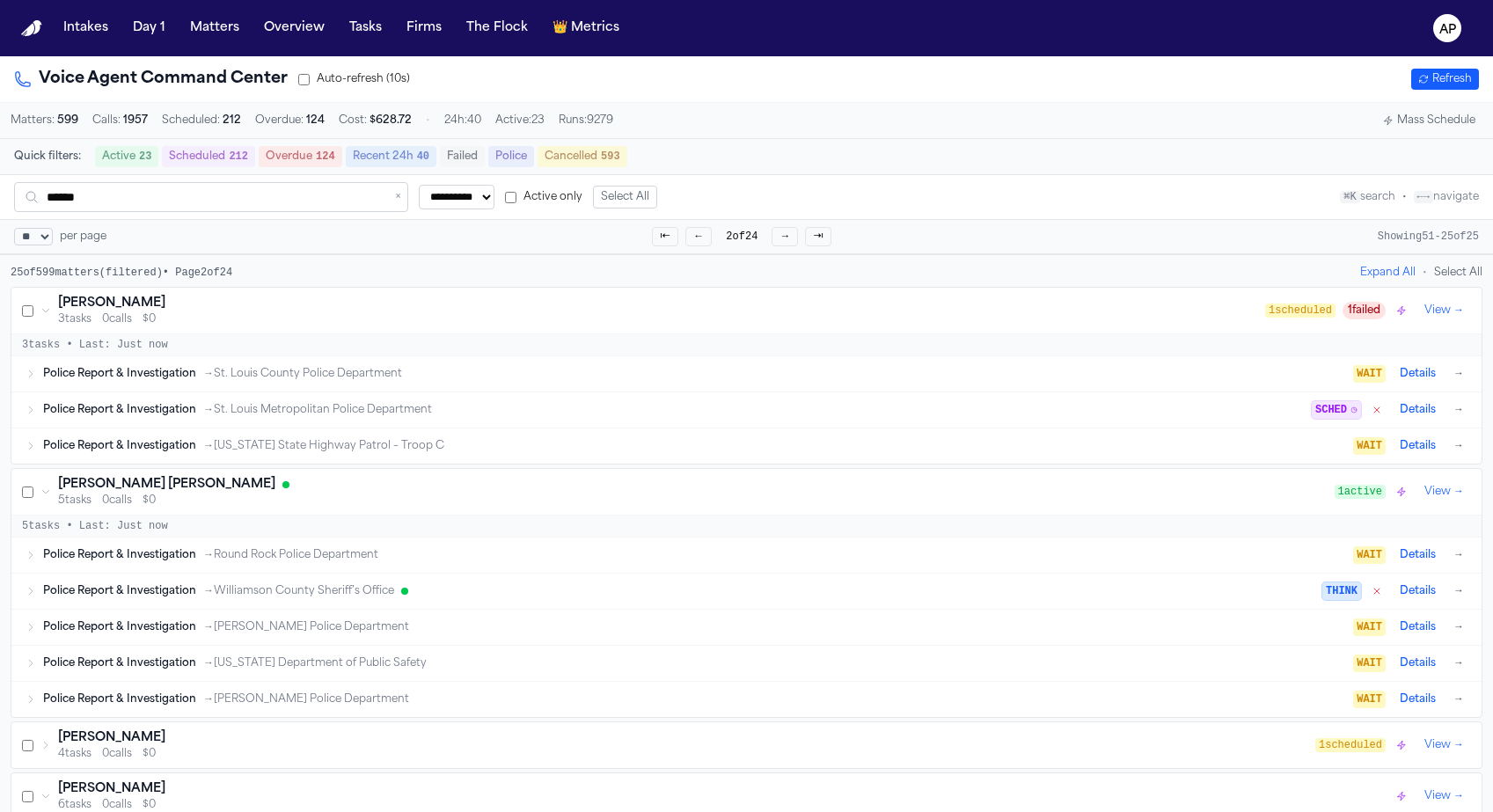
click at [61, 311] on h3 "Vanessa Hertweck" at bounding box center [111, 302] width 108 height 17
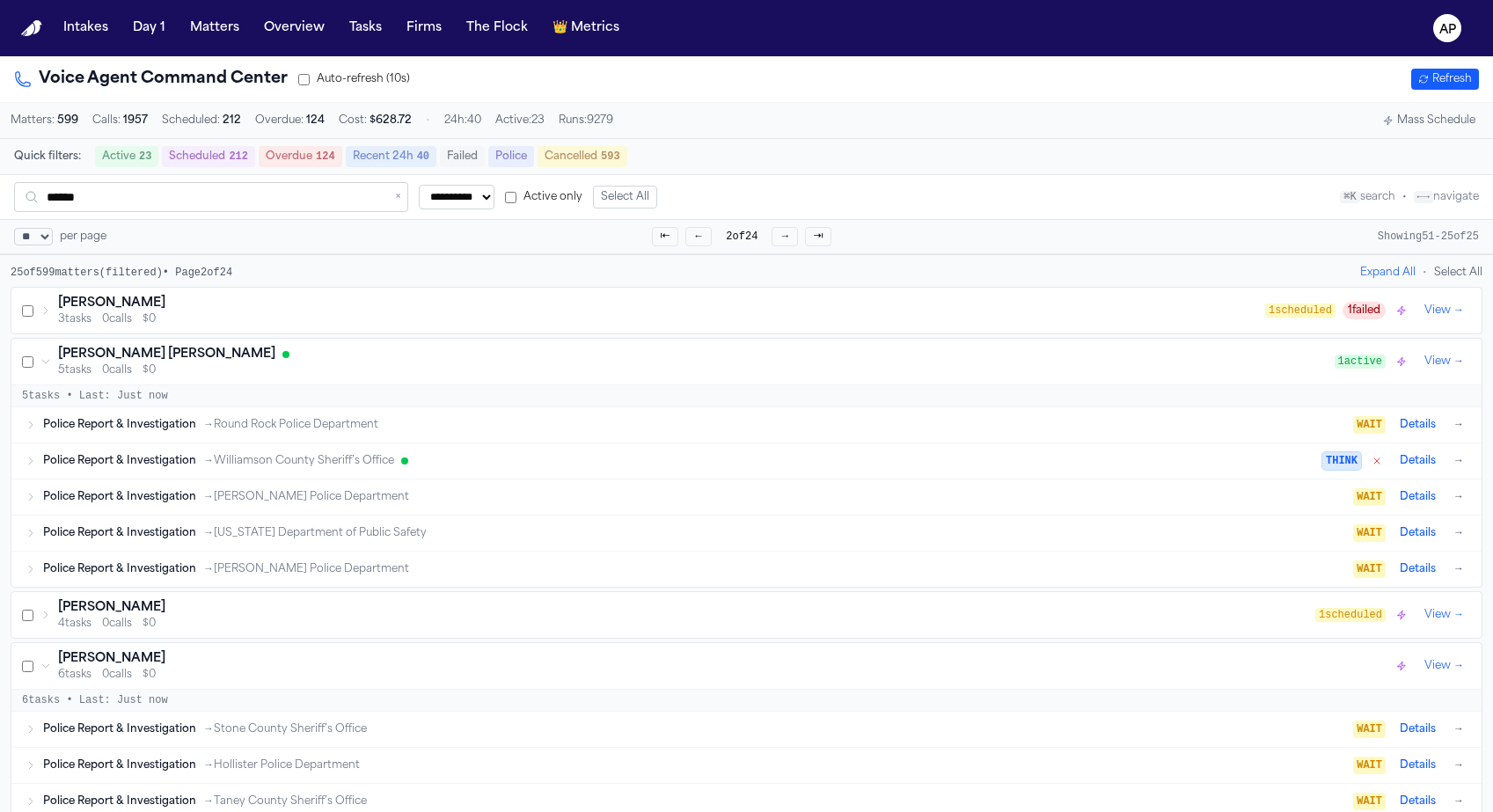
click at [44, 377] on div "Luis Miguel Trejo Cervantes 5 tasks 0 calls $0" at bounding box center [687, 361] width 1294 height 32
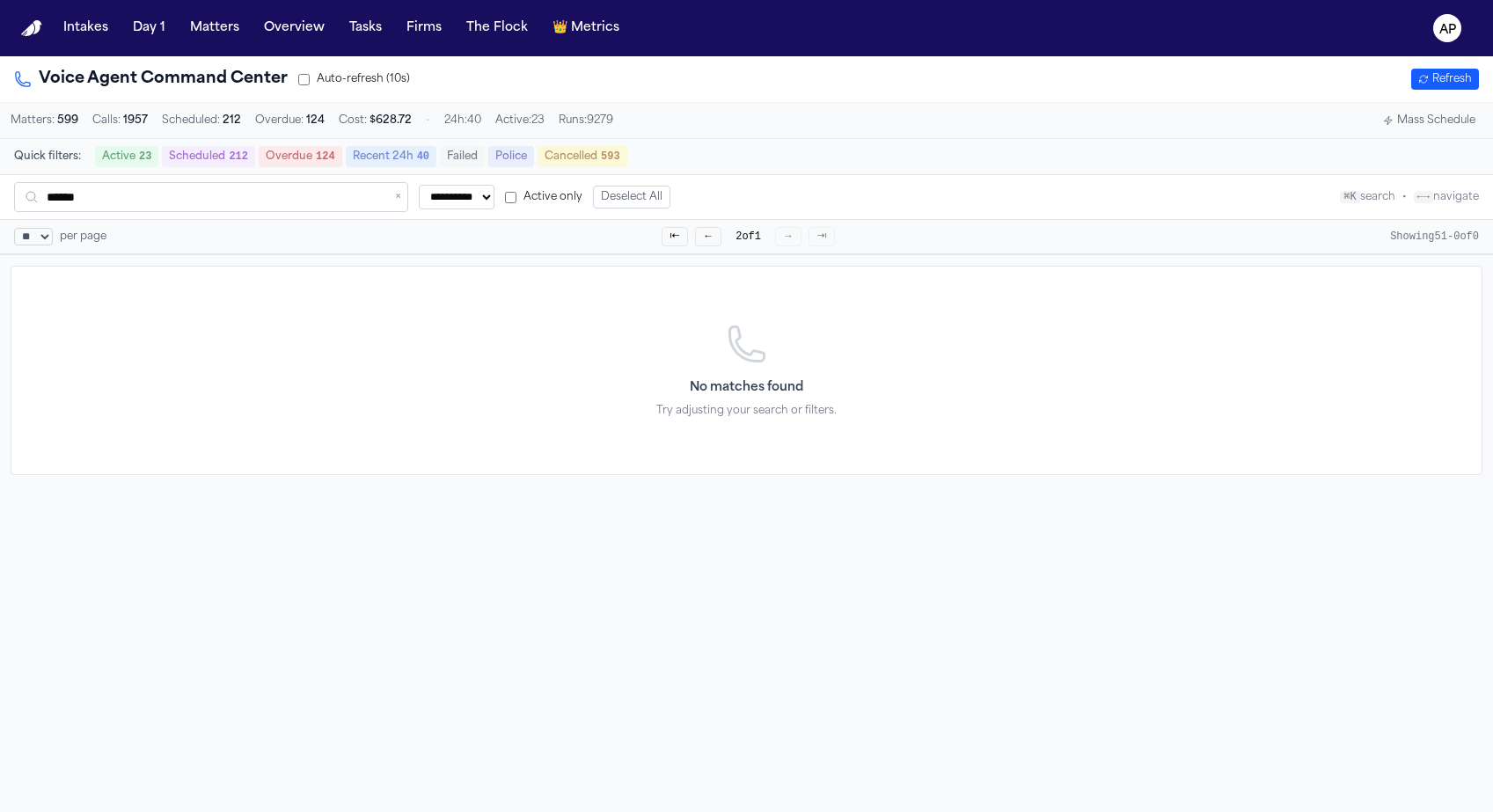
click at [201, 218] on div "**********" at bounding box center [746, 196] width 1493 height 44
click at [201, 207] on input "******" at bounding box center [211, 196] width 394 height 30
type input "*"
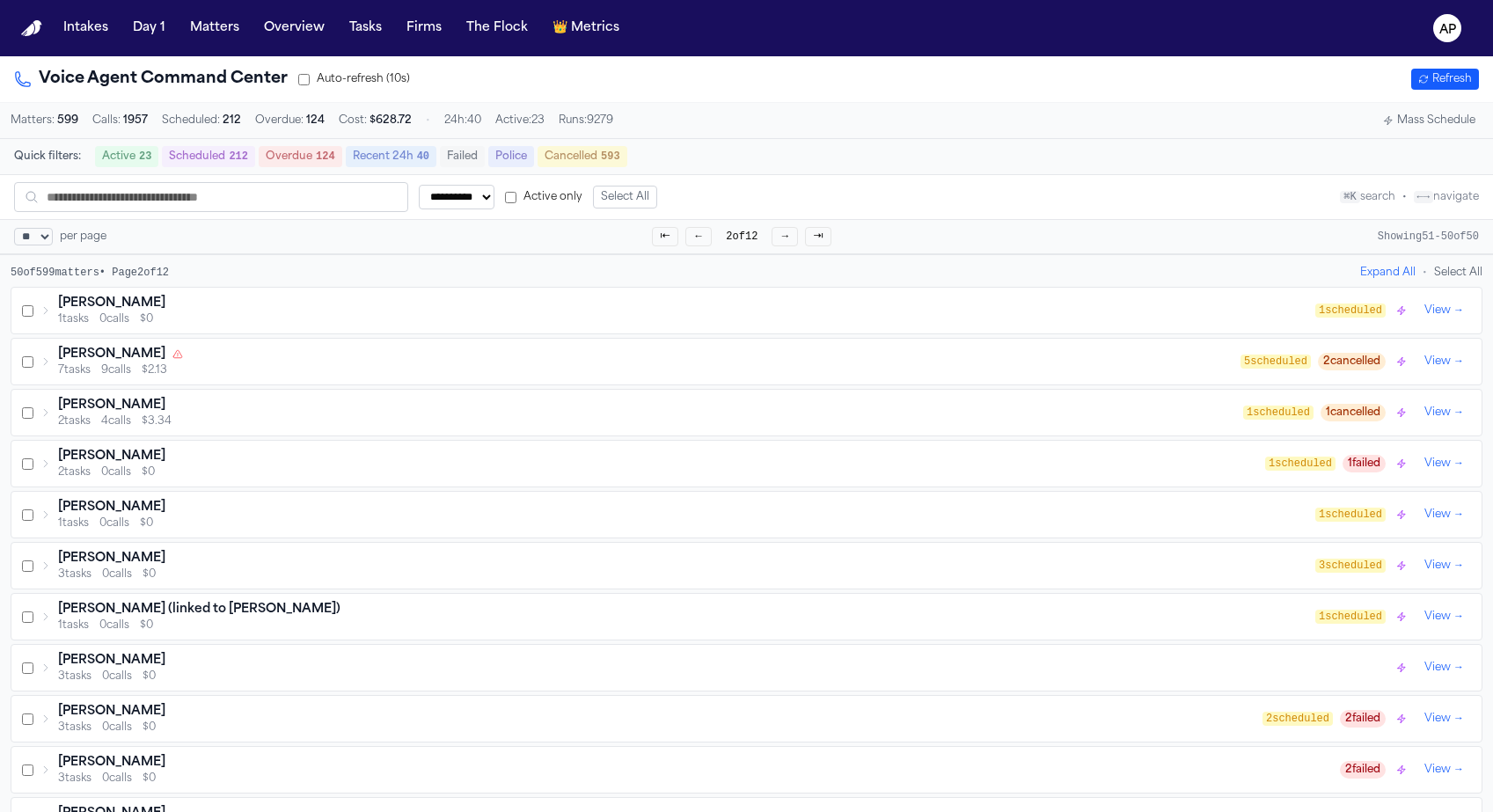
click at [276, 312] on div "[PERSON_NAME]" at bounding box center [686, 302] width 1257 height 17
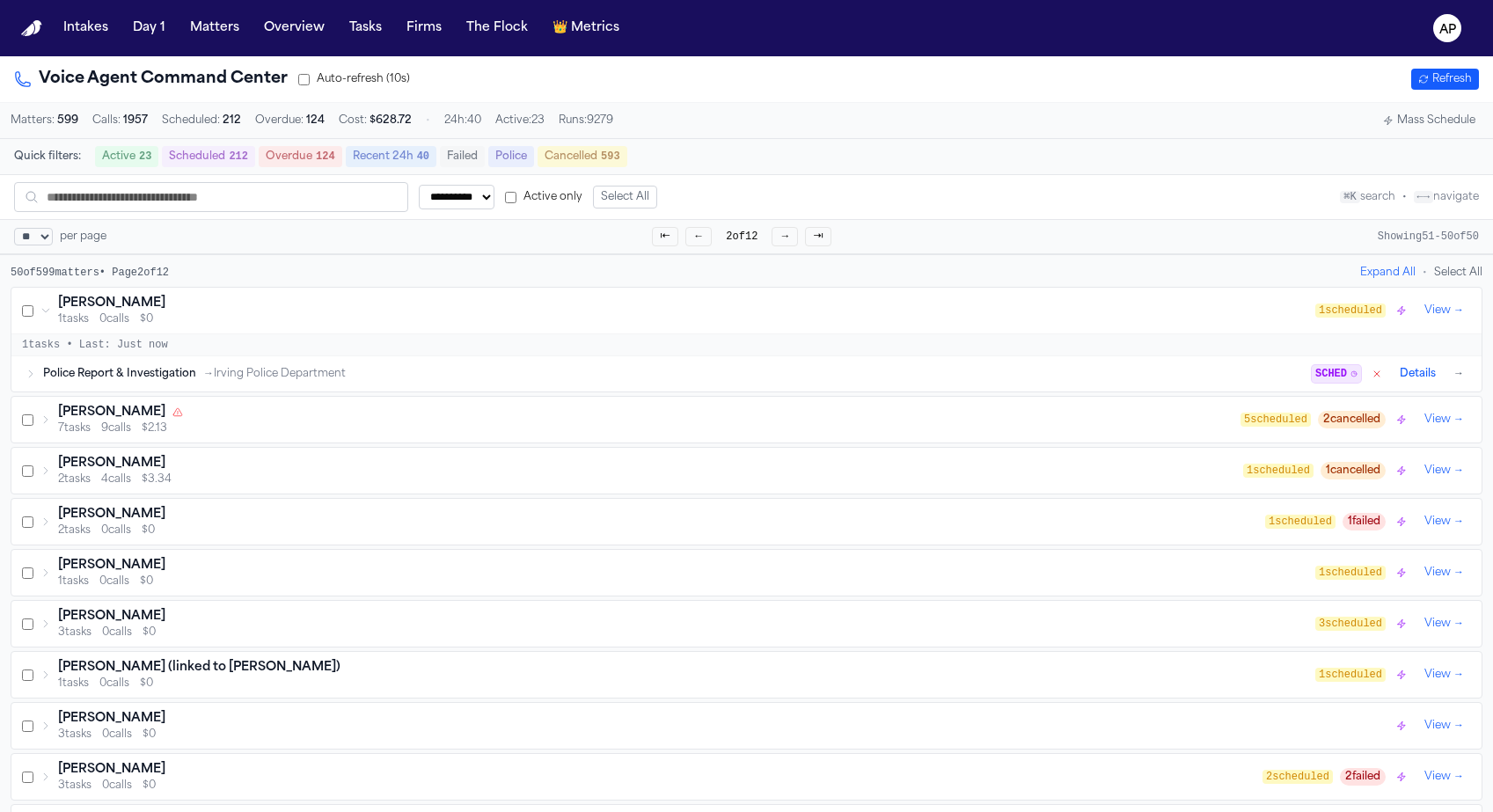
click at [272, 431] on div "7 tasks 9 calls $2.13" at bounding box center [649, 428] width 1182 height 14
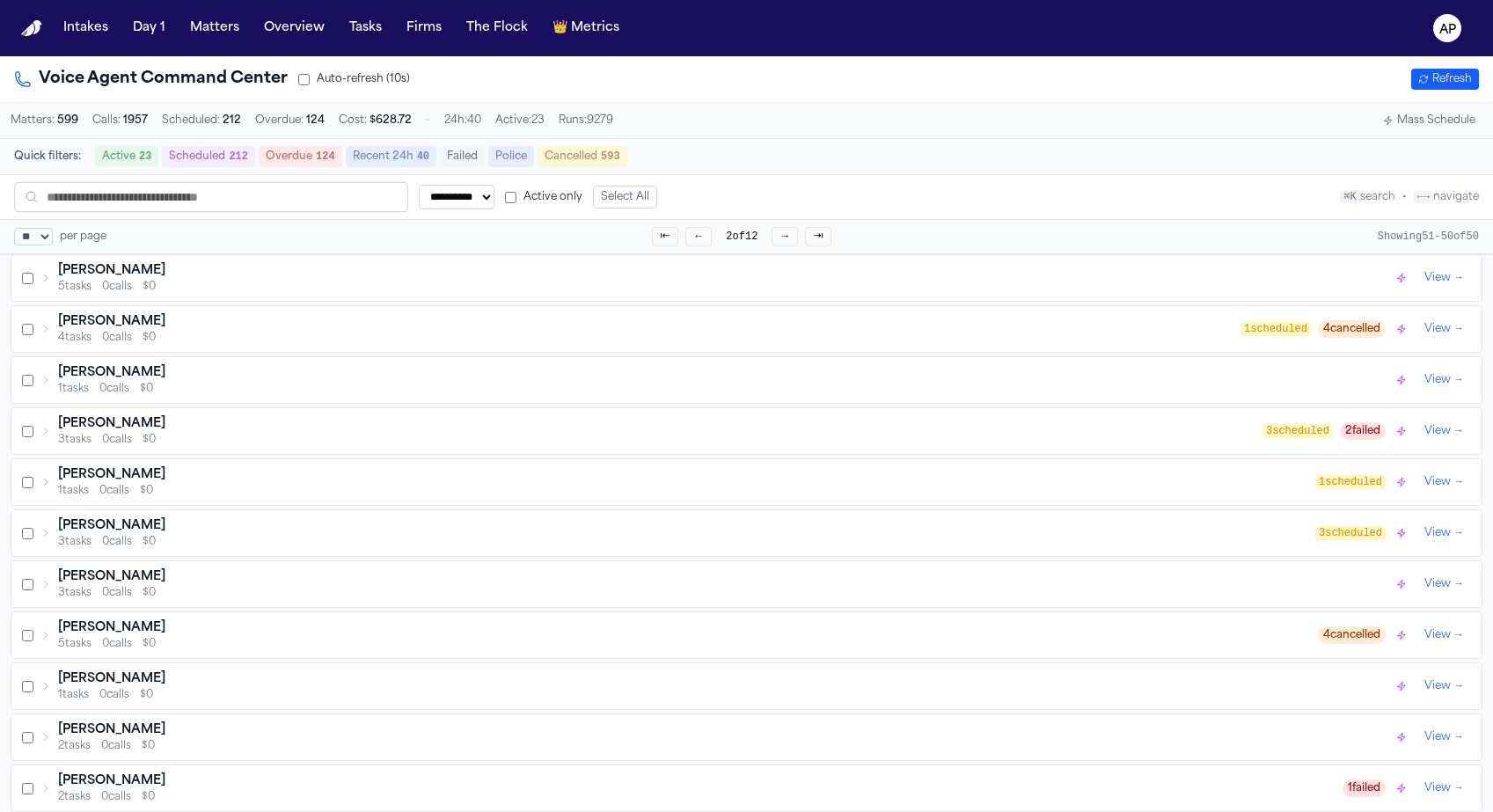
scroll to position [1151, 0]
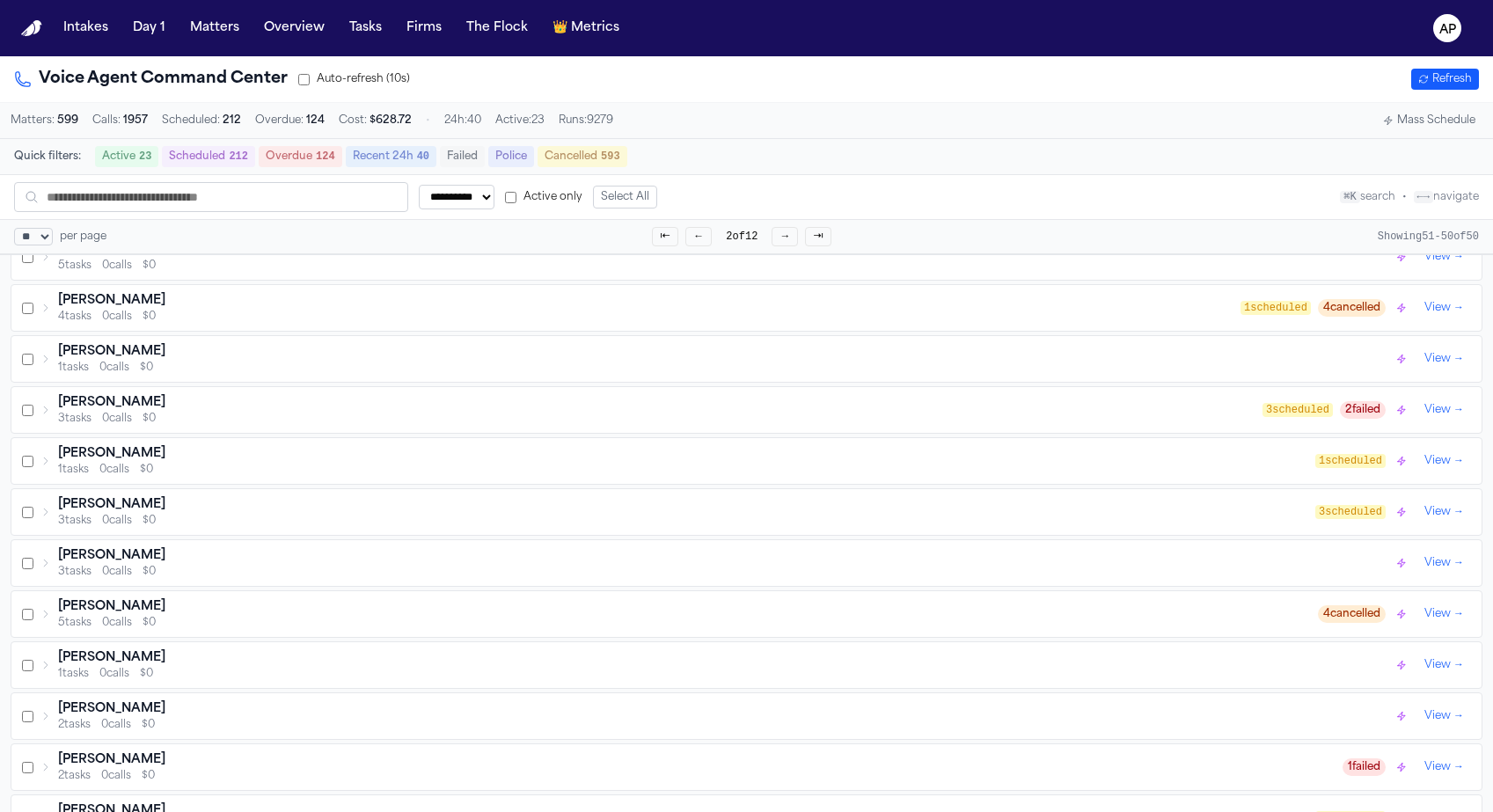
click at [105, 603] on div "Cheryl Martin 5 tasks 0 calls $0 4 cancelled View →" at bounding box center [746, 614] width 1469 height 46
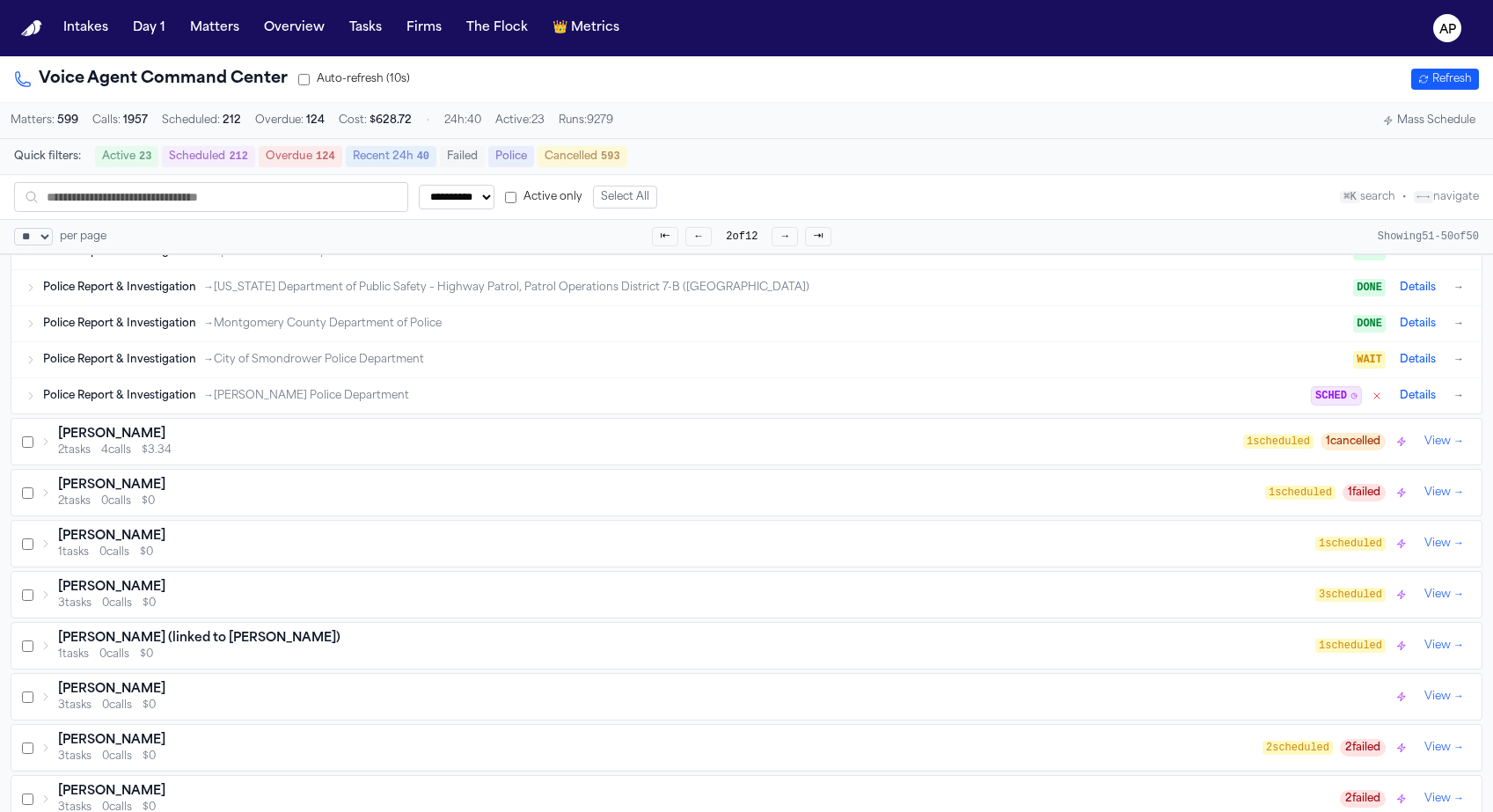
scroll to position [0, 0]
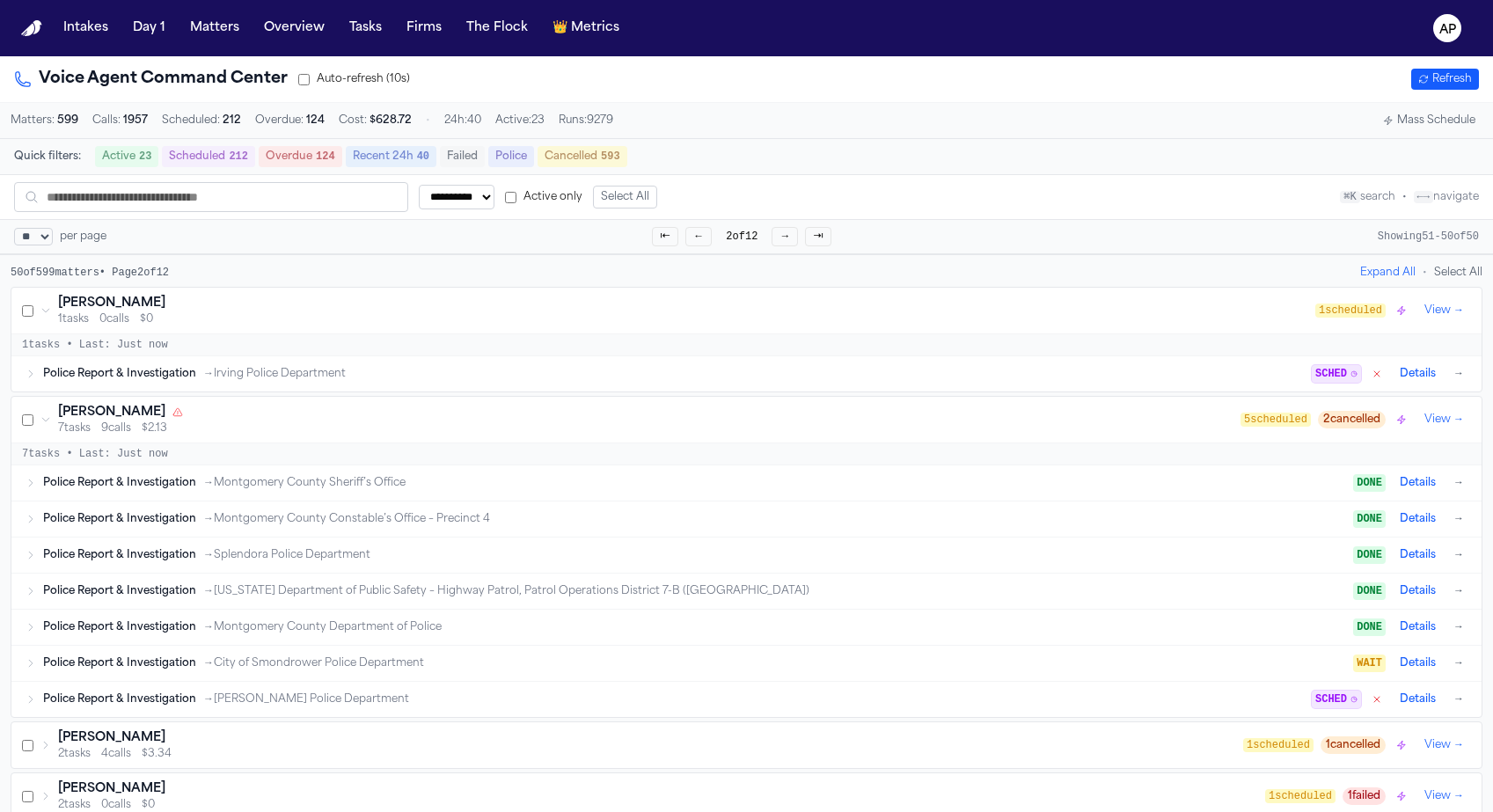
click at [40, 243] on select "** ** ** ***" at bounding box center [33, 236] width 39 height 17
select select "***"
click at [14, 230] on select "** ** ** ***" at bounding box center [33, 236] width 39 height 17
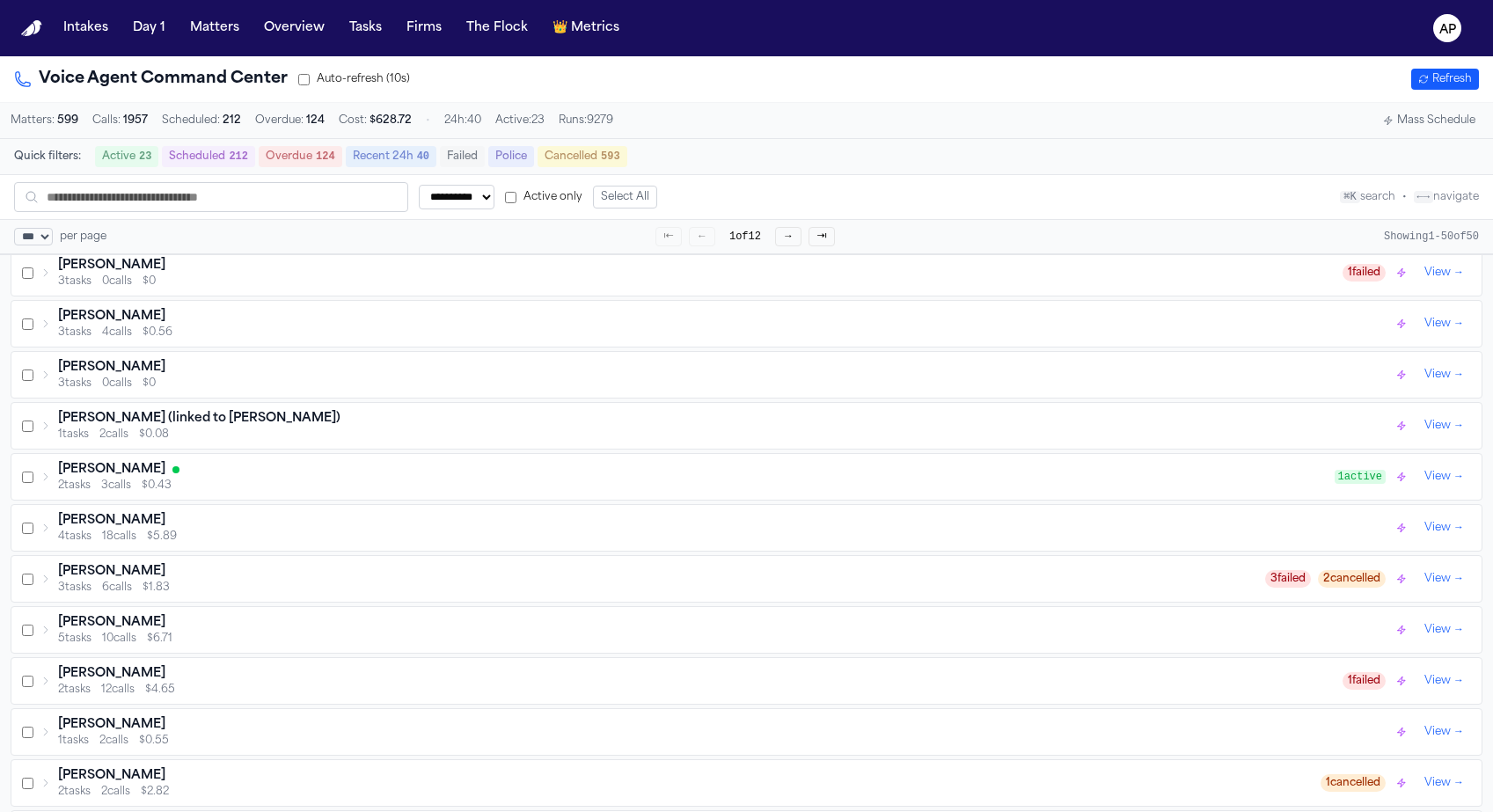
scroll to position [2574, 0]
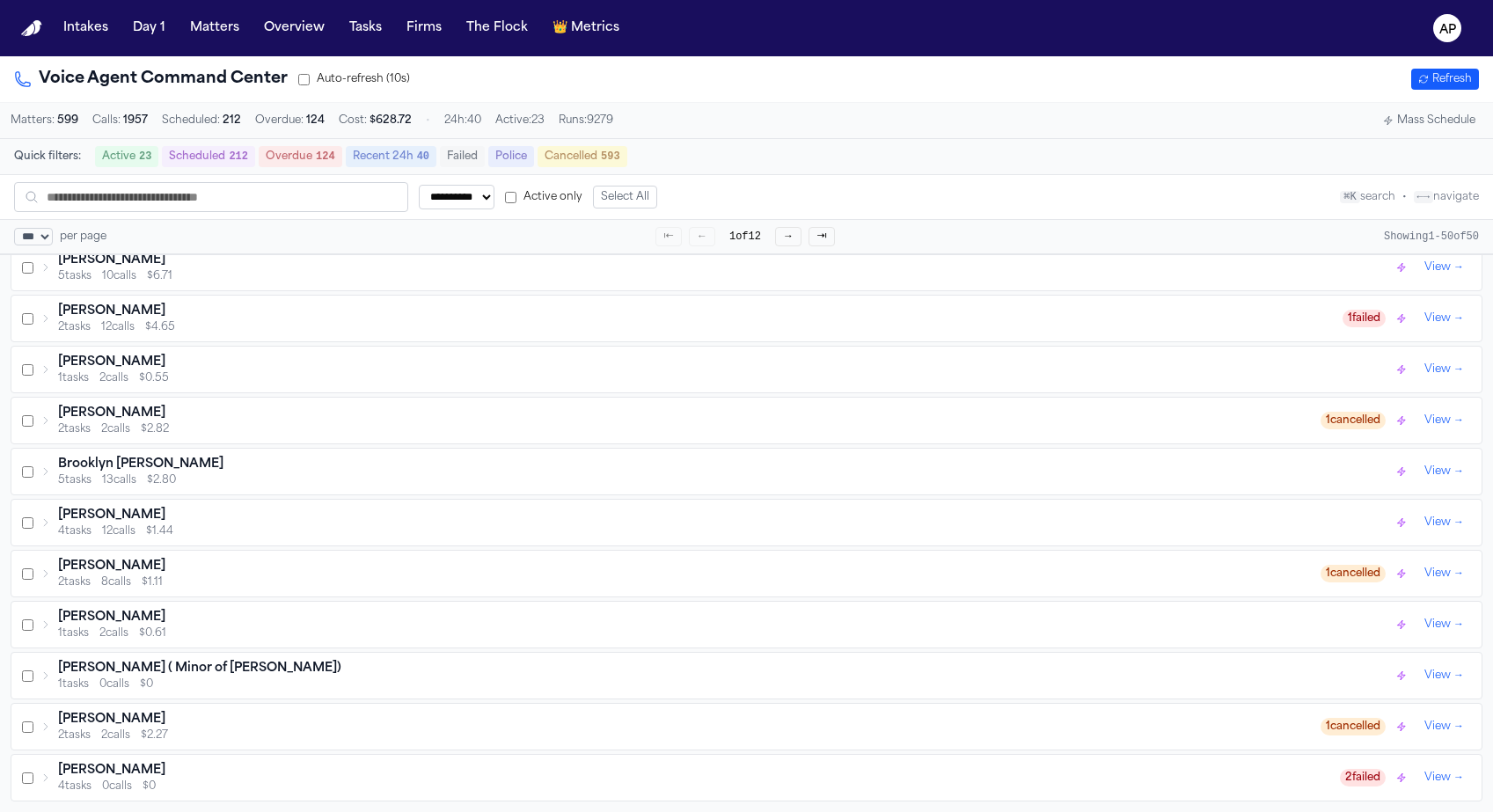
click at [84, 542] on div "Adnann Iqbal 4 tasks 12 calls $1.44 View →" at bounding box center [746, 522] width 1469 height 46
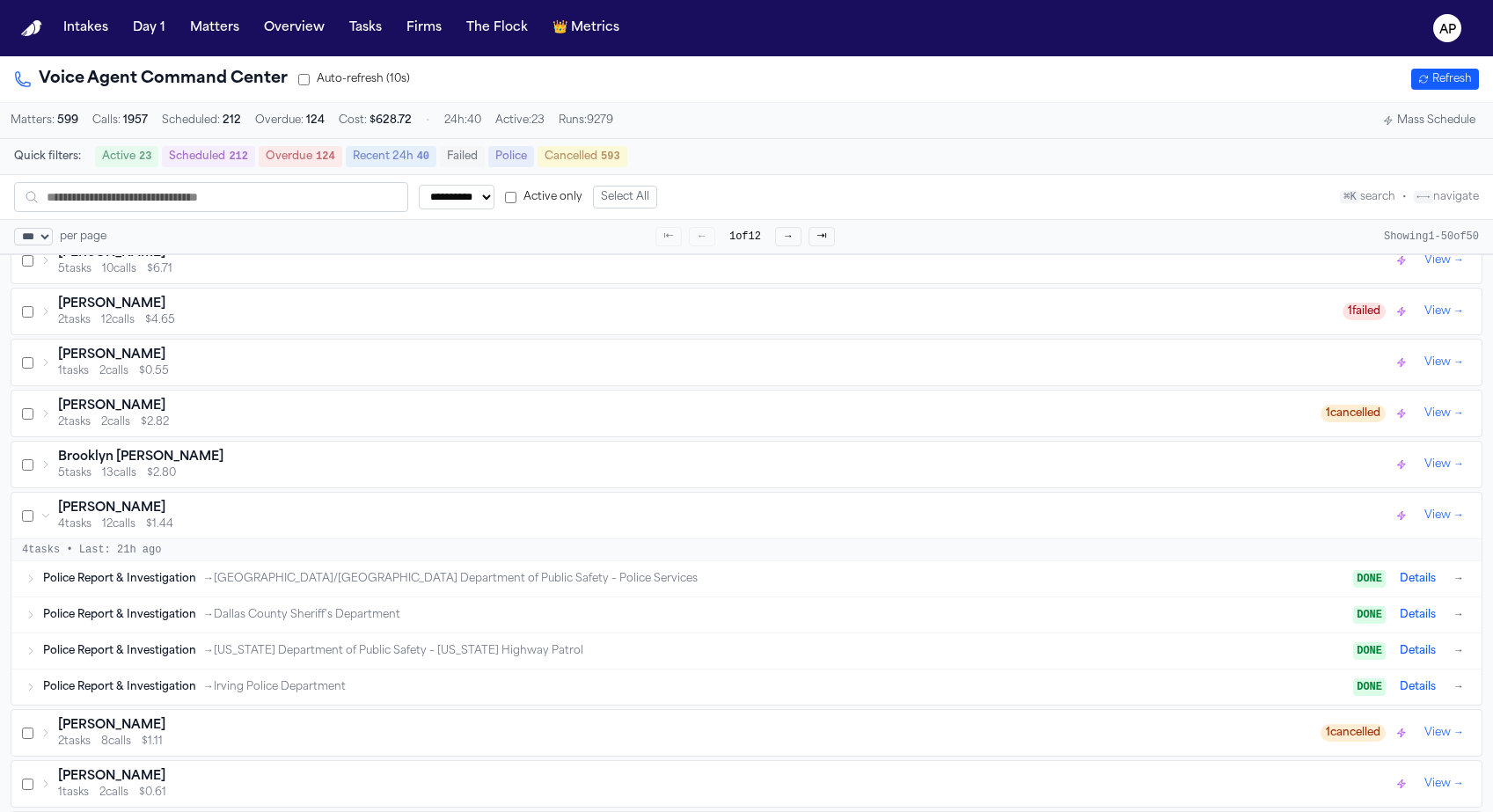
scroll to position [2740, 0]
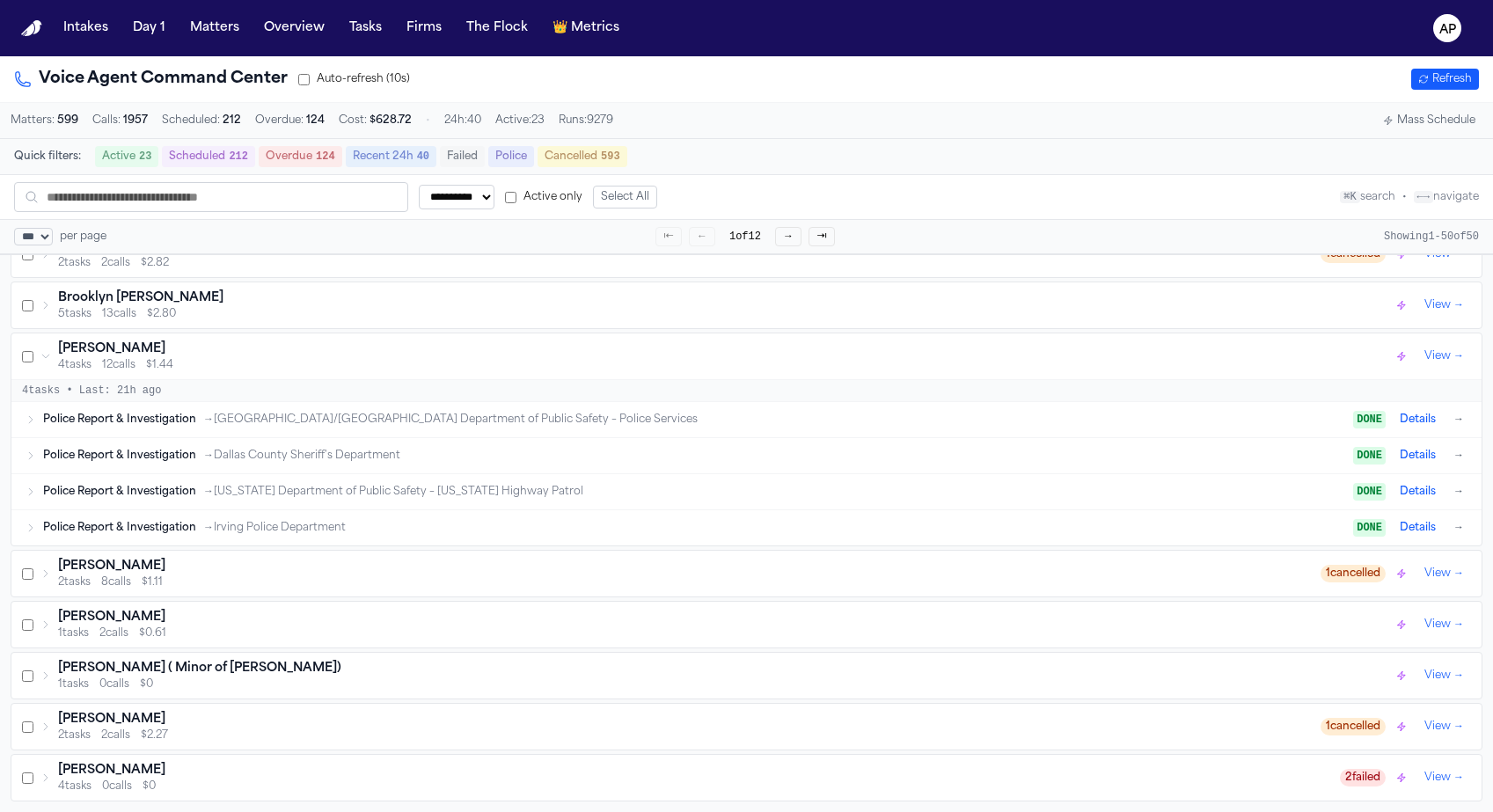
click at [61, 560] on h3 "[PERSON_NAME]" at bounding box center [111, 566] width 108 height 17
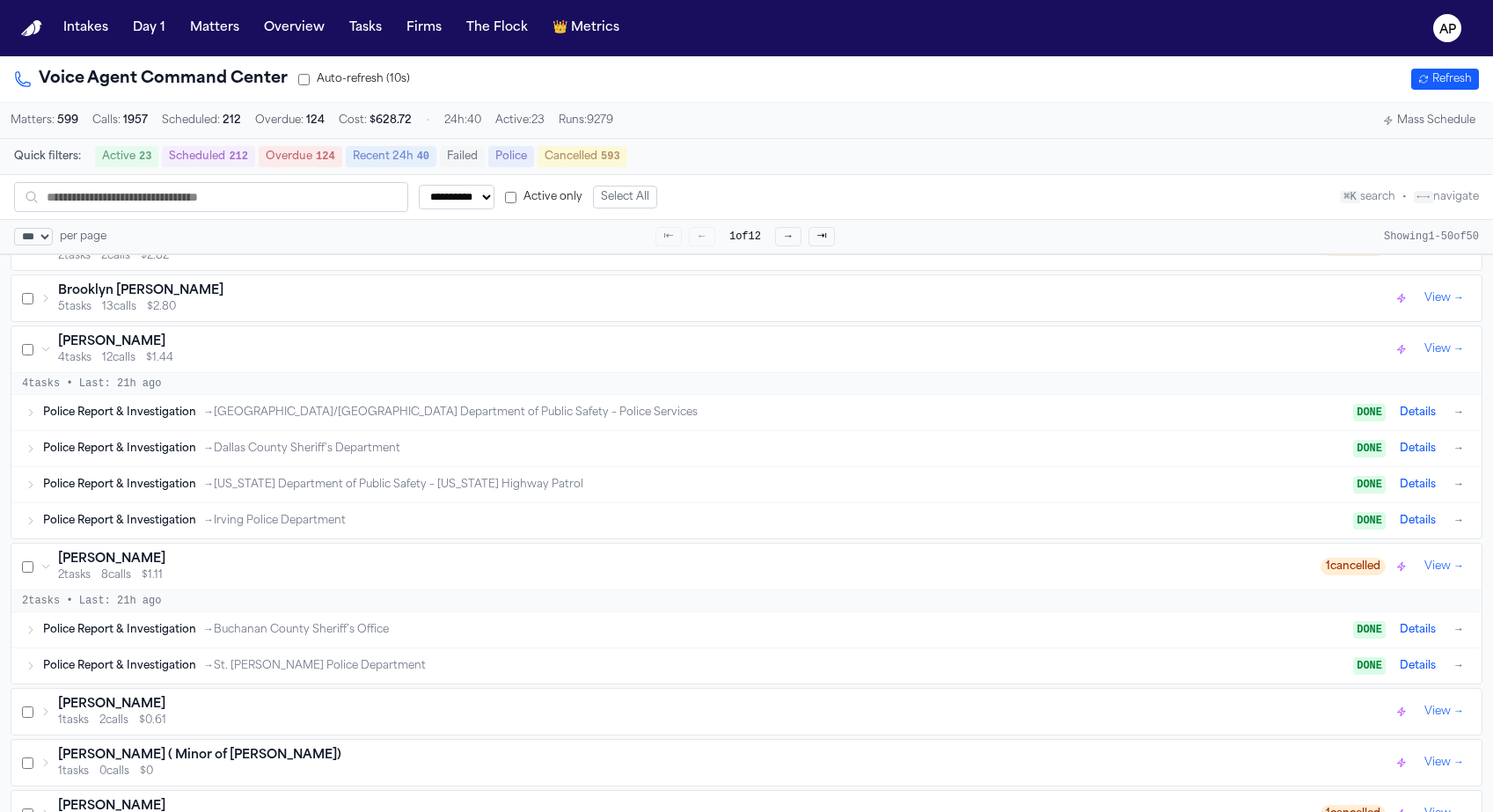
scroll to position [2834, 0]
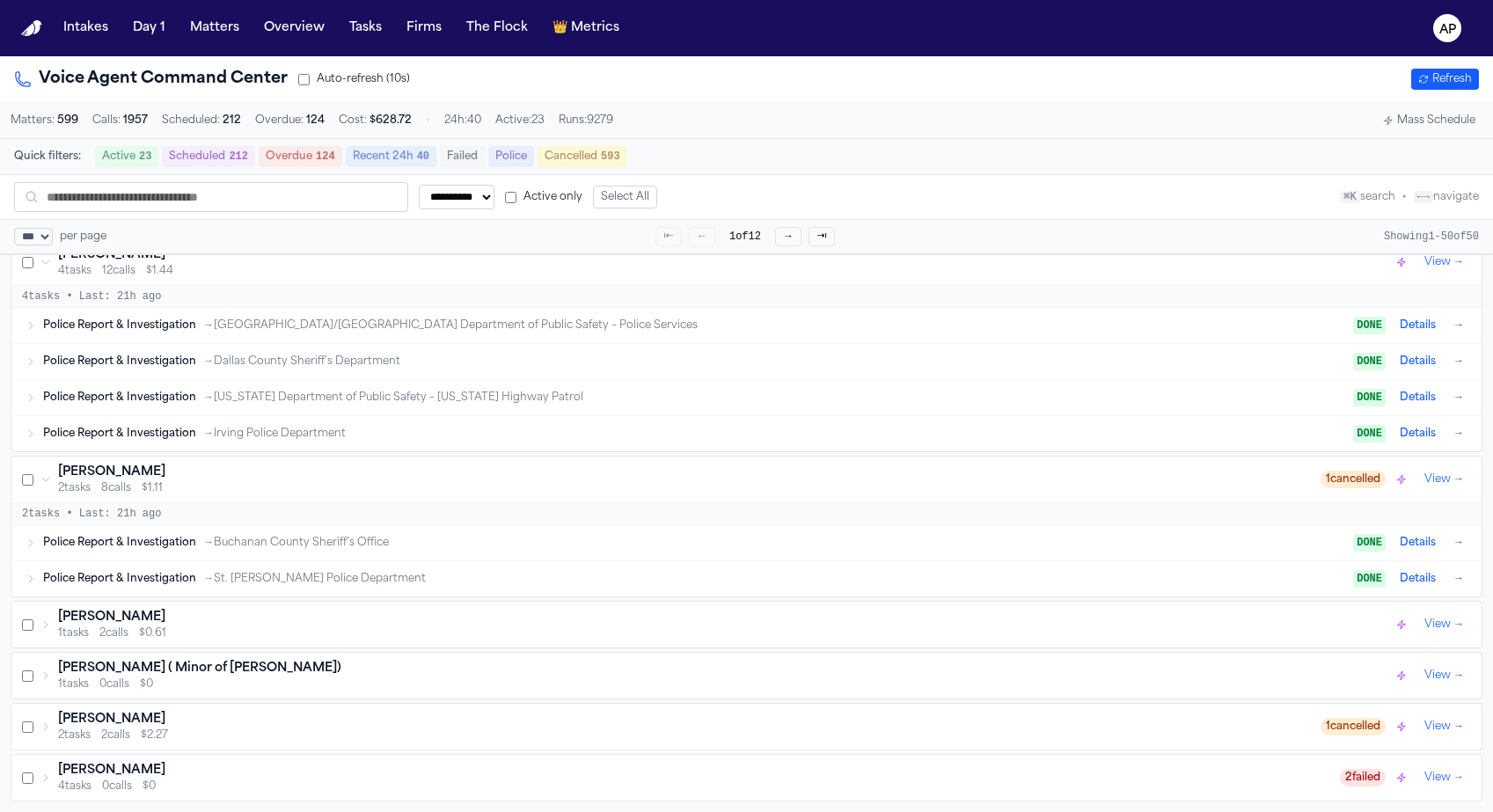
click at [81, 779] on span "4 tasks" at bounding box center [74, 787] width 33 height 14
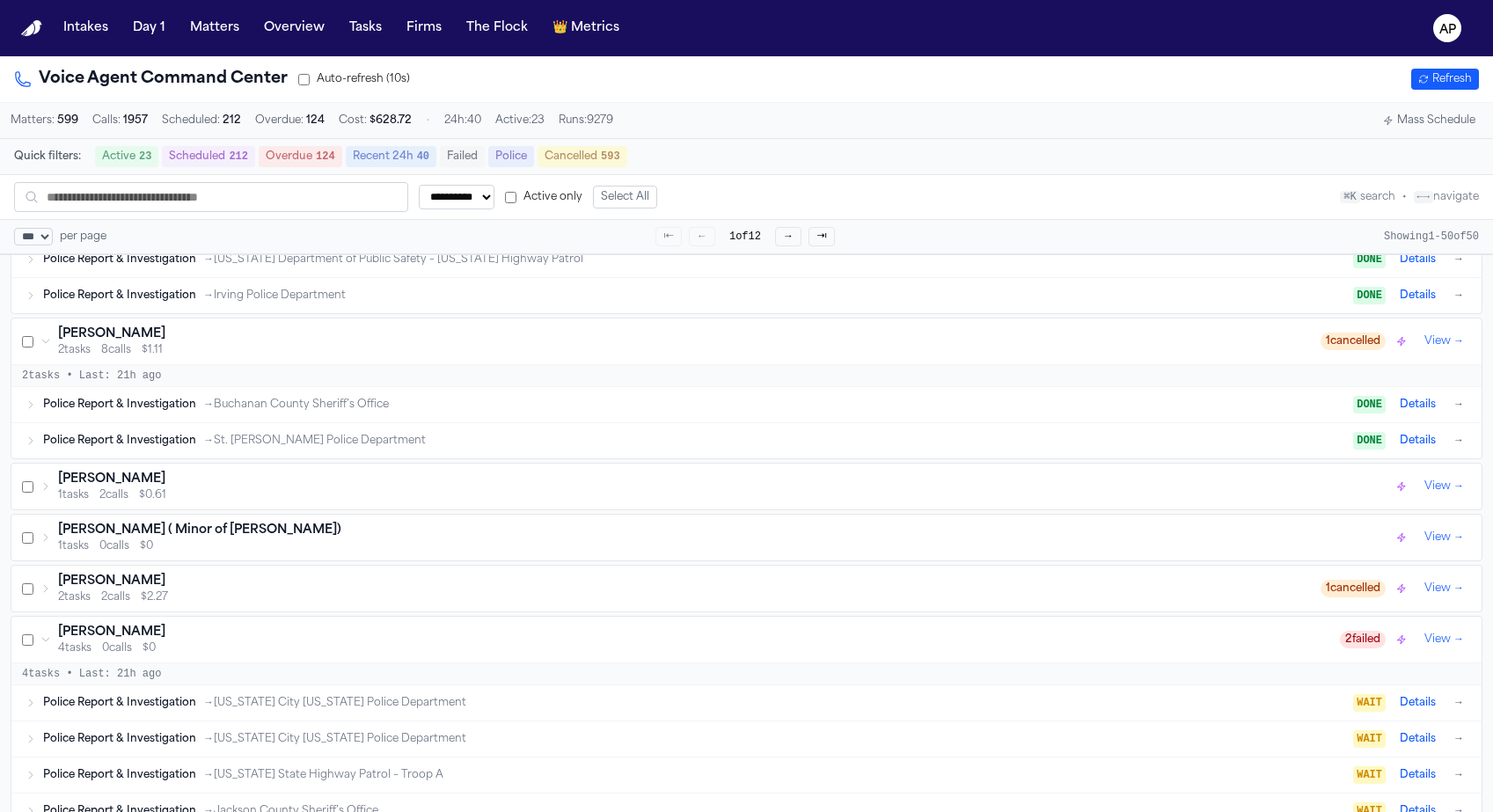
scroll to position [2930, 0]
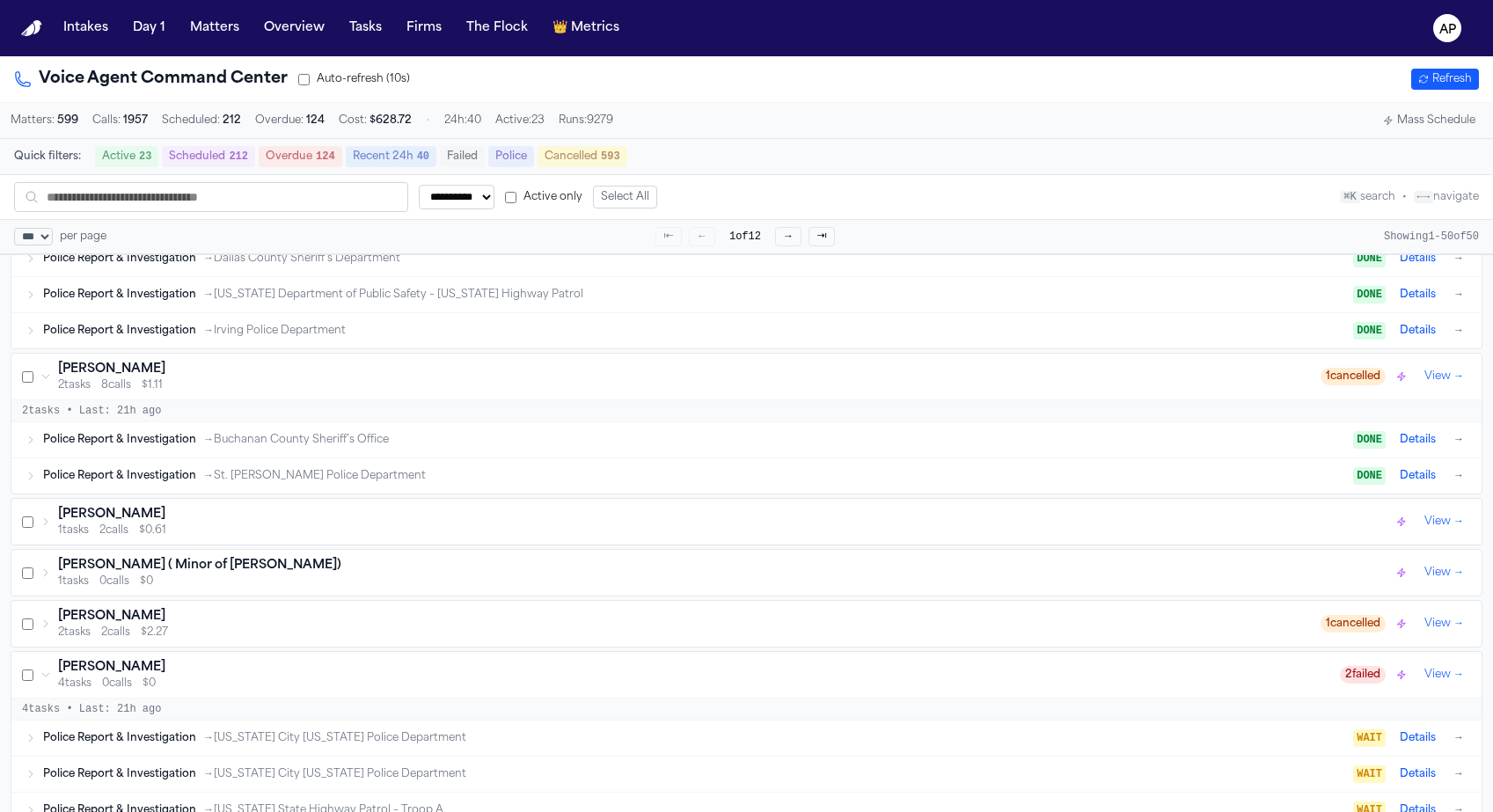
click at [102, 570] on h3 "[PERSON_NAME] ( Minor of [PERSON_NAME])" at bounding box center [199, 565] width 283 height 17
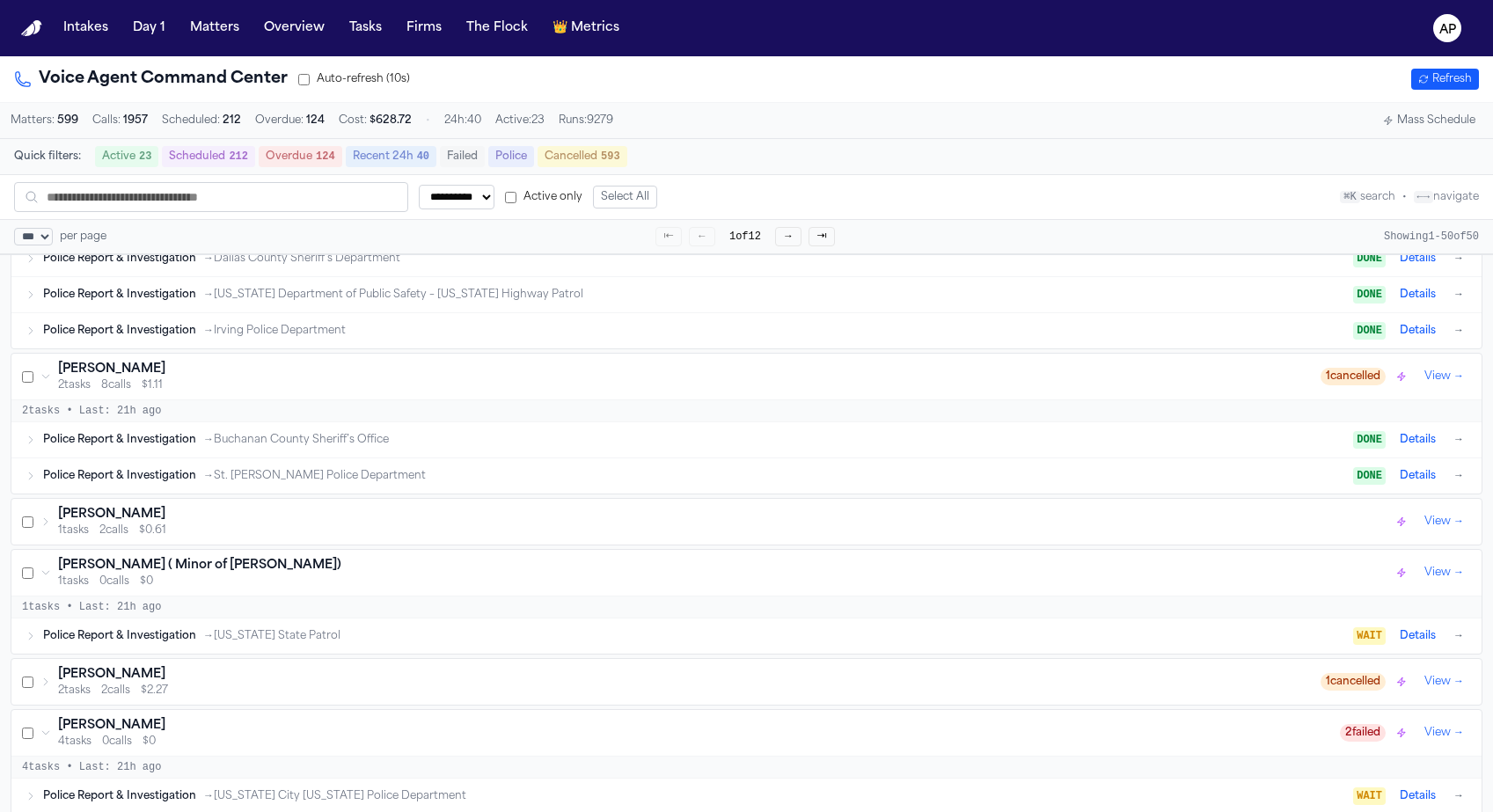
click at [102, 520] on h3 "[PERSON_NAME]" at bounding box center [111, 514] width 108 height 17
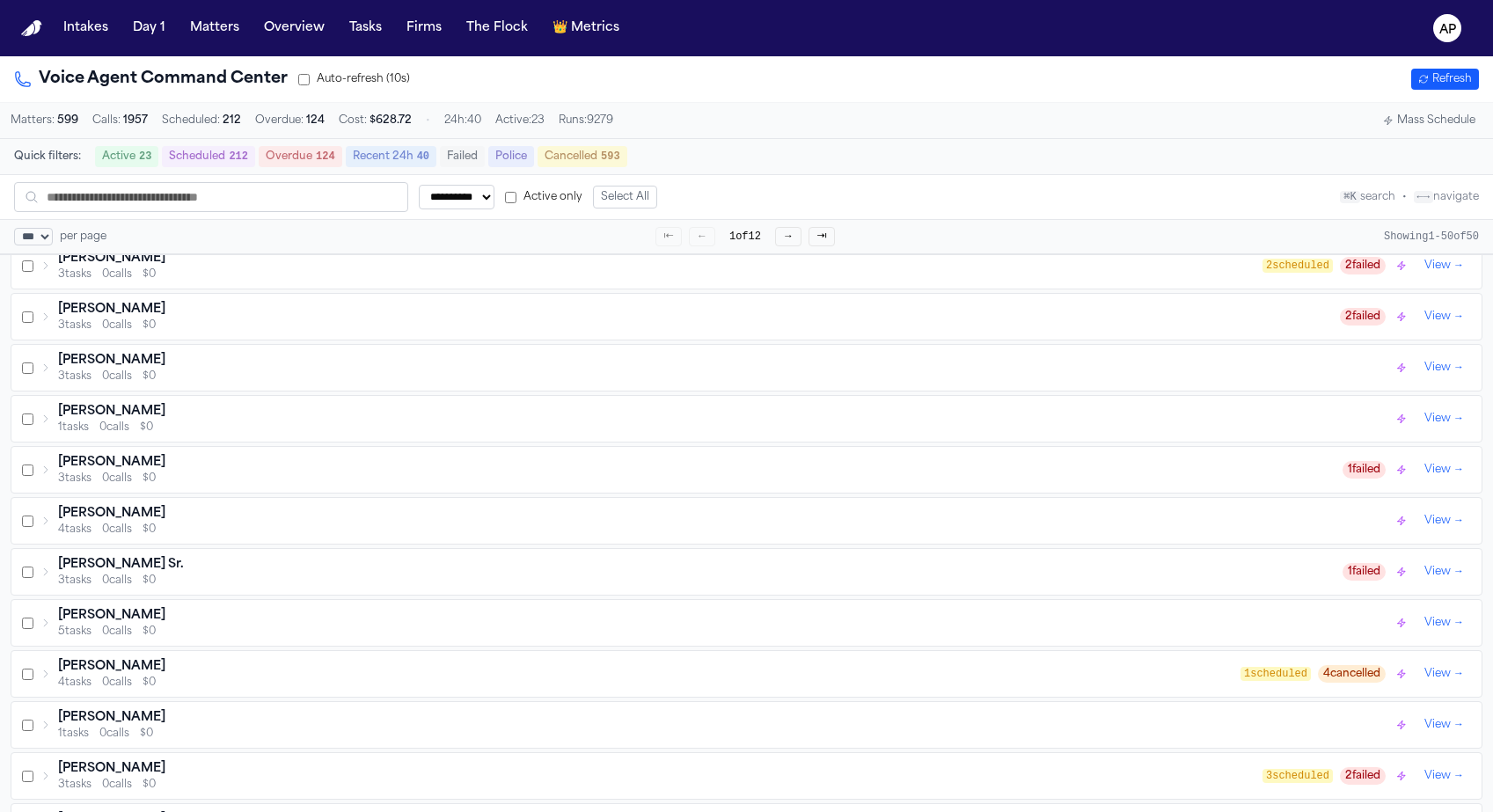
scroll to position [0, 0]
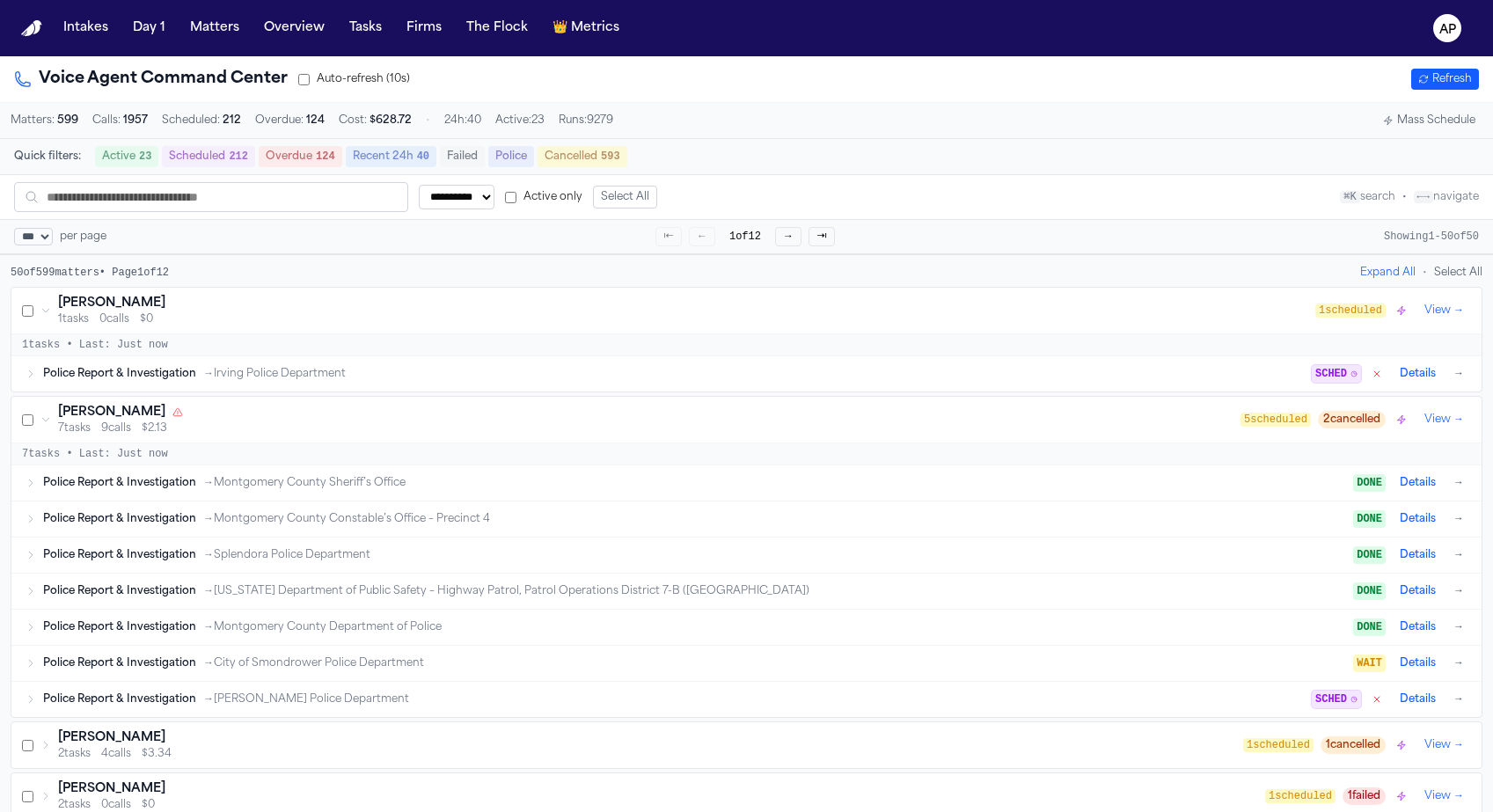
click at [45, 421] on icon at bounding box center [46, 419] width 7 height 4
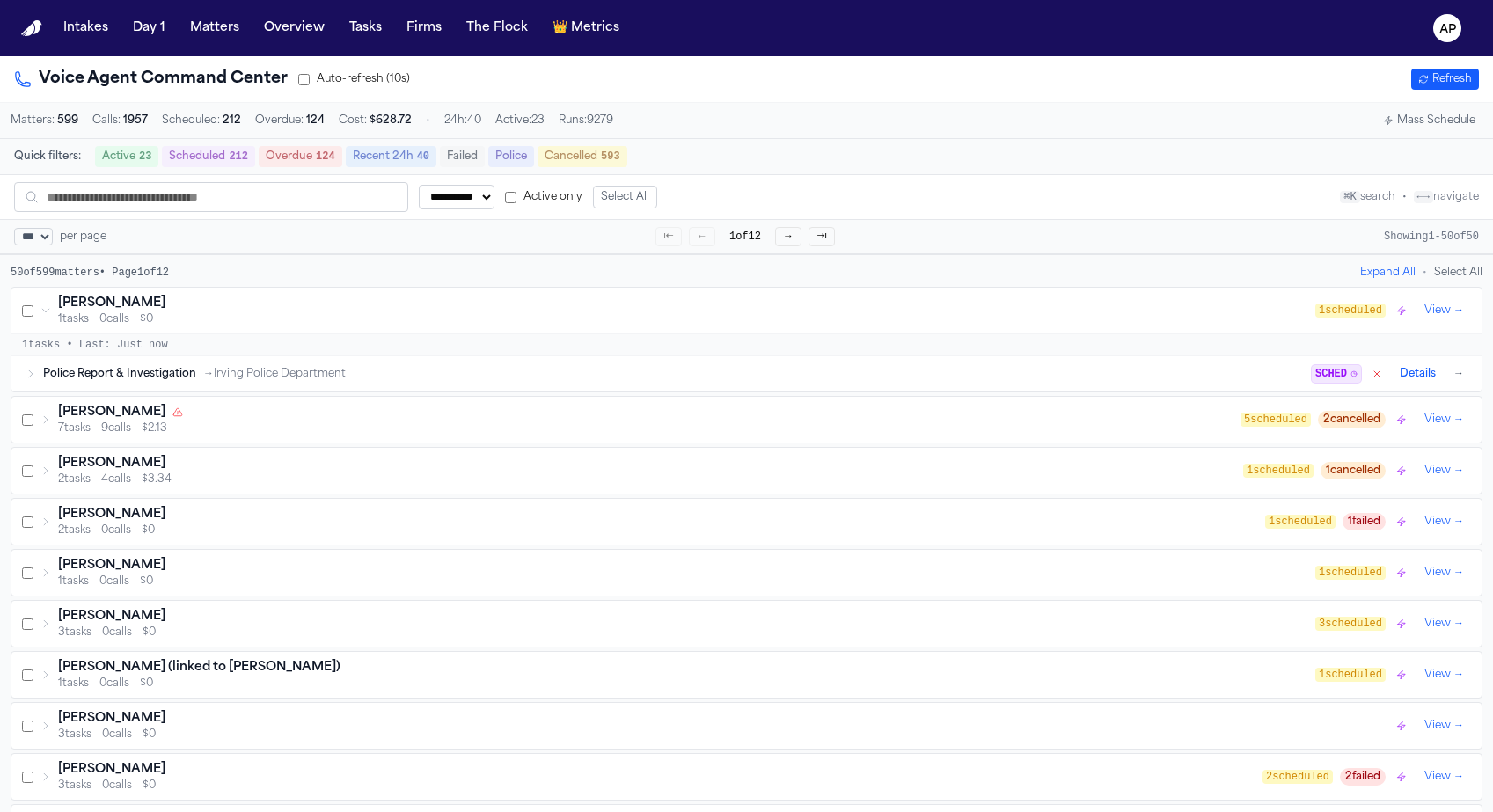
click at [52, 317] on div "May Zapata 1 tasks 0 calls $0" at bounding box center [678, 310] width 1275 height 32
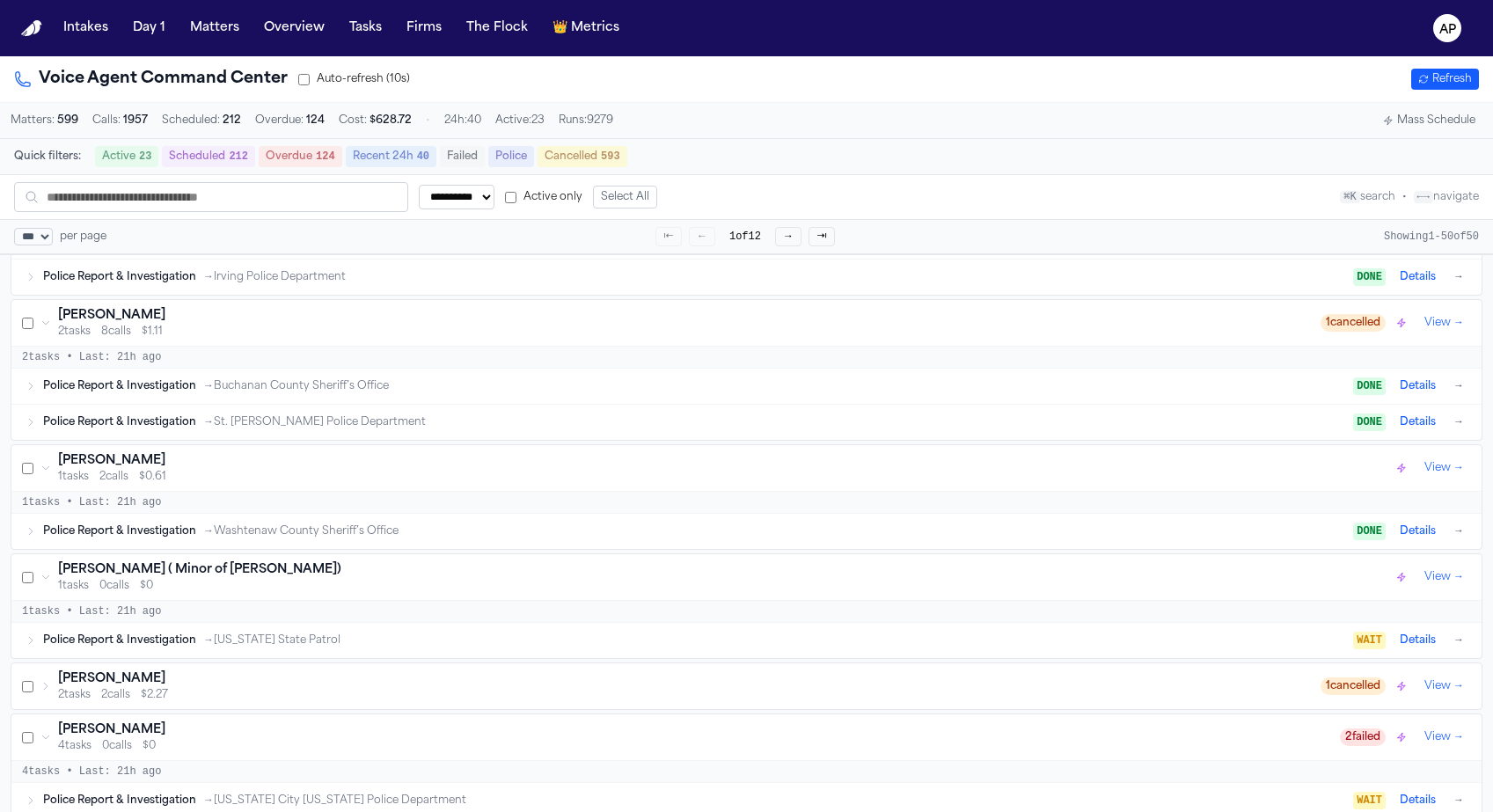
scroll to position [2785, 0]
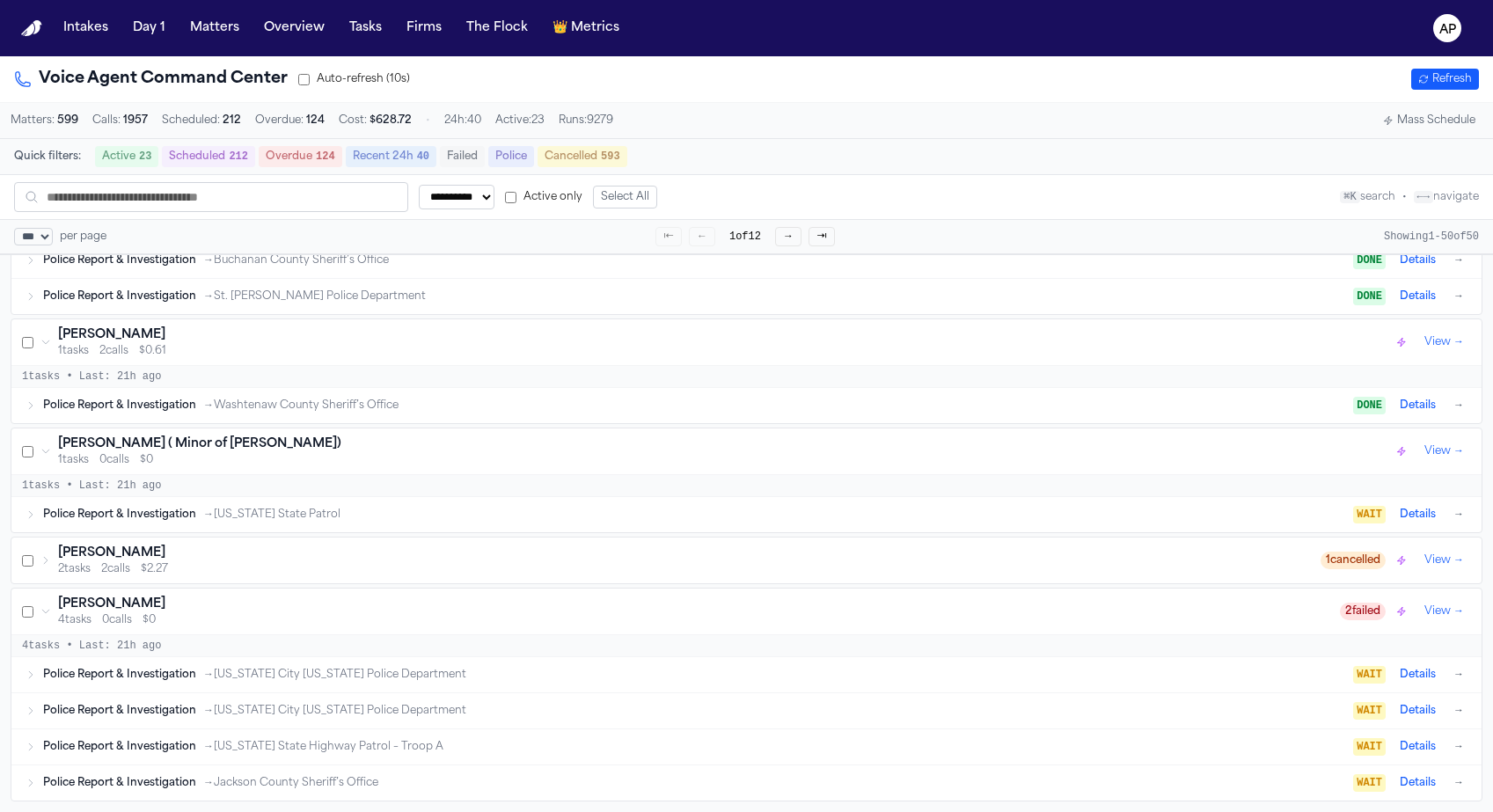
click at [439, 616] on div "4 tasks 0 calls $0" at bounding box center [698, 620] width 1281 height 14
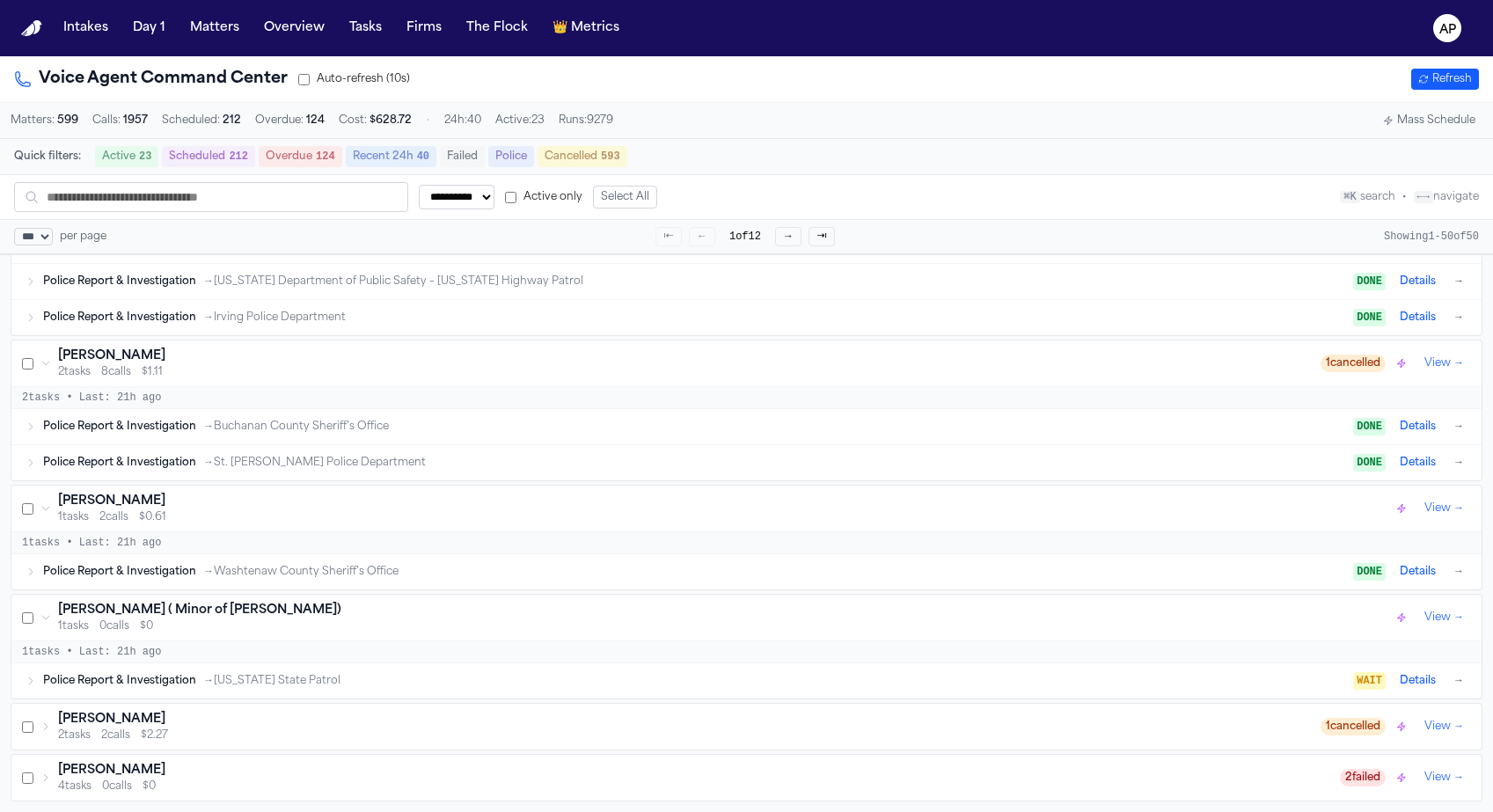
click at [437, 603] on div "[PERSON_NAME] ( Minor of [PERSON_NAME])" at bounding box center [725, 609] width 1335 height 17
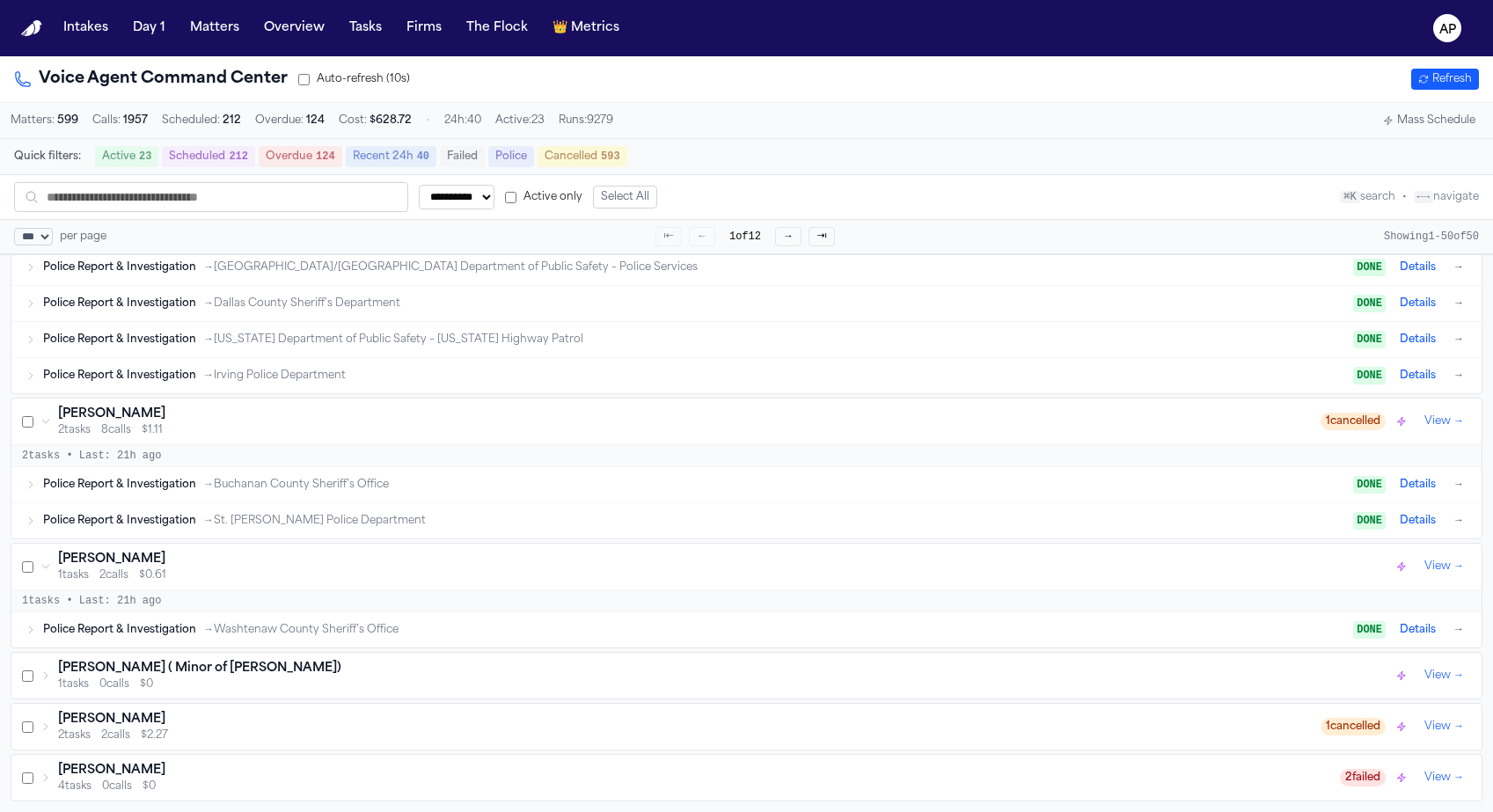
click at [365, 553] on div "[PERSON_NAME]" at bounding box center [725, 559] width 1335 height 17
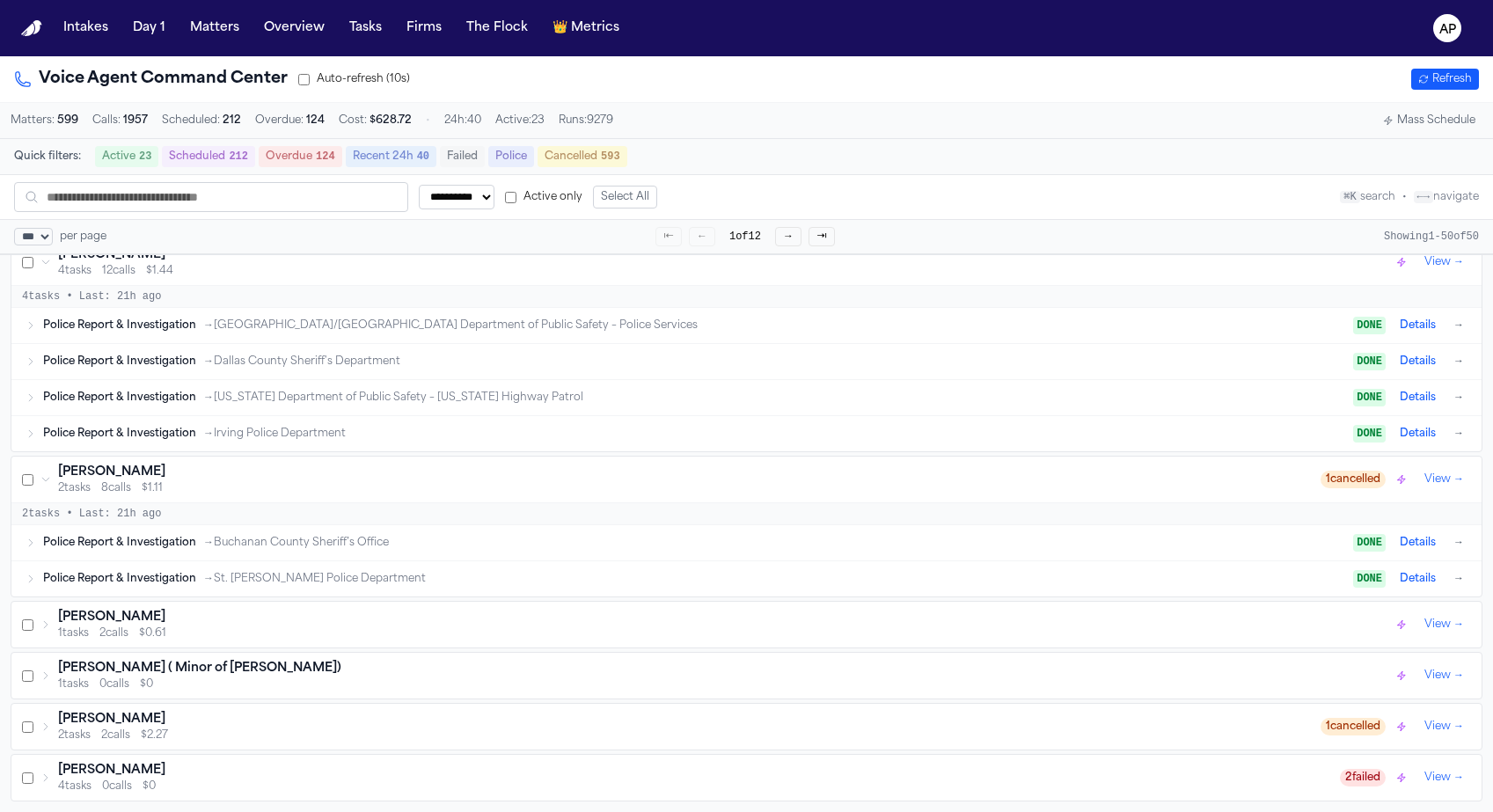
click at [586, 461] on div "Megan McDowell 2 tasks 8 calls $1.11 1 cancelled View →" at bounding box center [746, 479] width 1469 height 46
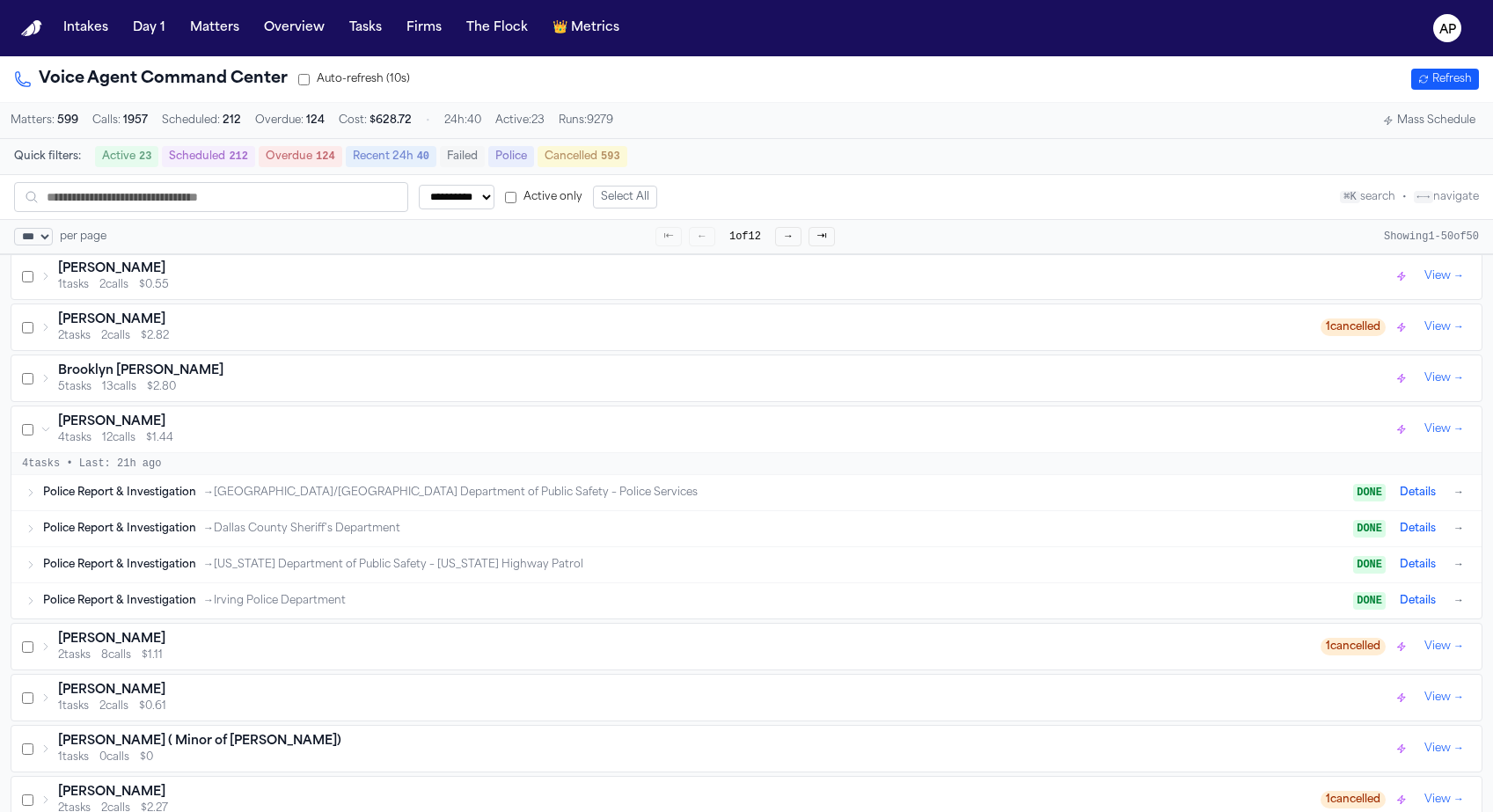
click at [550, 416] on div "Adnann Iqbal 4 tasks 12 calls $1.44 View →" at bounding box center [746, 429] width 1469 height 46
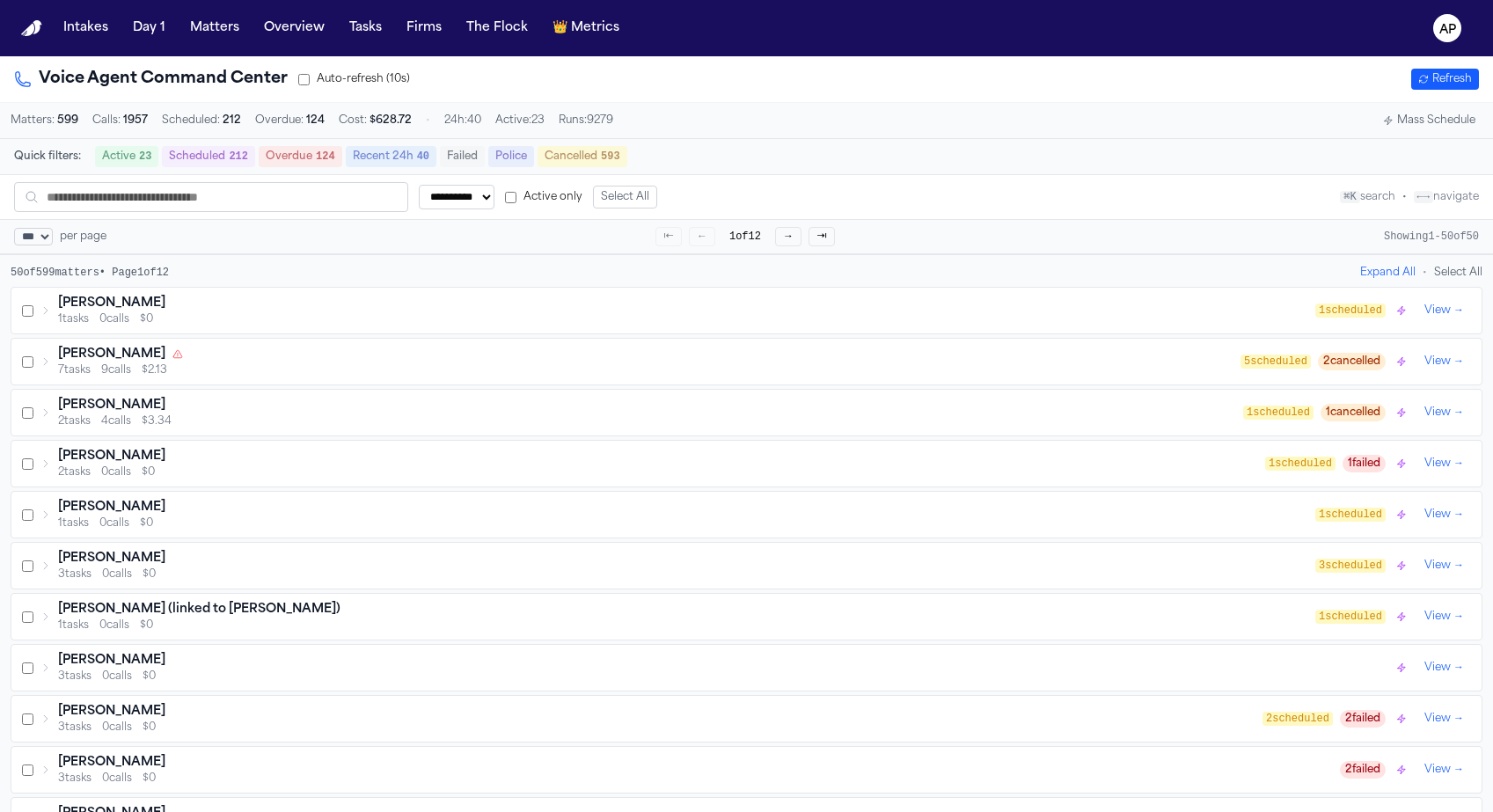
select select "***"
